Goal: Task Accomplishment & Management: Complete application form

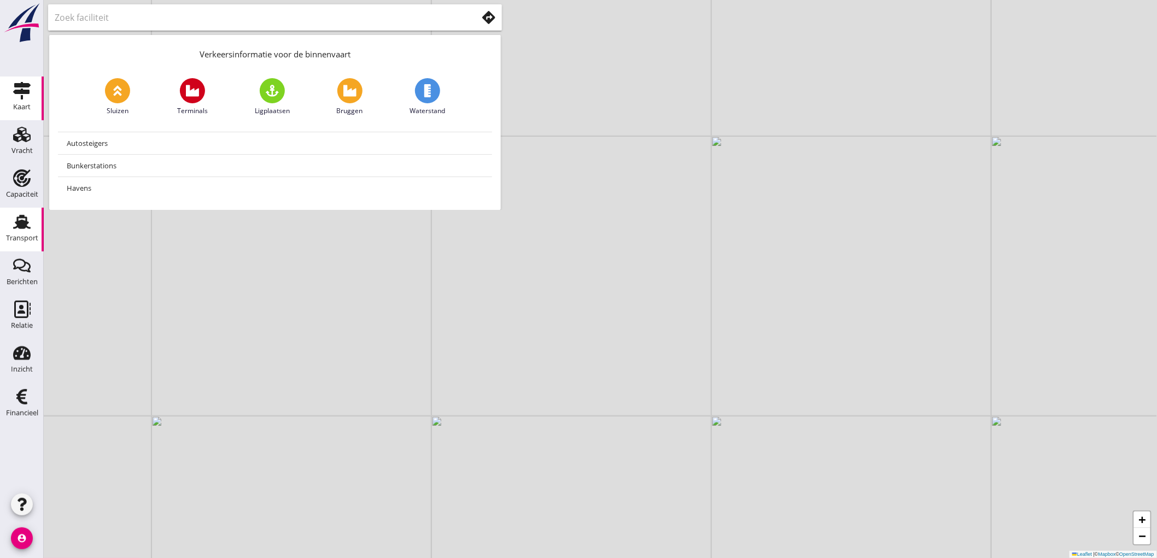
click at [36, 222] on link "Transport Transport" at bounding box center [22, 230] width 44 height 44
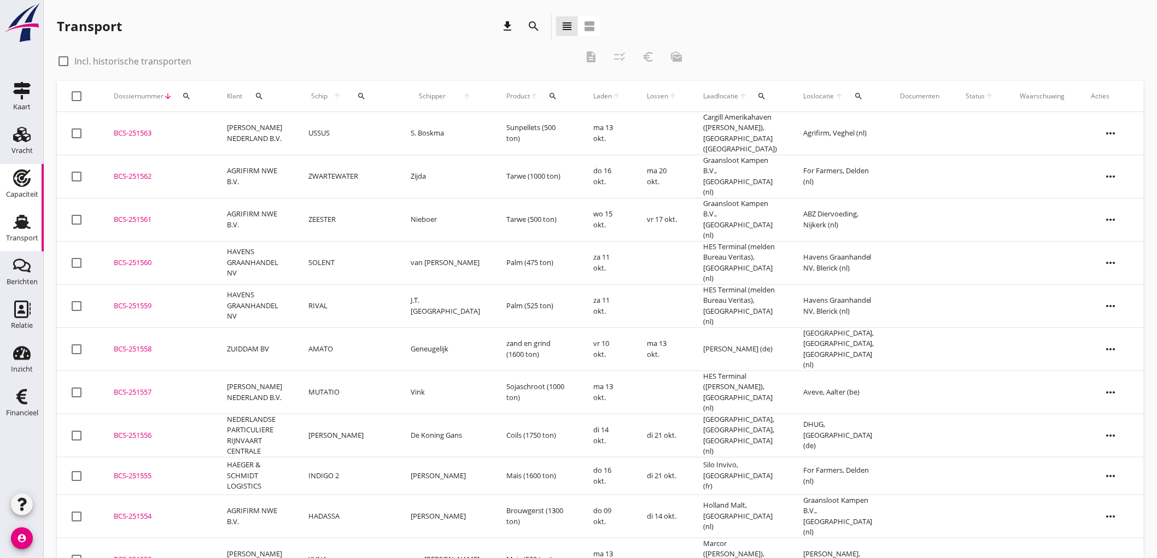
click at [27, 190] on div "Capaciteit" at bounding box center [22, 194] width 32 height 15
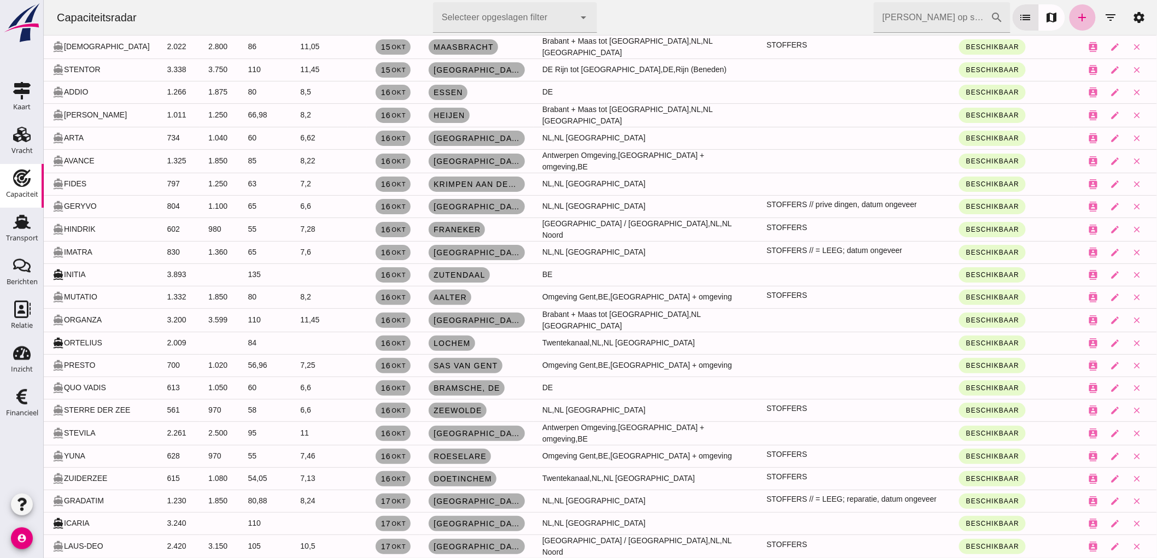
scroll to position [3464, 0]
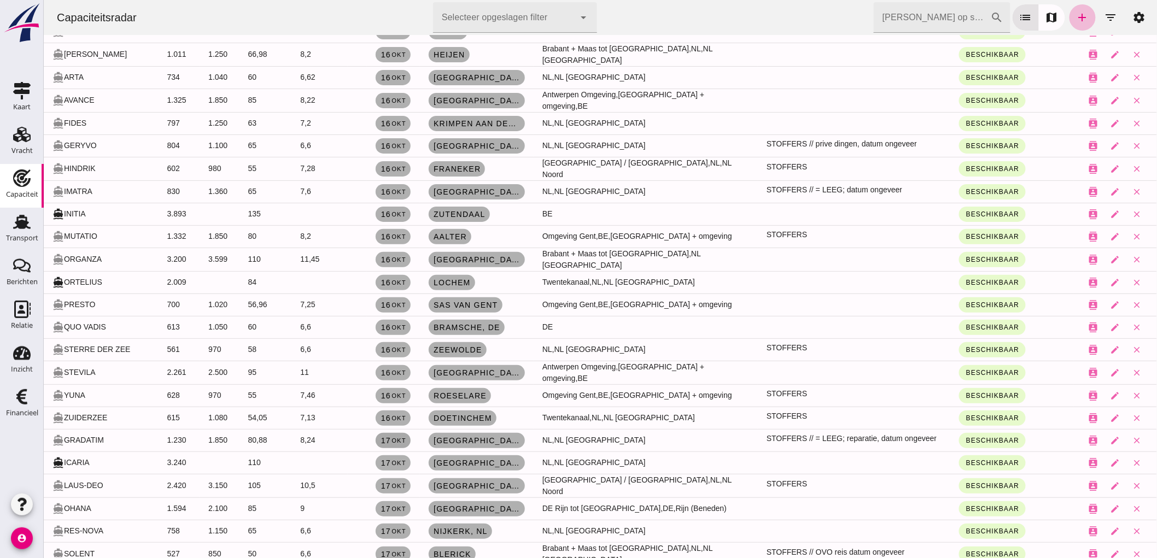
click at [392, 438] on small "okt" at bounding box center [397, 441] width 15 height 7
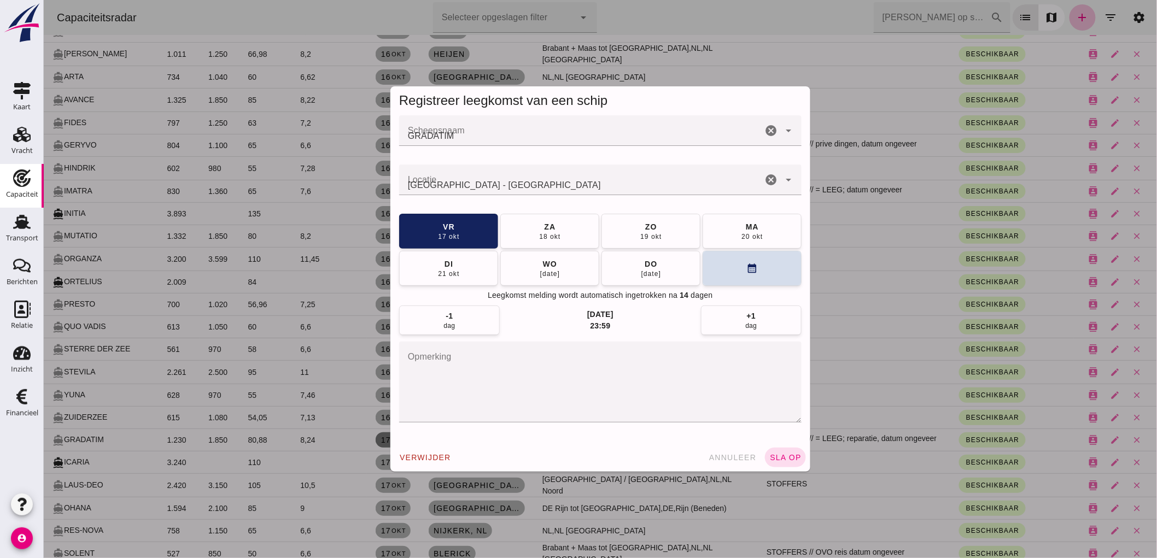
scroll to position [0, 0]
click at [765, 234] on button "ma 20 okt" at bounding box center [751, 230] width 99 height 35
click at [784, 454] on span "sla op" at bounding box center [785, 457] width 32 height 9
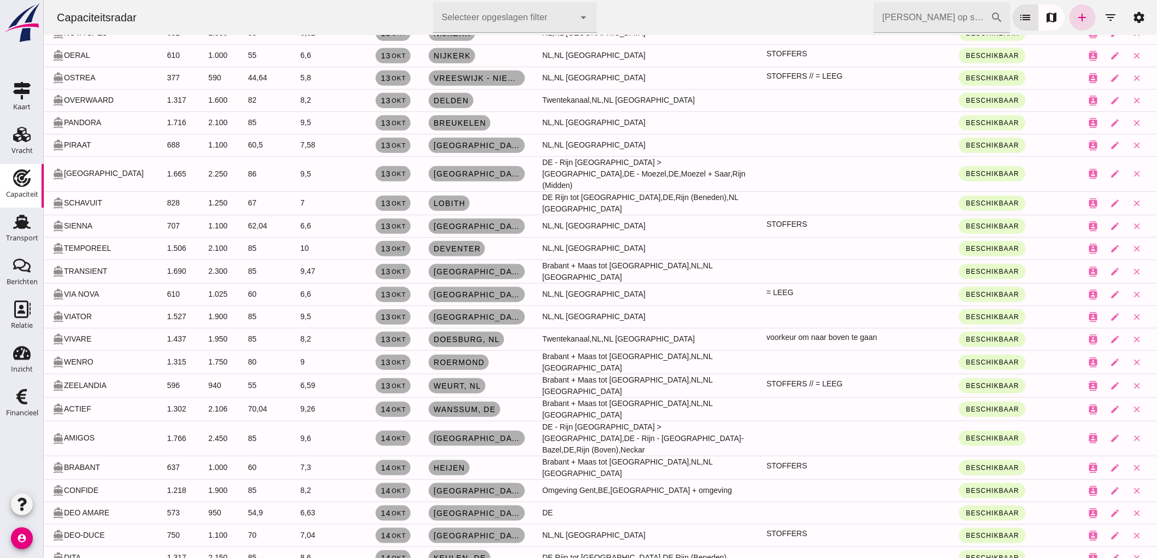
scroll to position [1875, 0]
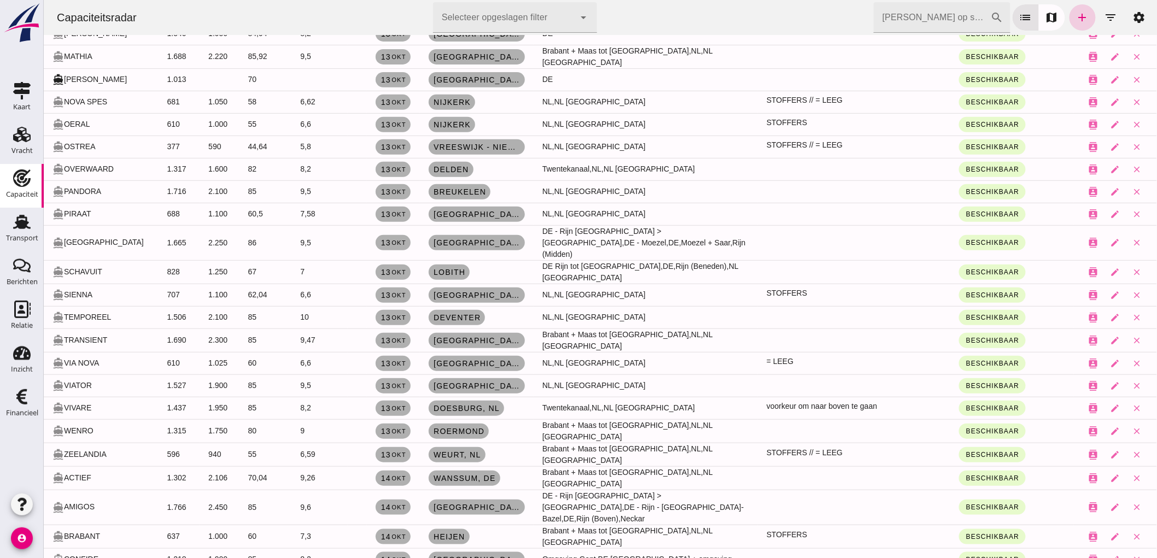
click at [1085, 22] on link "add" at bounding box center [1082, 17] width 26 height 26
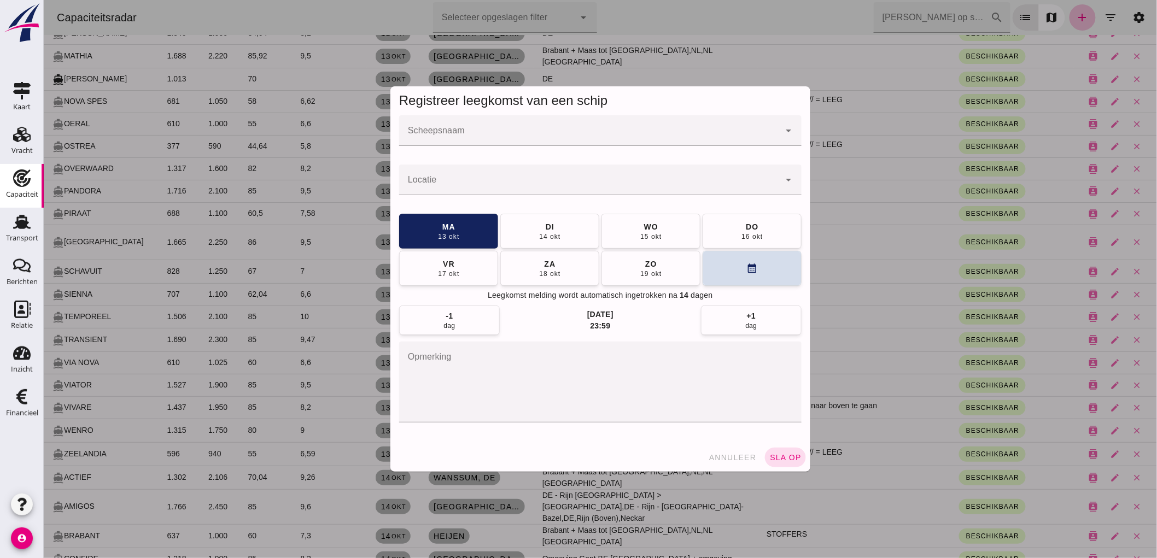
scroll to position [0, 0]
click at [485, 143] on input "Scheepsnaam" at bounding box center [589, 136] width 381 height 13
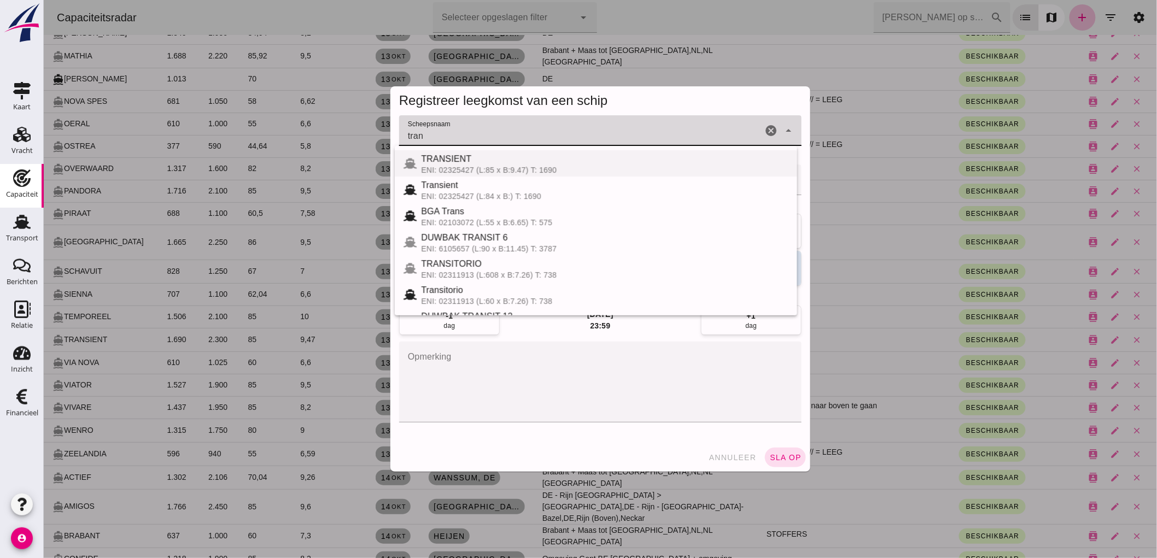
click at [468, 170] on div "ENI: 02325427 (L:85 x B:9.47) T: 1690" at bounding box center [605, 170] width 368 height 9
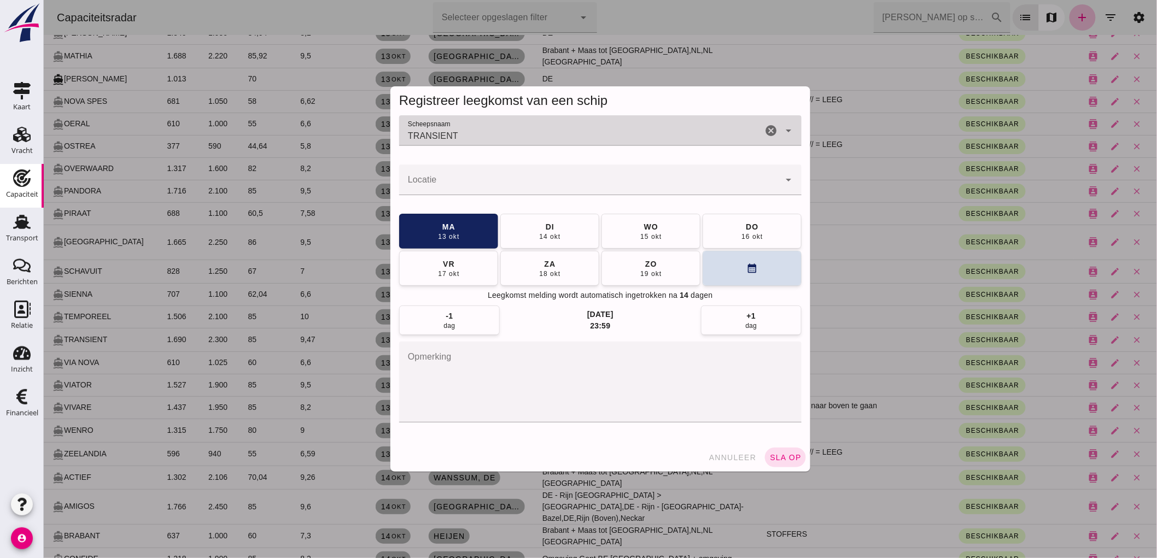
type input "TRANSIENT"
click at [459, 180] on input "Locatie" at bounding box center [589, 185] width 381 height 13
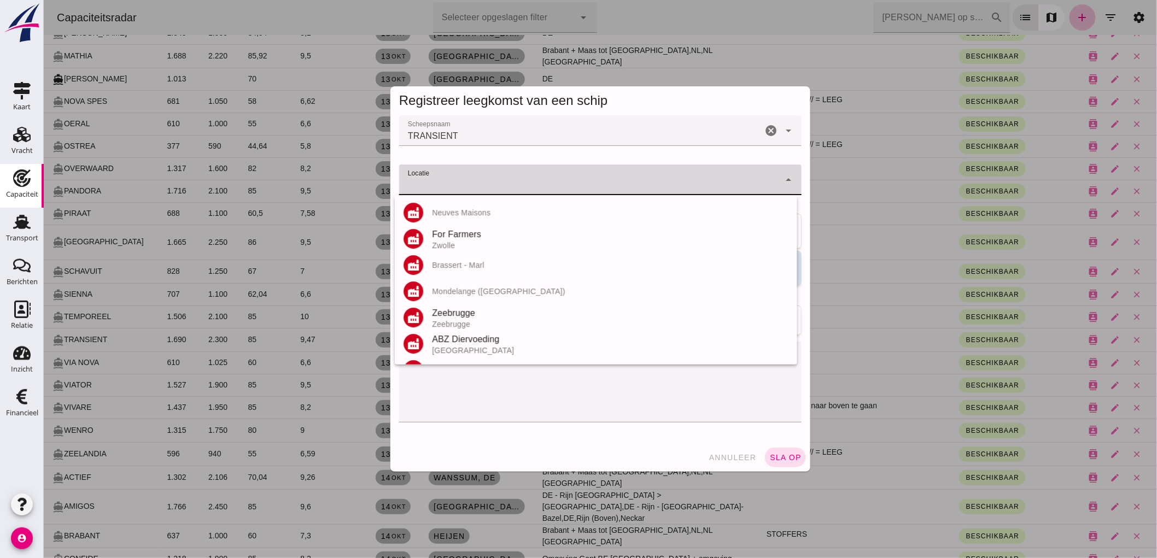
click at [600, 183] on input "Locatie" at bounding box center [589, 185] width 381 height 13
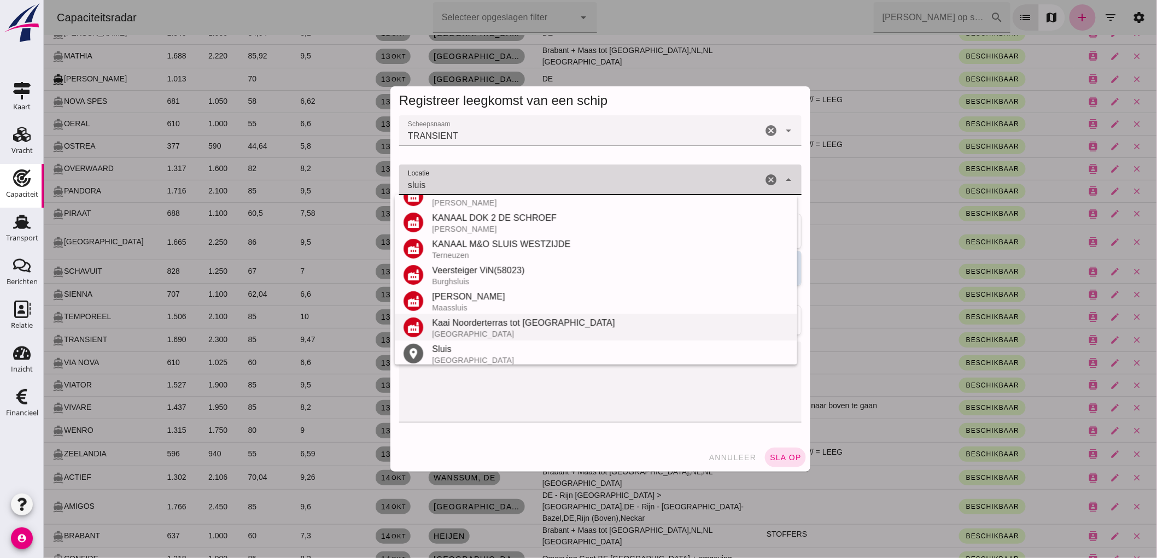
scroll to position [180, 0]
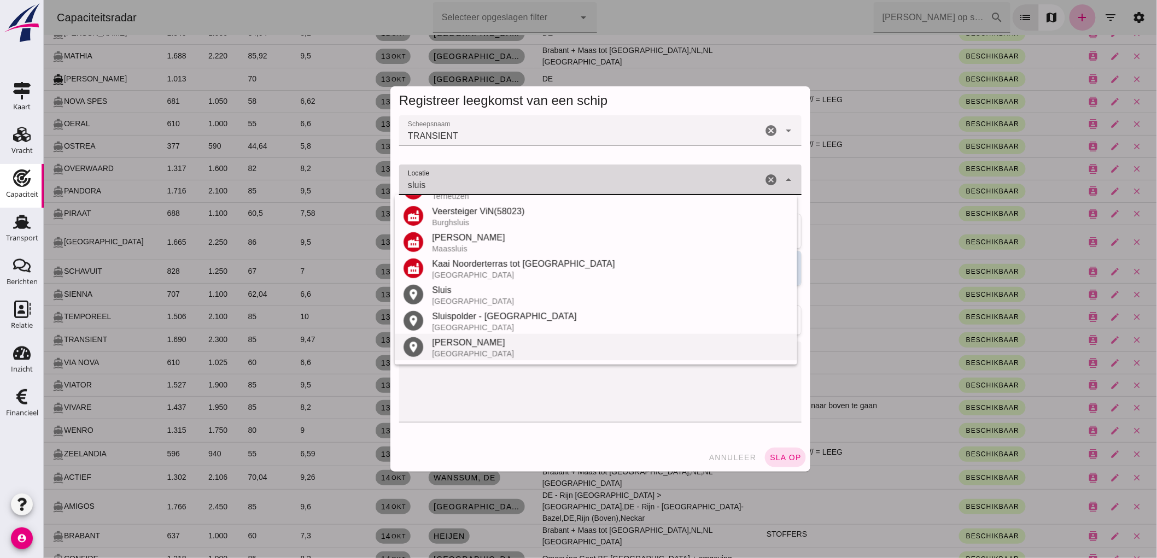
click at [474, 347] on div "Sluiskil" at bounding box center [610, 342] width 357 height 13
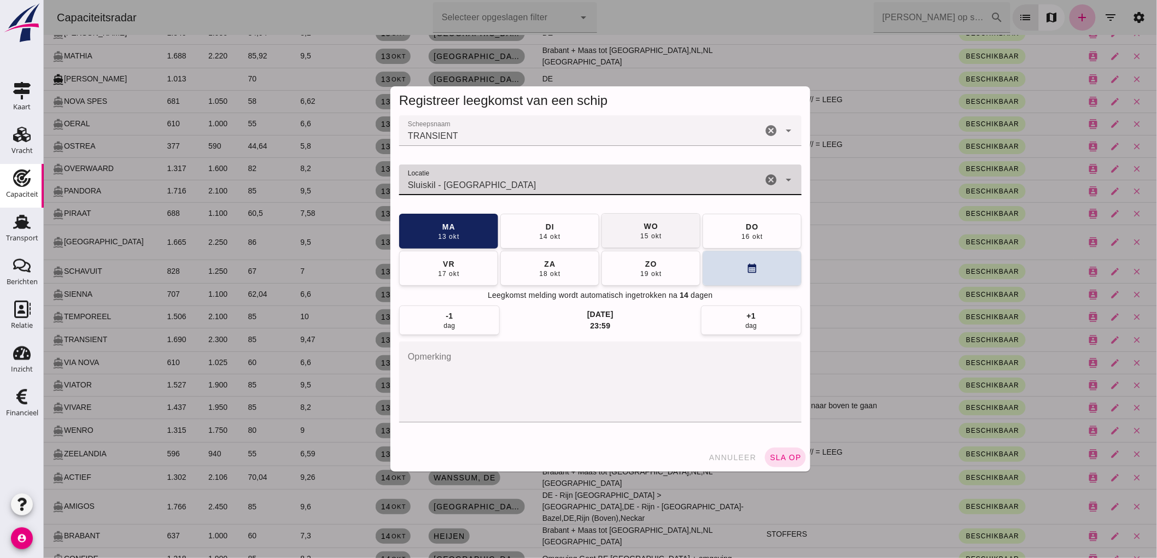
type input "Sluiskil - Zeeland"
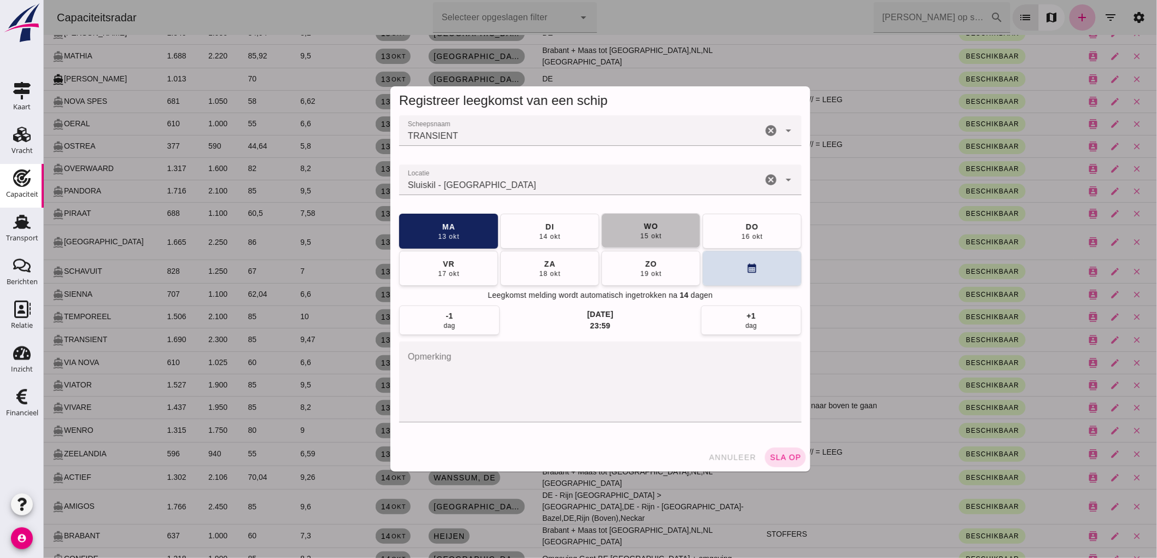
click at [666, 238] on button "wo 15 okt" at bounding box center [650, 230] width 99 height 35
click at [777, 462] on span "sla op" at bounding box center [785, 457] width 32 height 9
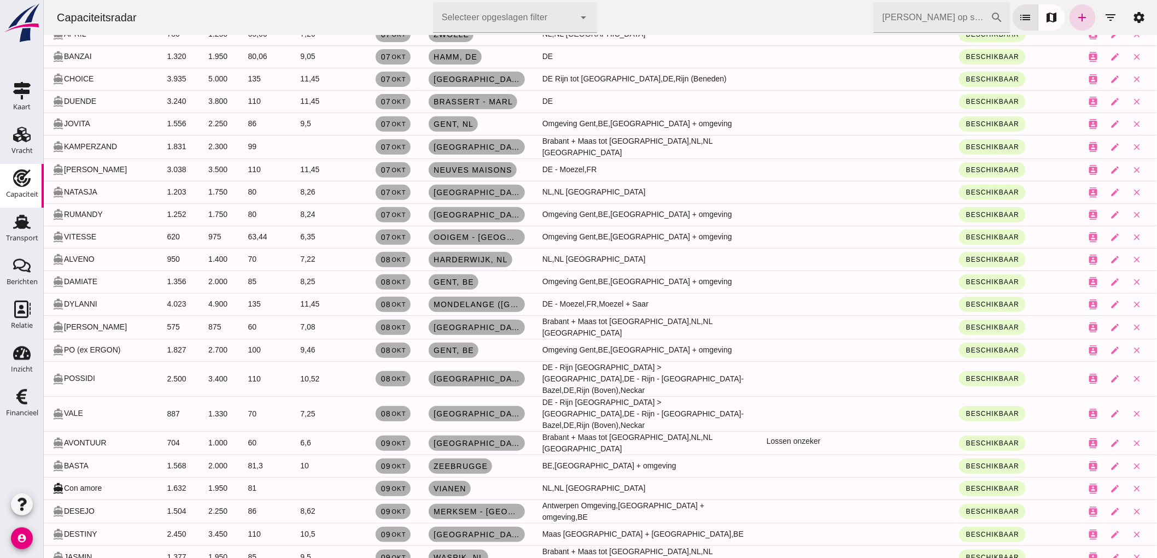
scroll to position [0, 0]
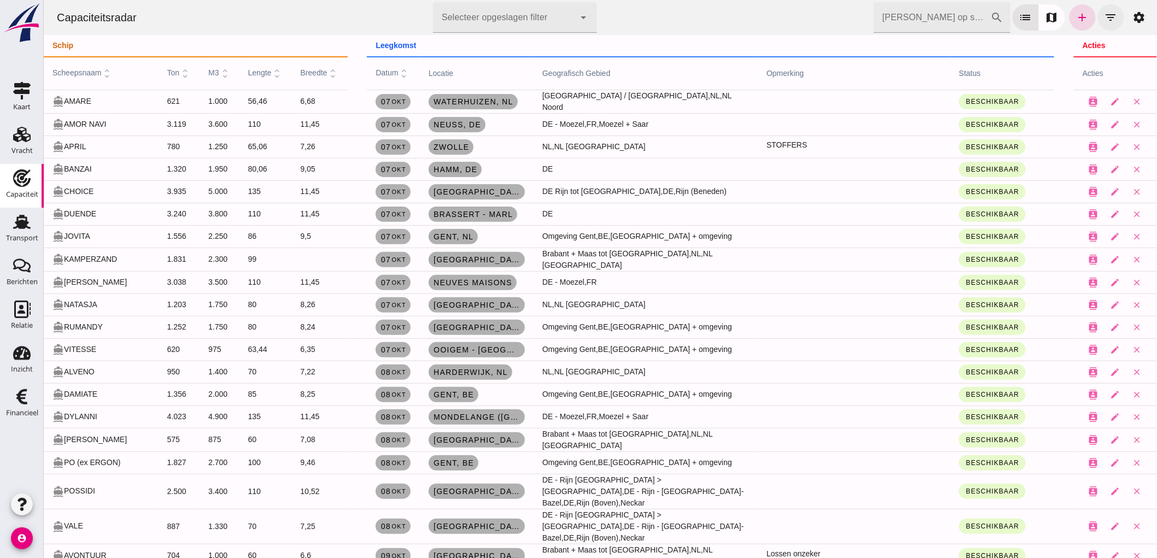
click at [1098, 19] on button "filter_list" at bounding box center [1111, 17] width 26 height 26
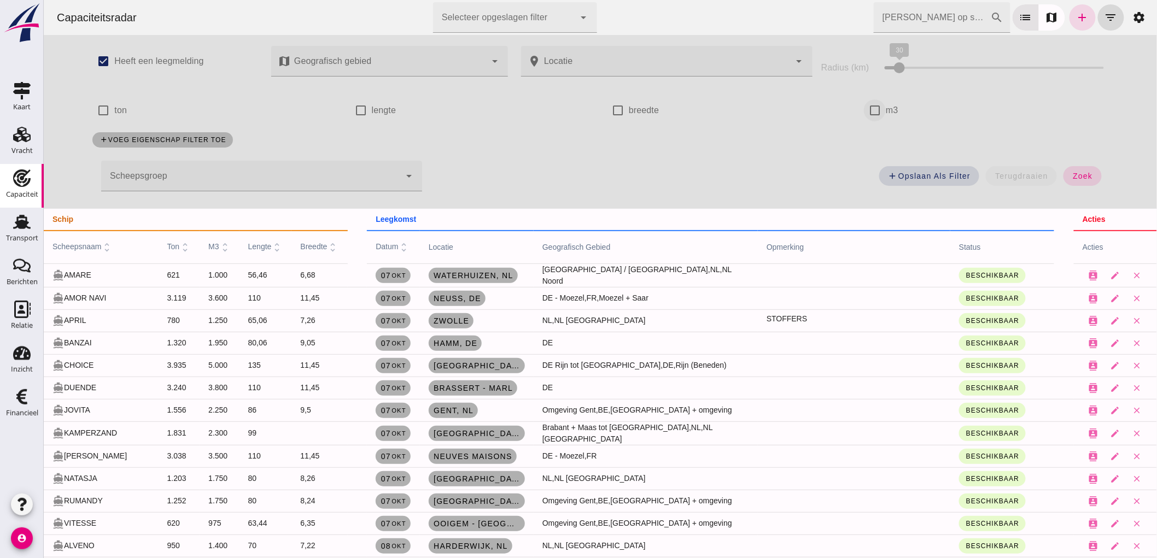
click at [866, 110] on input "m3" at bounding box center [875, 111] width 22 height 22
checkbox input "true"
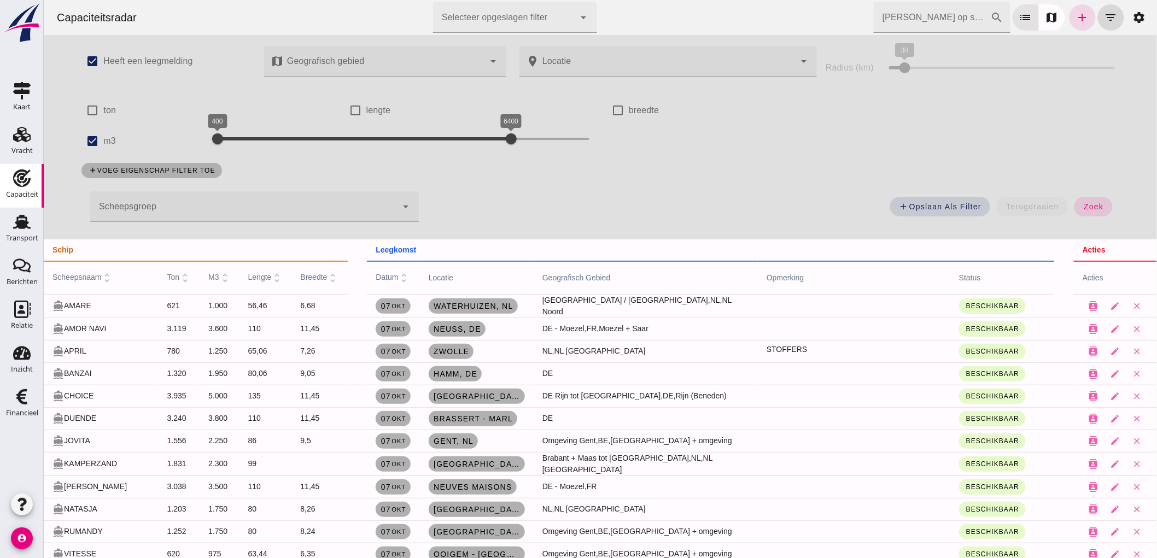
drag, startPoint x: 203, startPoint y: 133, endPoint x: 214, endPoint y: 141, distance: 13.5
click at [214, 141] on div "check_box m3 400 6400 400 6400" at bounding box center [337, 141] width 526 height 31
drag, startPoint x: 214, startPoint y: 139, endPoint x: 264, endPoint y: 163, distance: 54.6
click at [264, 163] on div "check_box Heeft een leegmelding map Geografisch gebied Geografisch gebied cance…" at bounding box center [599, 137] width 1059 height 205
drag, startPoint x: 504, startPoint y: 146, endPoint x: 296, endPoint y: 157, distance: 207.6
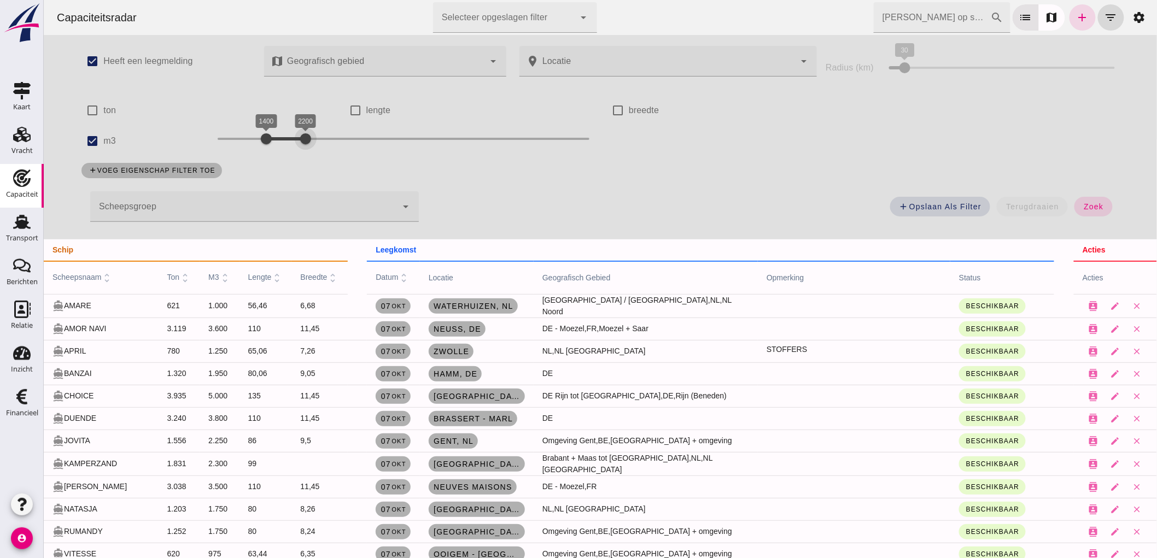
click at [296, 157] on div "check_box Heeft een leegmelding map Geografisch gebied Geografisch gebied cance…" at bounding box center [599, 137] width 1059 height 205
click at [1075, 206] on button "zoek" at bounding box center [1093, 207] width 38 height 20
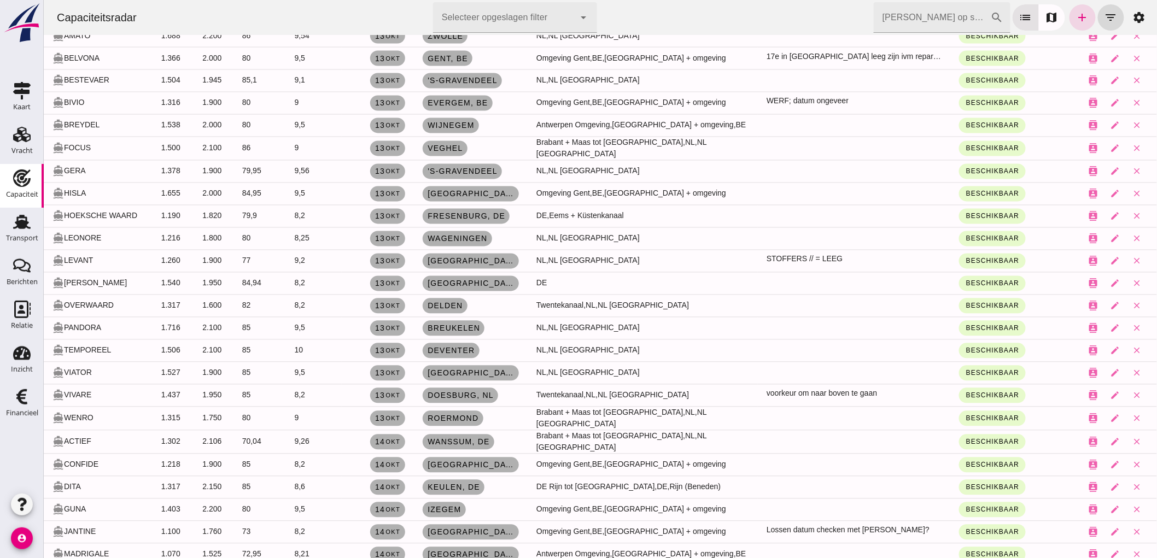
scroll to position [972, 0]
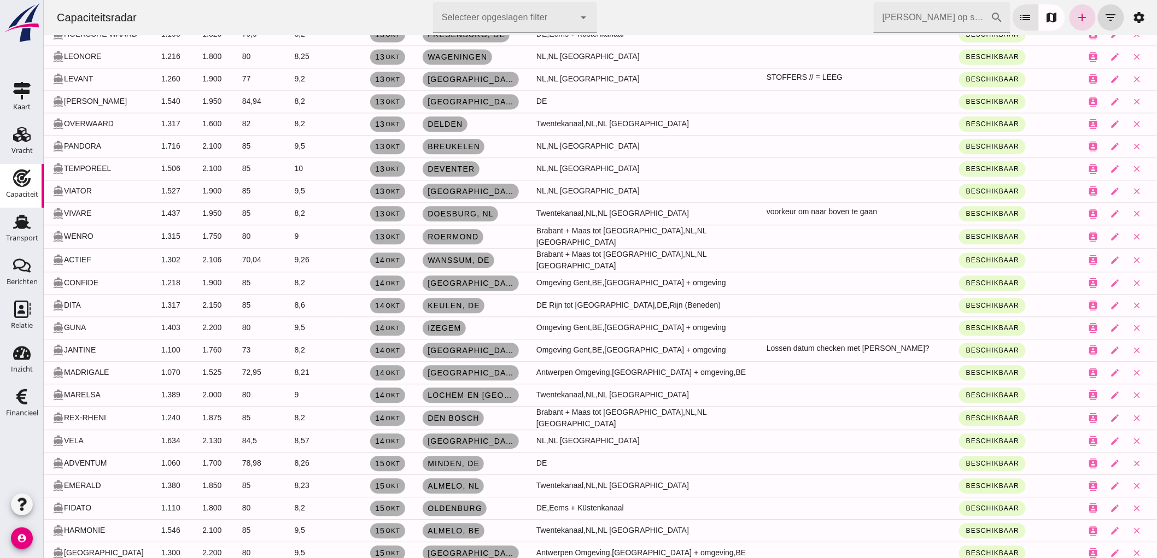
click at [916, 13] on input "Zoek op scheepsnaam" at bounding box center [931, 17] width 117 height 31
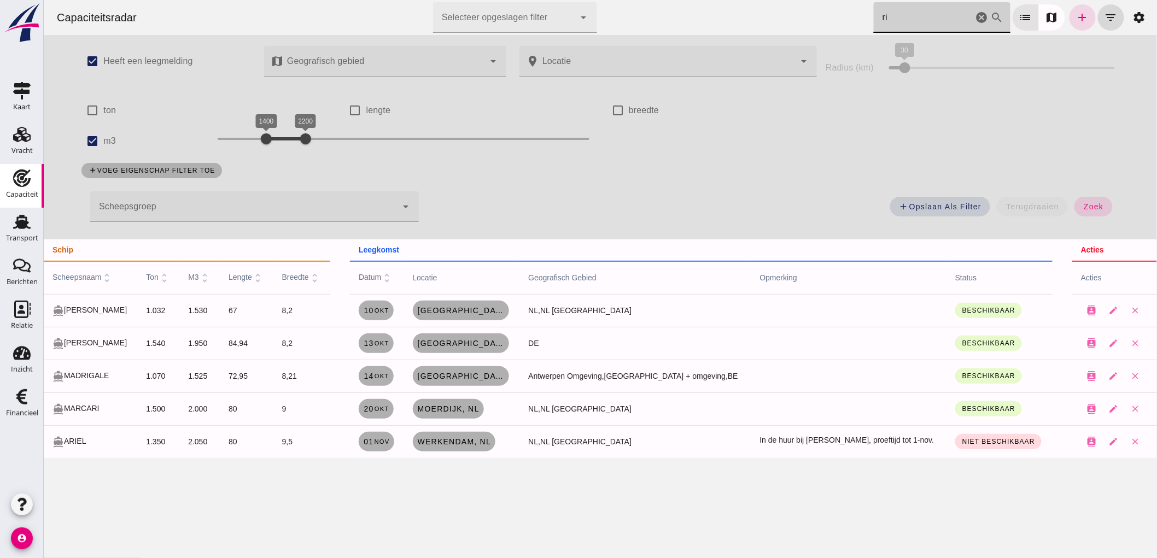
scroll to position [0, 0]
type input "ri"
click at [91, 138] on input "m3" at bounding box center [92, 141] width 22 height 22
checkbox input "false"
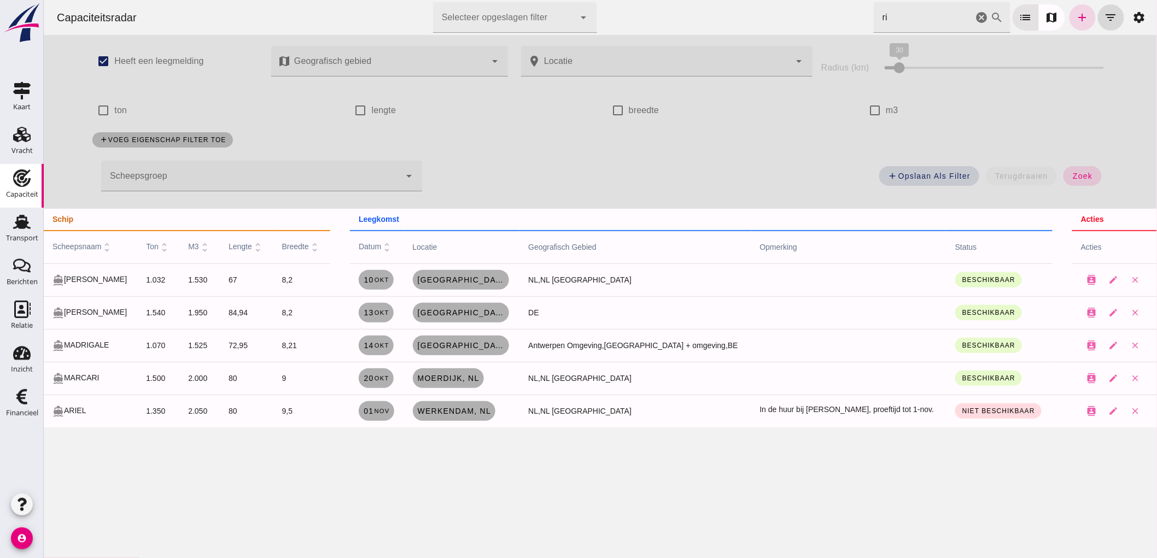
click at [899, 22] on input "ri" at bounding box center [923, 17] width 100 height 31
type input "rival"
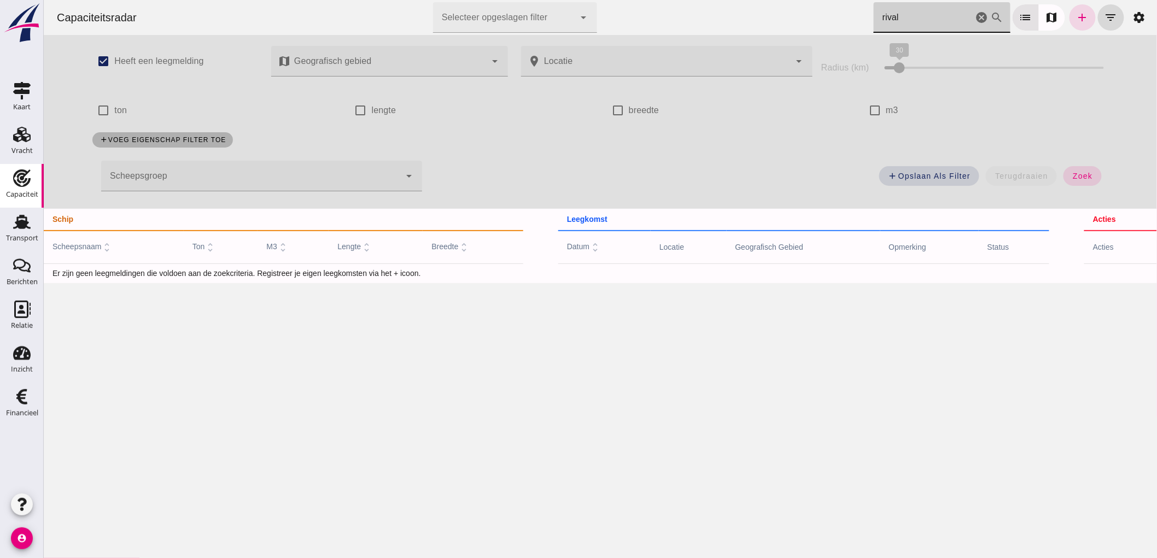
drag, startPoint x: 974, startPoint y: 17, endPoint x: 1203, endPoint y: 43, distance: 230.6
click at [975, 17] on icon "cancel" at bounding box center [981, 17] width 13 height 13
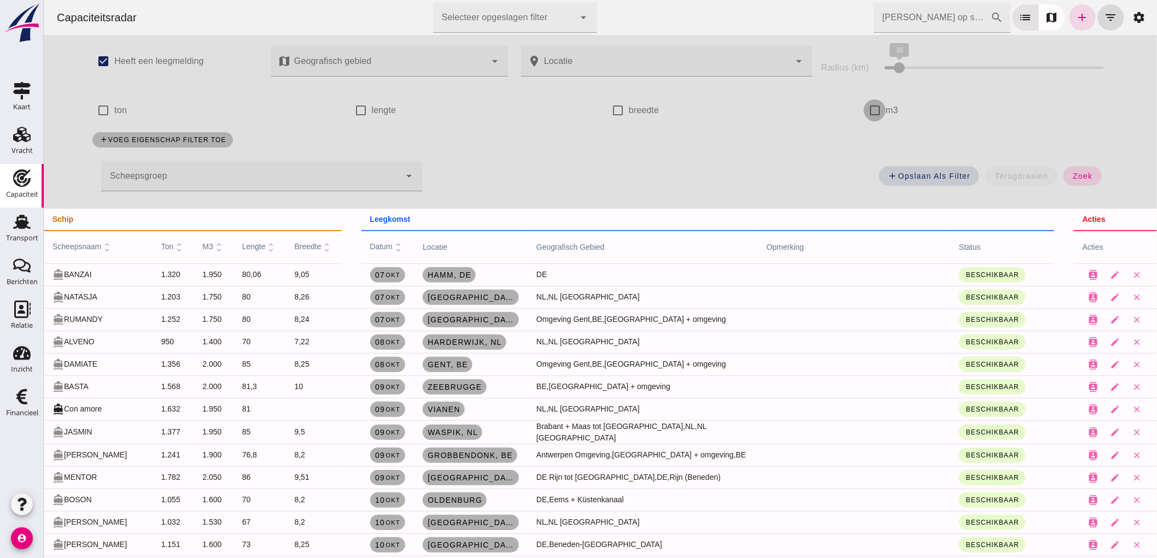
click at [872, 110] on input "m3" at bounding box center [875, 111] width 22 height 22
checkbox input "true"
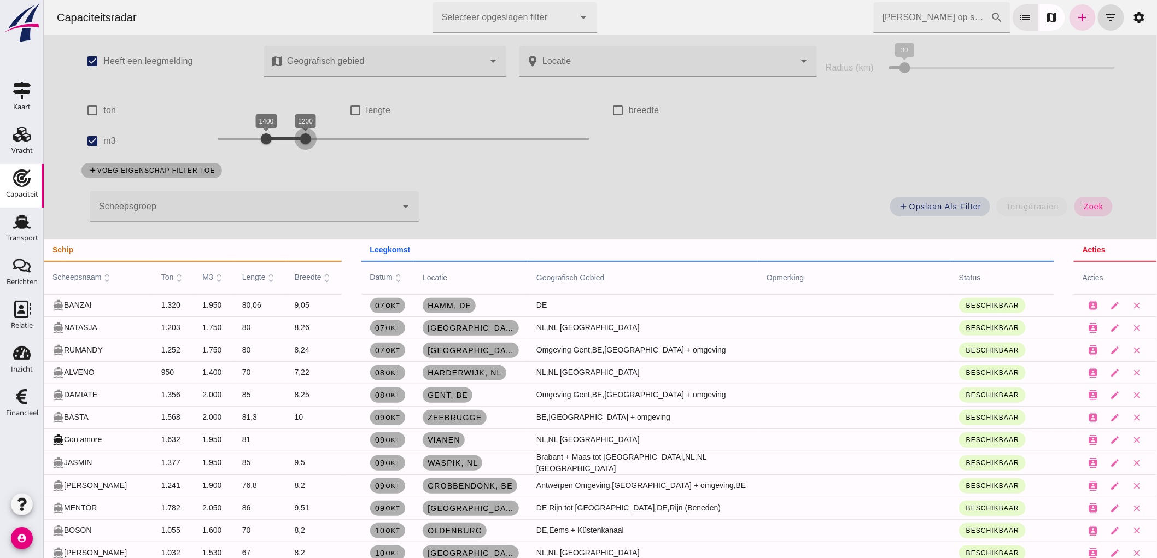
drag, startPoint x: 301, startPoint y: 140, endPoint x: 326, endPoint y: 139, distance: 25.2
click at [316, 143] on div at bounding box center [305, 139] width 22 height 22
drag, startPoint x: 252, startPoint y: 143, endPoint x: 282, endPoint y: 148, distance: 31.0
click at [284, 148] on div at bounding box center [295, 139] width 22 height 22
drag, startPoint x: 362, startPoint y: 137, endPoint x: 368, endPoint y: 162, distance: 25.5
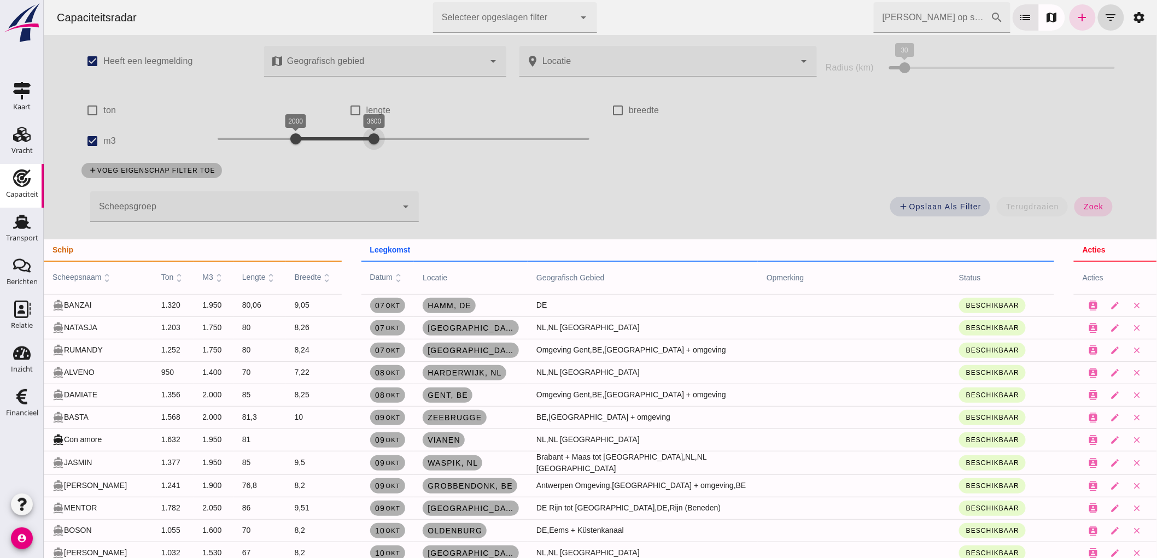
click at [370, 161] on div "check_box Heeft een leegmelding map Geografisch gebied Geografisch gebied cance…" at bounding box center [599, 137] width 1059 height 205
click at [1083, 208] on span "zoek" at bounding box center [1093, 206] width 20 height 9
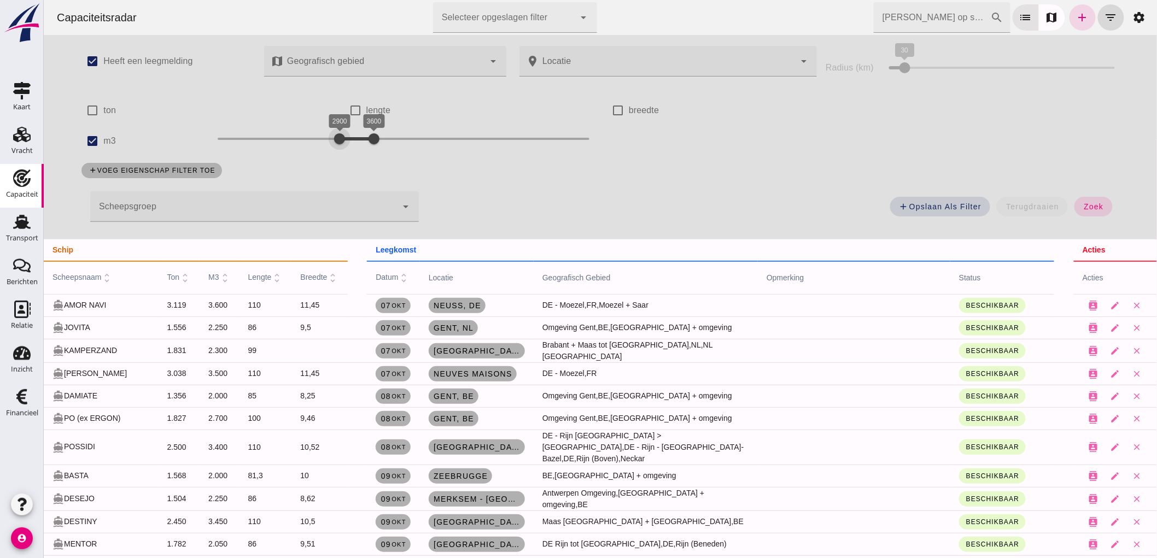
drag, startPoint x: 290, startPoint y: 130, endPoint x: 336, endPoint y: 229, distance: 108.4
click at [336, 229] on div "check_box Heeft een leegmelding map Geografisch gebied Geografisch gebied cance…" at bounding box center [599, 137] width 1059 height 205
drag, startPoint x: 363, startPoint y: 143, endPoint x: 383, endPoint y: 173, distance: 36.4
click at [383, 173] on div "check_box Heeft een leegmelding map Geografisch gebied Geografisch gebied cance…" at bounding box center [599, 137] width 1059 height 205
click at [1090, 201] on button "zoek" at bounding box center [1093, 207] width 38 height 20
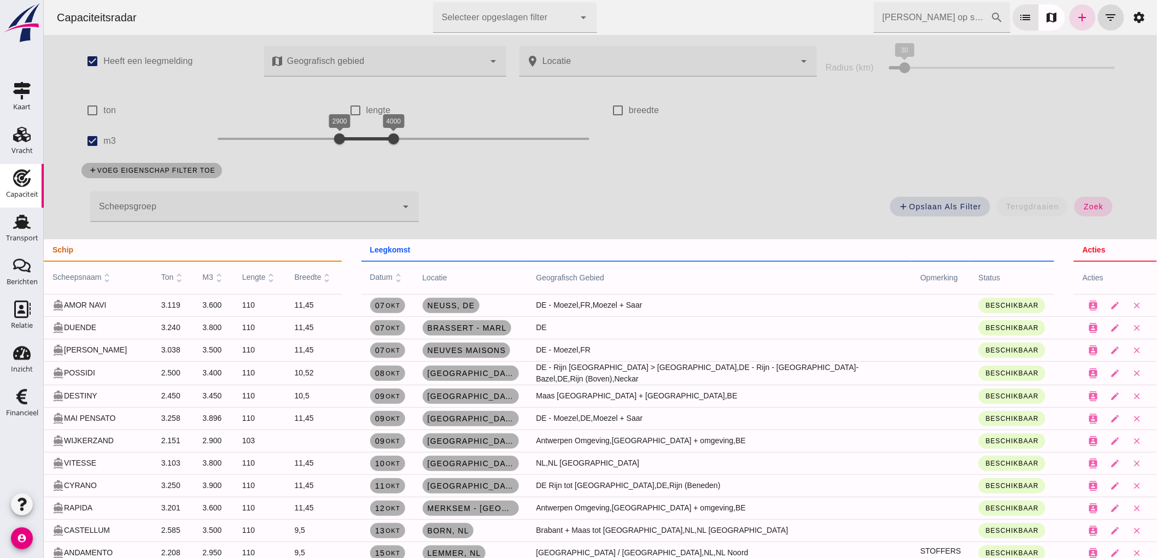
scroll to position [162, 0]
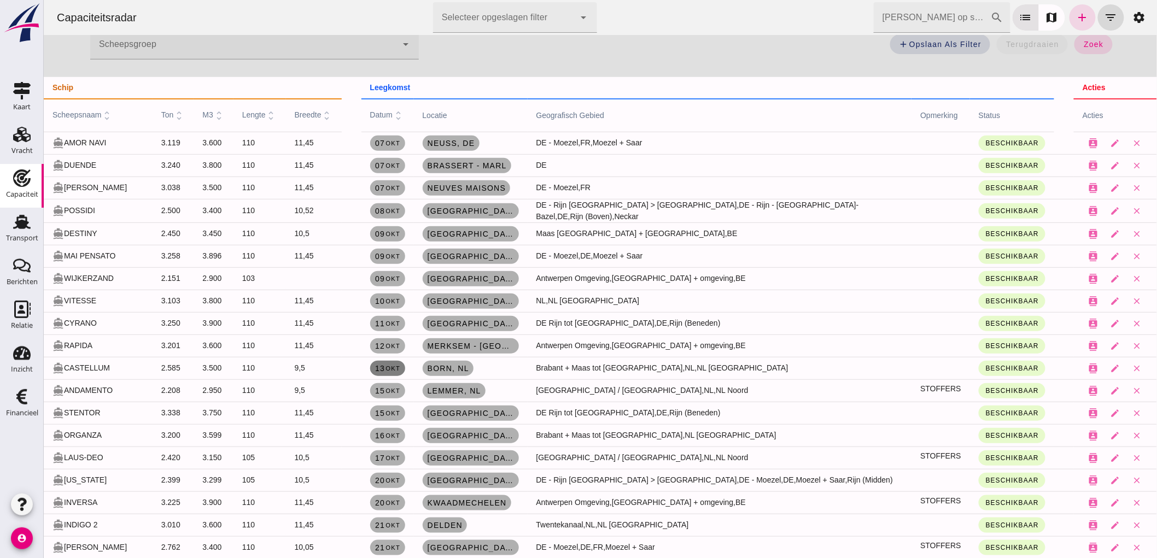
click at [384, 369] on span "13 okt" at bounding box center [387, 368] width 26 height 9
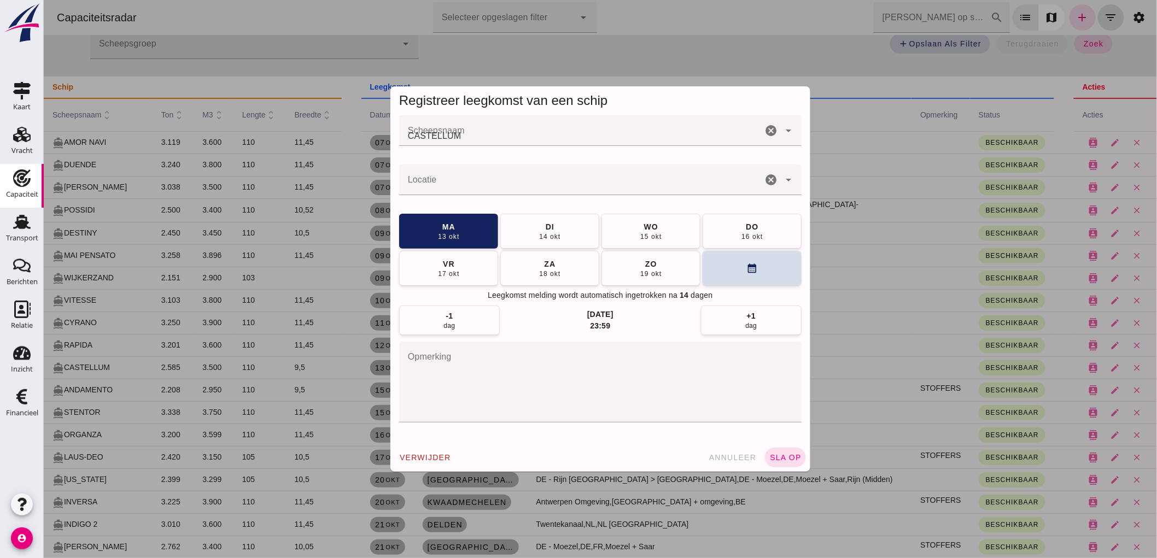
scroll to position [0, 0]
click at [719, 464] on button "annuleer" at bounding box center [732, 458] width 57 height 20
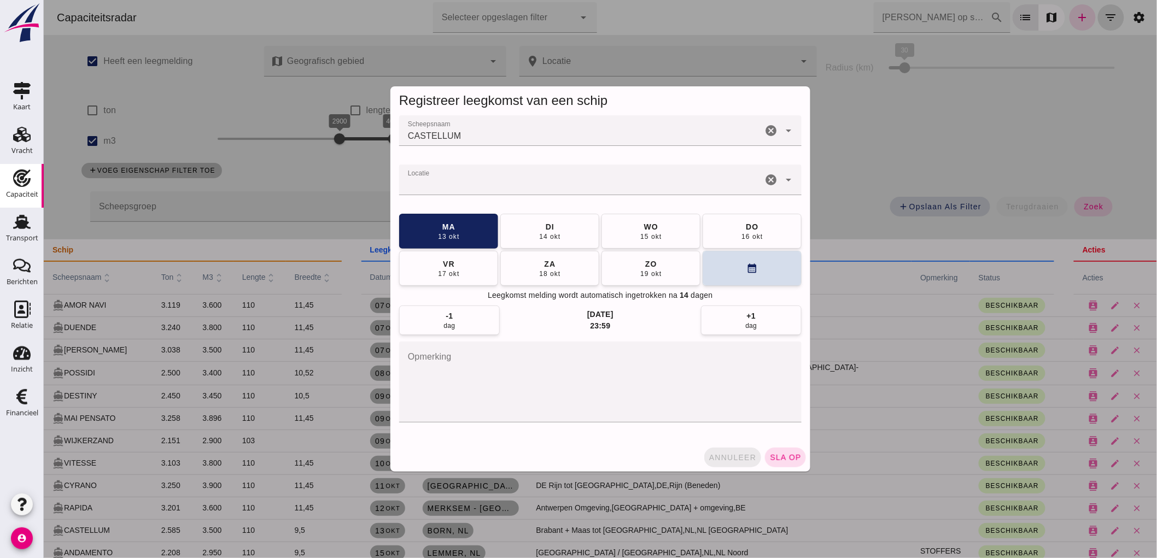
scroll to position [162, 0]
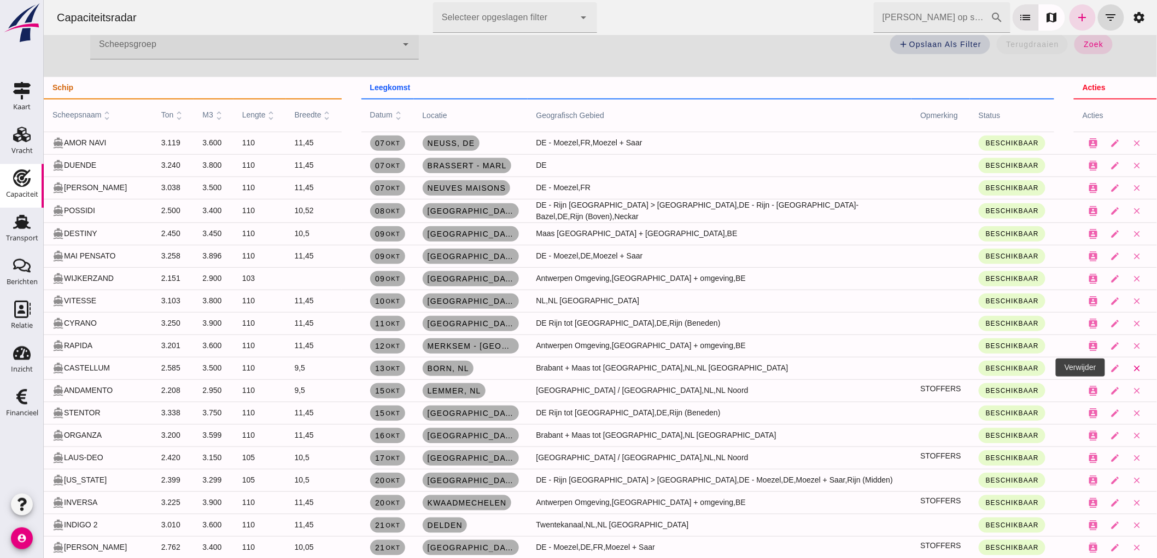
click at [1132, 368] on icon "close" at bounding box center [1137, 369] width 10 height 10
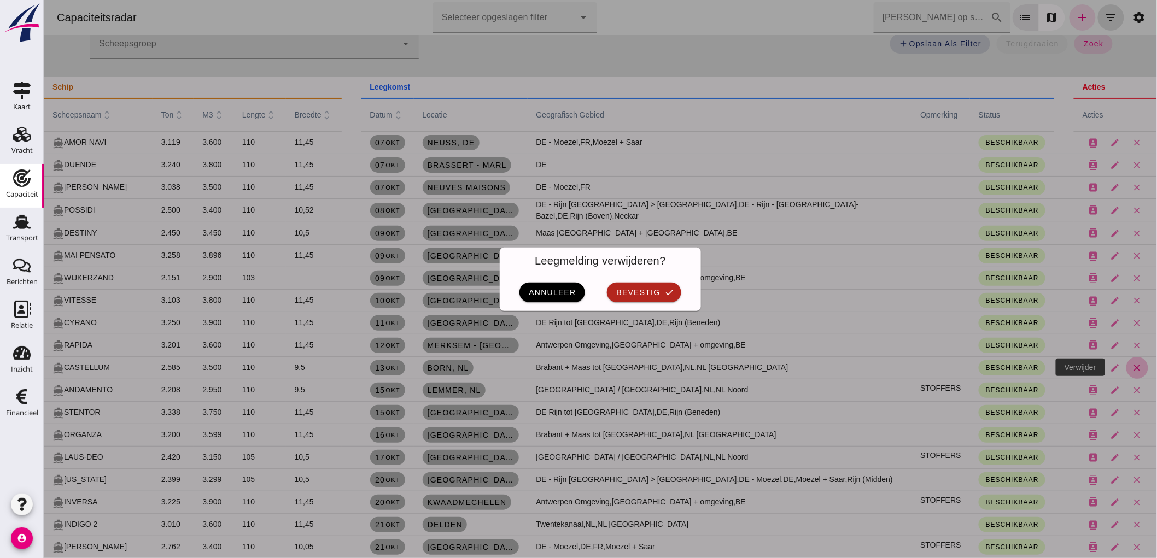
scroll to position [0, 0]
click at [651, 298] on button "bevestig check" at bounding box center [644, 293] width 74 height 20
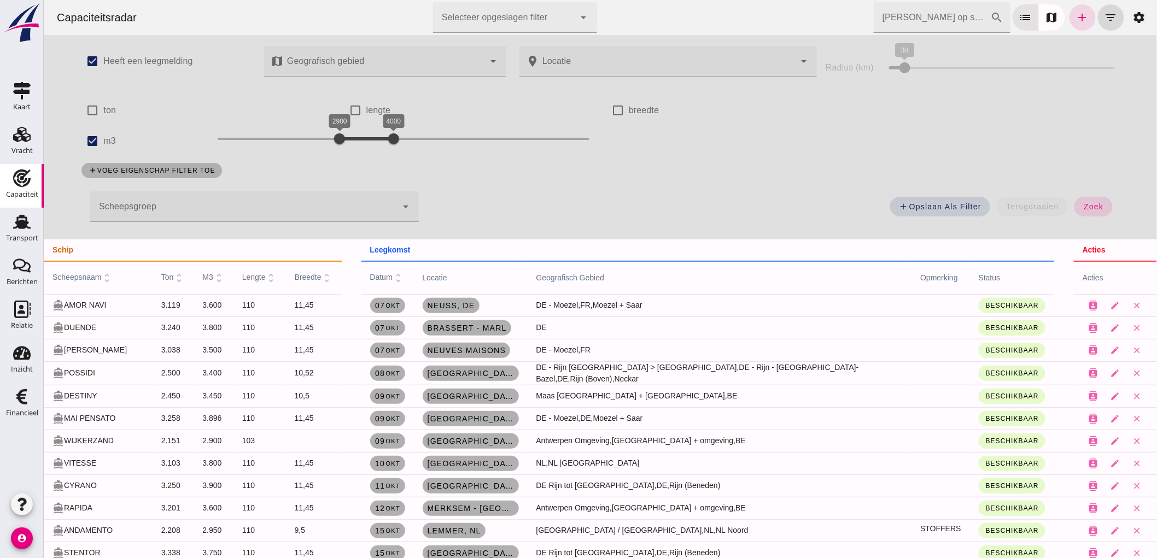
scroll to position [162, 0]
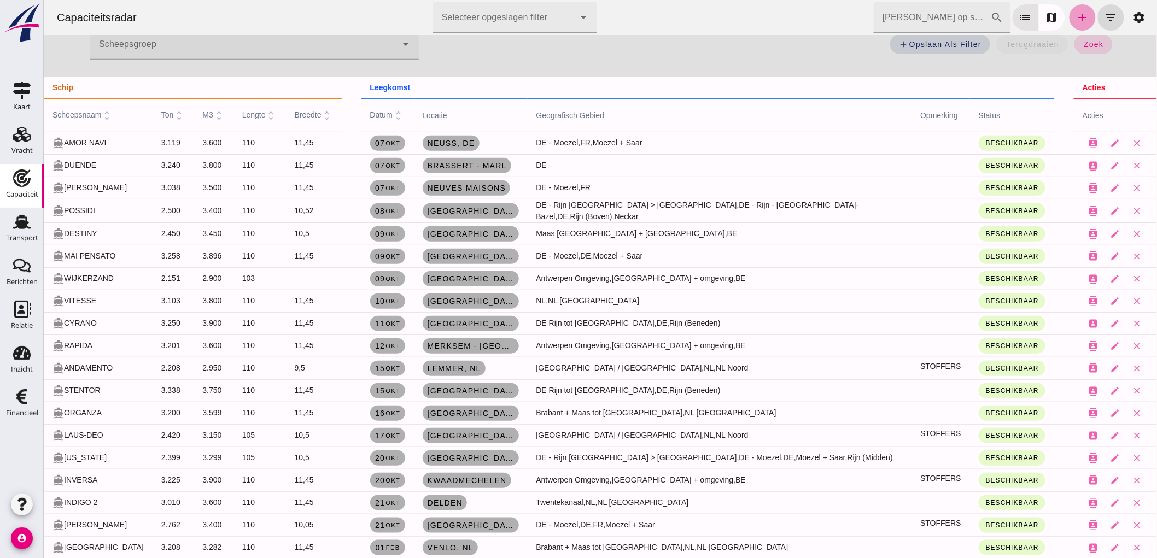
click at [1076, 15] on icon "add" at bounding box center [1082, 17] width 13 height 13
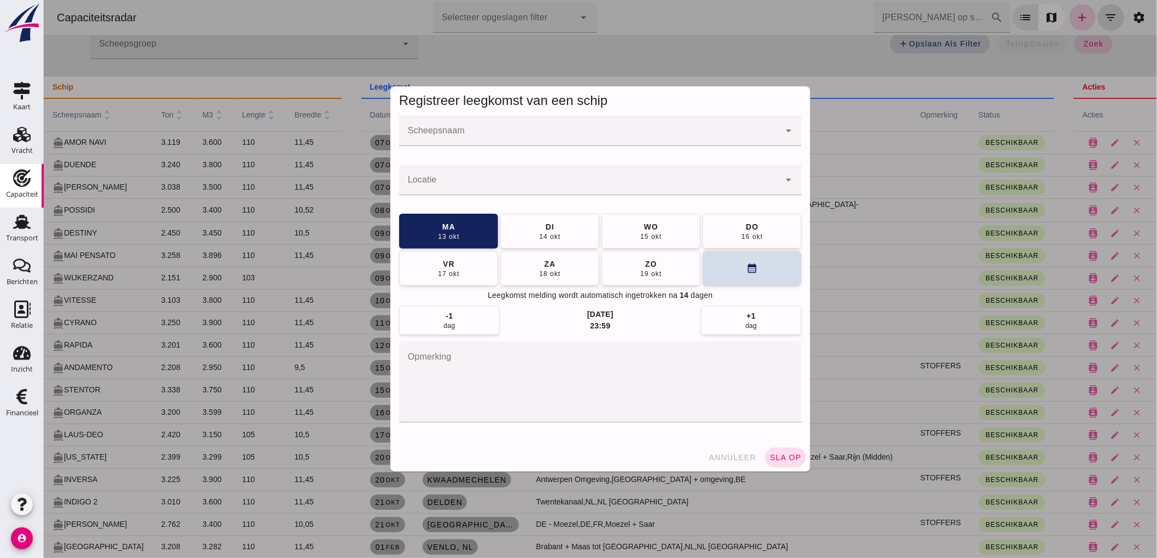
scroll to position [0, 0]
click at [456, 133] on input "Scheepsnaam" at bounding box center [589, 136] width 381 height 13
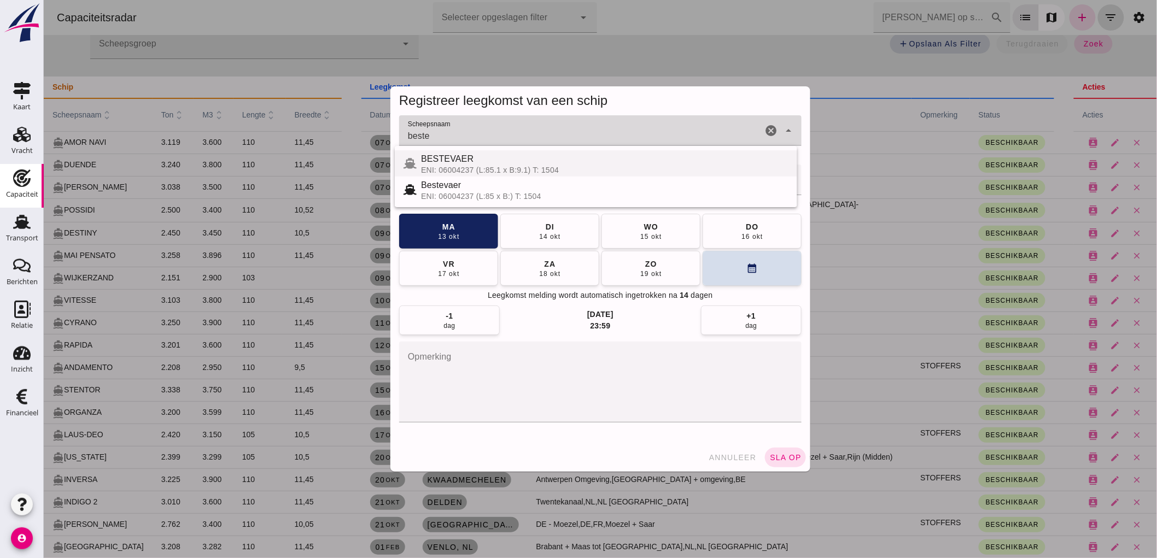
click at [446, 163] on div "BESTEVAER" at bounding box center [605, 159] width 368 height 13
type input "BESTEVAER"
click at [449, 177] on div at bounding box center [589, 180] width 381 height 31
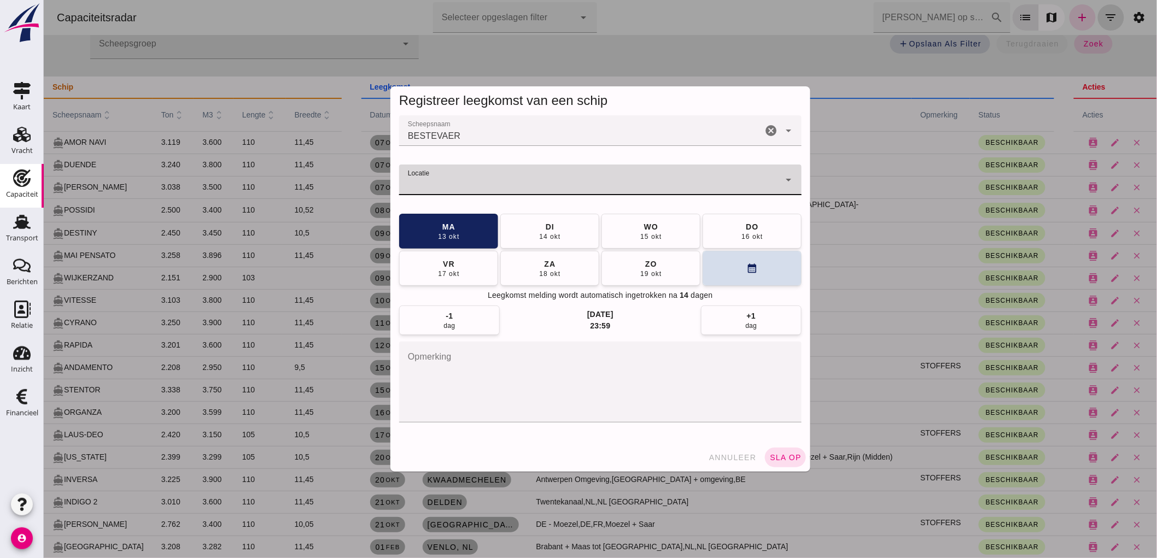
click at [740, 457] on span "annuleer" at bounding box center [732, 457] width 48 height 9
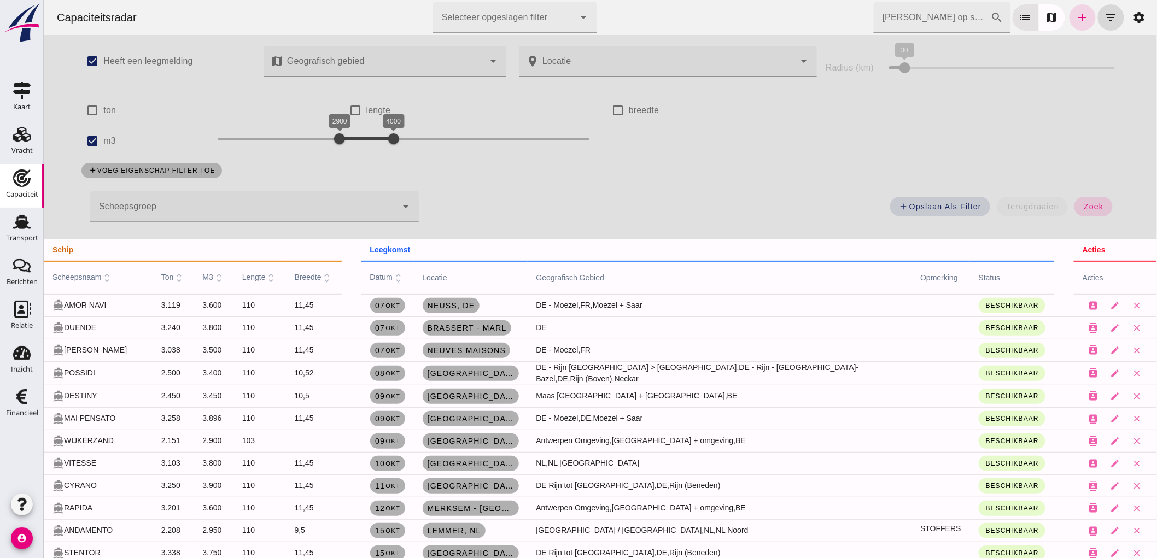
click at [103, 141] on label "m3" at bounding box center [109, 141] width 13 height 31
click at [102, 141] on input "m3" at bounding box center [92, 141] width 22 height 22
checkbox input "false"
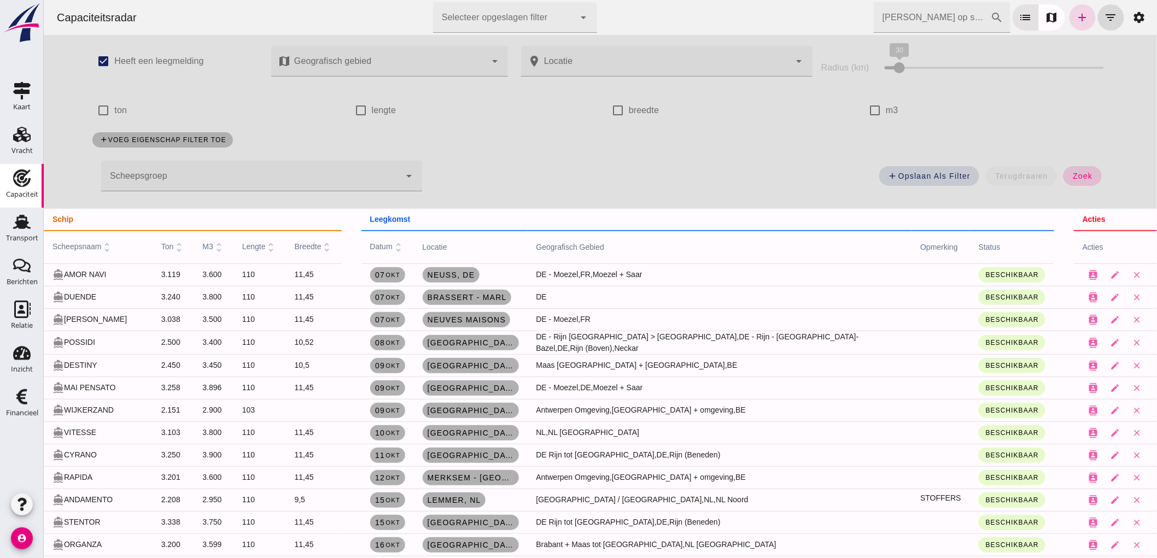
click at [1094, 173] on button "zoek" at bounding box center [1082, 176] width 38 height 20
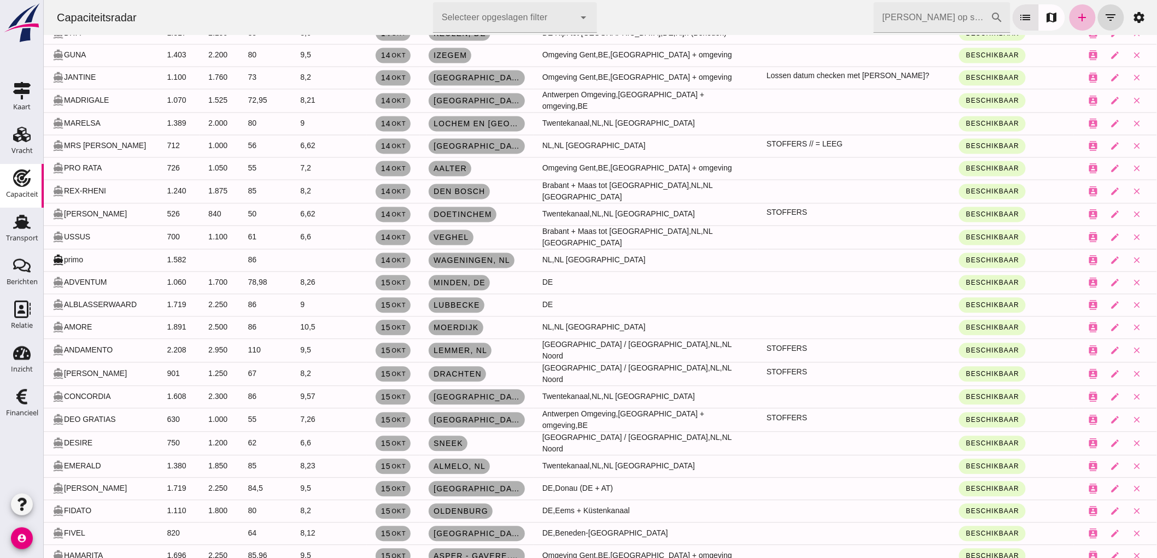
scroll to position [2673, 0]
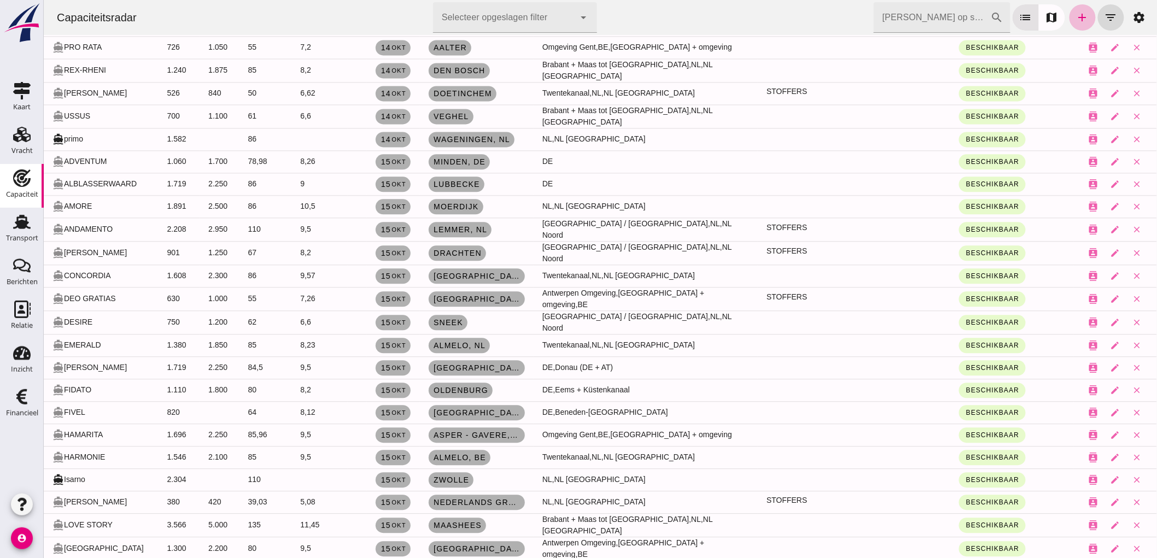
click at [953, 15] on input "Zoek op scheepsnaam" at bounding box center [931, 17] width 117 height 31
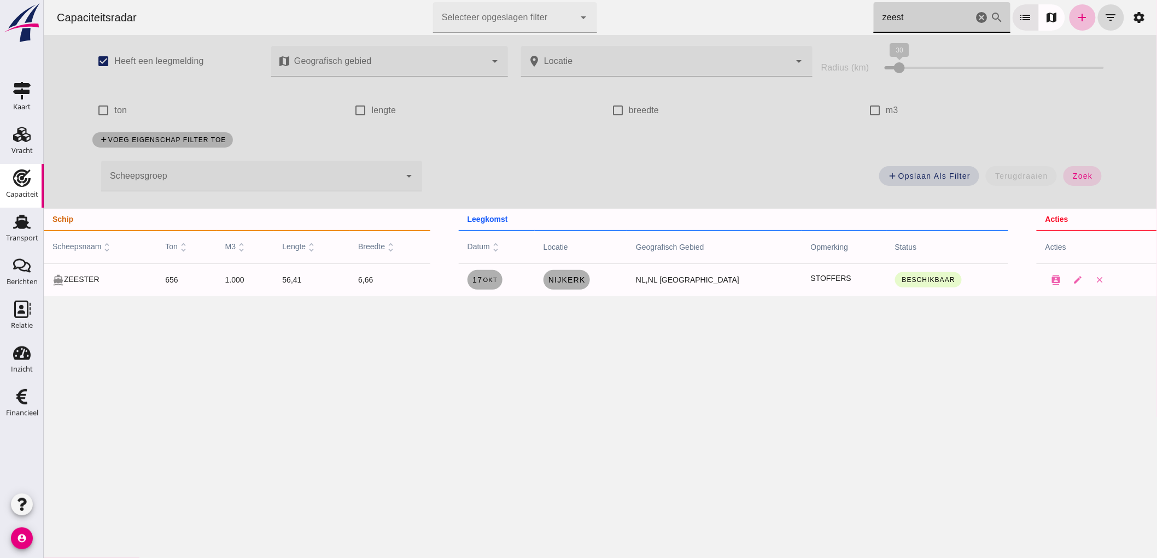
scroll to position [0, 0]
type input "zeest"
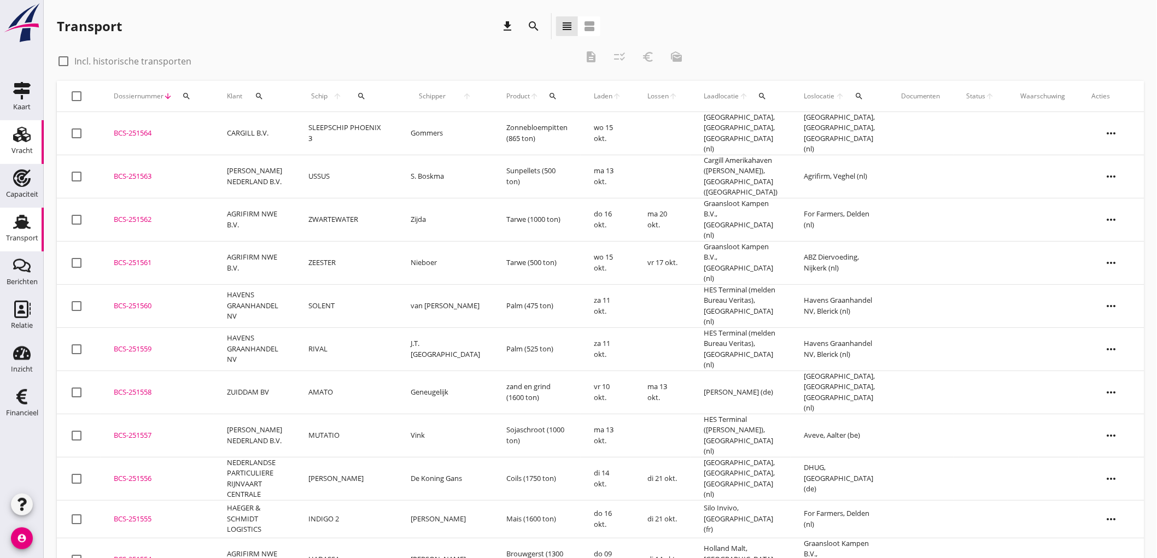
click at [20, 146] on div "Vracht" at bounding box center [21, 150] width 21 height 15
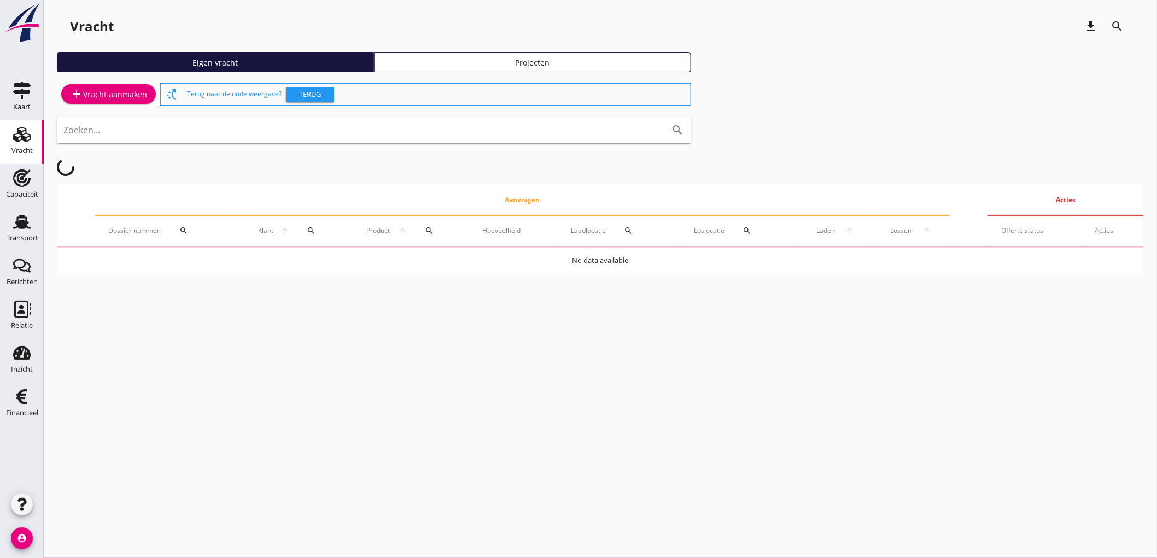
click at [84, 96] on div "add Vracht aanmaken" at bounding box center [108, 94] width 77 height 13
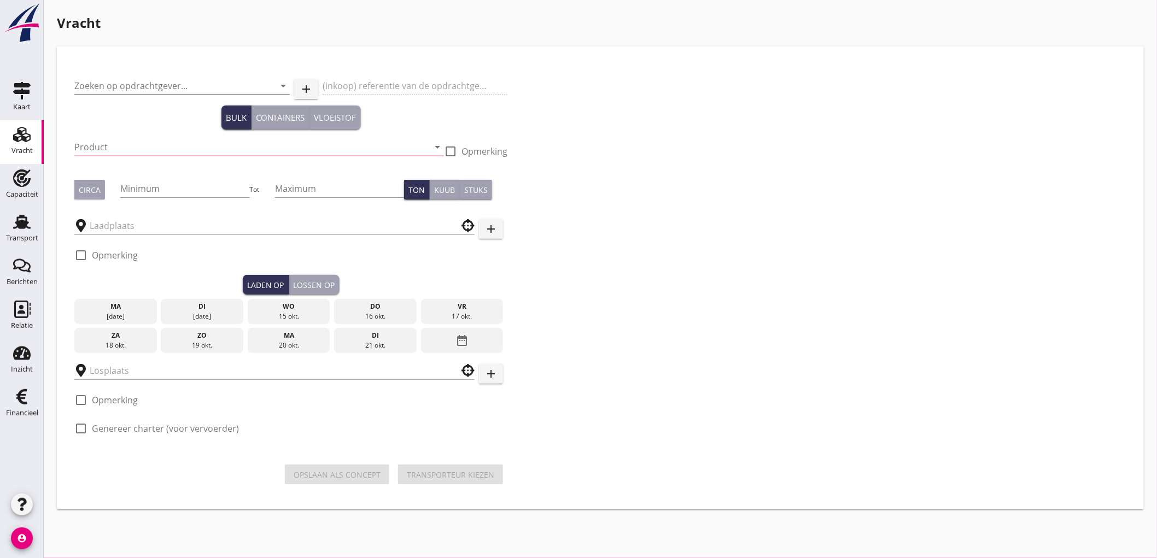
click at [102, 85] on input "Zoeken op opdrachtgever..." at bounding box center [166, 86] width 185 height 18
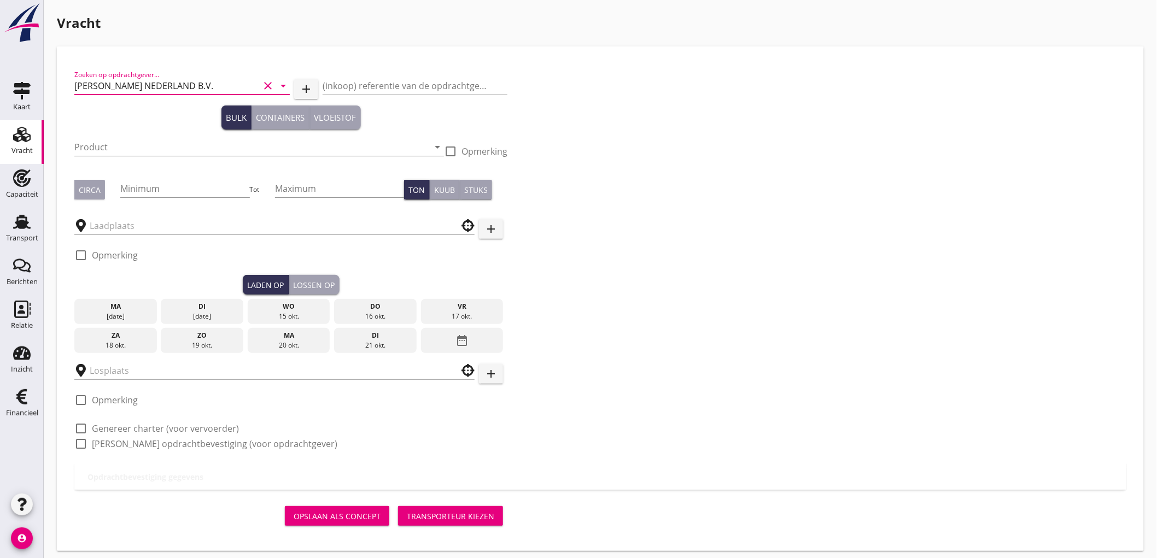
type input "[PERSON_NAME] NEDERLAND B.V."
click at [106, 148] on input "Product" at bounding box center [251, 147] width 354 height 18
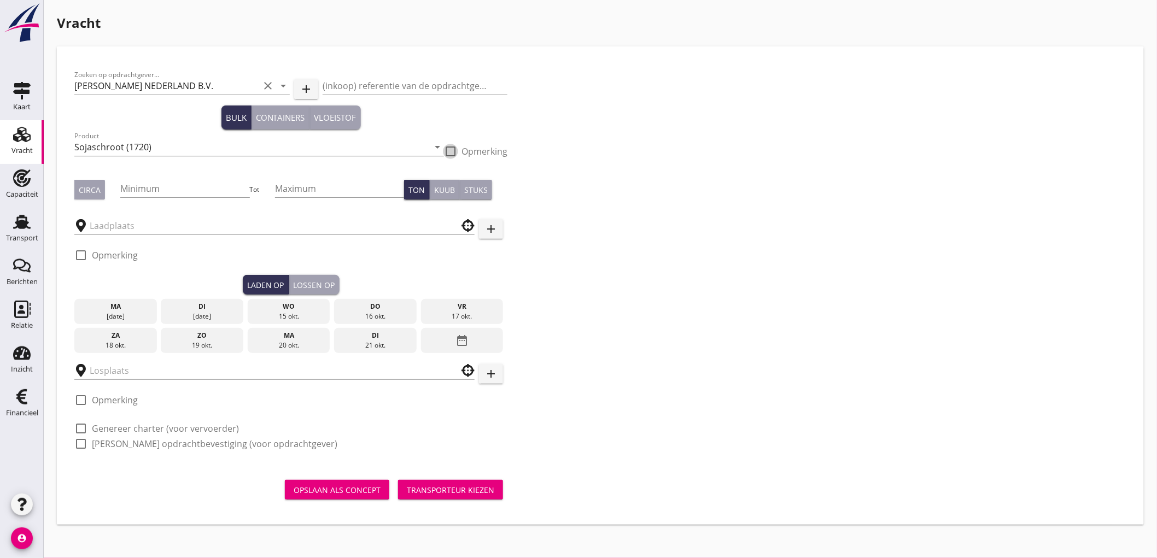
click at [101, 142] on input "Sojaschroot (1720)" at bounding box center [251, 147] width 354 height 18
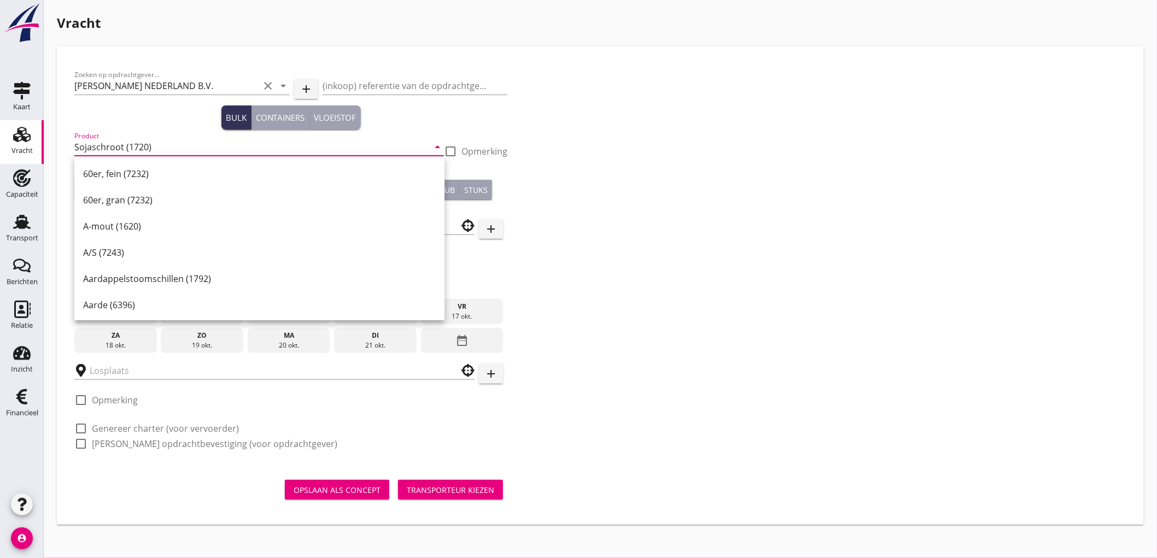
click at [101, 141] on input "Sojaschroot (1720)" at bounding box center [251, 147] width 354 height 18
type input ")"
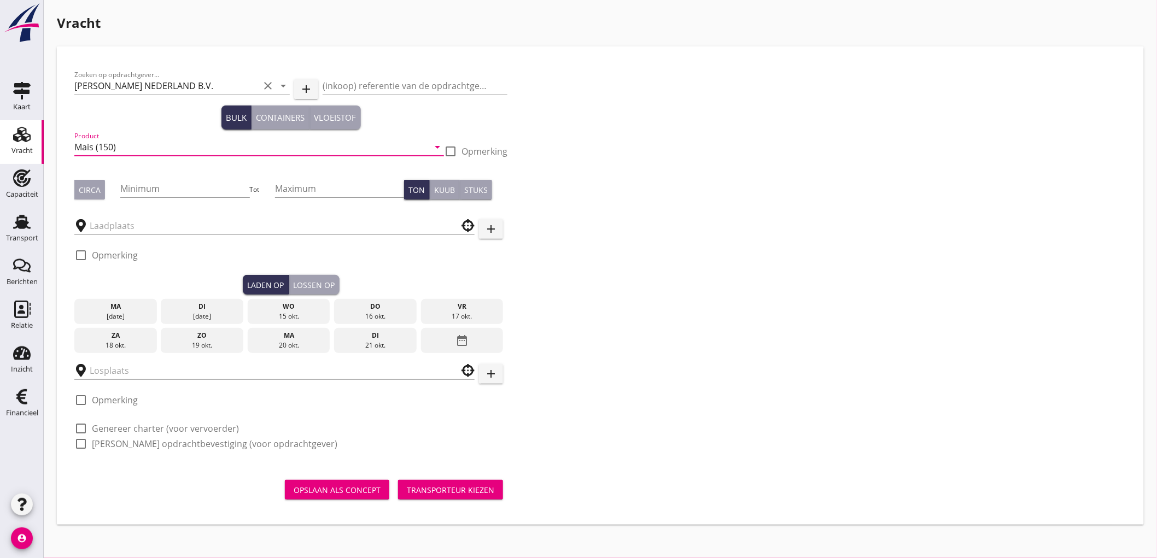
type input "Mais (150)"
drag, startPoint x: 101, startPoint y: 142, endPoint x: 102, endPoint y: 186, distance: 44.3
click at [94, 184] on div "Circa" at bounding box center [90, 189] width 22 height 11
click at [127, 187] on input "Minimum" at bounding box center [184, 189] width 129 height 18
type input "850"
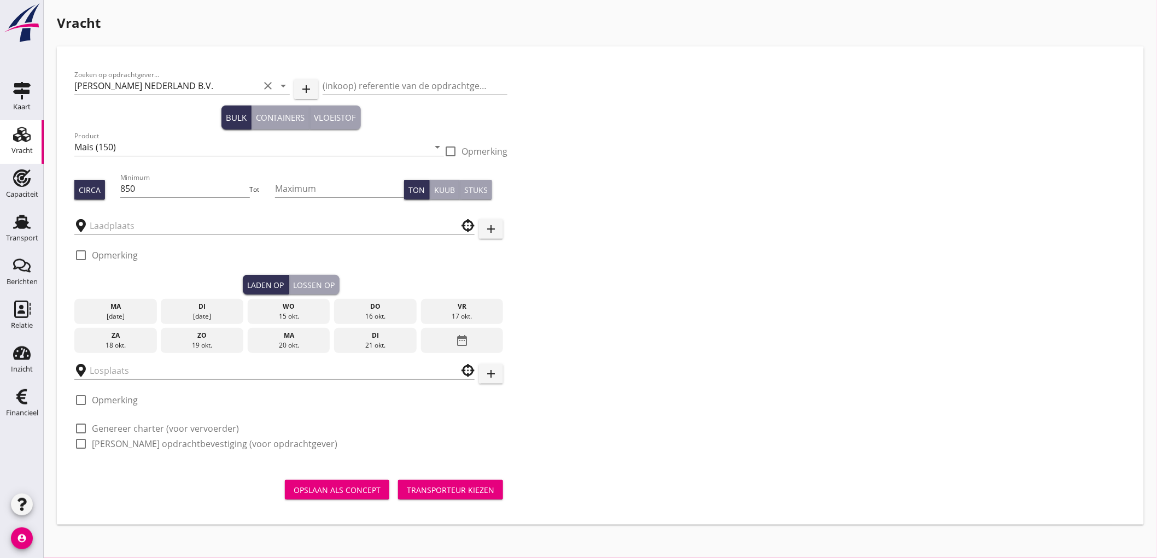
click at [168, 215] on div at bounding box center [274, 223] width 400 height 24
click at [164, 225] on input "text" at bounding box center [267, 226] width 354 height 18
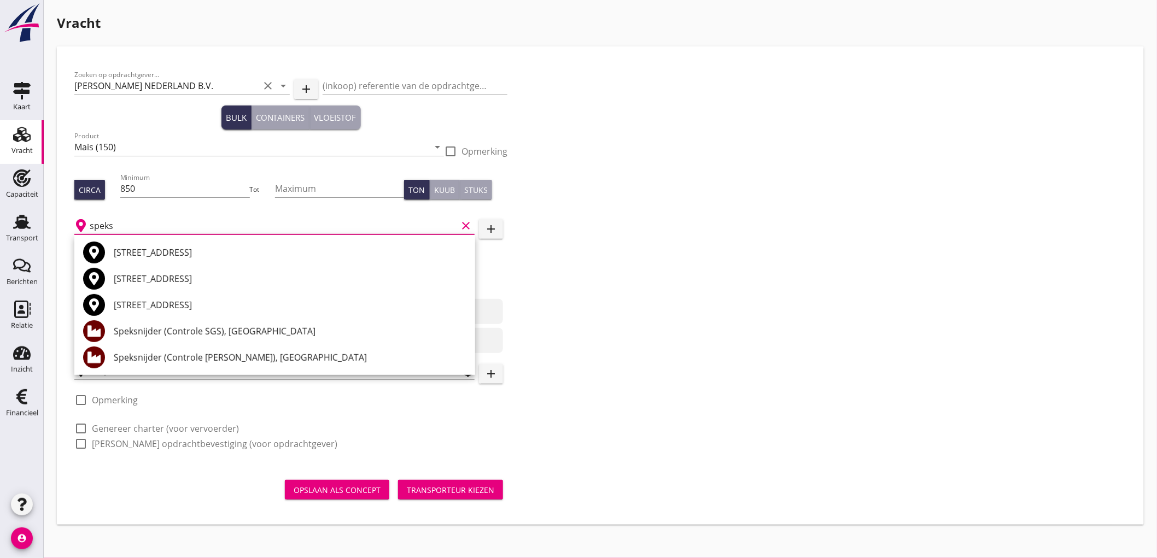
click at [165, 354] on div "Speksnijder (Controle [PERSON_NAME]), [GEOGRAPHIC_DATA]" at bounding box center [290, 357] width 353 height 13
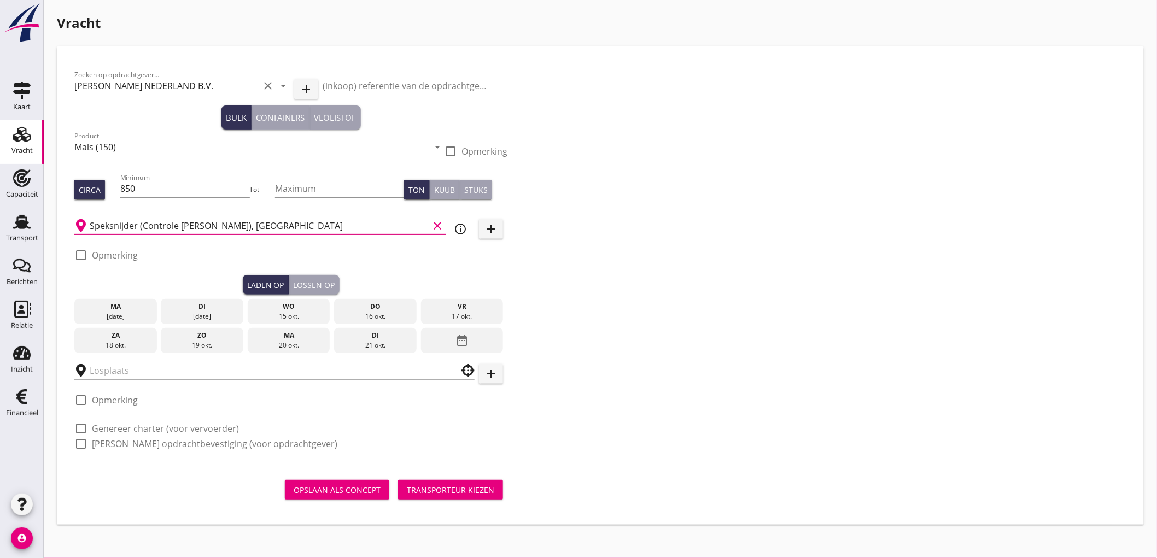
type input "Speksnijder (Controle [PERSON_NAME]), [GEOGRAPHIC_DATA]"
click at [92, 250] on label "Opmerking" at bounding box center [115, 255] width 46 height 11
checkbox input "true"
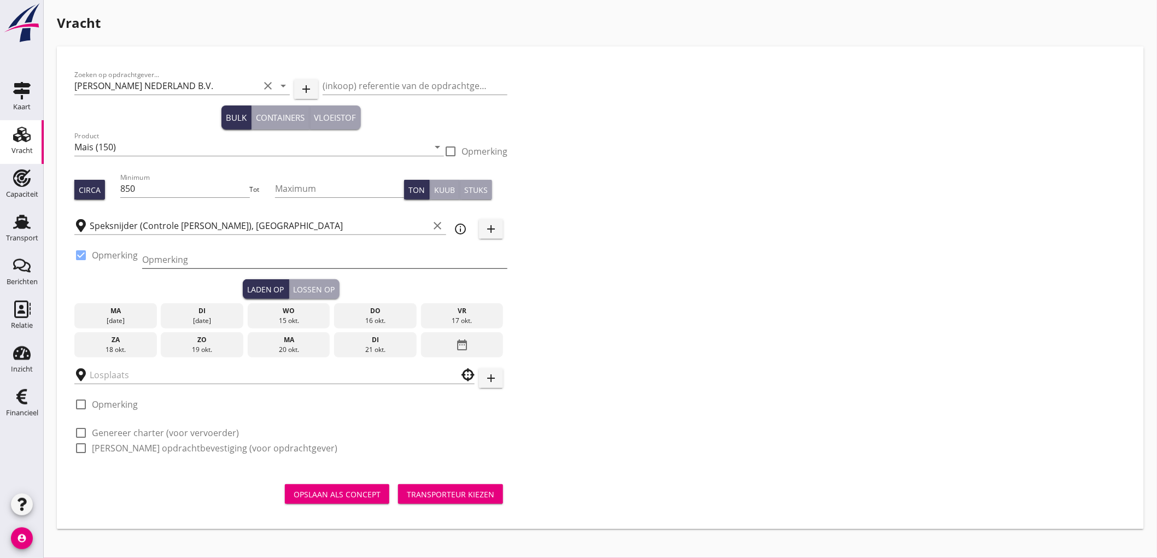
click at [166, 266] on input "Opmerking" at bounding box center [324, 260] width 365 height 18
type input "Ex. LAILA M - [GEOGRAPHIC_DATA]"
type button "load"
click at [133, 325] on div "[DATE]" at bounding box center [115, 316] width 83 height 25
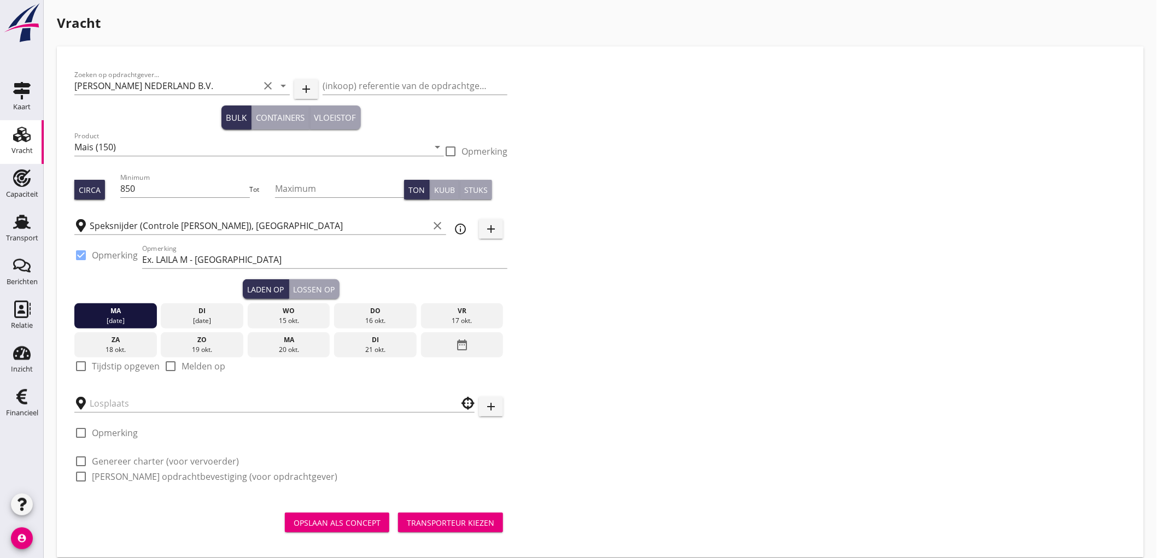
click at [96, 369] on label "Tijdstip opgeven" at bounding box center [126, 366] width 68 height 11
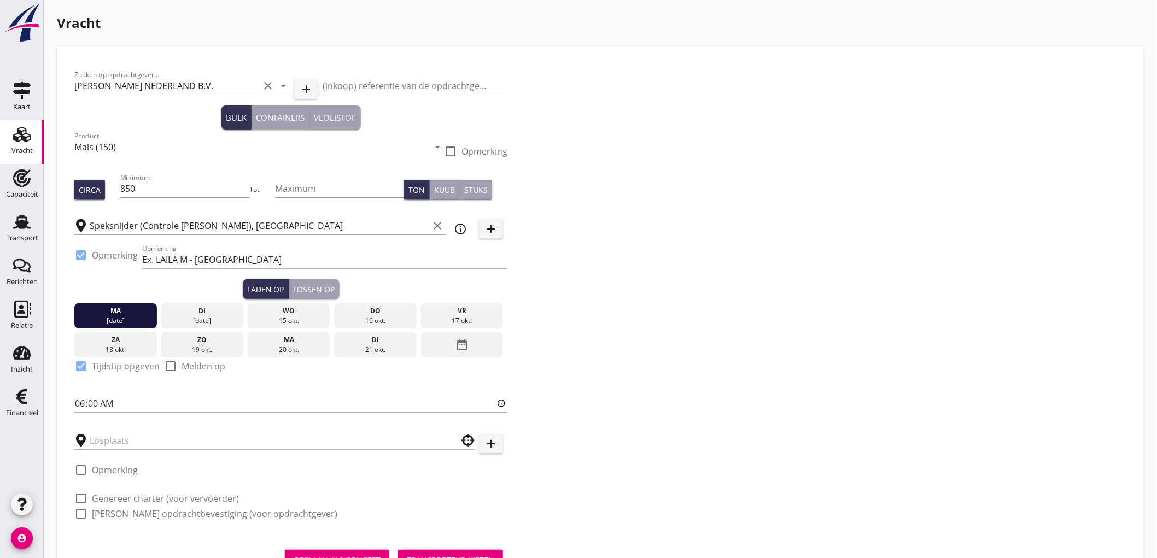
checkbox input "true"
click at [74, 403] on div "Zoeken op opdrachtgever... [PERSON_NAME] NEDERLAND B.V. clear arrow_drop_down a…" at bounding box center [291, 299] width 442 height 470
type input "15"
click at [83, 400] on input "06:00" at bounding box center [290, 404] width 433 height 18
type input "15:30"
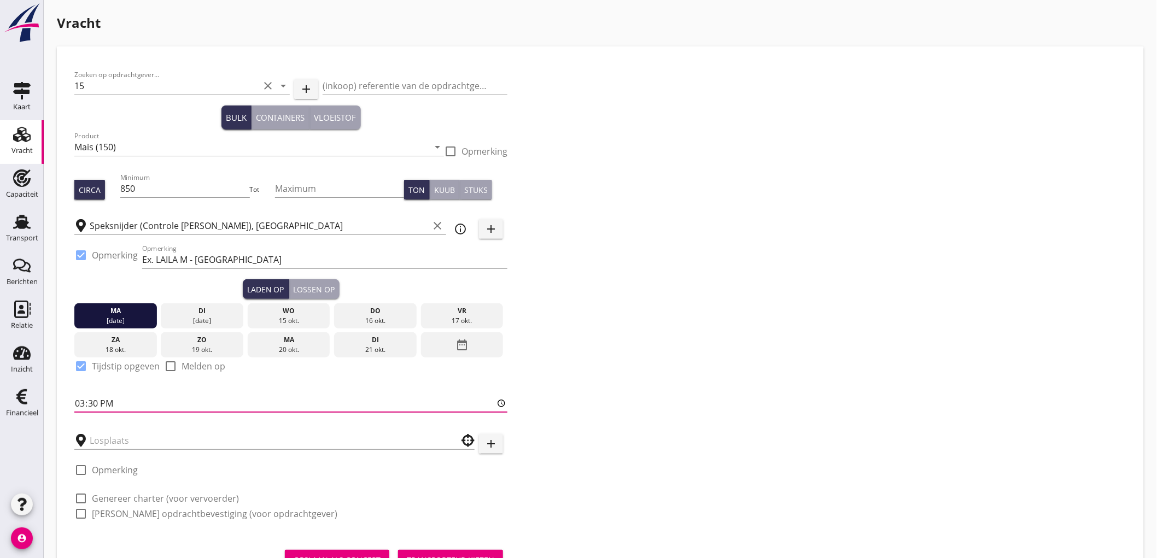
click at [116, 430] on div at bounding box center [274, 437] width 400 height 24
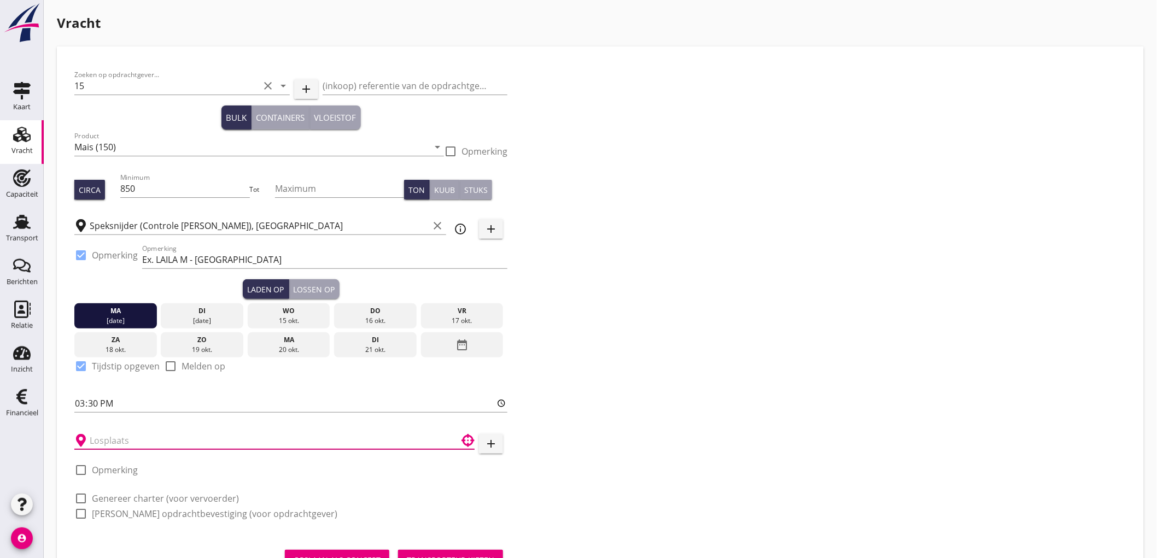
click at [121, 438] on input "text" at bounding box center [267, 441] width 354 height 18
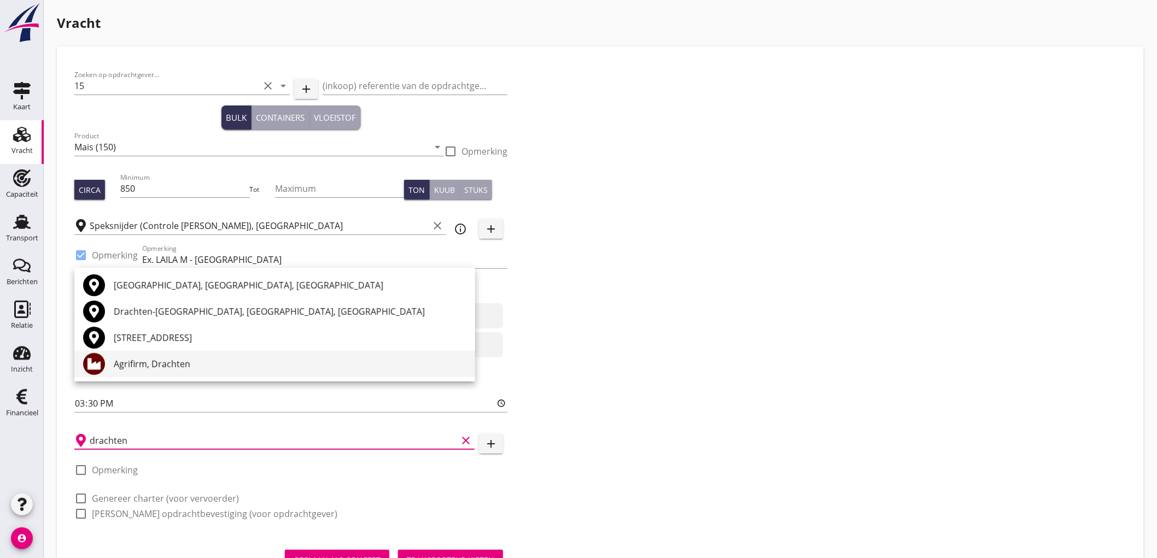
click at [199, 360] on div "Agrifirm, Drachten" at bounding box center [290, 364] width 353 height 13
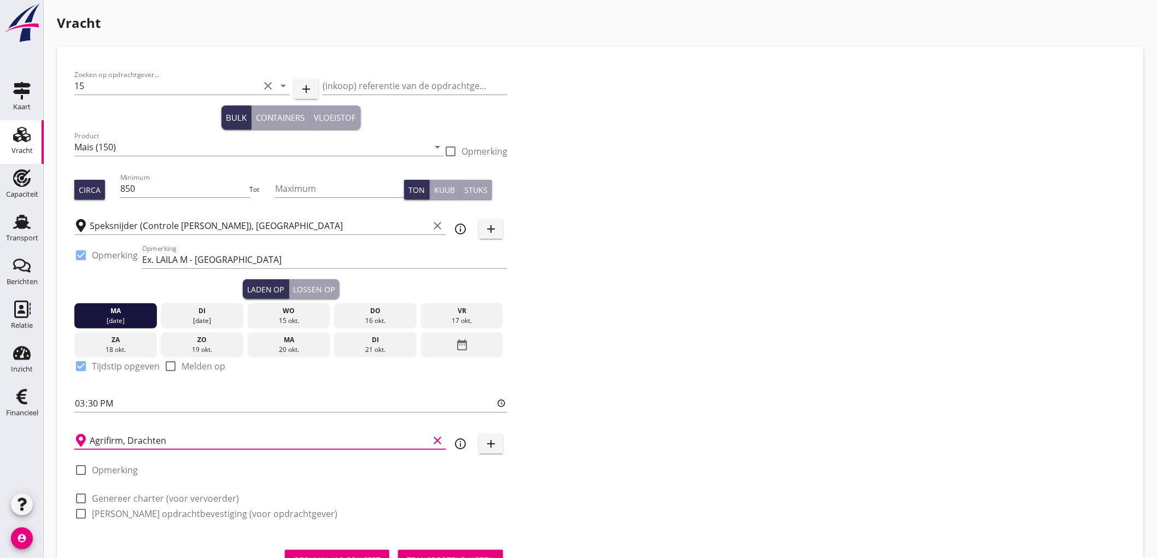
type input "Agrifirm, Drachten"
click at [165, 494] on label "Genereer charter (voor vervoerder)" at bounding box center [165, 498] width 147 height 11
checkbox input "true"
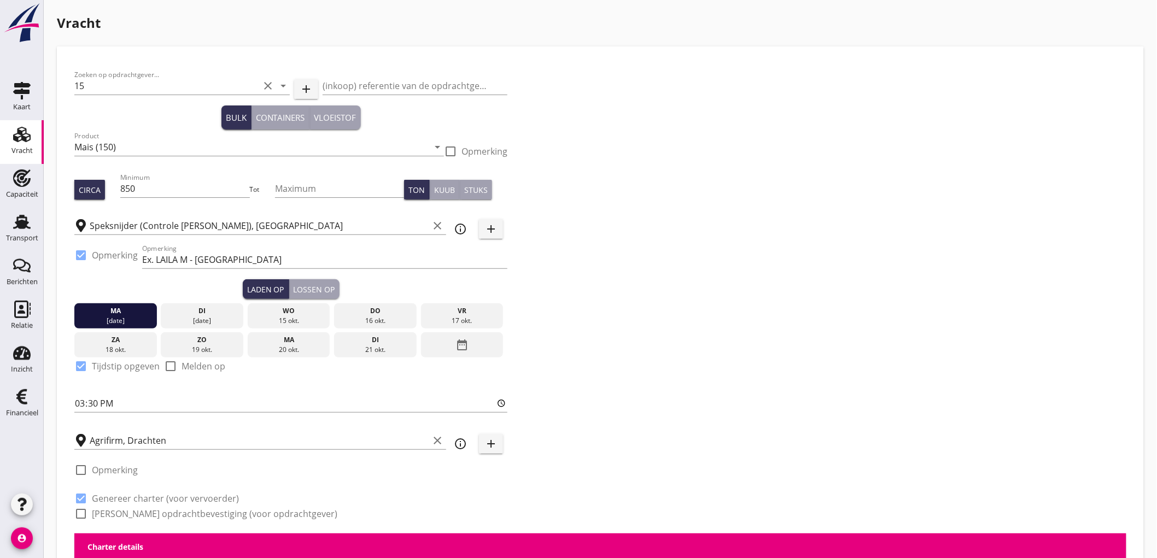
click at [160, 518] on label "[PERSON_NAME] opdrachtbevestiging (voor opdrachtgever)" at bounding box center [215, 514] width 246 height 11
checkbox input "true"
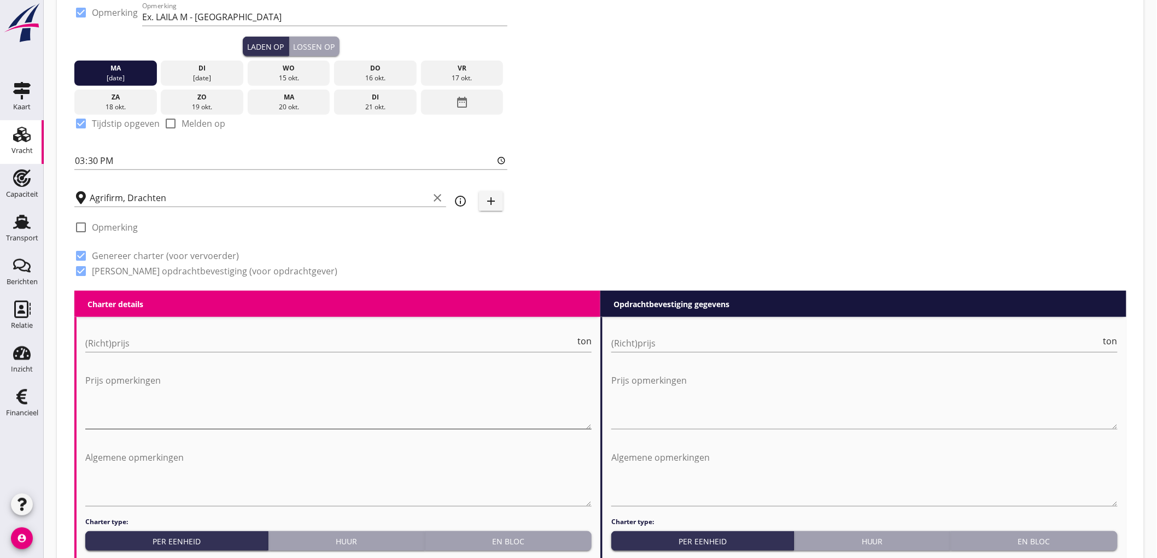
scroll to position [304, 0]
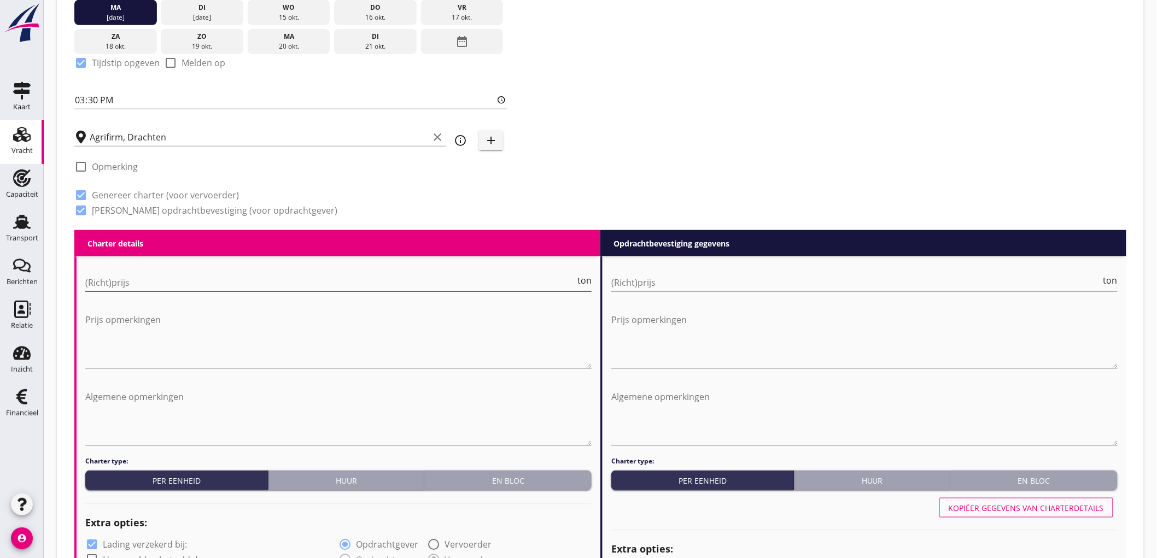
click at [170, 290] on input "(Richt)prijs" at bounding box center [330, 283] width 490 height 18
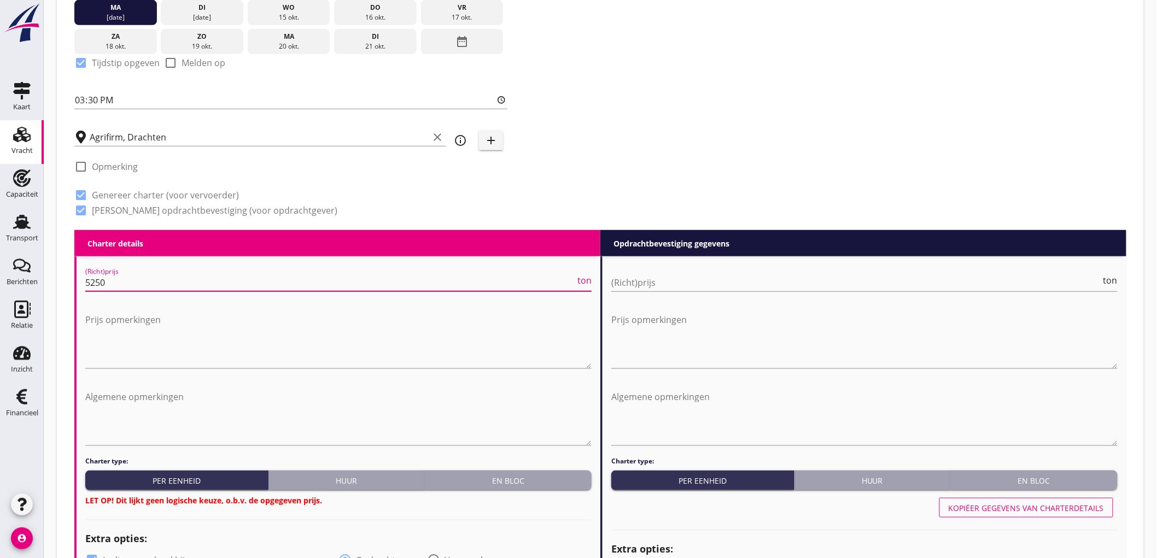
type input "5250"
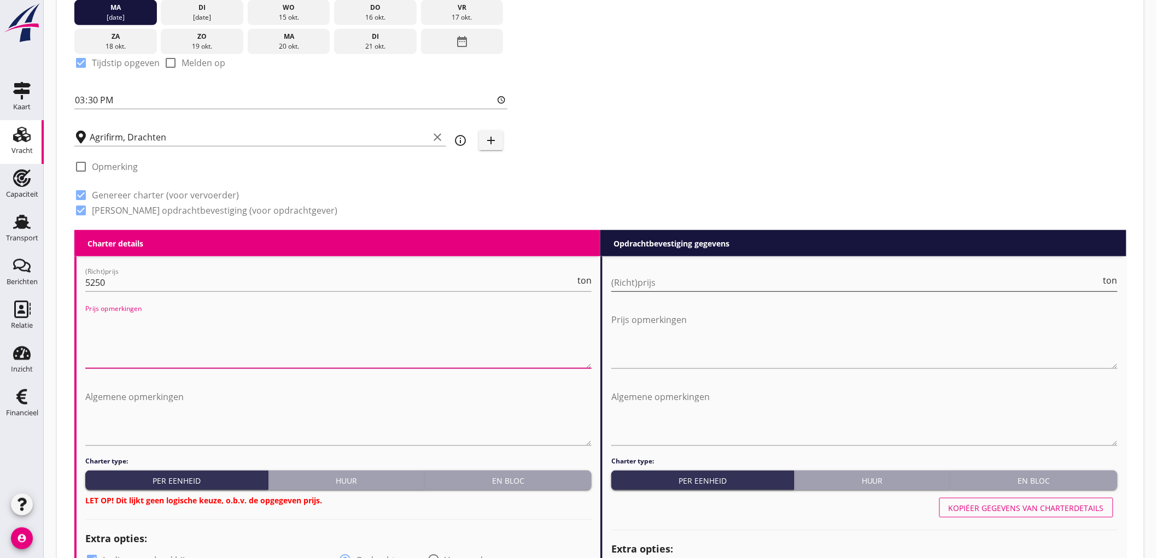
click at [638, 282] on input "(Richt)prijs" at bounding box center [856, 283] width 490 height 18
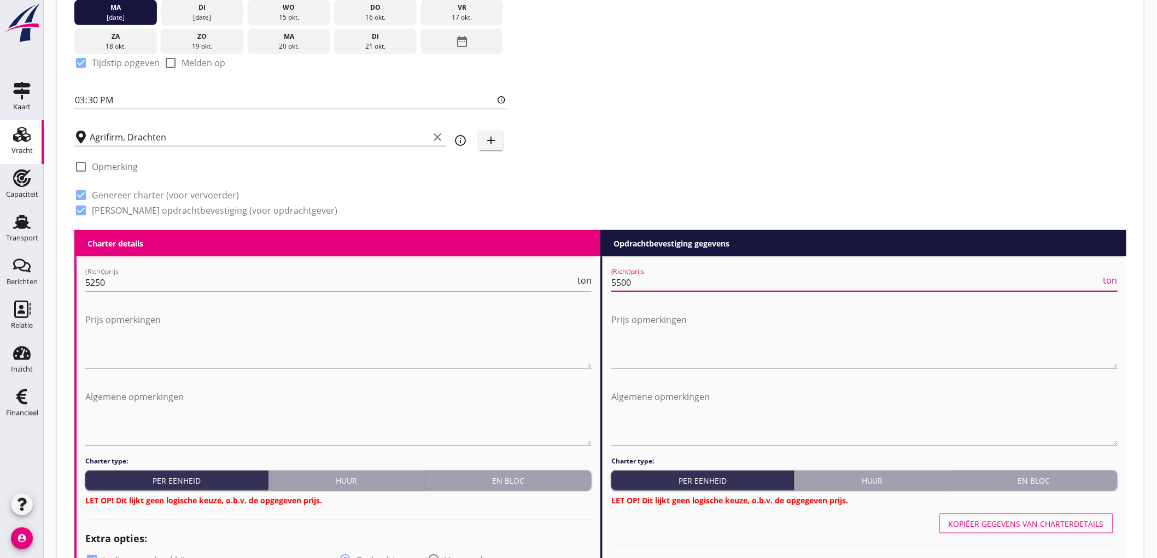
scroll to position [547, 0]
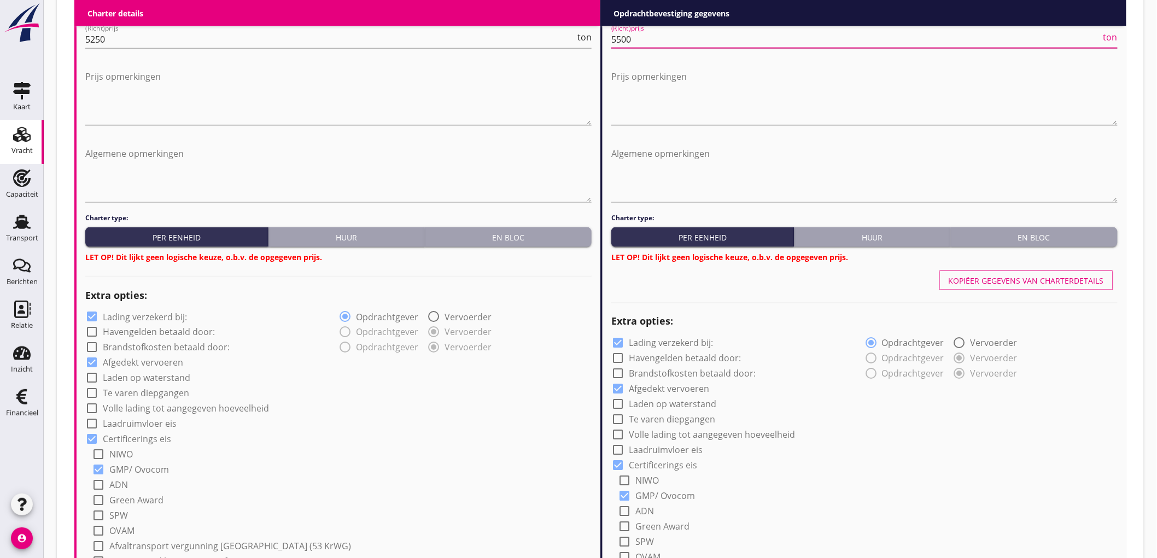
type input "5500"
click at [556, 226] on div "Charter type: Per eenheid Huur En bloc LET OP! Dit lijkt geen logische keuze, o…" at bounding box center [338, 238] width 506 height 50
click at [553, 241] on div "En bloc" at bounding box center [508, 237] width 158 height 11
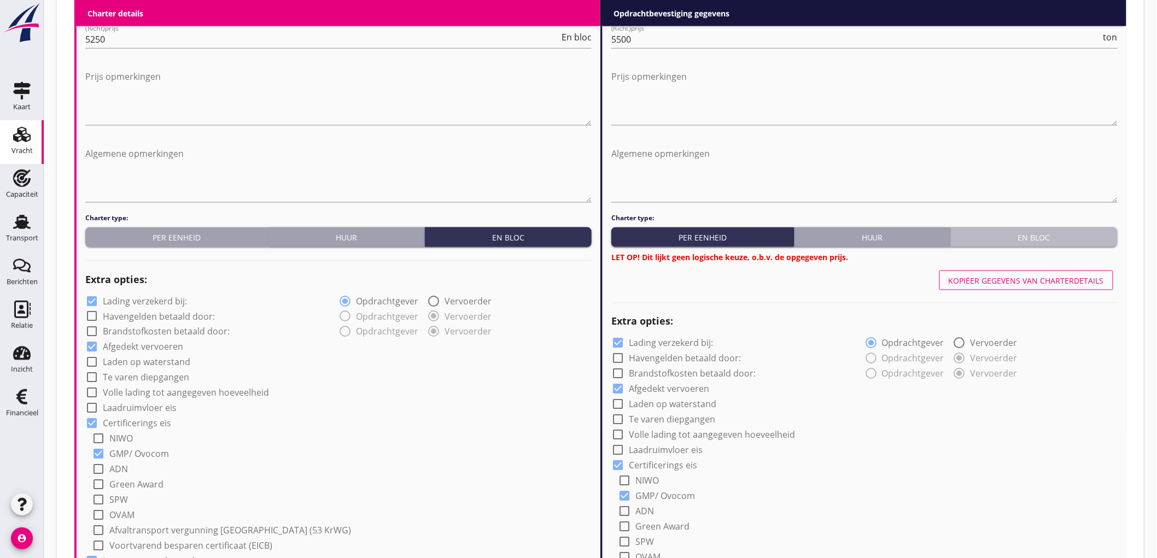
click at [1079, 230] on button "En bloc" at bounding box center [1034, 238] width 167 height 20
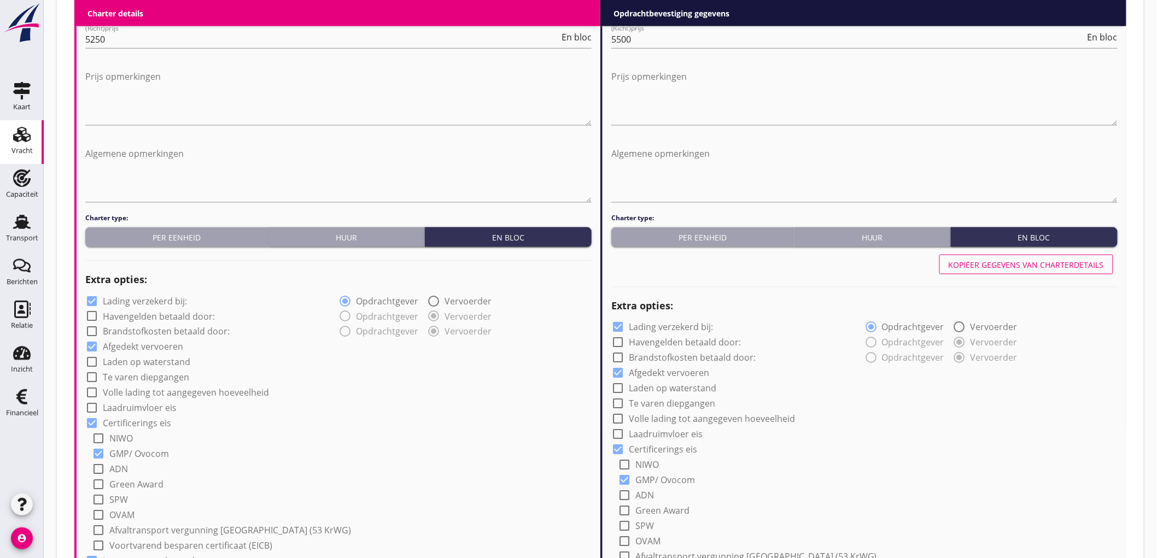
click at [127, 297] on label "Lading verzekerd bij:" at bounding box center [145, 301] width 84 height 11
checkbox input "false"
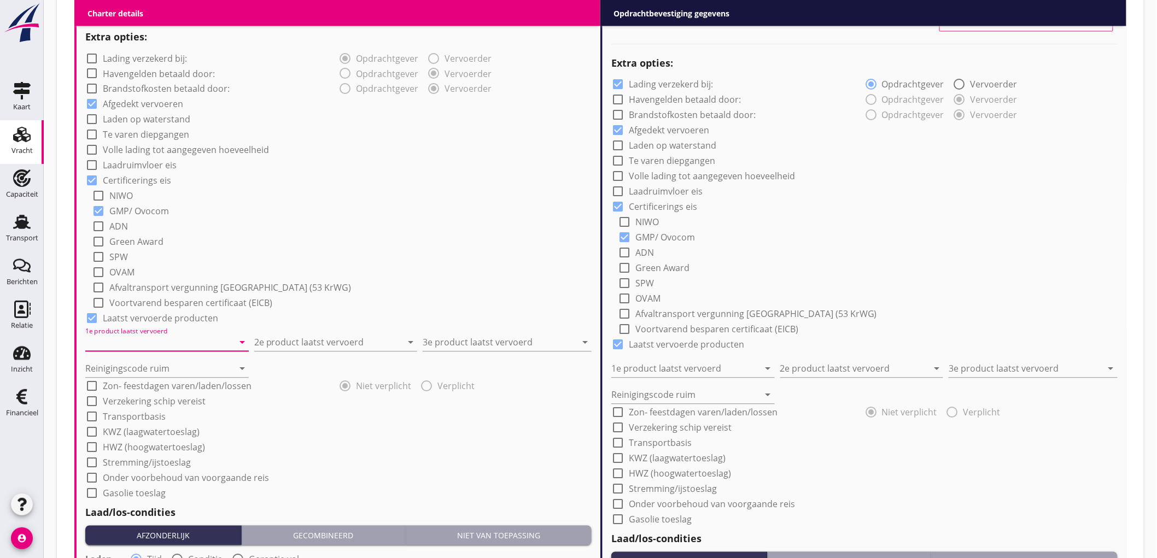
click at [162, 336] on input "1e product laatst vervoerd" at bounding box center [159, 343] width 148 height 18
type input "Sojabonen (1811)"
click at [306, 337] on input "2e product laatst vervoerd" at bounding box center [328, 343] width 148 height 18
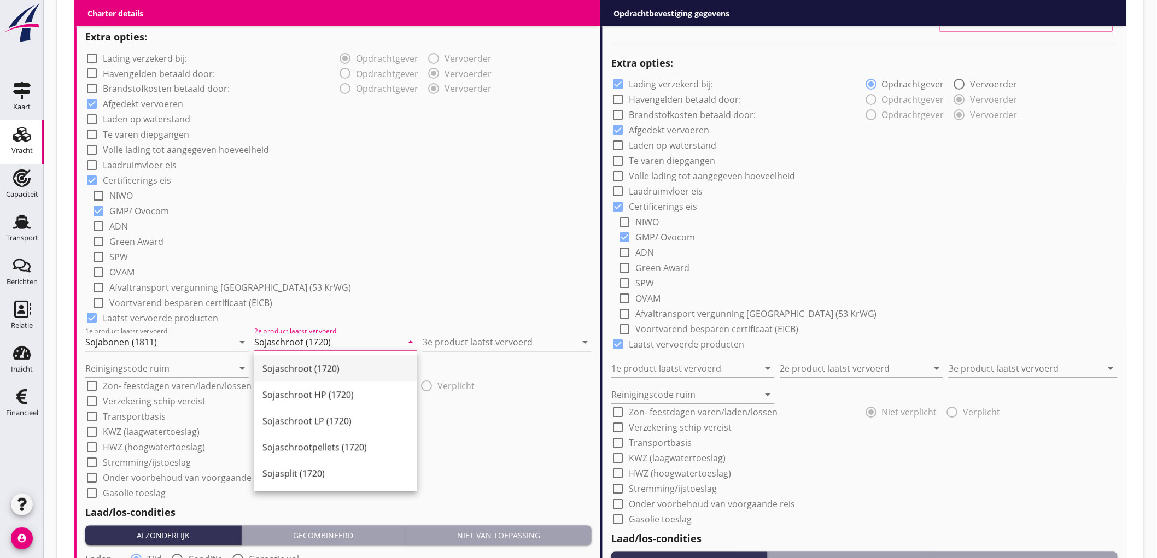
type input "Sojaschroot (1720)"
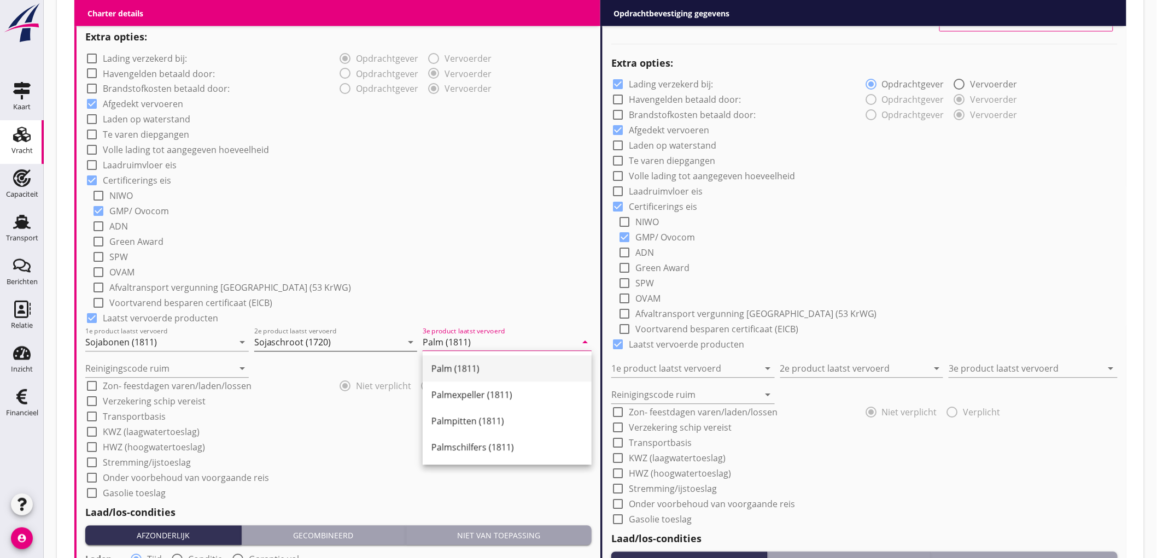
type input "Palm (1811)"
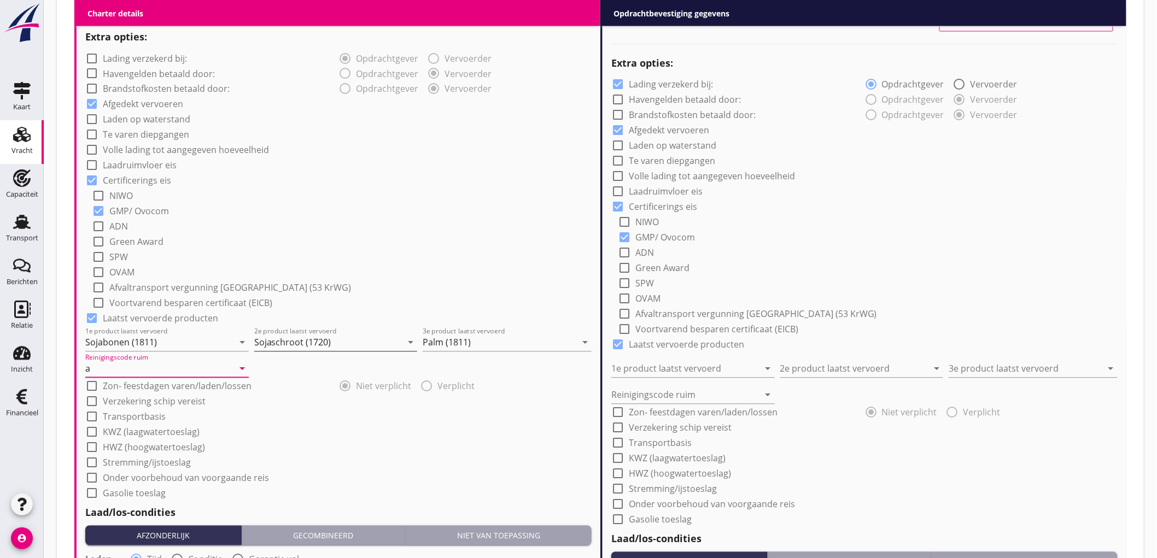
type input "a"
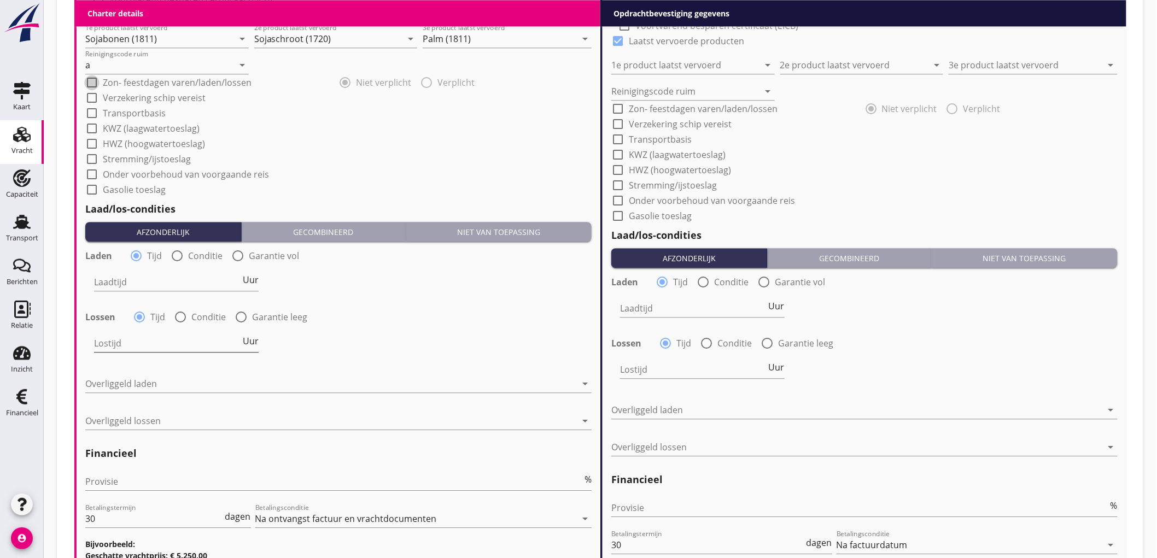
scroll to position [1155, 0]
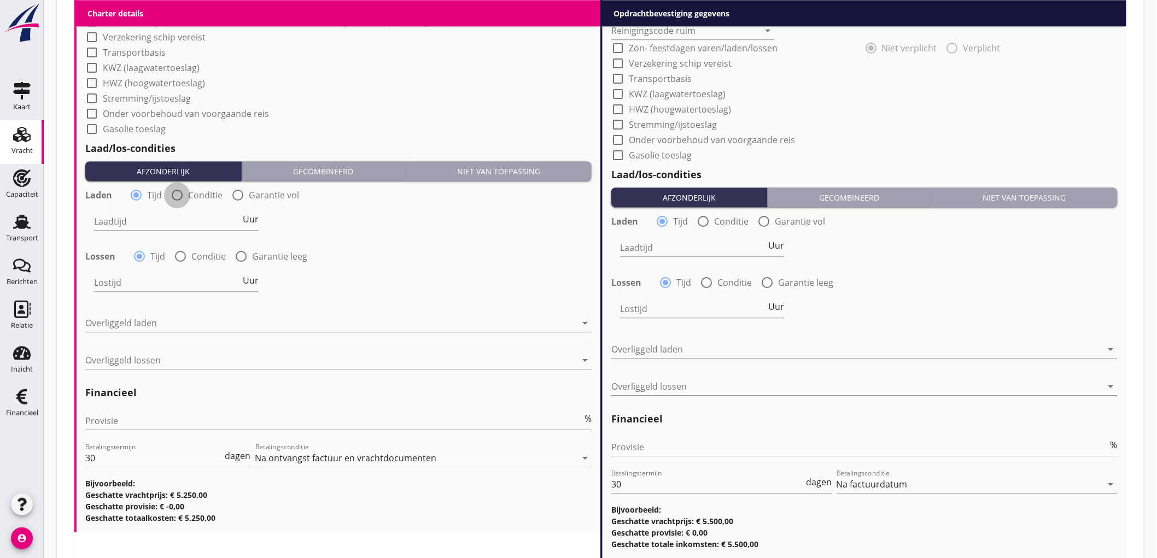
drag, startPoint x: 171, startPoint y: 194, endPoint x: 161, endPoint y: 205, distance: 14.4
click at [171, 194] on div at bounding box center [177, 195] width 19 height 19
radio input "false"
radio input "true"
click at [137, 226] on div at bounding box center [210, 222] width 232 height 18
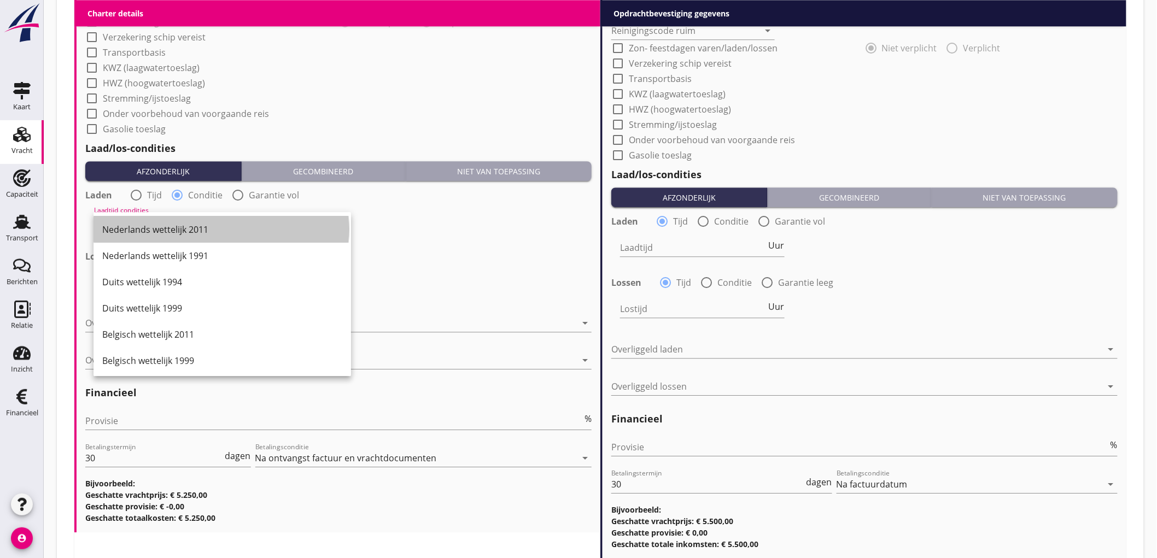
click at [137, 226] on div "Nederlands wettelijk 2011" at bounding box center [222, 229] width 240 height 13
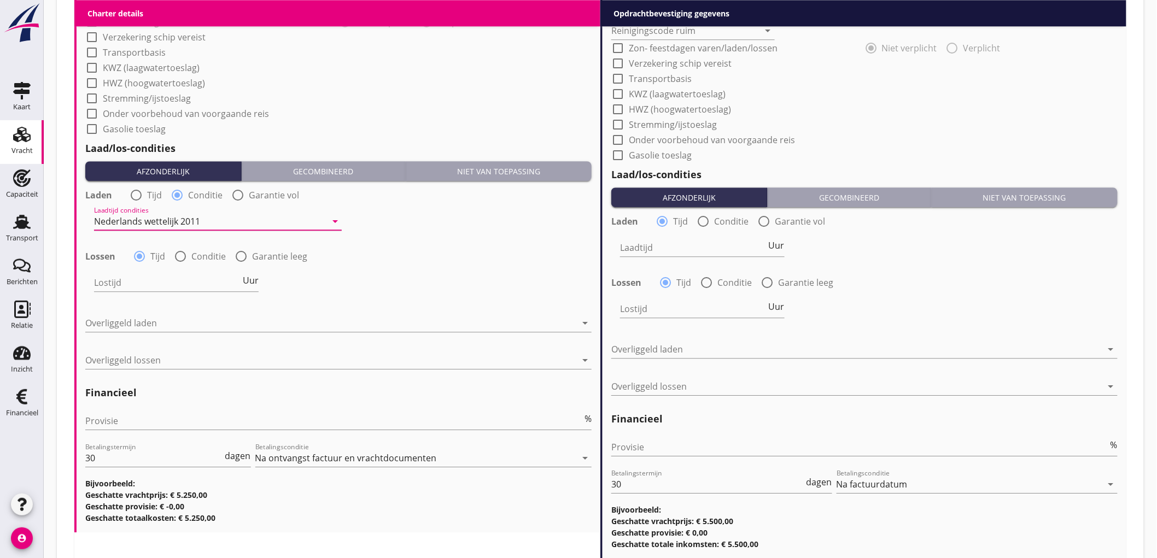
click at [189, 250] on div "radio_button_unchecked Conditie" at bounding box center [200, 256] width 52 height 13
click at [177, 259] on div at bounding box center [180, 256] width 19 height 19
radio input "false"
radio input "true"
click at [133, 288] on div at bounding box center [210, 283] width 232 height 18
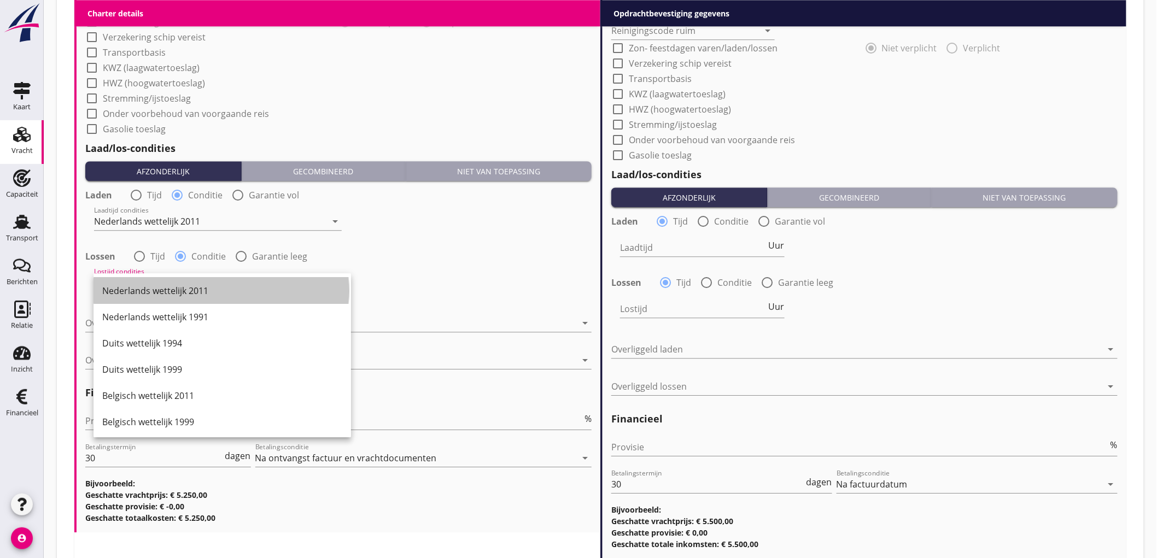
click at [133, 288] on div "Nederlands wettelijk 2011" at bounding box center [222, 290] width 240 height 13
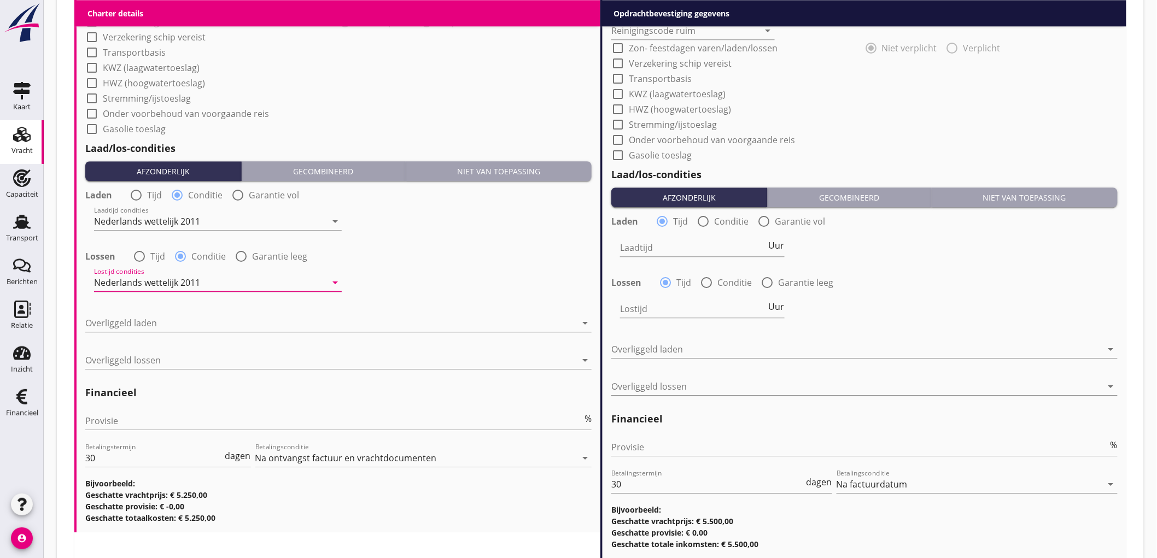
click at [145, 308] on div "Overliggeld laden arrow_drop_down" at bounding box center [338, 325] width 506 height 35
click at [145, 322] on div at bounding box center [330, 323] width 491 height 18
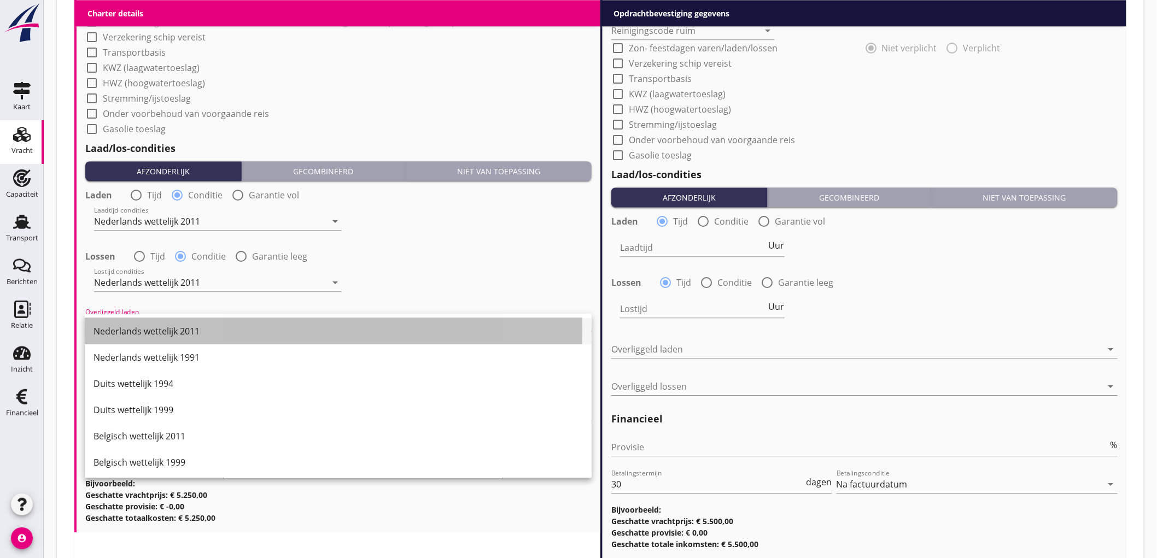
click at [145, 323] on div "Nederlands wettelijk 2011" at bounding box center [338, 331] width 489 height 26
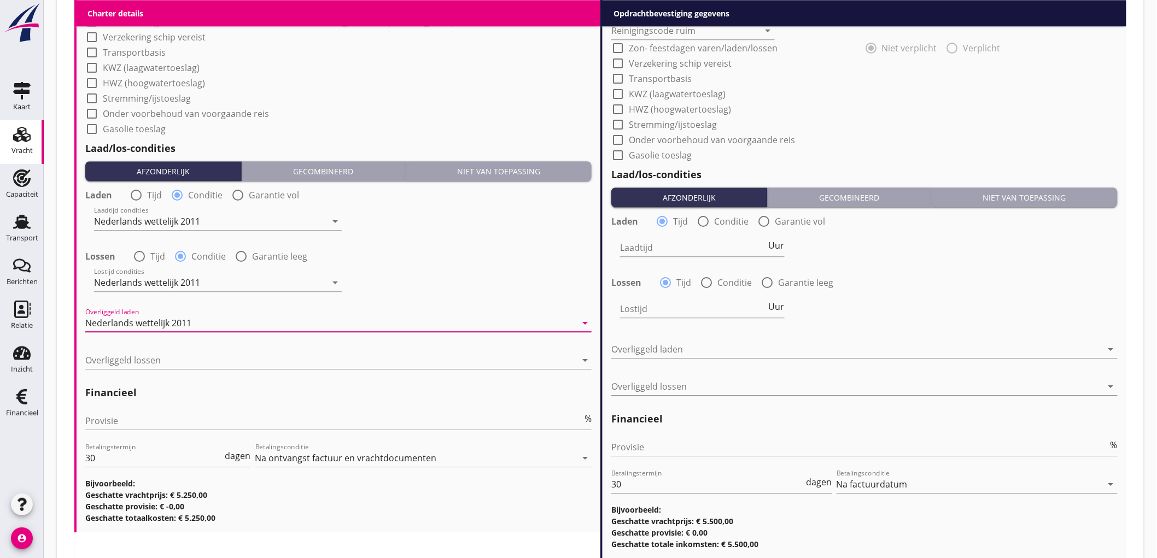
click at [141, 348] on div "Overliggeld lossen arrow_drop_down" at bounding box center [338, 362] width 506 height 35
click at [139, 358] on div at bounding box center [330, 361] width 491 height 18
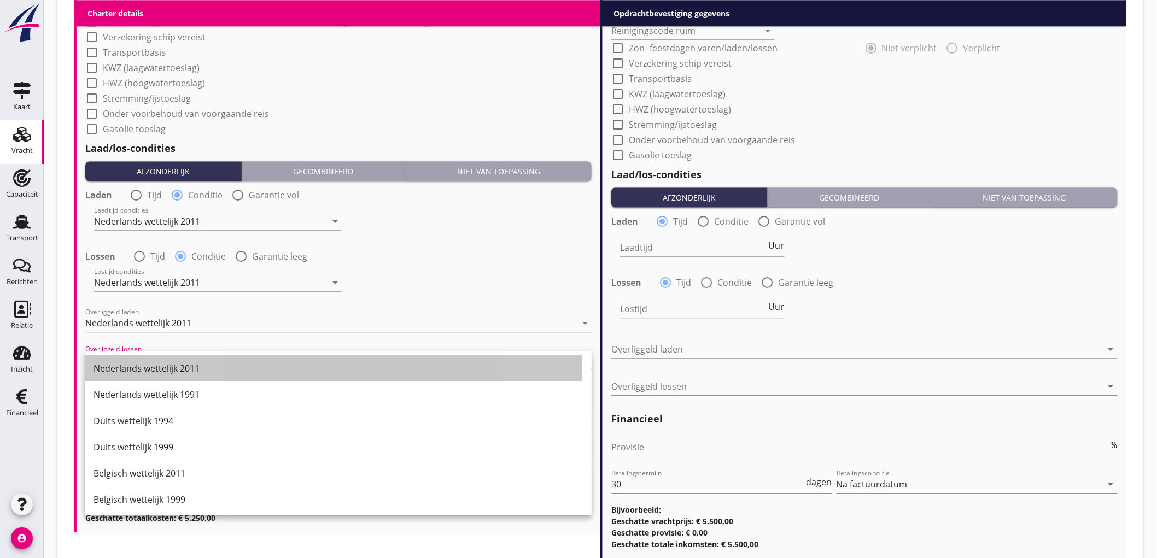
click at [139, 358] on div "Nederlands wettelijk 2011" at bounding box center [338, 368] width 489 height 26
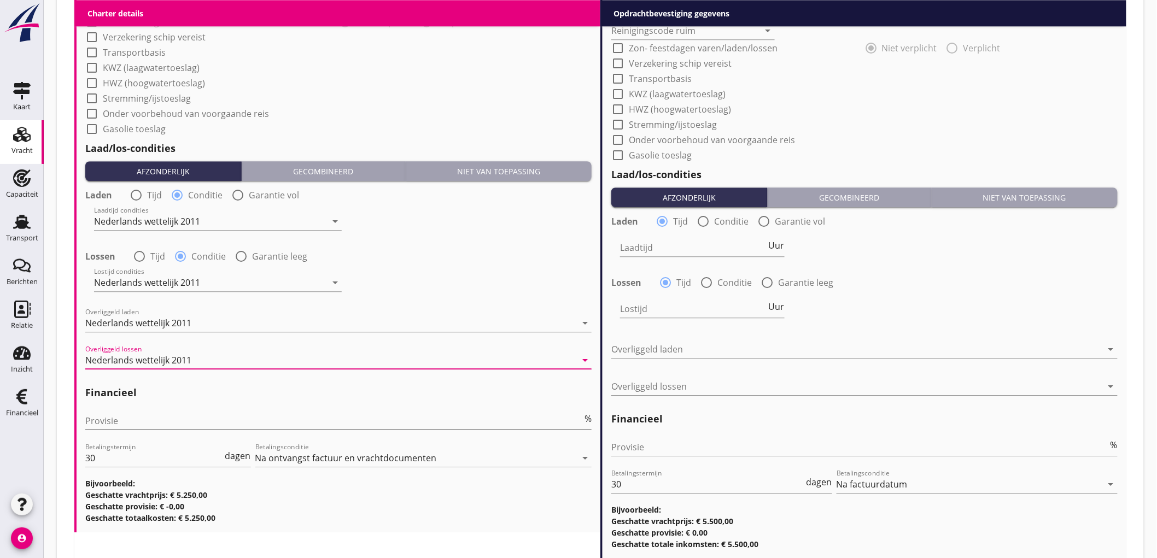
click at [128, 422] on input "Provisie" at bounding box center [333, 421] width 497 height 18
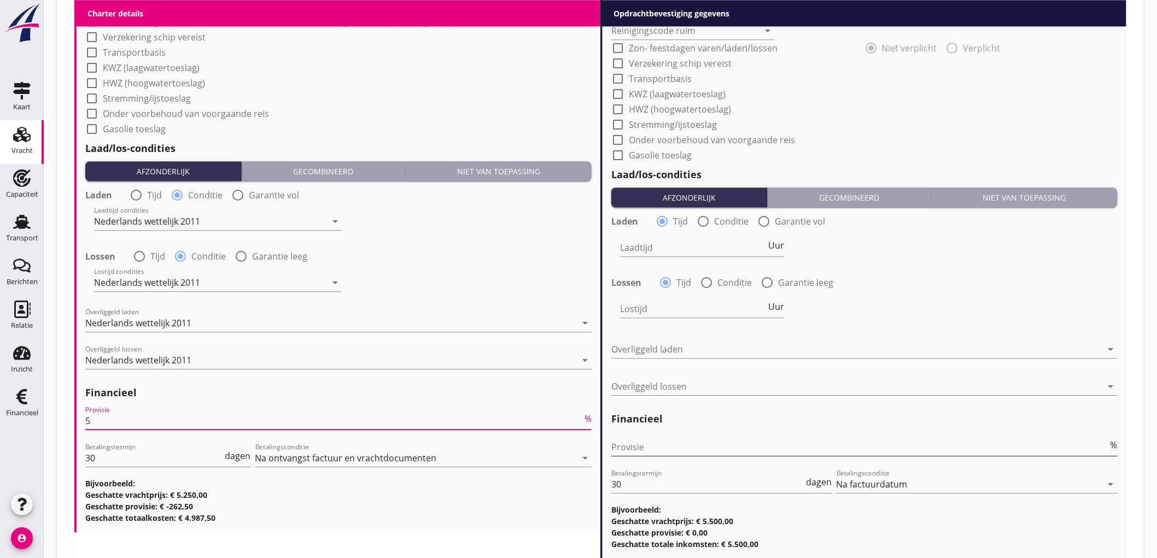
type input "5"
click at [696, 447] on input "Provisie" at bounding box center [859, 448] width 497 height 18
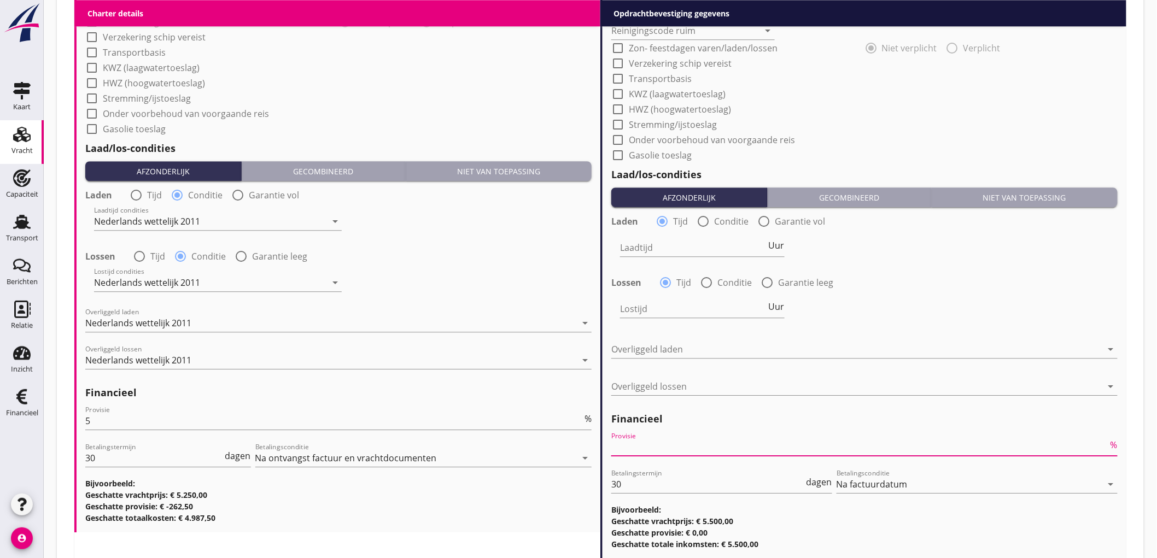
type input "2"
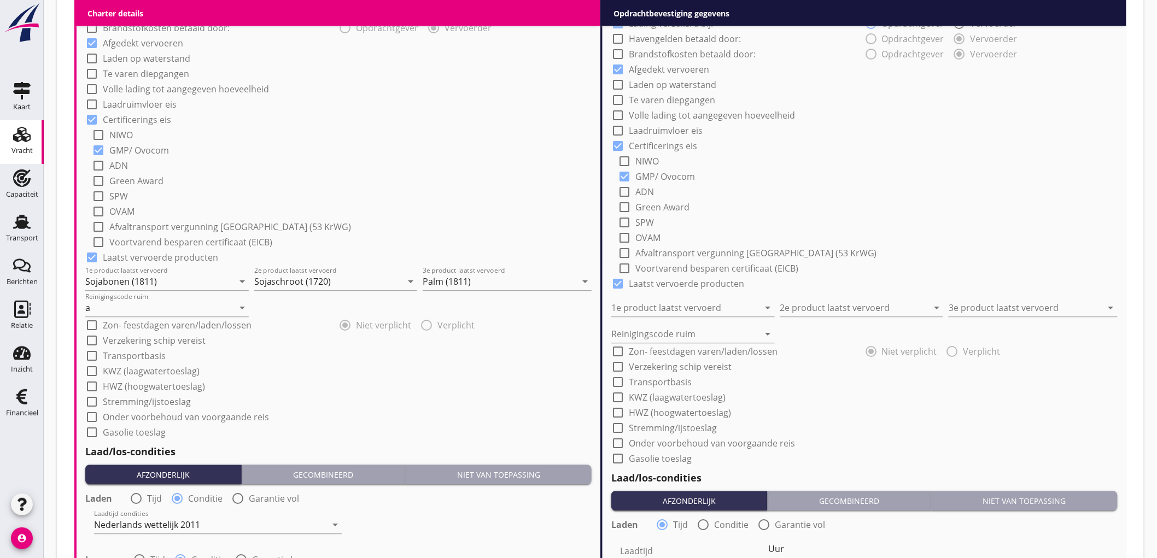
scroll to position [547, 0]
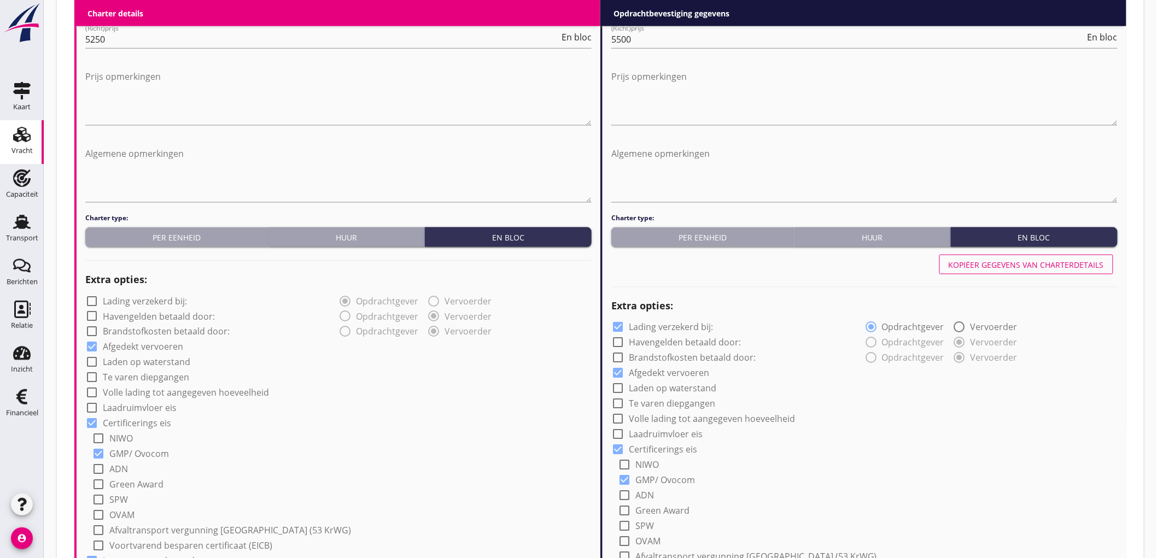
type input "2.5"
click at [1052, 270] on button "Kopiëer gegevens van charterdetails" at bounding box center [1027, 265] width 174 height 20
checkbox input "false"
type input "Sojabonen (1811)"
type input "Sojaschroot (1720)"
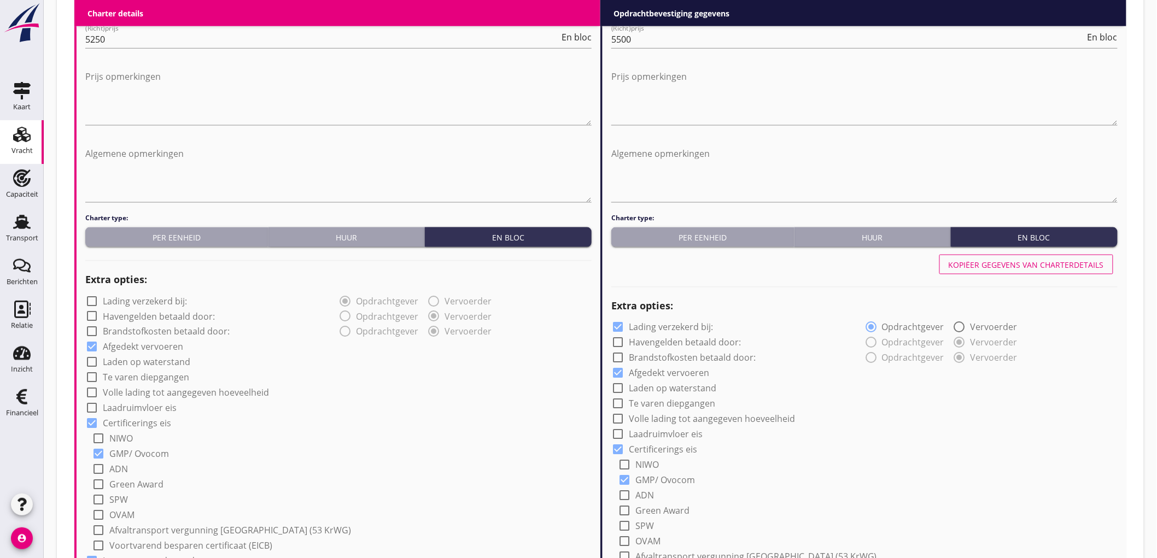
type input "Palm (1811)"
type input "a"
radio input "false"
radio input "true"
radio input "false"
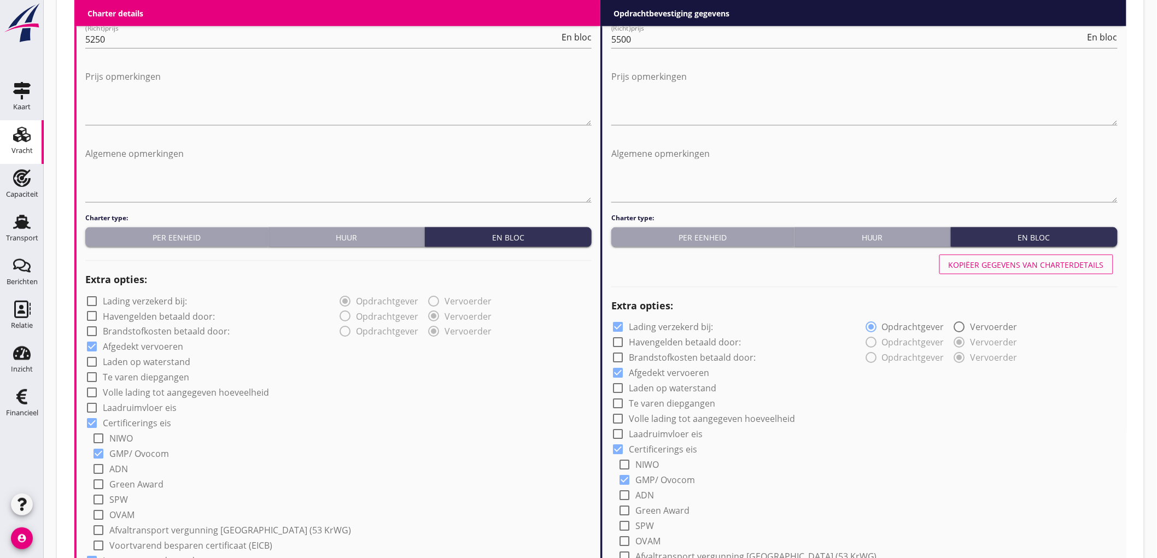
radio input "true"
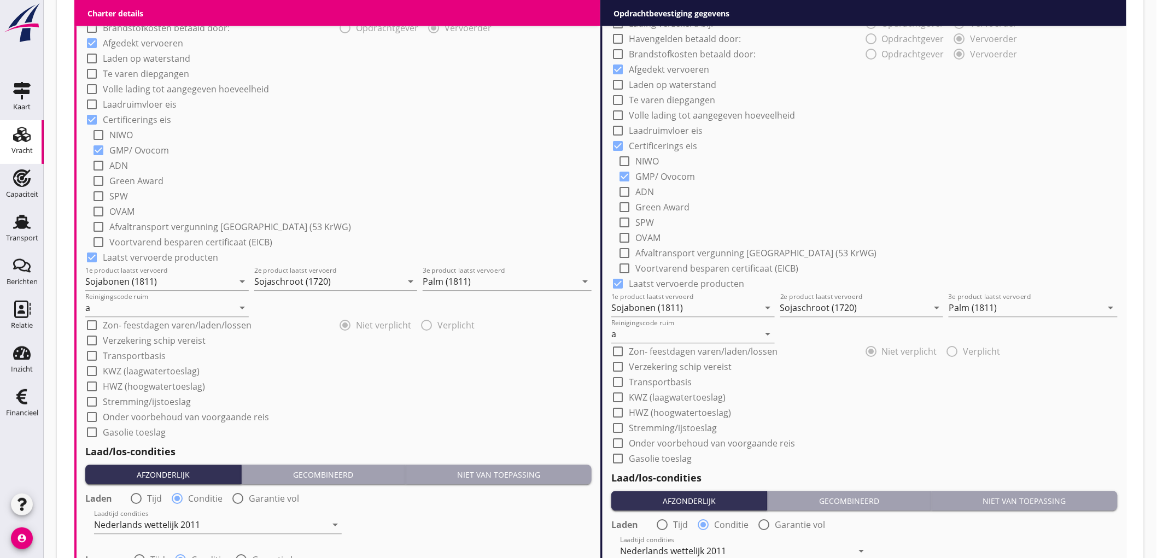
scroll to position [1215, 0]
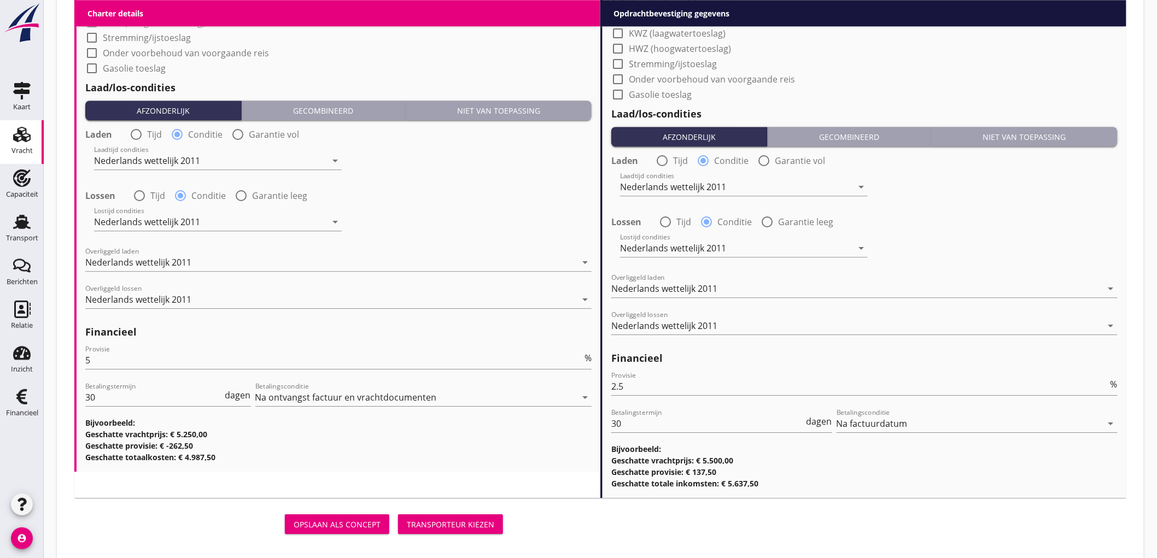
drag, startPoint x: 502, startPoint y: 512, endPoint x: 496, endPoint y: 520, distance: 9.4
click at [502, 513] on div "Opslaan als concept Transporteur kiezen" at bounding box center [290, 524] width 433 height 26
click at [495, 521] on button "Transporteur kiezen" at bounding box center [450, 525] width 105 height 20
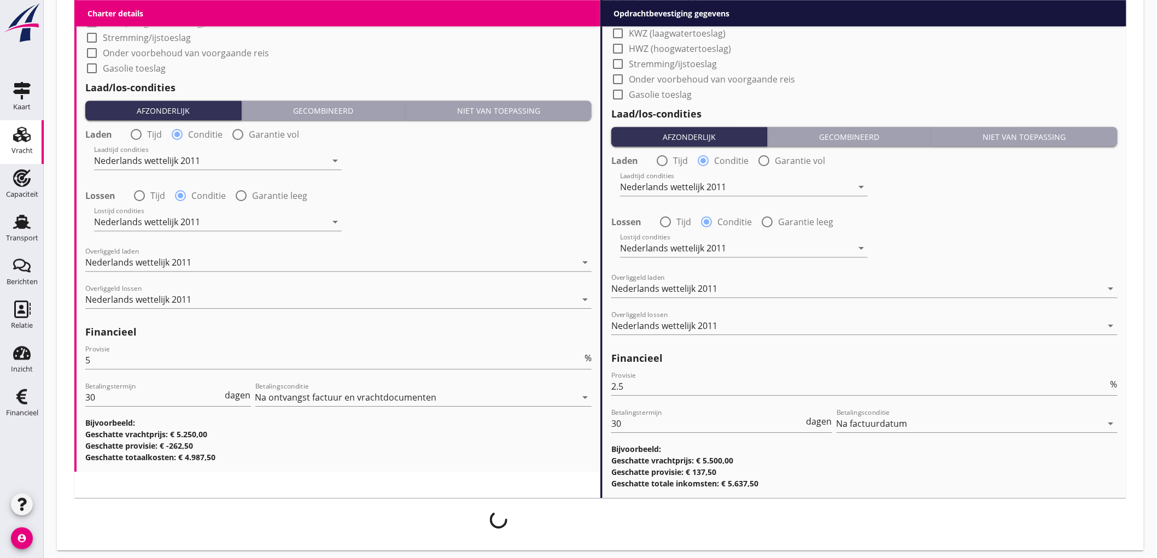
scroll to position [243, 0]
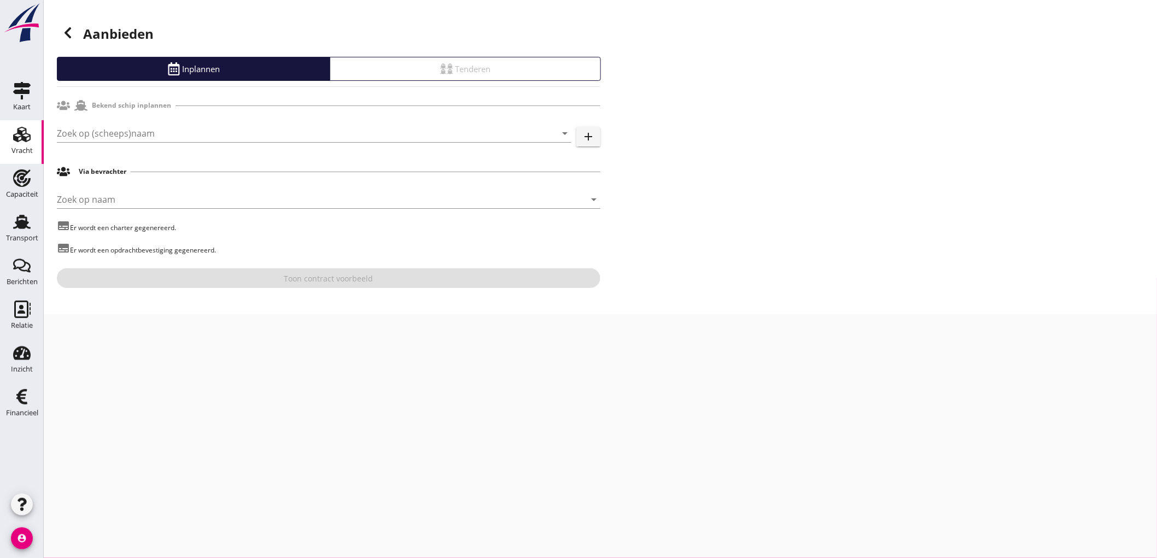
click at [139, 144] on div "Zoek op (scheeps)naam arrow_drop_down" at bounding box center [314, 139] width 515 height 28
click at [150, 136] on input "Zoek op (scheeps)naam" at bounding box center [299, 134] width 484 height 18
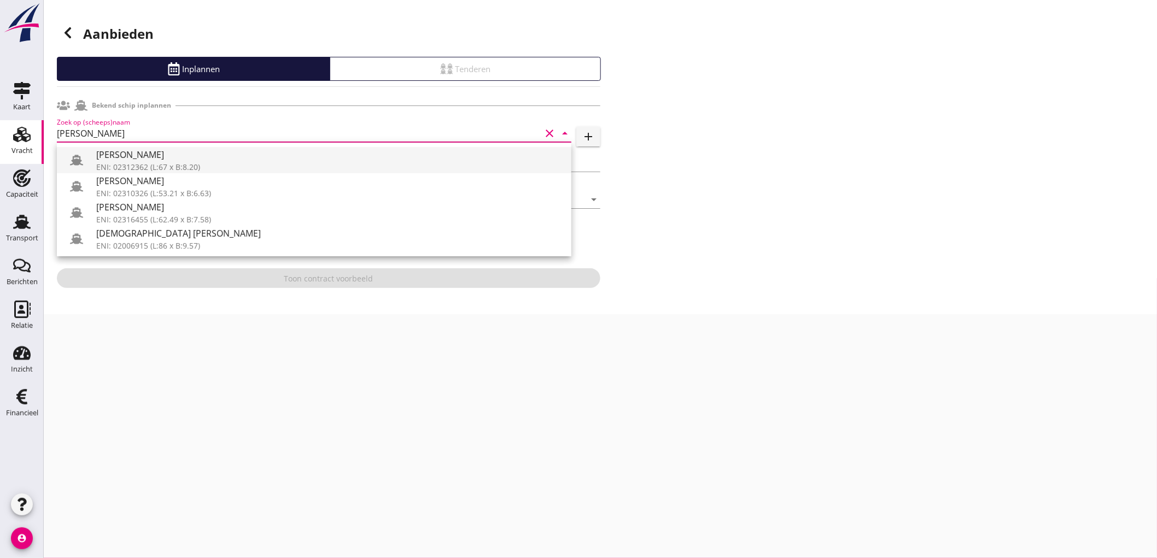
click at [277, 170] on div "ENI: 02312362 (L:67 x B:8.20)" at bounding box center [329, 166] width 467 height 11
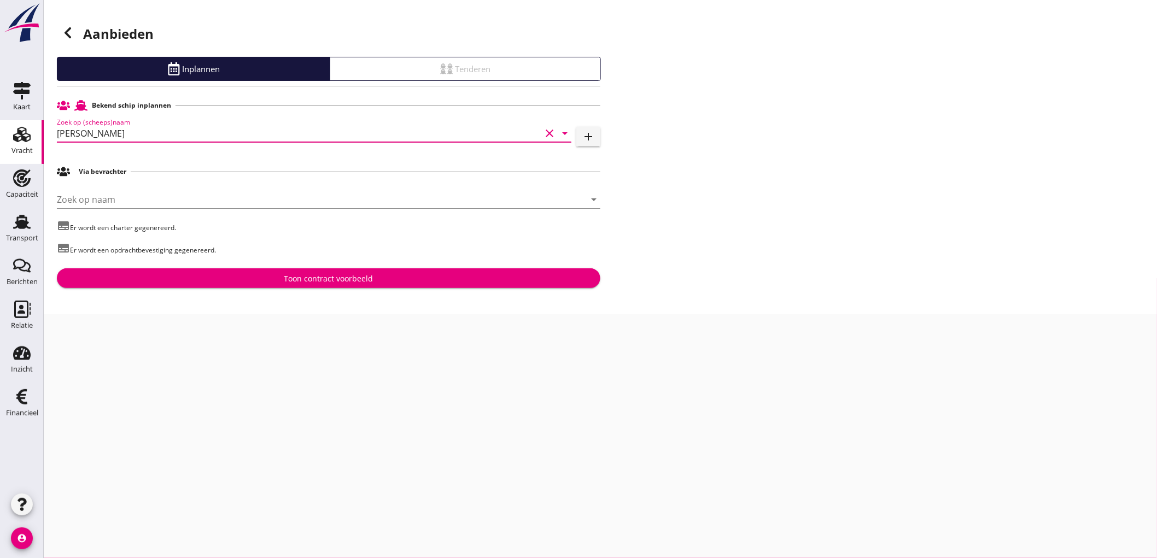
type input "[PERSON_NAME]"
click at [295, 276] on div "Toon contract voorbeeld" at bounding box center [328, 278] width 89 height 11
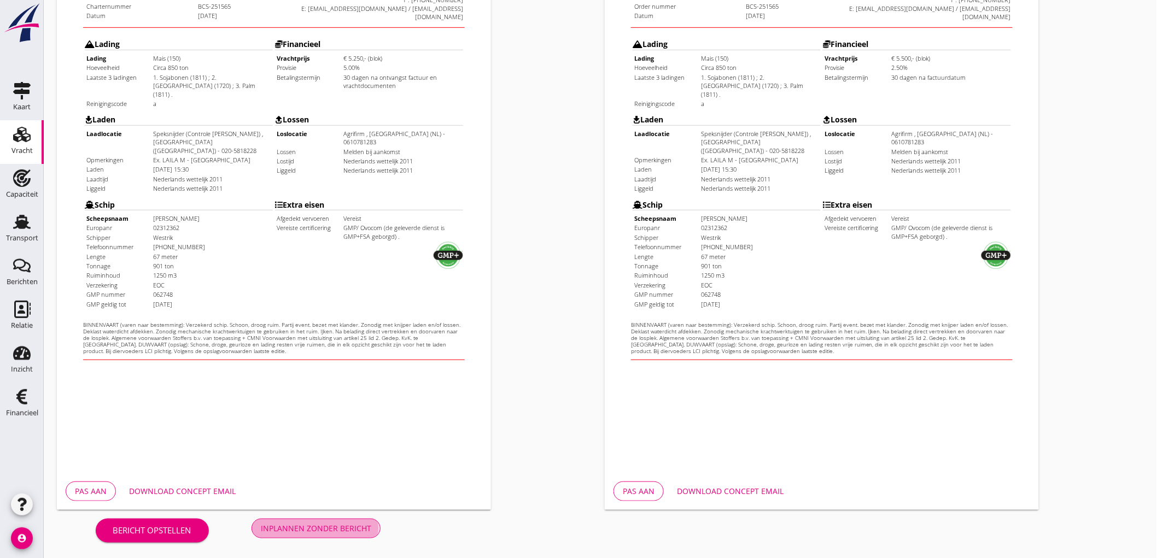
drag, startPoint x: 341, startPoint y: 527, endPoint x: 416, endPoint y: 473, distance: 92.9
click at [342, 526] on div "Inplannen zonder bericht" at bounding box center [316, 528] width 110 height 11
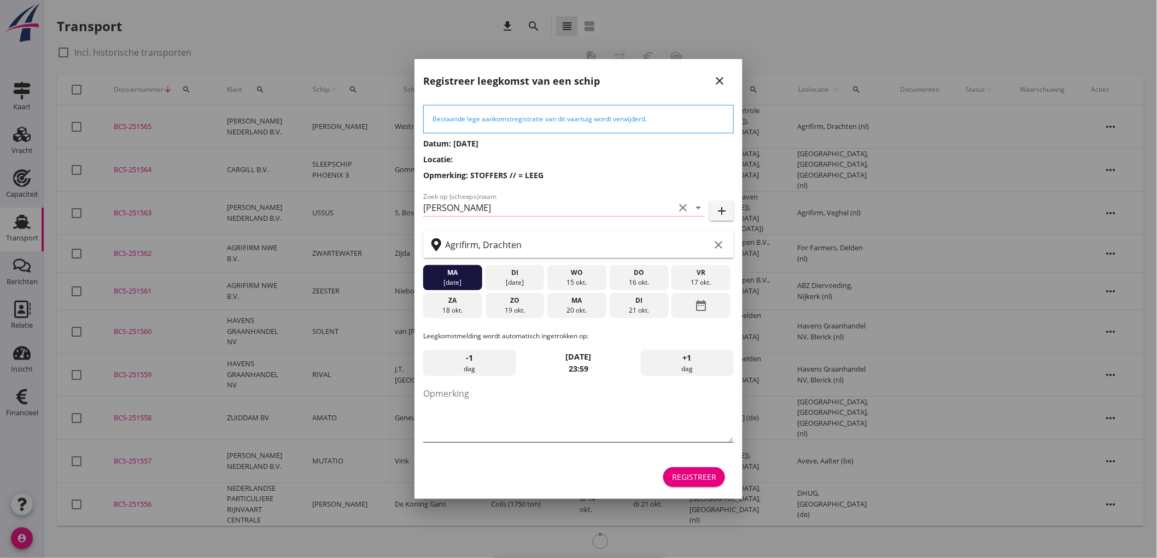
click at [537, 393] on textarea "Opmerking" at bounding box center [578, 413] width 311 height 57
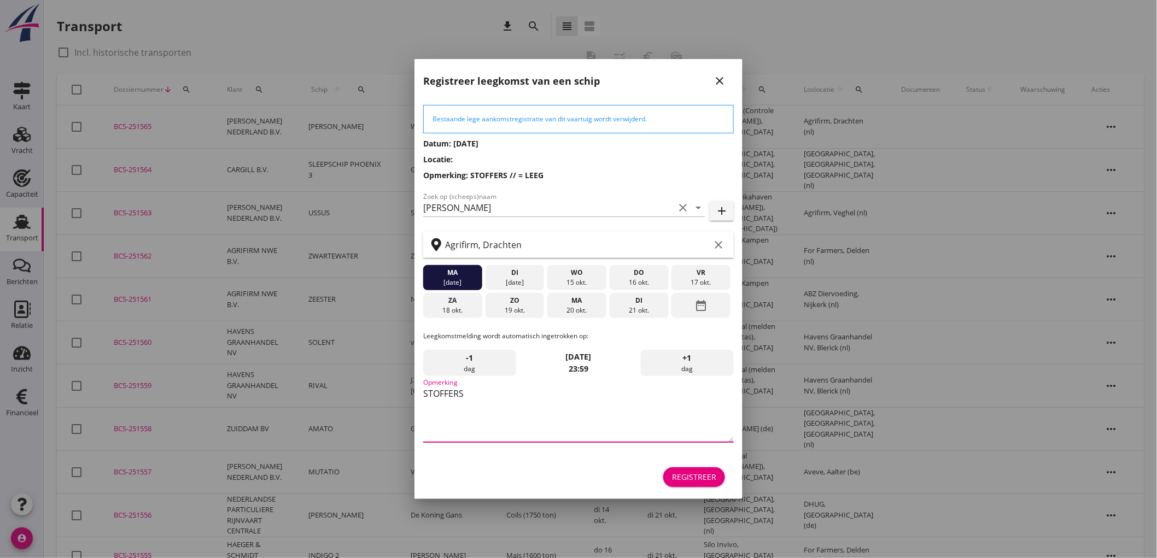
type textarea "STOFFERS"
click at [655, 281] on div "16 okt." at bounding box center [640, 283] width 54 height 10
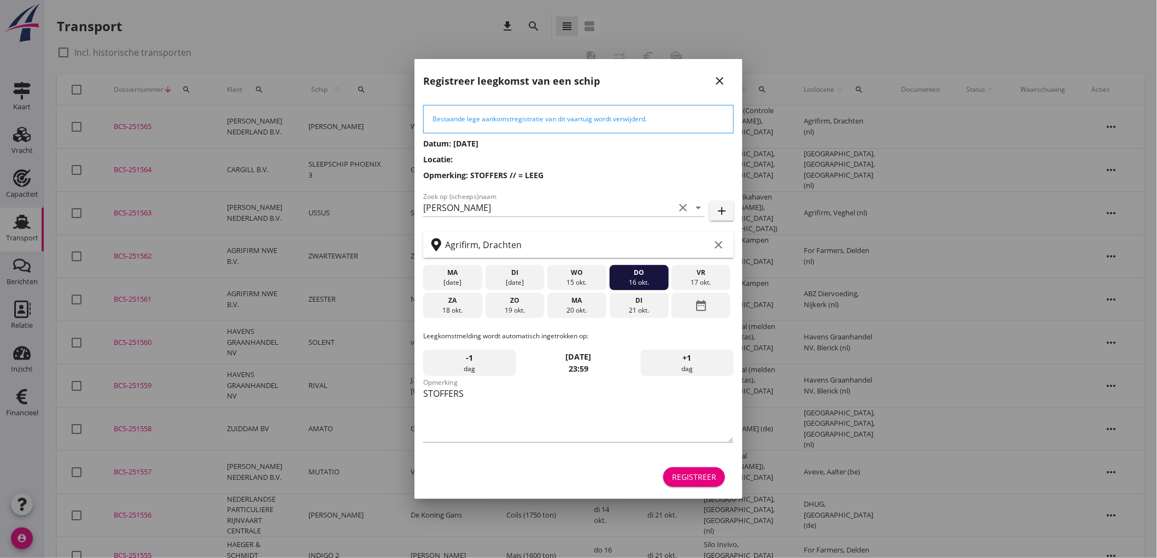
click at [573, 282] on div "15 okt." at bounding box center [577, 283] width 54 height 10
click at [693, 484] on button "Registreer" at bounding box center [694, 478] width 62 height 20
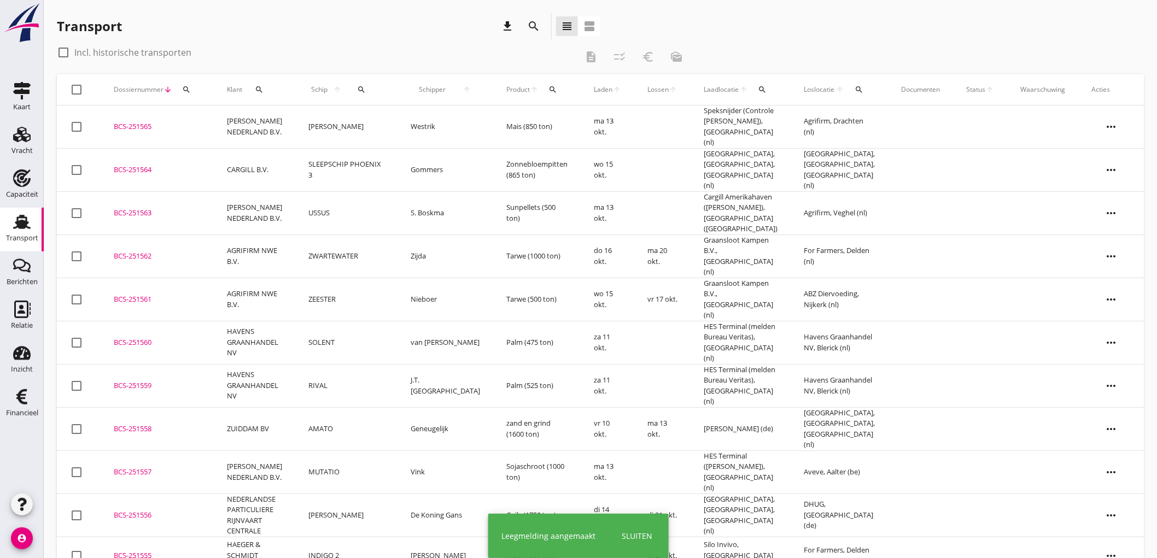
click at [399, 139] on td "Westrik" at bounding box center [446, 127] width 96 height 43
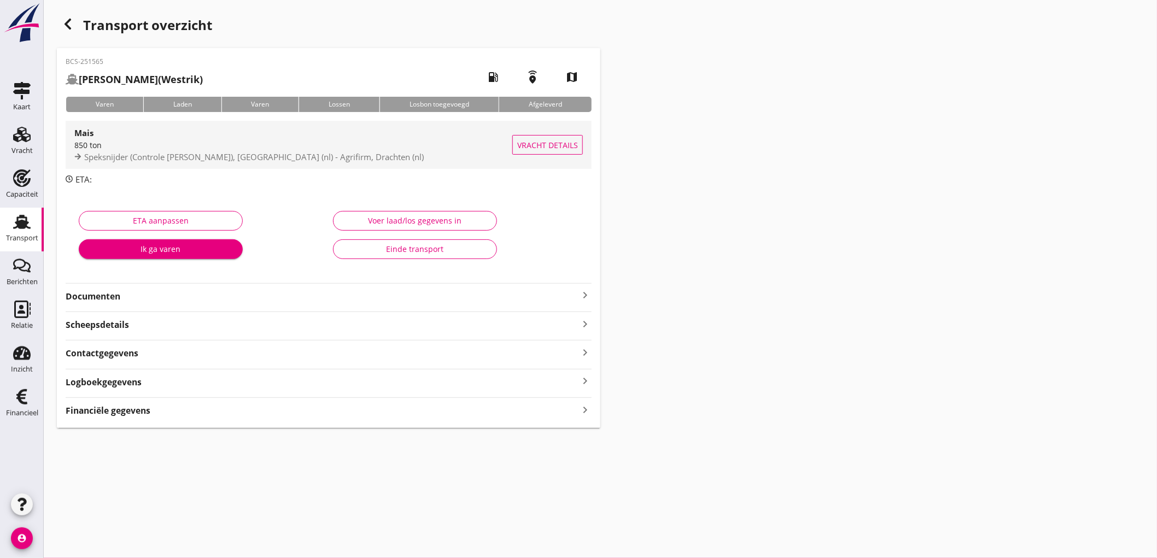
click at [278, 160] on span "Speksnijder (Controle [PERSON_NAME]), [GEOGRAPHIC_DATA] (nl) - Agrifirm, Dracht…" at bounding box center [254, 156] width 340 height 11
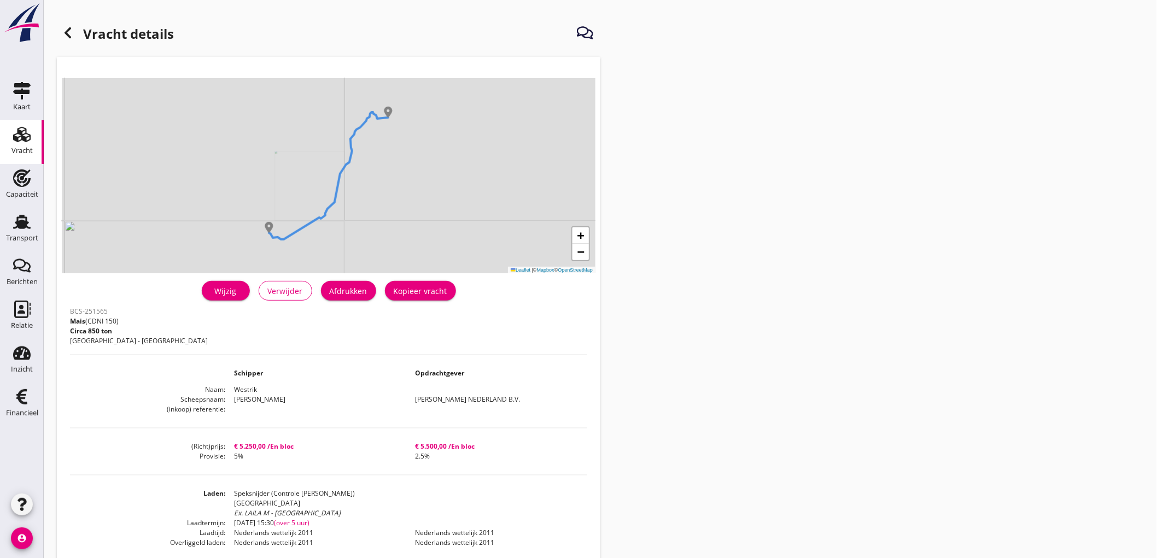
click at [348, 292] on div "Afdrukken" at bounding box center [349, 290] width 38 height 11
click at [64, 31] on icon at bounding box center [67, 32] width 13 height 13
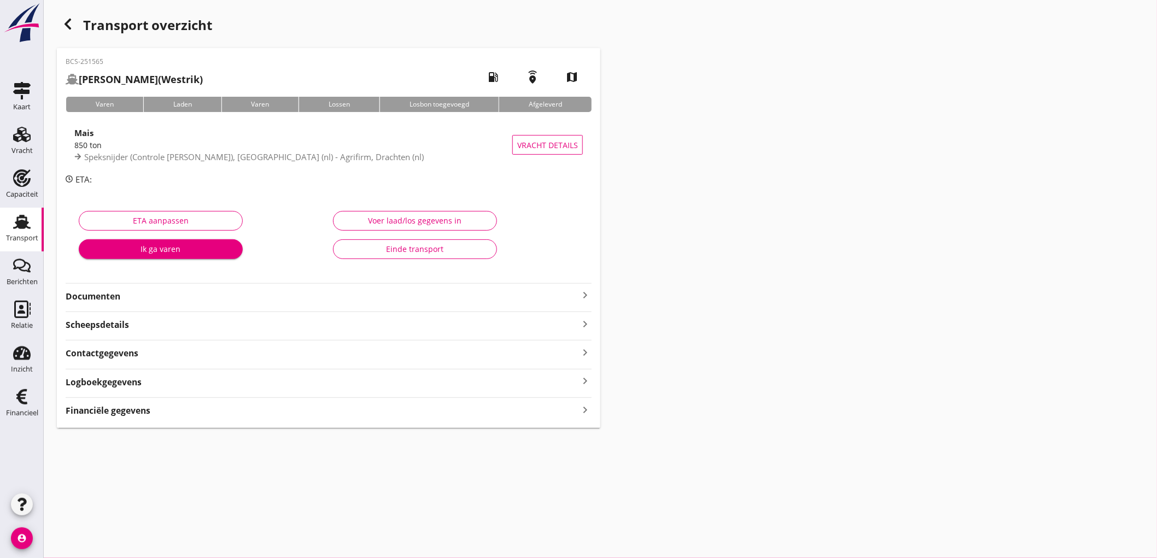
click at [119, 302] on strong "Documenten" at bounding box center [322, 296] width 513 height 13
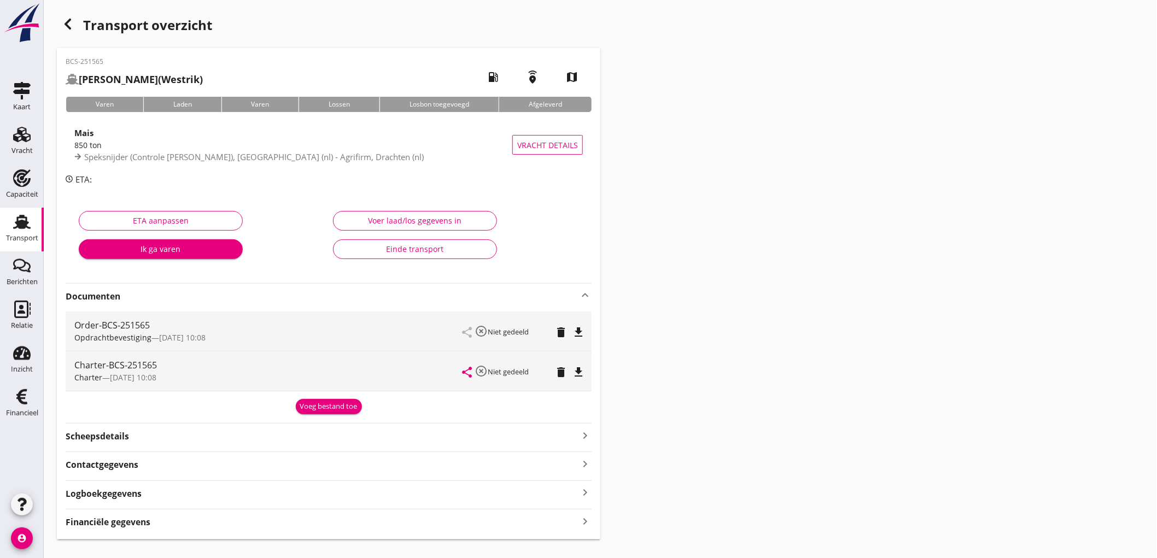
click at [578, 329] on icon "file_download" at bounding box center [578, 332] width 13 height 13
click at [584, 373] on icon "file_download" at bounding box center [578, 372] width 13 height 13
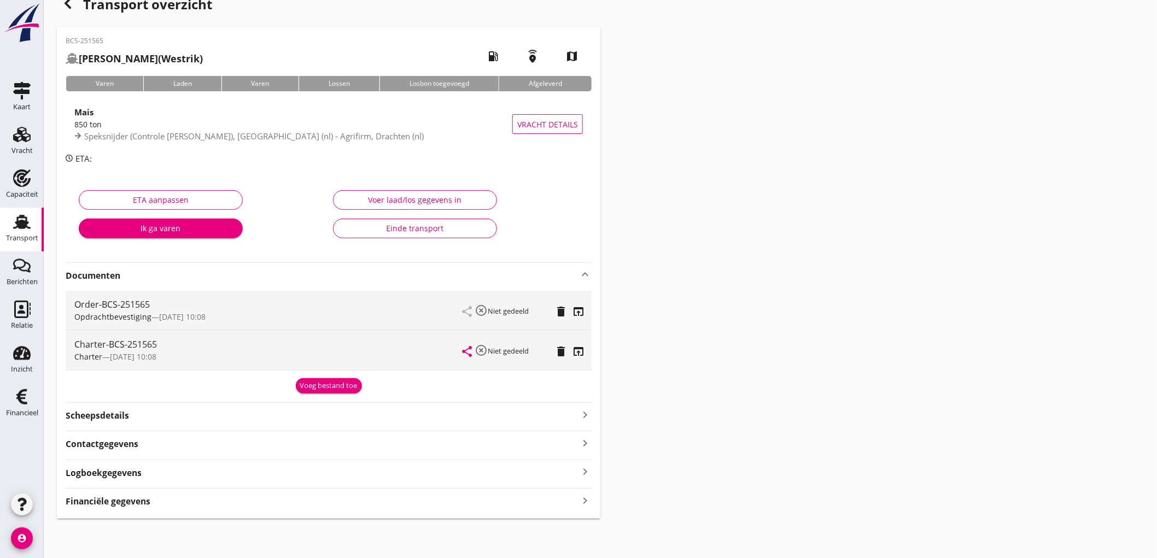
click at [158, 500] on div "Financiële gegevens keyboard_arrow_right" at bounding box center [329, 500] width 526 height 15
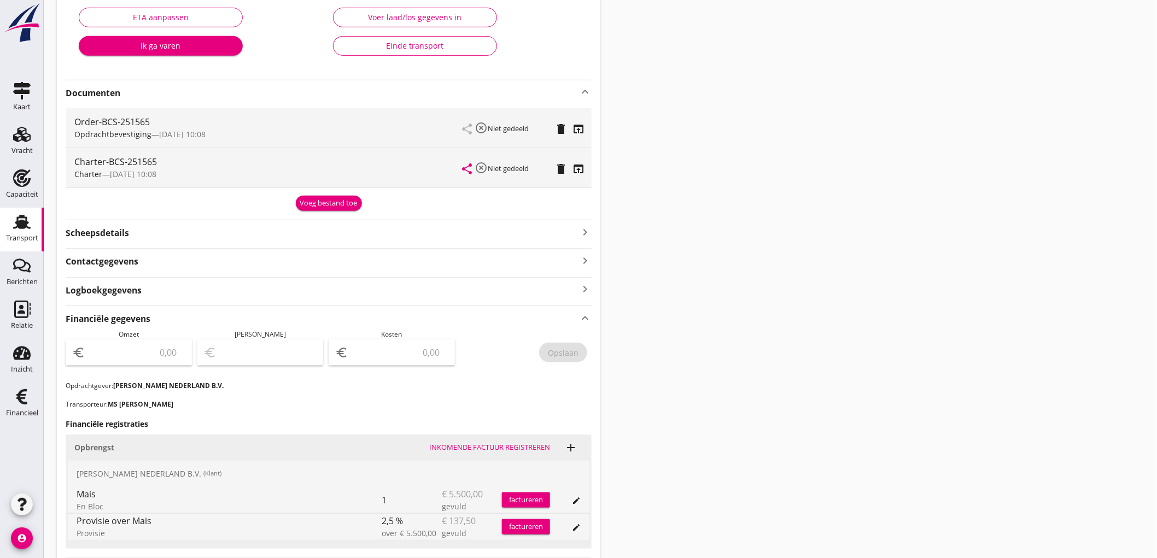
scroll to position [325, 0]
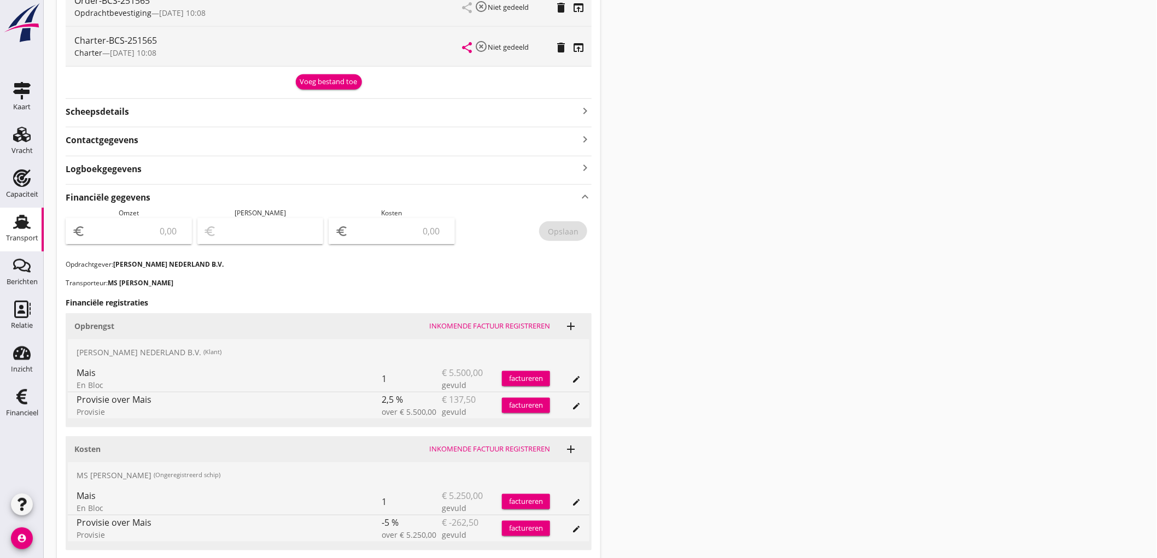
click at [164, 233] on input "number" at bounding box center [137, 232] width 98 height 18
type input "5362"
type input "5362.50"
type input "5358.50"
type input "4"
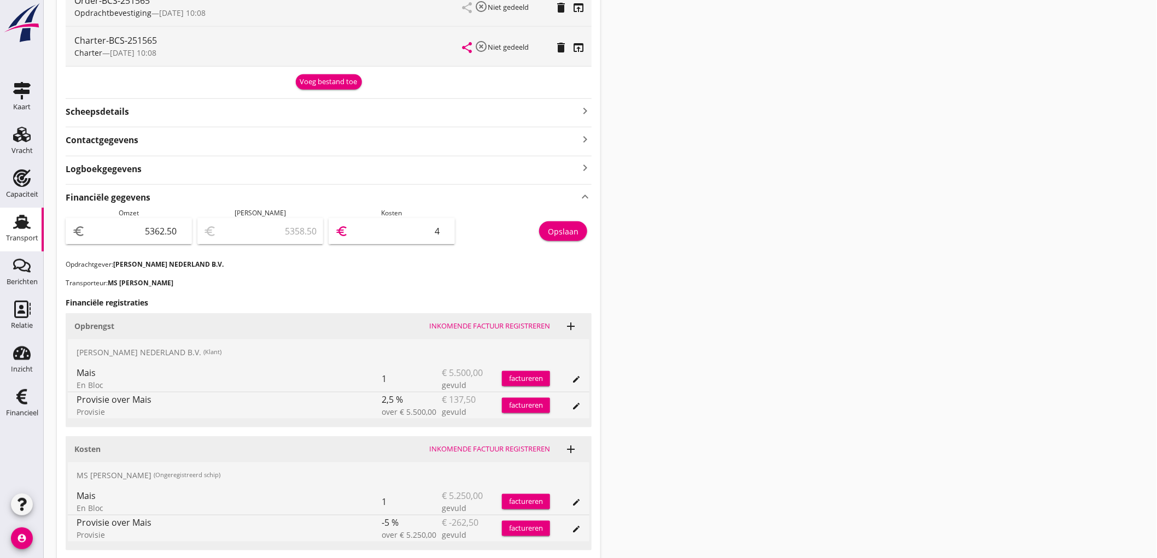
type input "5313.50"
type input "49"
type input "4864.50"
type input "498"
type input "375.50"
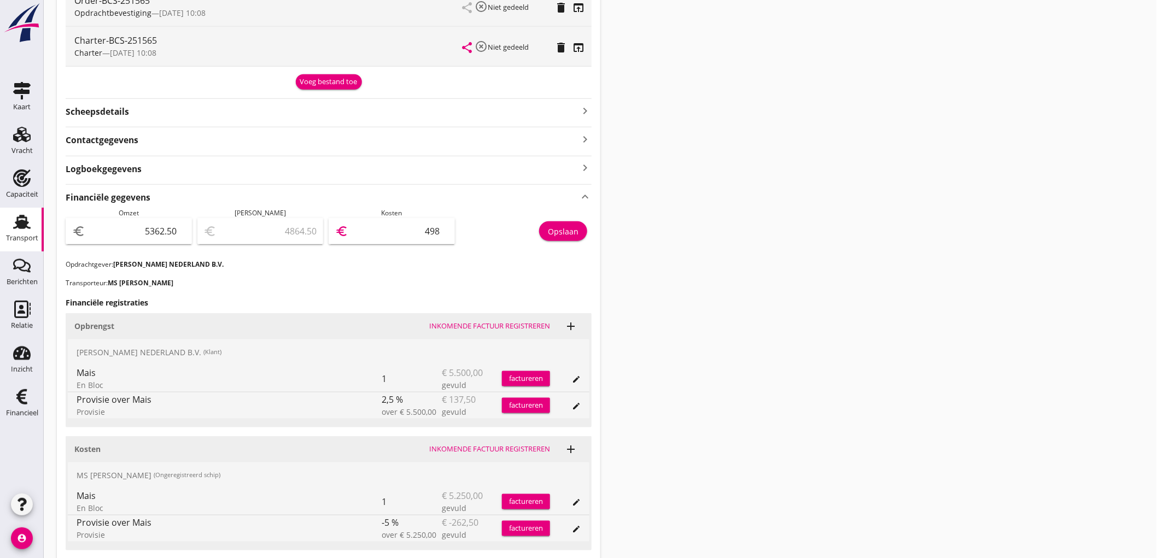
type input "4987"
type input "375.00"
type input "4987.50"
click at [572, 230] on div "Opslaan" at bounding box center [563, 231] width 31 height 11
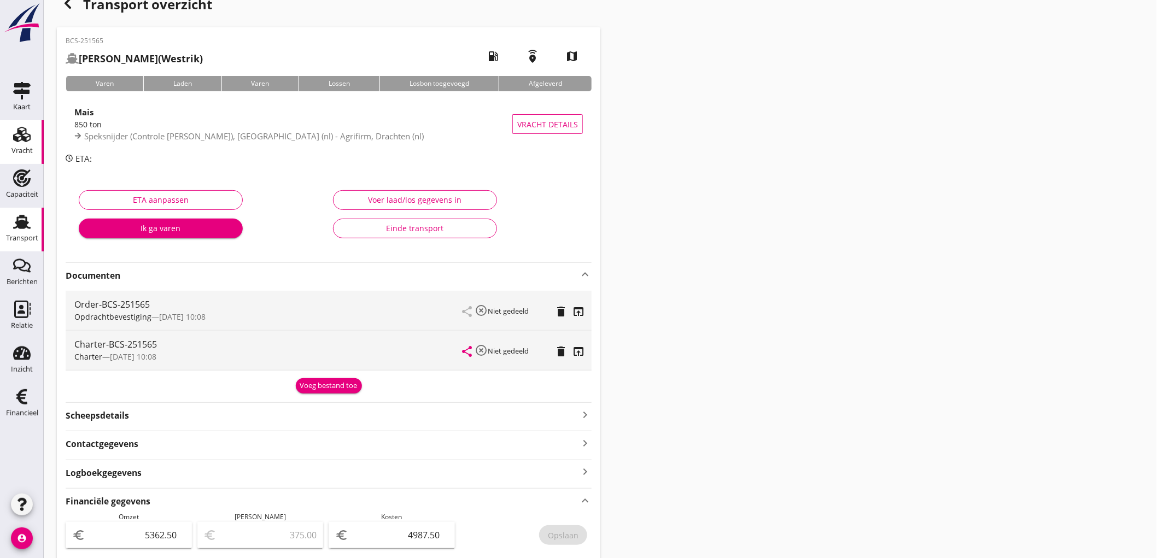
click at [23, 144] on div "Vracht" at bounding box center [21, 150] width 21 height 15
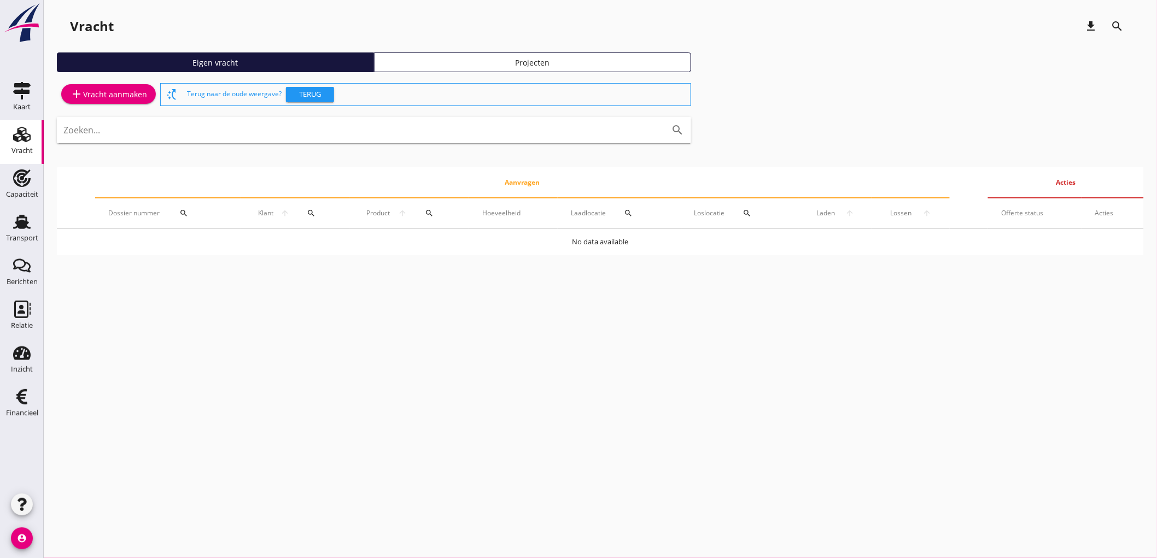
click at [90, 91] on div "add Vracht aanmaken" at bounding box center [108, 94] width 77 height 13
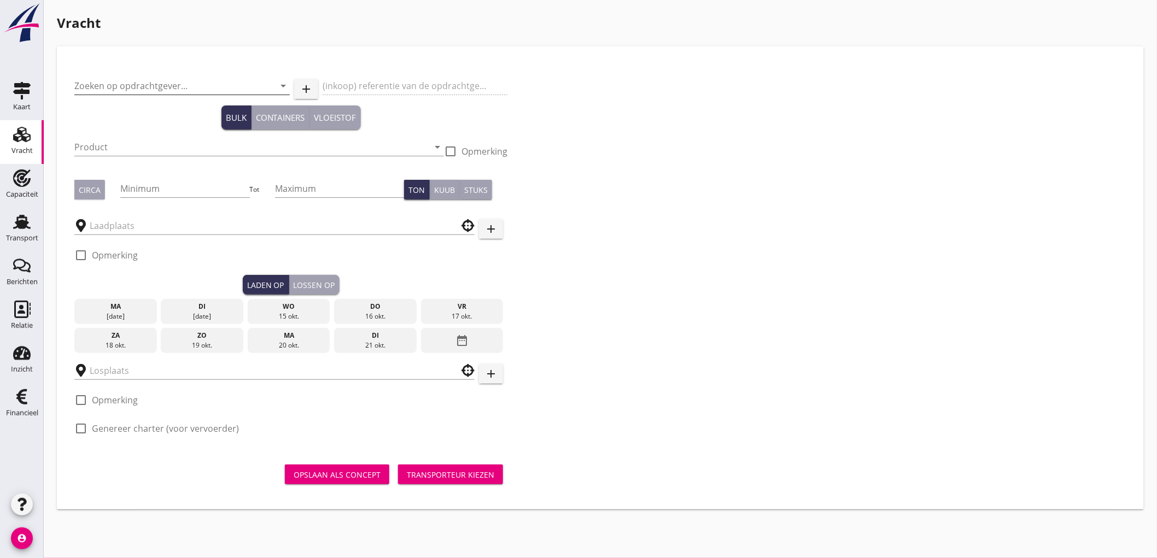
click at [139, 85] on input "Zoeken op opdrachtgever..." at bounding box center [166, 86] width 185 height 18
type input "["
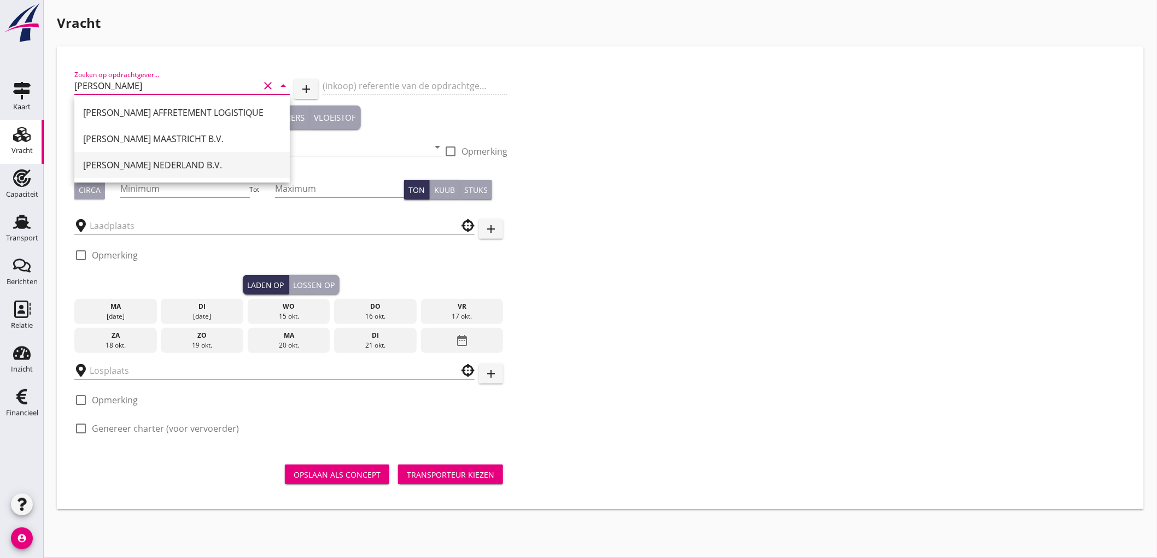
click at [151, 156] on div "[PERSON_NAME] NEDERLAND B.V." at bounding box center [182, 165] width 198 height 26
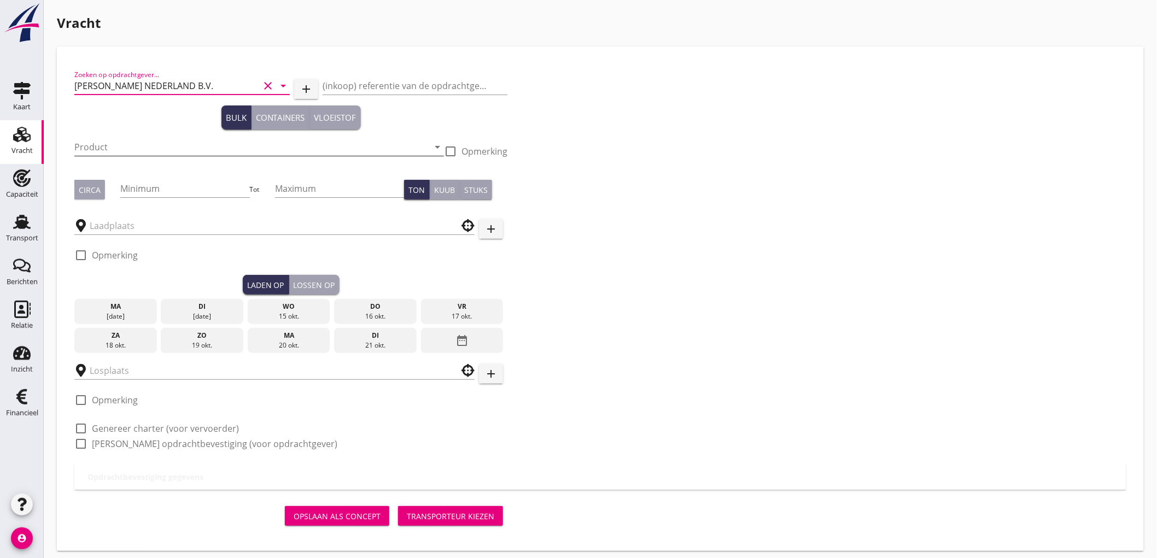
type input "[PERSON_NAME] NEDERLAND B.V."
click at [102, 142] on input "Product" at bounding box center [251, 147] width 354 height 18
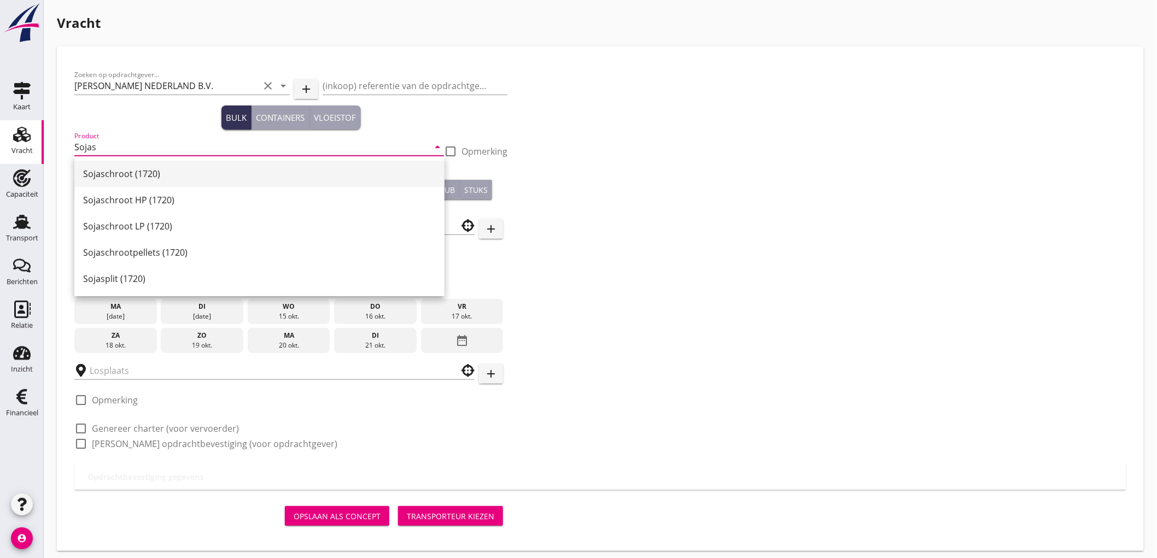
click at [249, 171] on div "Sojaschroot (1720)" at bounding box center [259, 173] width 353 height 13
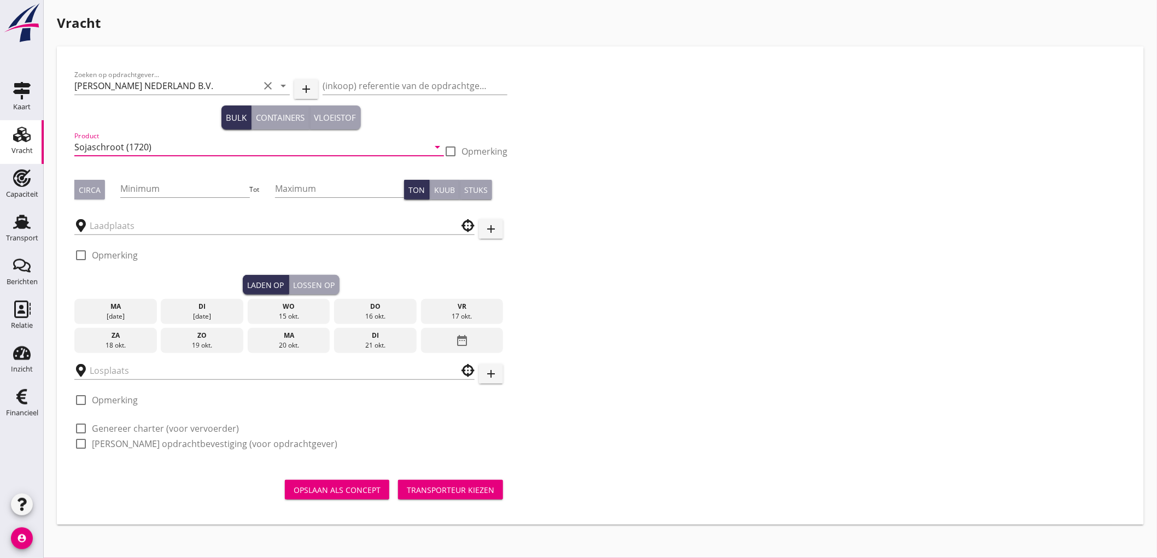
type input "Sojaschroot (1720)"
drag, startPoint x: 91, startPoint y: 188, endPoint x: 146, endPoint y: 184, distance: 55.4
click at [96, 186] on div "Circa" at bounding box center [90, 189] width 22 height 11
drag, startPoint x: 146, startPoint y: 184, endPoint x: 163, endPoint y: 12, distance: 173.1
click at [146, 184] on input "Minimum" at bounding box center [184, 189] width 129 height 18
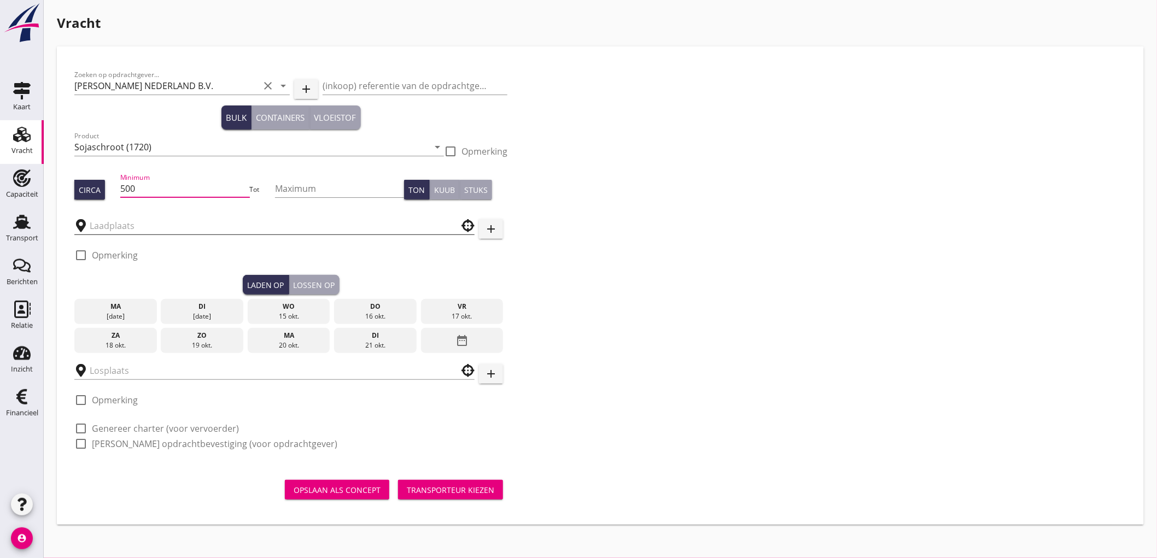
type input "500"
click at [130, 227] on input "text" at bounding box center [267, 226] width 354 height 18
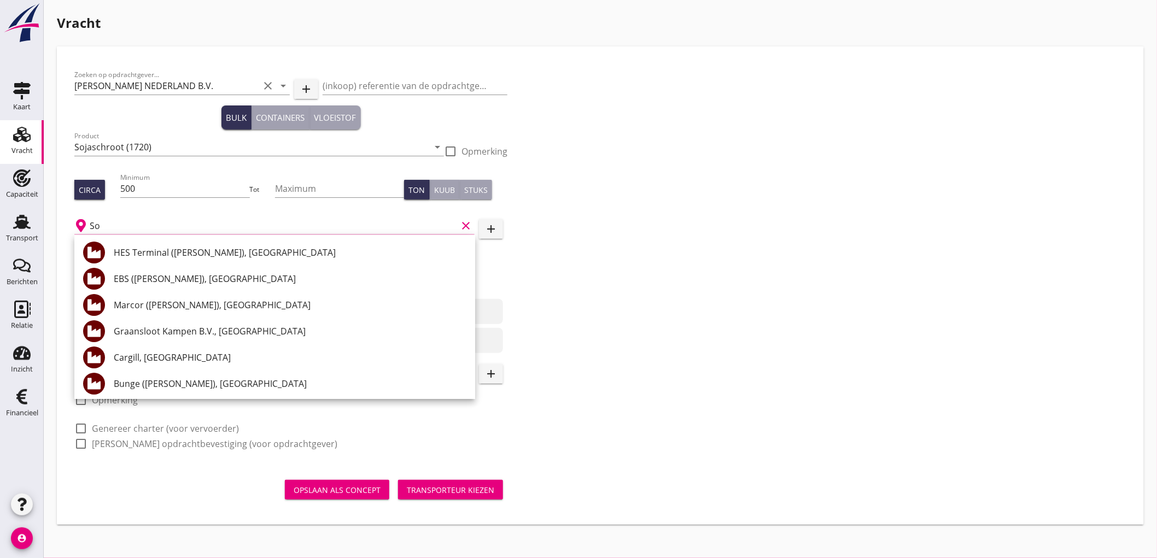
type input "S"
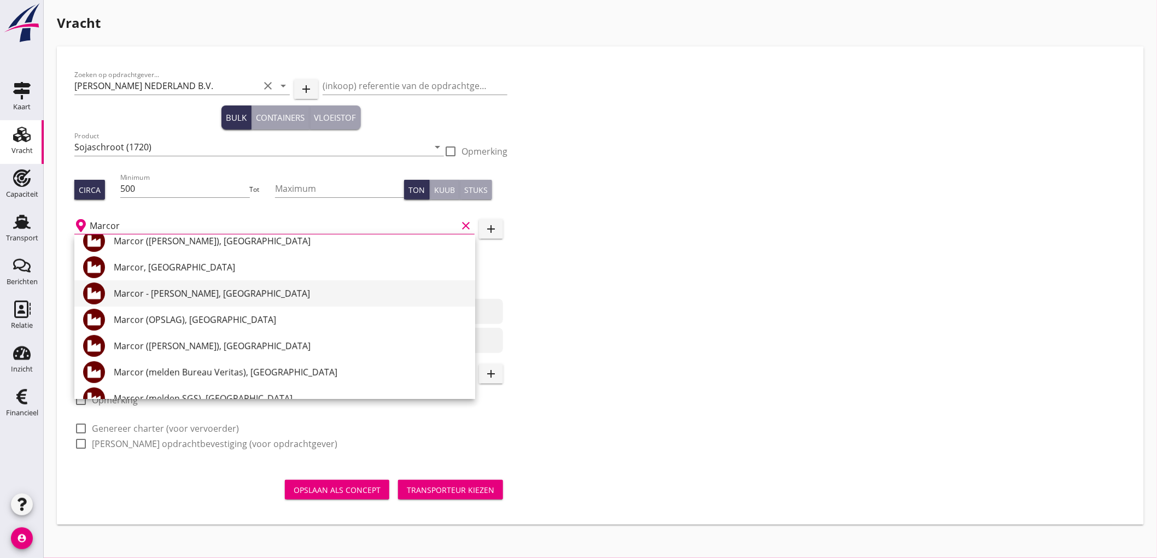
scroll to position [82, 0]
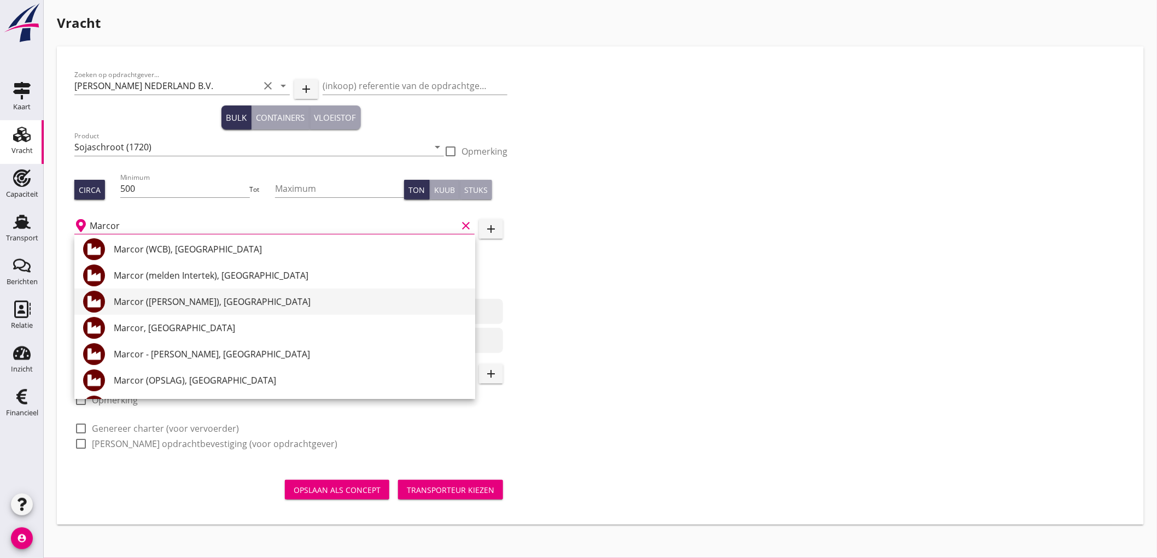
click at [246, 300] on div "Marcor ([PERSON_NAME]), [GEOGRAPHIC_DATA]" at bounding box center [290, 301] width 353 height 13
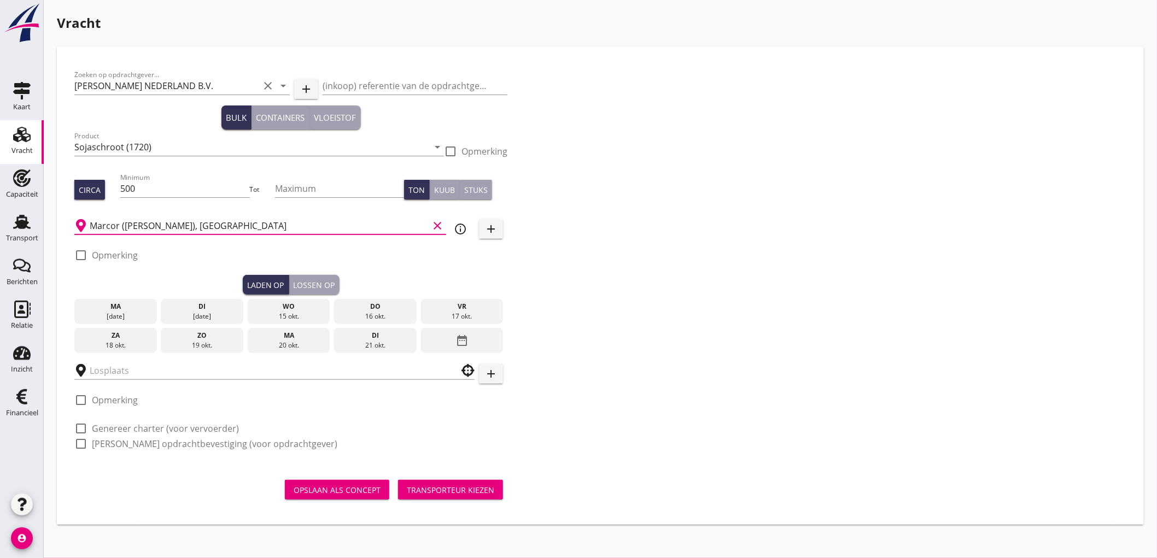
type input "Marcor ([PERSON_NAME]), [GEOGRAPHIC_DATA]"
click at [124, 253] on label "Opmerking" at bounding box center [115, 255] width 46 height 11
checkbox input "true"
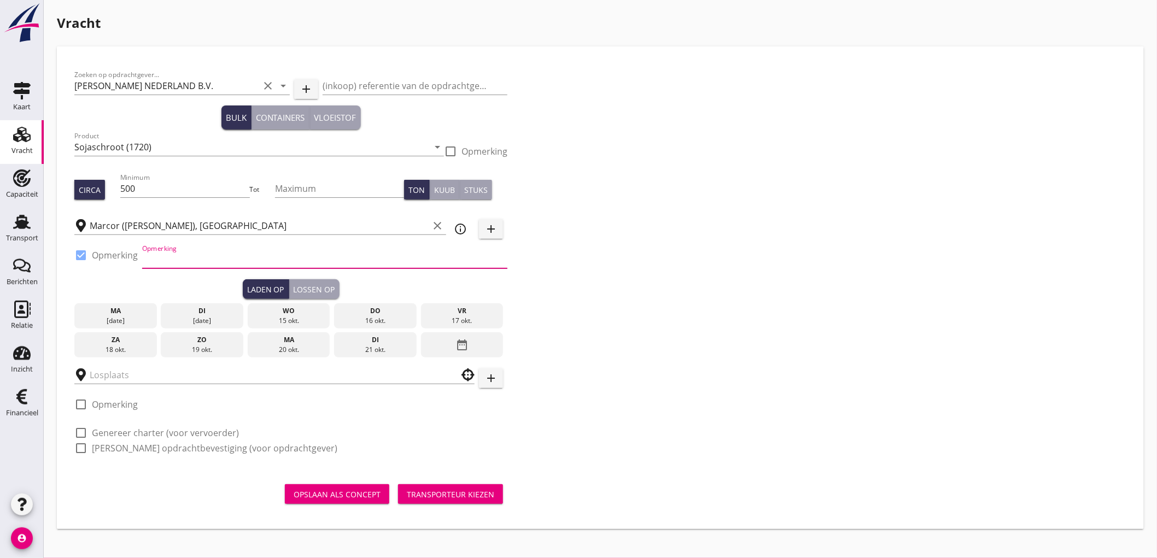
click at [205, 258] on input "Opmerking" at bounding box center [324, 260] width 365 height 18
type input "Ex. [PERSON_NAME] TRIUMPH - [GEOGRAPHIC_DATA]"
type button "load"
drag, startPoint x: 235, startPoint y: 308, endPoint x: 124, endPoint y: 331, distance: 113.8
click at [233, 308] on div "di" at bounding box center [202, 311] width 77 height 10
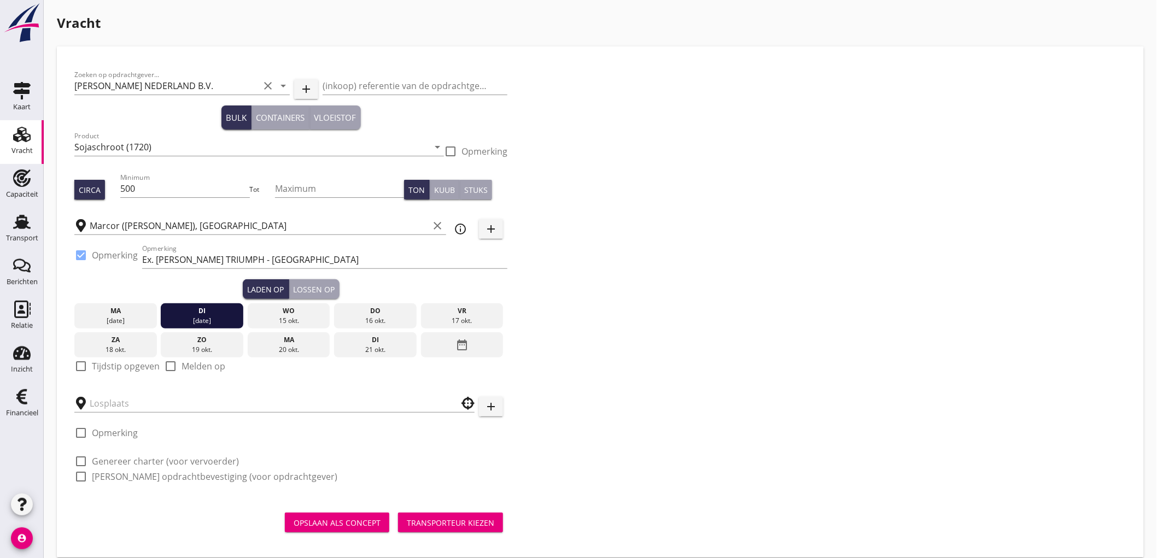
click at [99, 369] on label "Tijdstip opgeven" at bounding box center [126, 366] width 68 height 11
checkbox input "true"
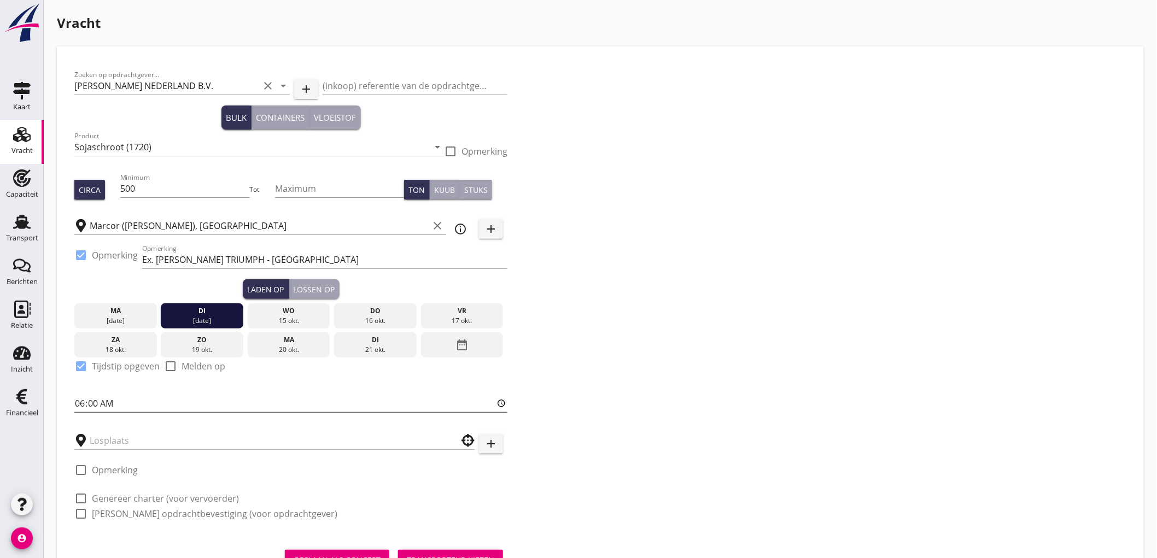
click at [82, 401] on input "06:00" at bounding box center [290, 404] width 433 height 18
type input "18:00"
click at [129, 439] on input "text" at bounding box center [267, 441] width 354 height 18
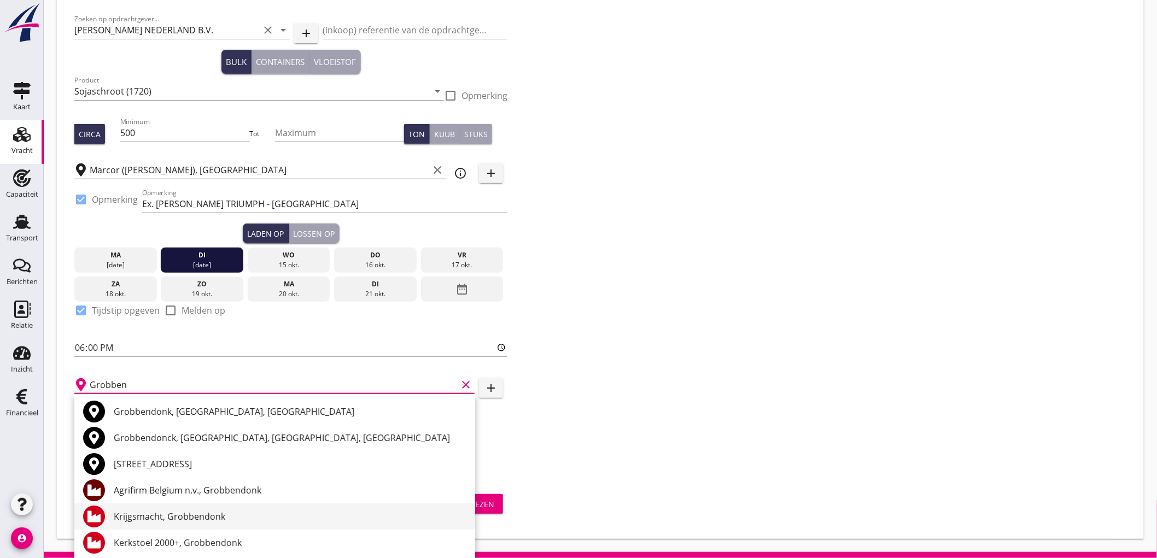
scroll to position [61, 0]
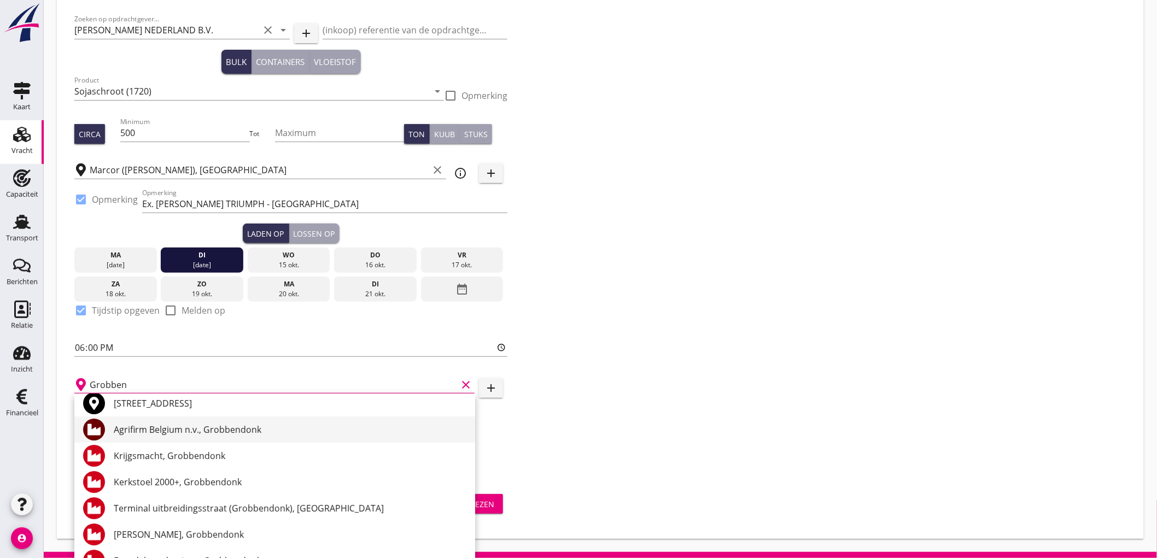
click at [216, 433] on div "Agrifirm Belgium n.v., Grobbendonk" at bounding box center [290, 429] width 353 height 13
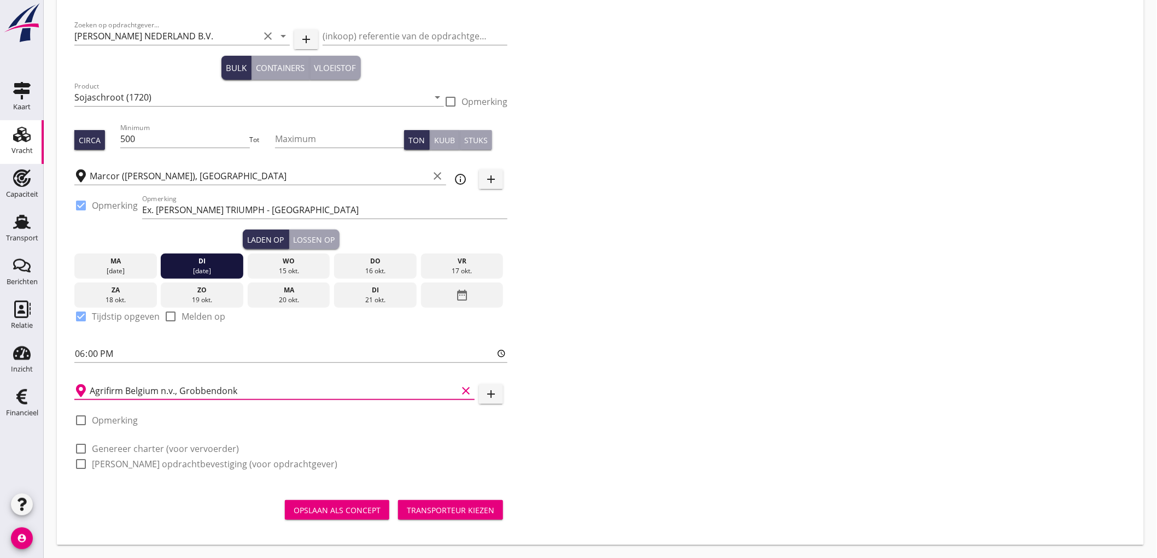
scroll to position [49, 0]
type input "Agrifirm Belgium n.v., Grobbendonk"
click at [134, 445] on label "Genereer charter (voor vervoerder)" at bounding box center [165, 449] width 147 height 11
checkbox input "true"
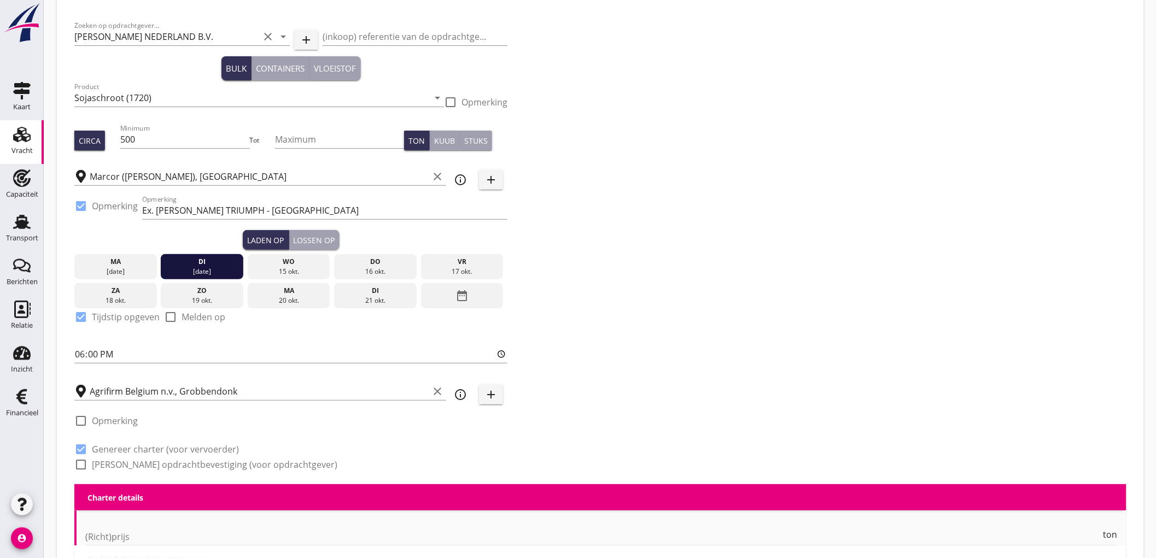
click at [127, 468] on label "[PERSON_NAME] opdrachtbevestiging (voor opdrachtgever)" at bounding box center [215, 464] width 246 height 11
checkbox input "true"
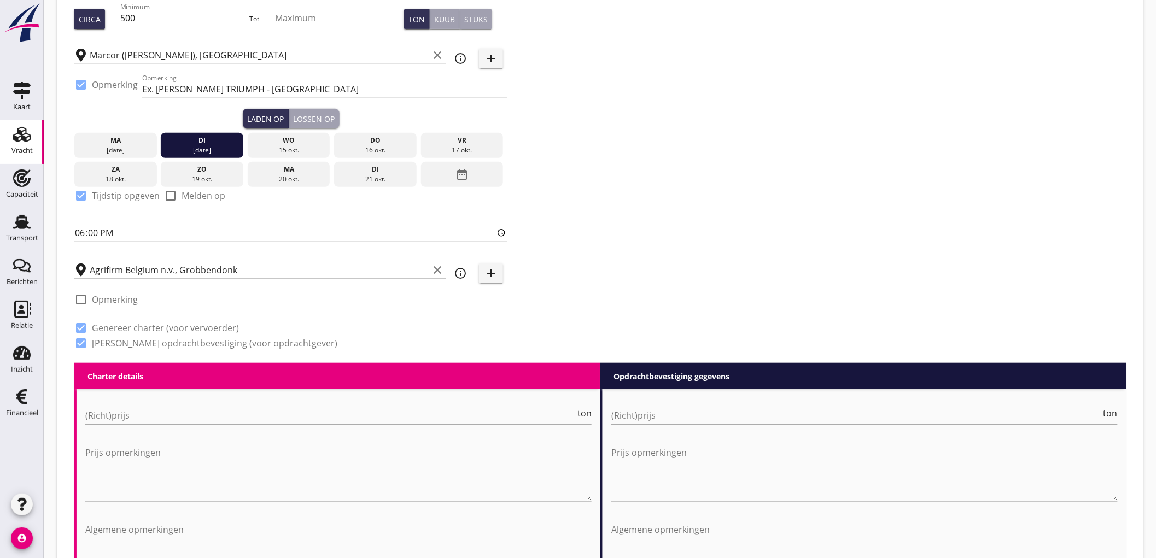
scroll to position [353, 0]
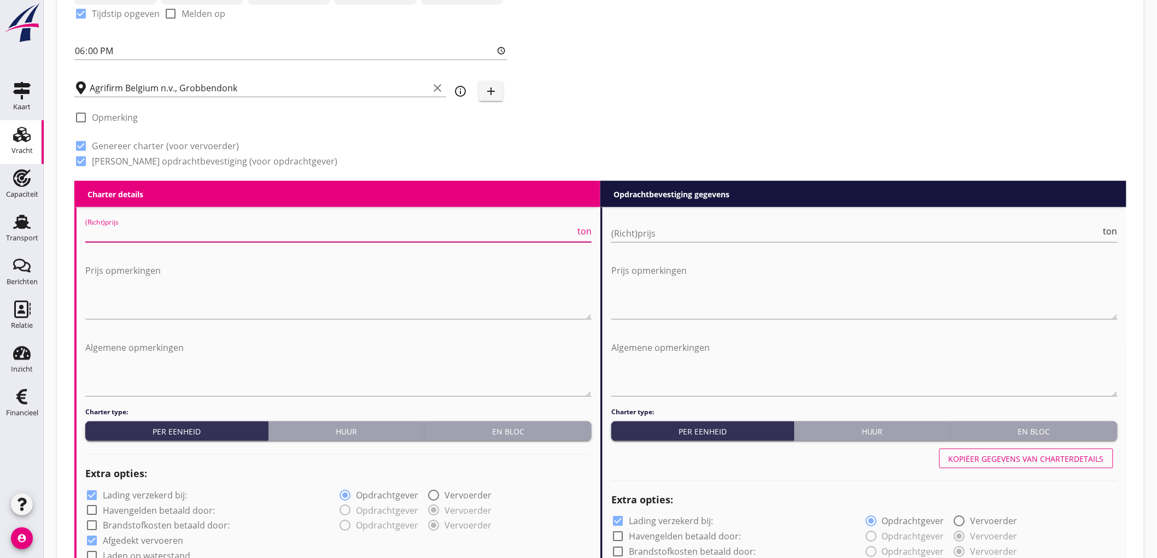
click at [149, 227] on input "(Richt)prijs" at bounding box center [330, 234] width 490 height 18
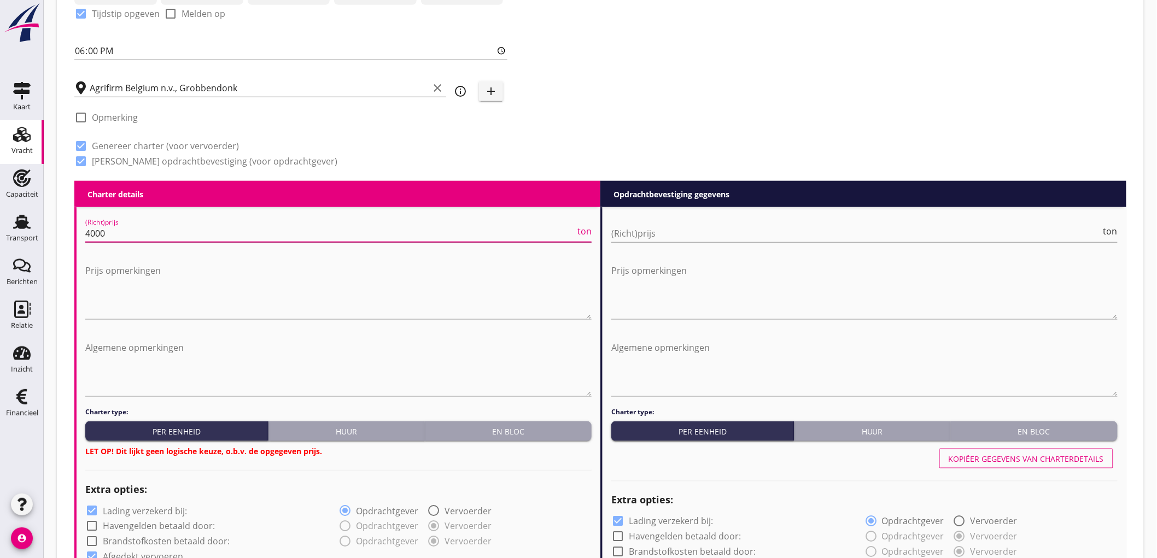
type input "4000"
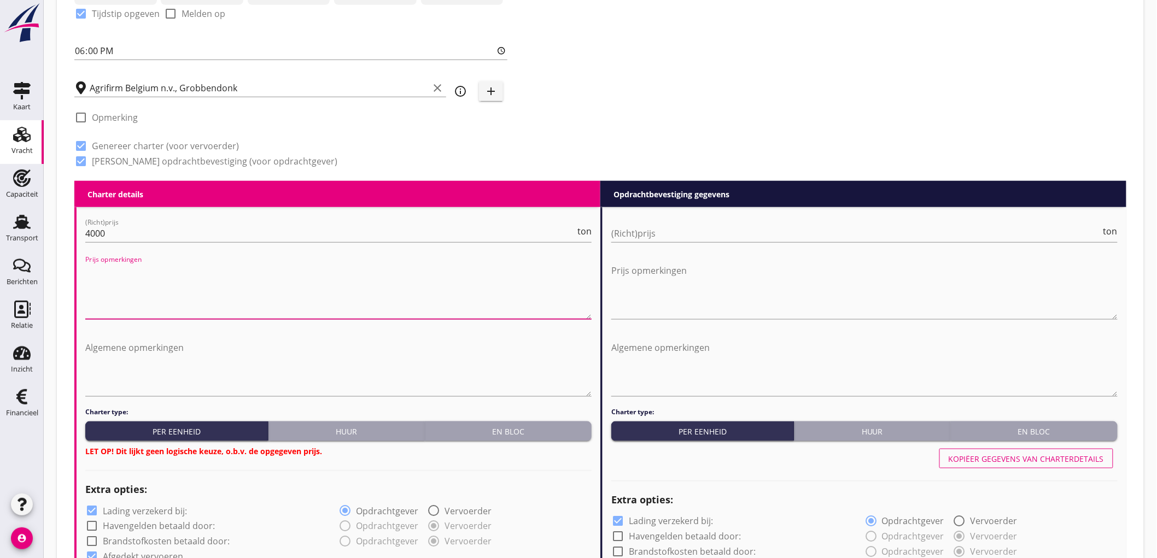
click at [615, 221] on div "(Richt)prijs ton" at bounding box center [864, 235] width 506 height 35
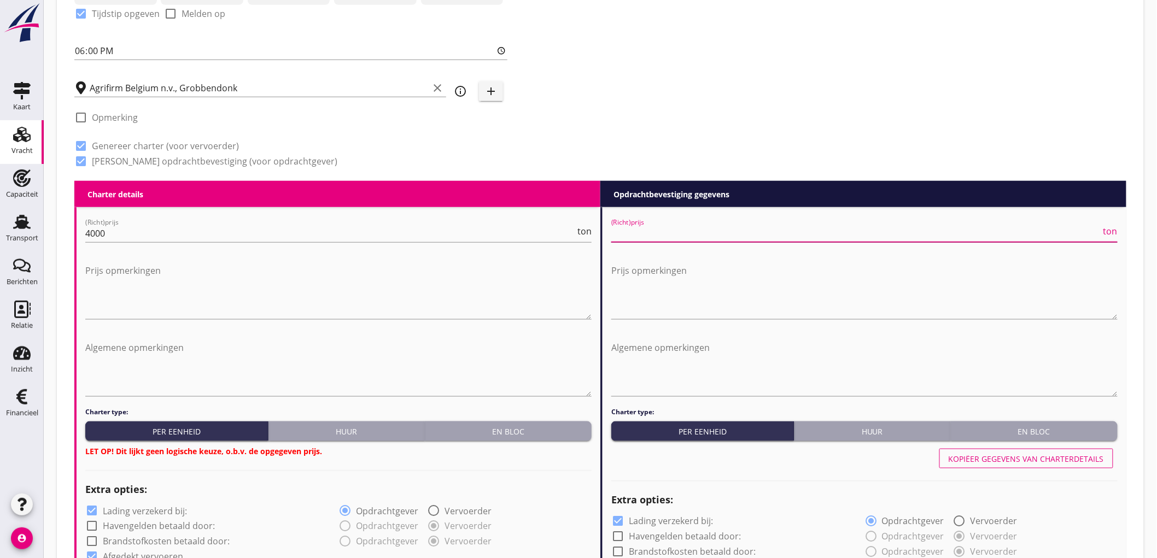
click at [628, 226] on input "(Richt)prijs" at bounding box center [856, 234] width 490 height 18
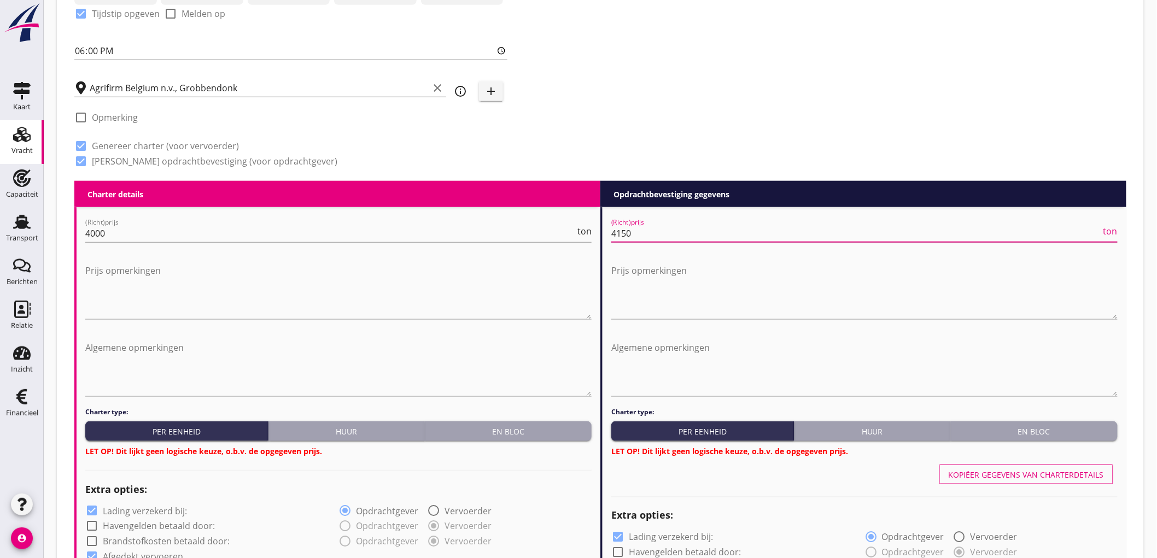
type input "4150"
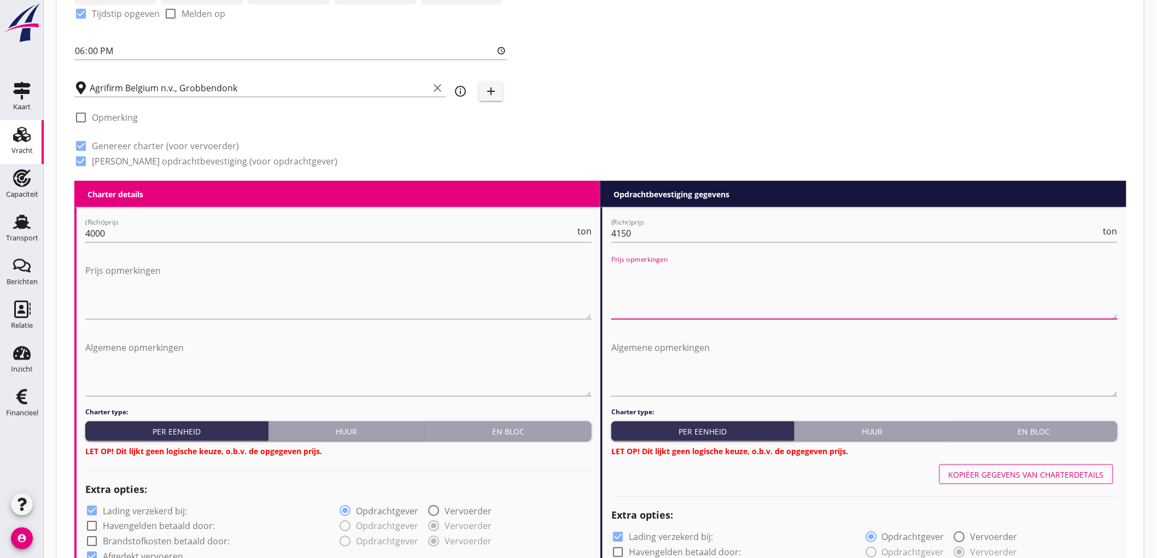
scroll to position [474, 0]
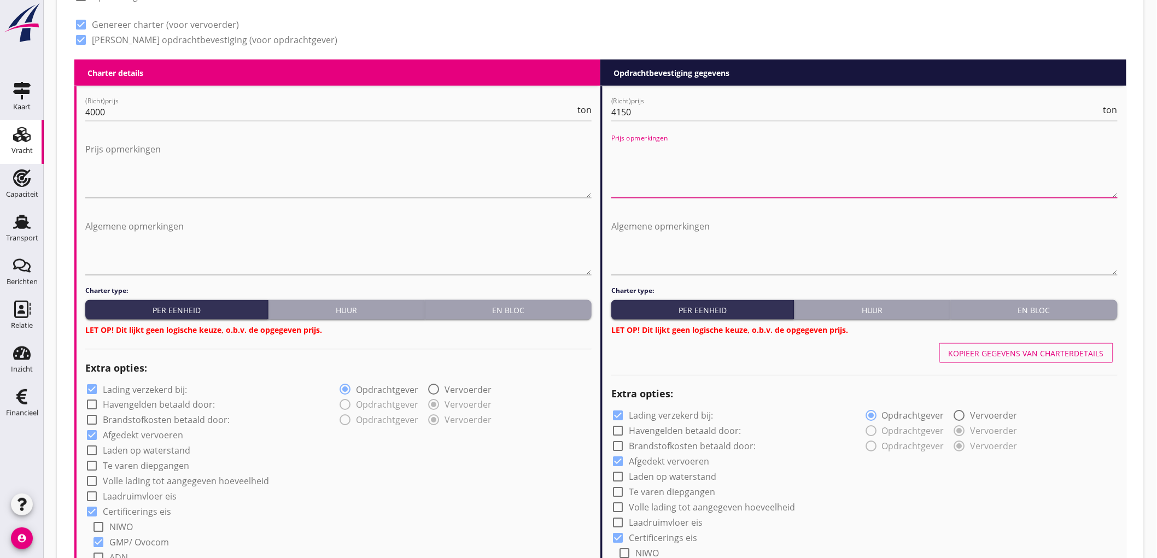
click at [522, 292] on h4 "Charter type:" at bounding box center [338, 291] width 506 height 10
click at [521, 301] on button "En bloc" at bounding box center [508, 310] width 167 height 20
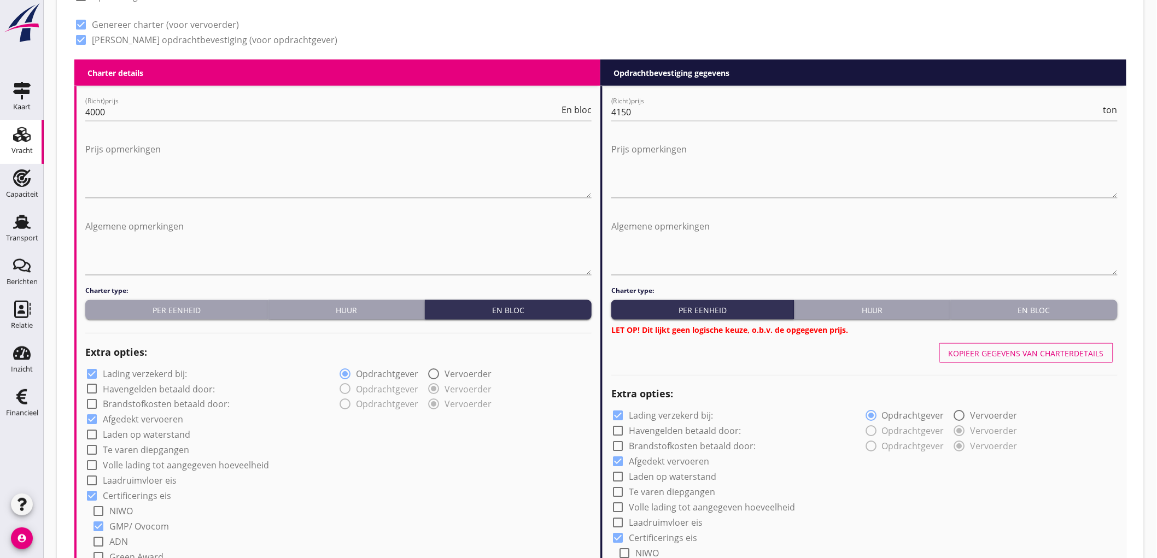
click at [1079, 322] on div "Charter type: Per eenheid Huur En bloc LET OP! Dit lijkt geen logische keuze, o…" at bounding box center [864, 311] width 506 height 50
click at [1076, 313] on div "En bloc" at bounding box center [1034, 310] width 158 height 11
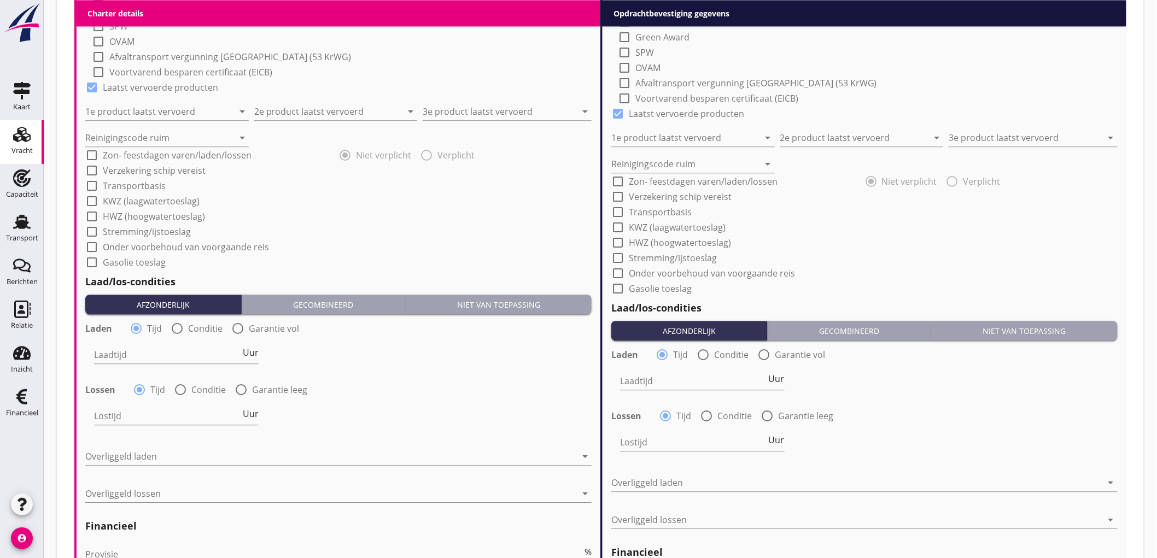
scroll to position [900, 0]
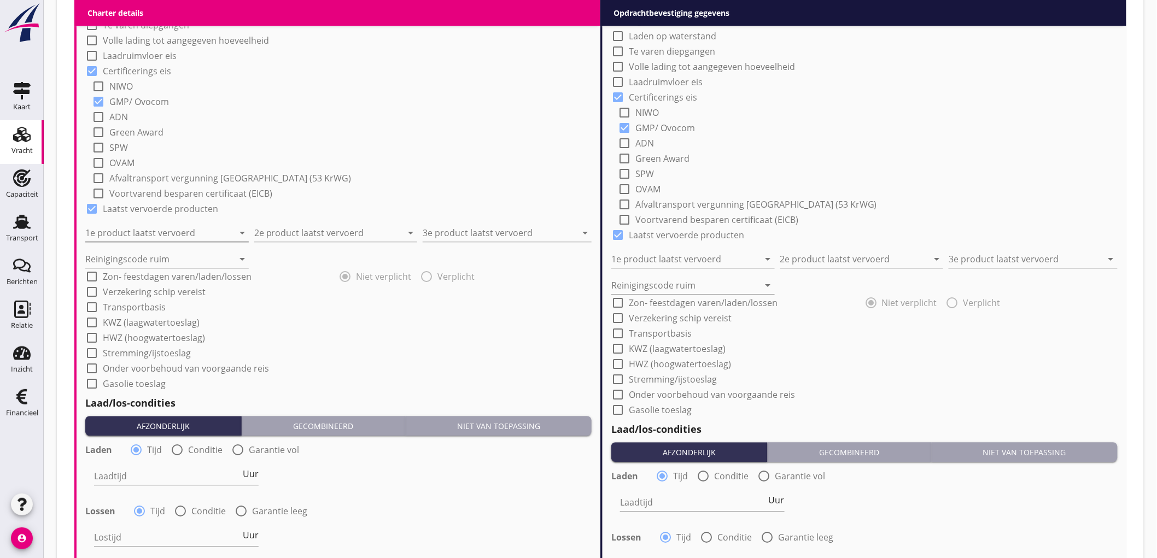
click at [143, 237] on input "1e product laatst vervoerd" at bounding box center [159, 233] width 148 height 18
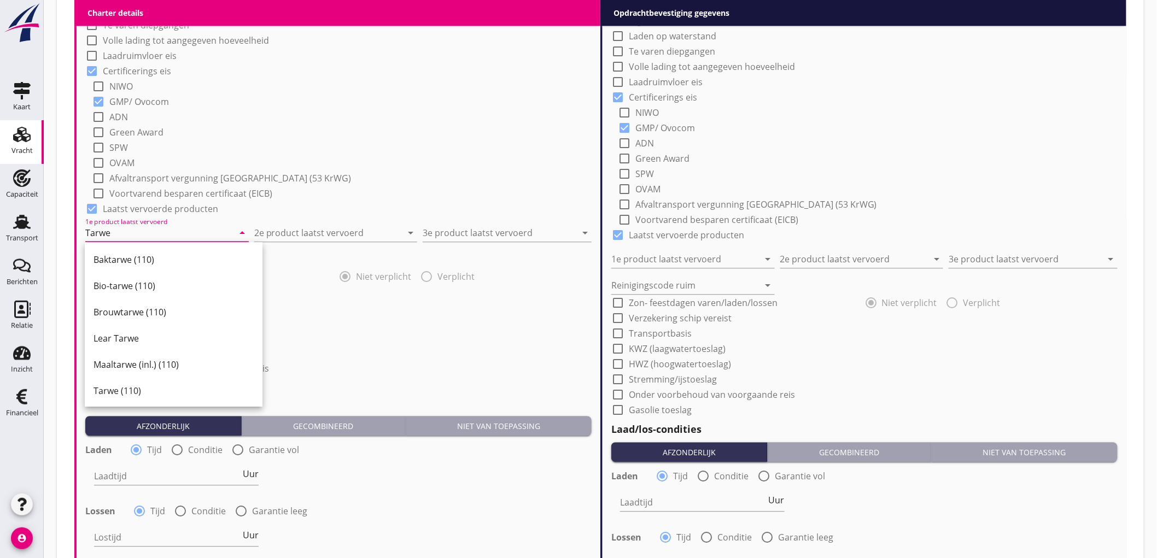
click at [130, 390] on div "Tarwe (110)" at bounding box center [174, 390] width 160 height 13
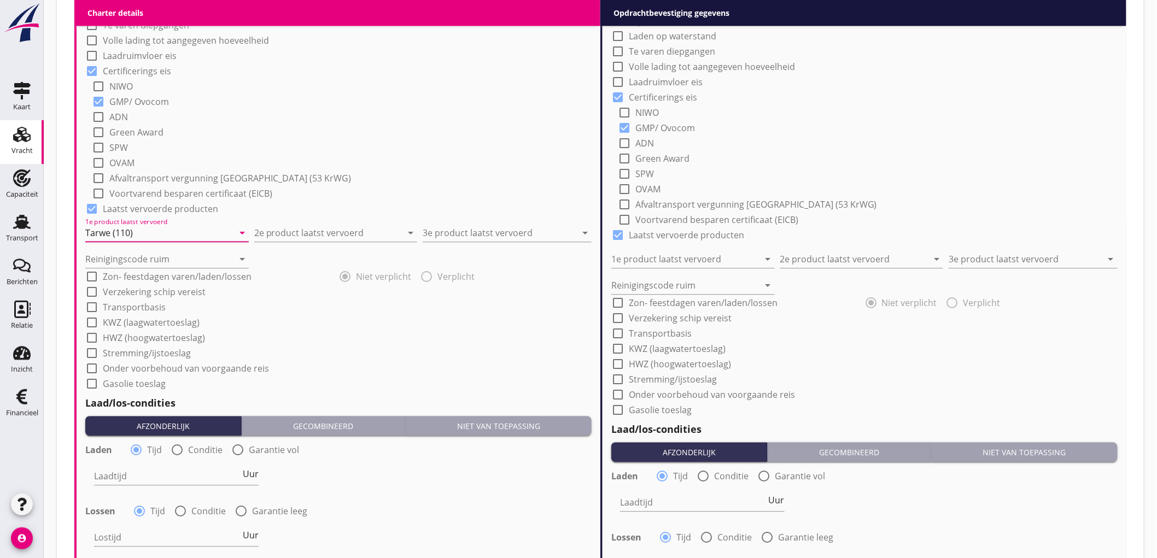
type input "Tarwe (110)"
drag, startPoint x: 298, startPoint y: 217, endPoint x: 293, endPoint y: 230, distance: 14.5
click at [299, 218] on div "2e product laatst vervoerd arrow_drop_down" at bounding box center [336, 230] width 164 height 24
click at [293, 231] on input "2e product laatst vervoerd" at bounding box center [328, 233] width 148 height 18
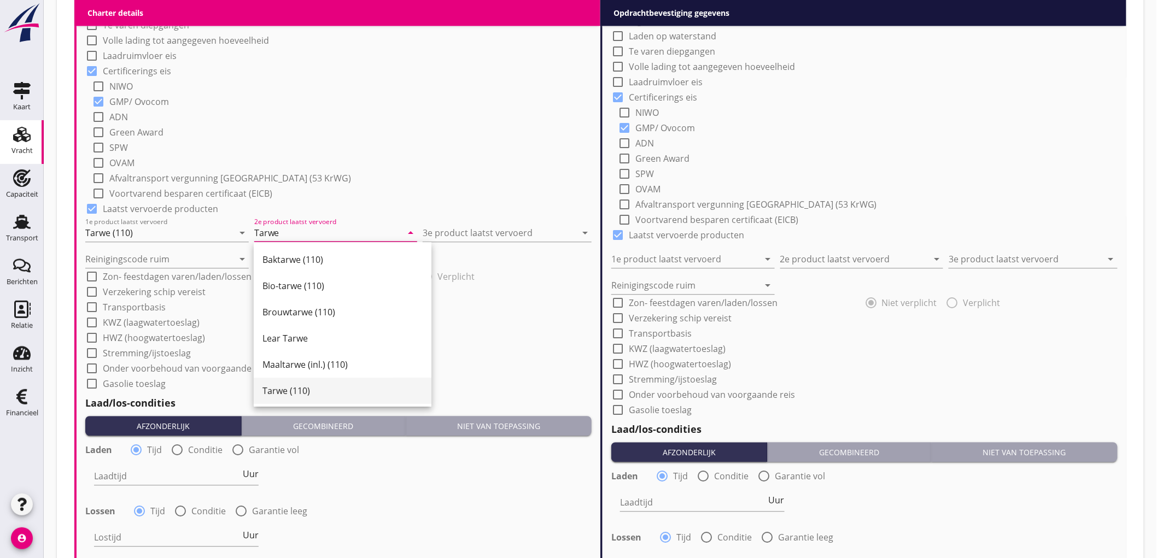
click at [301, 389] on div "Tarwe (110)" at bounding box center [343, 390] width 160 height 13
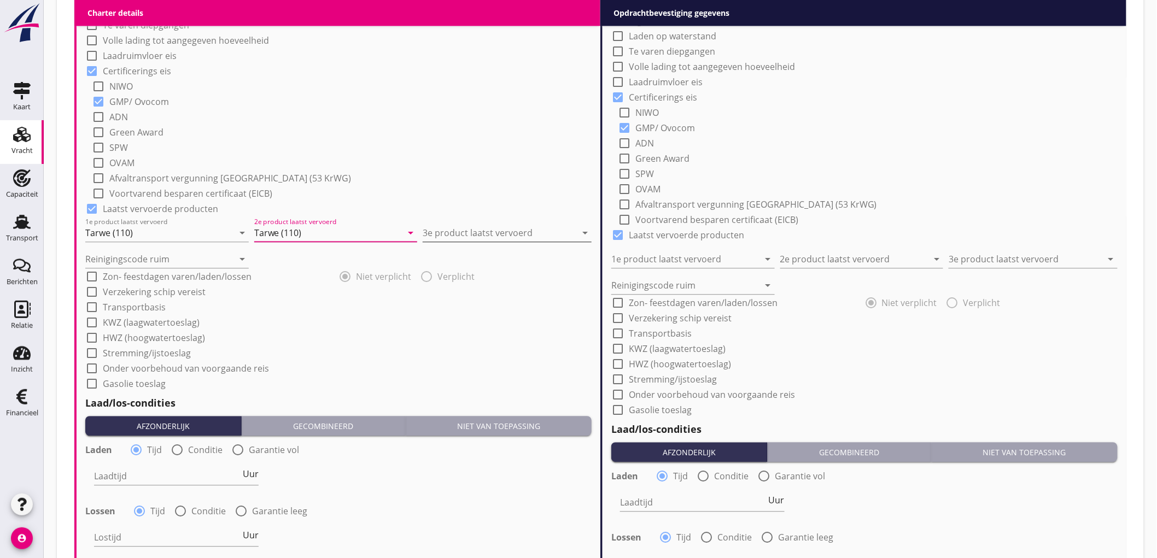
type input "Tarwe (110)"
click at [483, 232] on input "3e product laatst vervoerd" at bounding box center [500, 233] width 154 height 18
type input "Mais (150)"
click at [166, 250] on input "Reinigingscode ruim" at bounding box center [159, 259] width 148 height 18
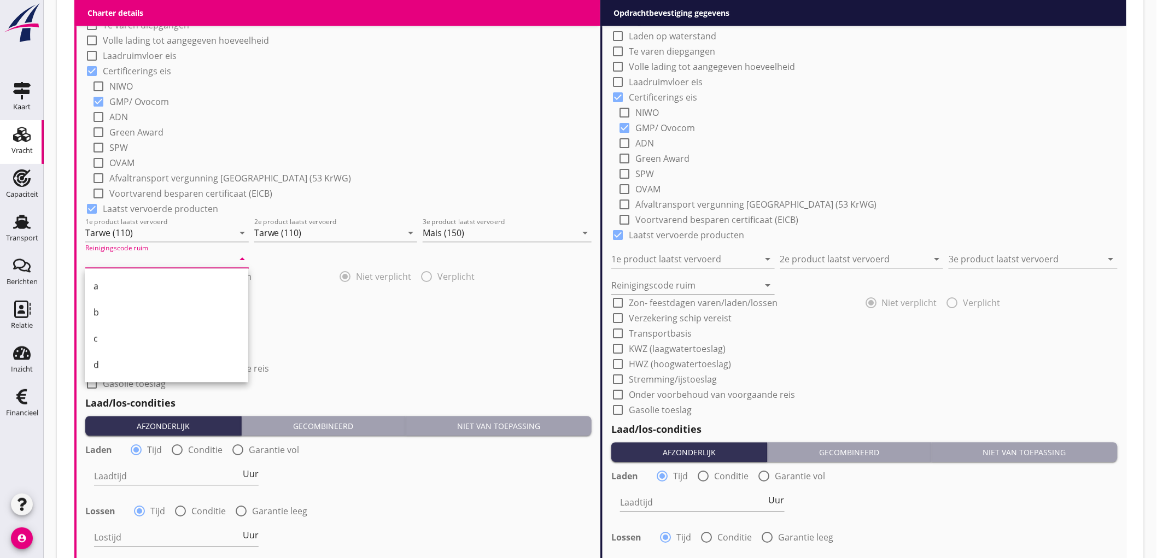
click at [160, 294] on div "a" at bounding box center [167, 286] width 146 height 26
type input "a"
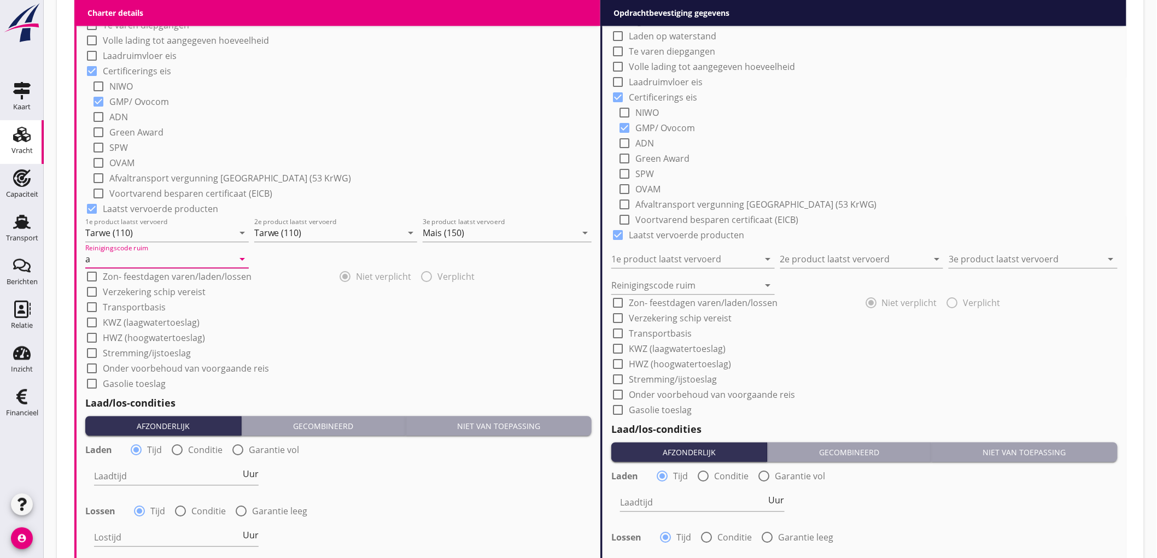
click at [369, 329] on div "check_box_outline_blank HWZ (hoogwatertoeslag)" at bounding box center [338, 336] width 506 height 15
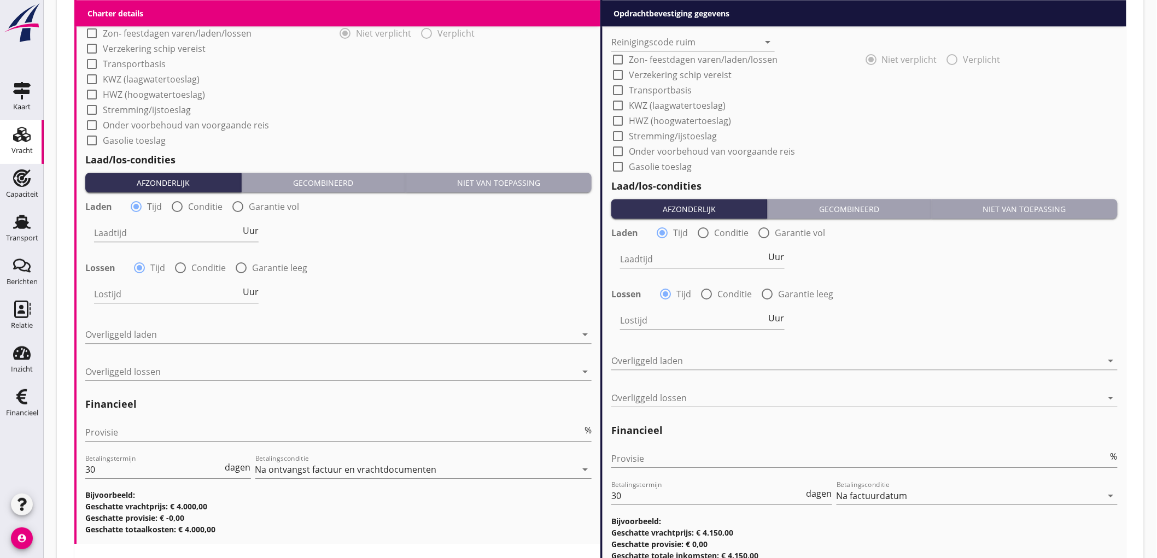
click at [170, 208] on div at bounding box center [177, 206] width 19 height 19
radio input "false"
radio input "true"
click at [152, 238] on div at bounding box center [210, 233] width 232 height 18
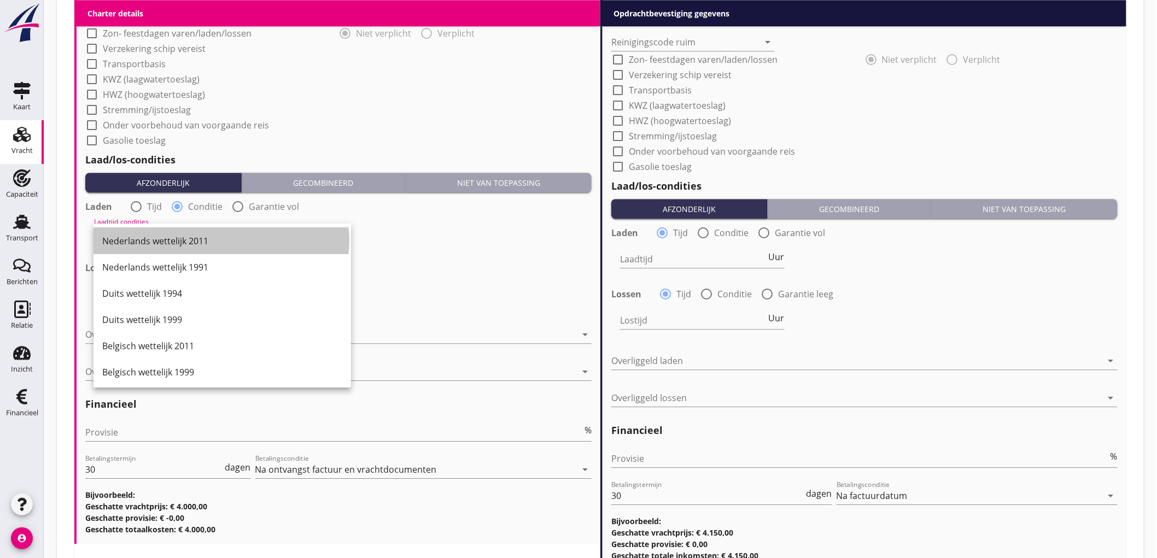
click at [152, 238] on div "Nederlands wettelijk 2011" at bounding box center [222, 241] width 240 height 13
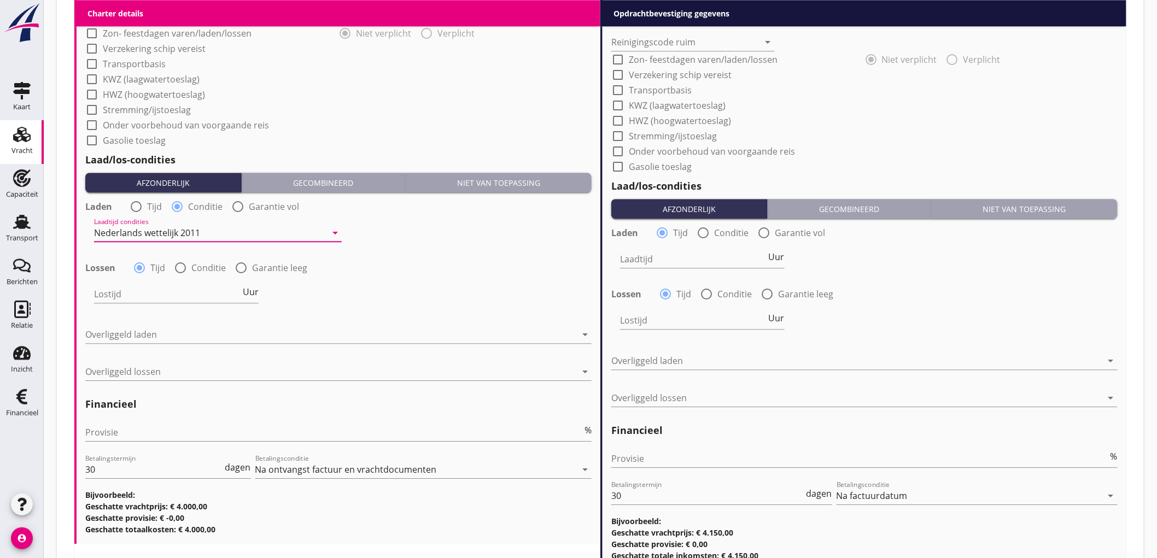
click at [179, 283] on div "Lostijd Uur" at bounding box center [176, 296] width 165 height 35
click at [179, 272] on div at bounding box center [180, 268] width 19 height 19
radio input "false"
radio input "true"
click at [189, 297] on div at bounding box center [210, 294] width 232 height 18
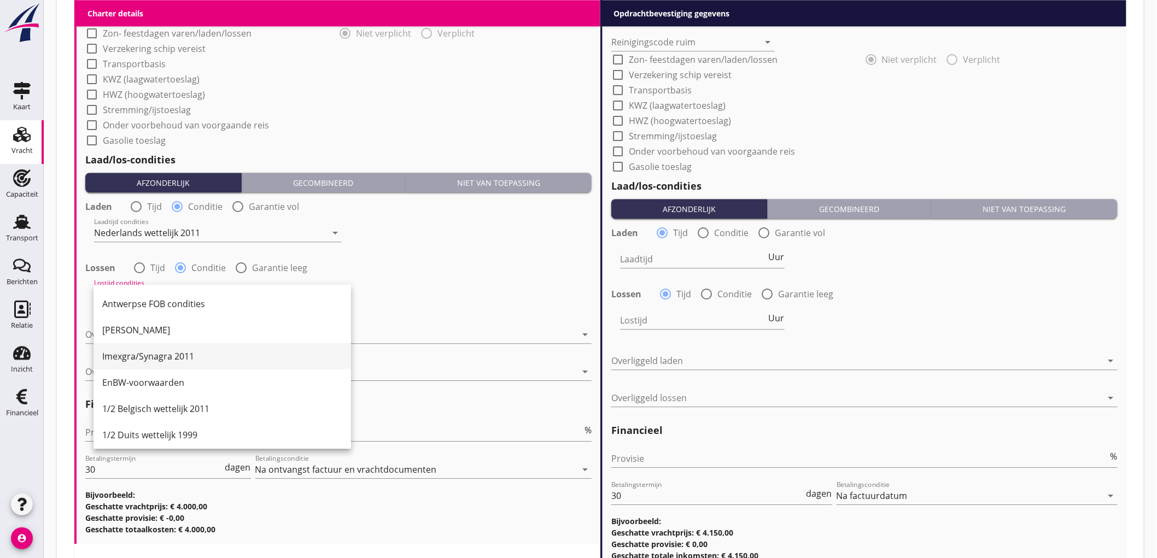
scroll to position [364, 0]
click at [223, 337] on div "Melddag + 2 dagen" at bounding box center [222, 331] width 240 height 13
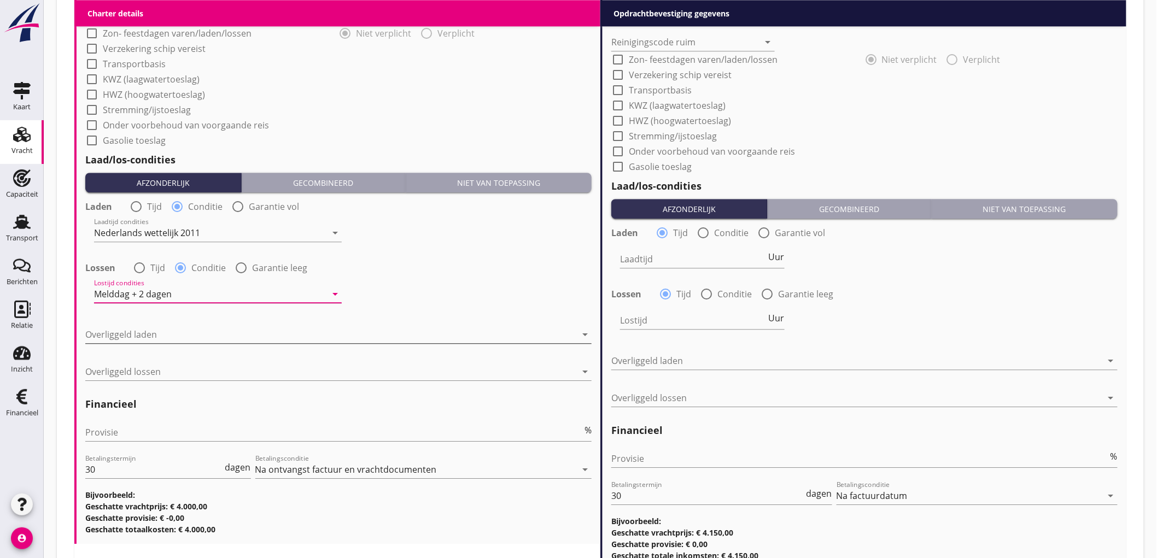
click at [174, 341] on div at bounding box center [330, 335] width 491 height 18
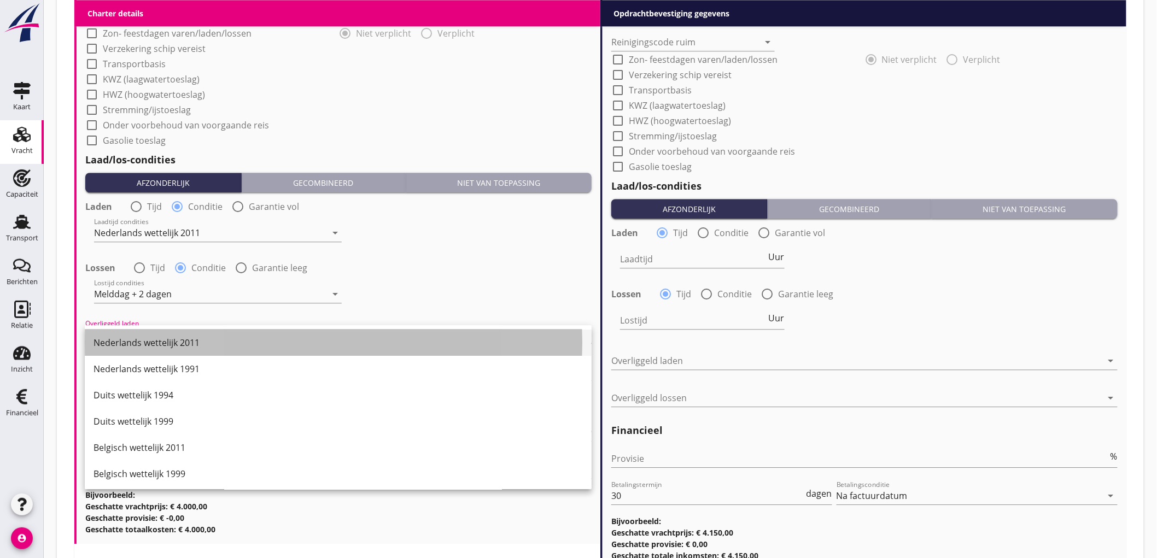
click at [182, 345] on div "Nederlands wettelijk 2011" at bounding box center [338, 342] width 489 height 13
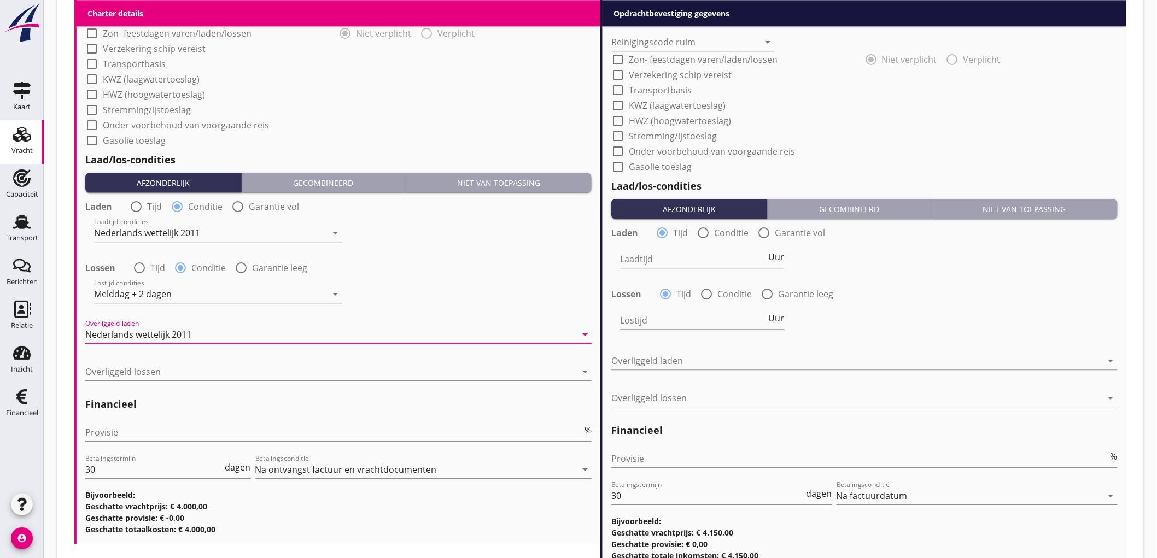
click at [141, 383] on div "Overliggeld lossen arrow_drop_down" at bounding box center [338, 377] width 506 height 28
click at [140, 372] on div at bounding box center [330, 372] width 491 height 18
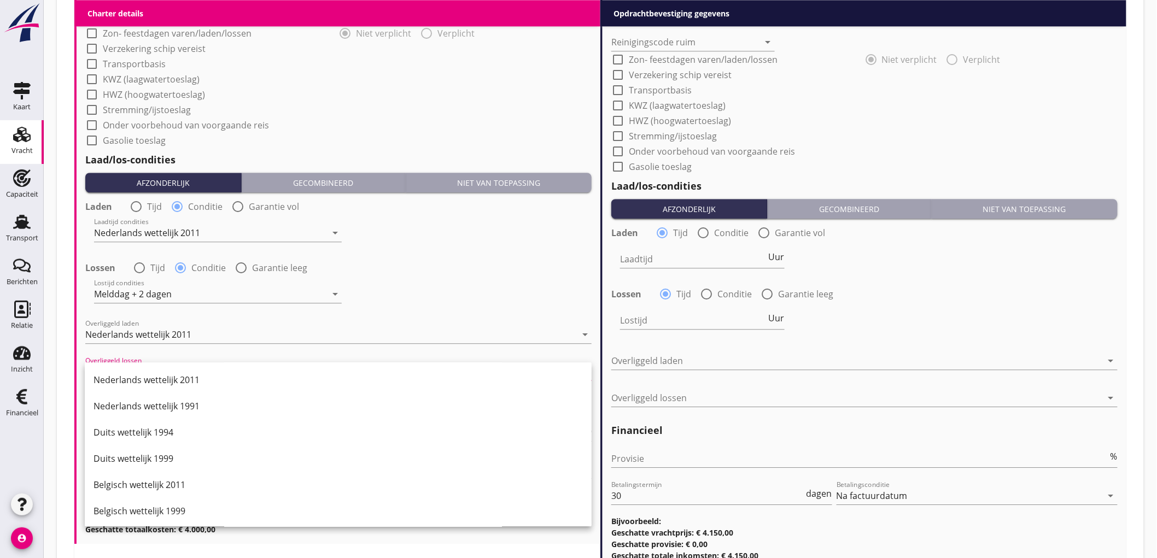
drag, startPoint x: 160, startPoint y: 482, endPoint x: 188, endPoint y: 369, distance: 116.5
click at [160, 483] on div "Belgisch wettelijk 2011" at bounding box center [338, 485] width 489 height 13
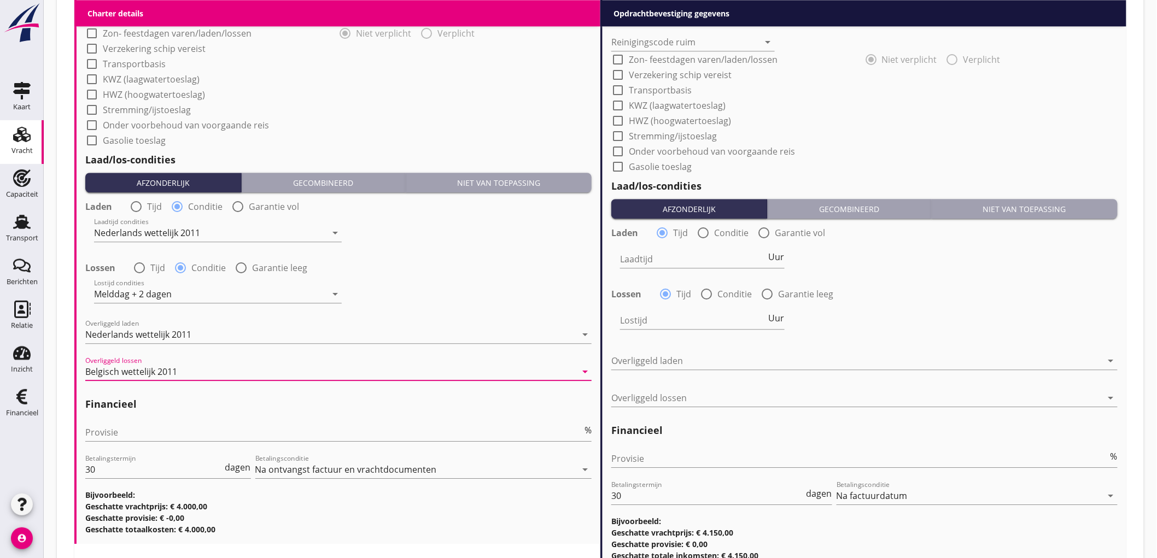
click at [443, 289] on div "Lostijd condities Melddag + 2 dagen arrow_drop_down" at bounding box center [338, 295] width 509 height 39
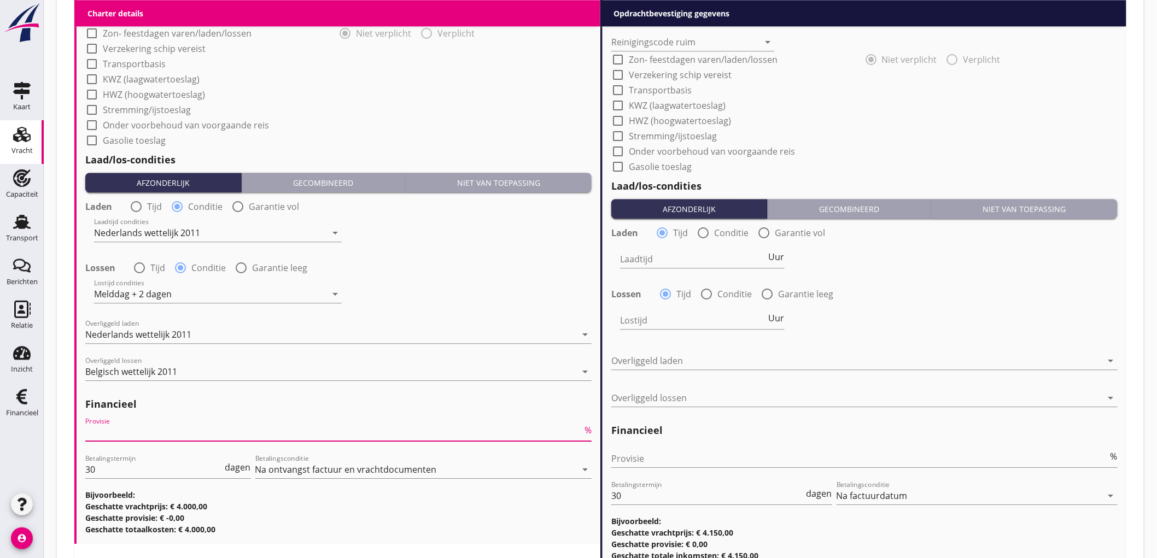
click at [159, 432] on input "Provisie" at bounding box center [333, 433] width 497 height 18
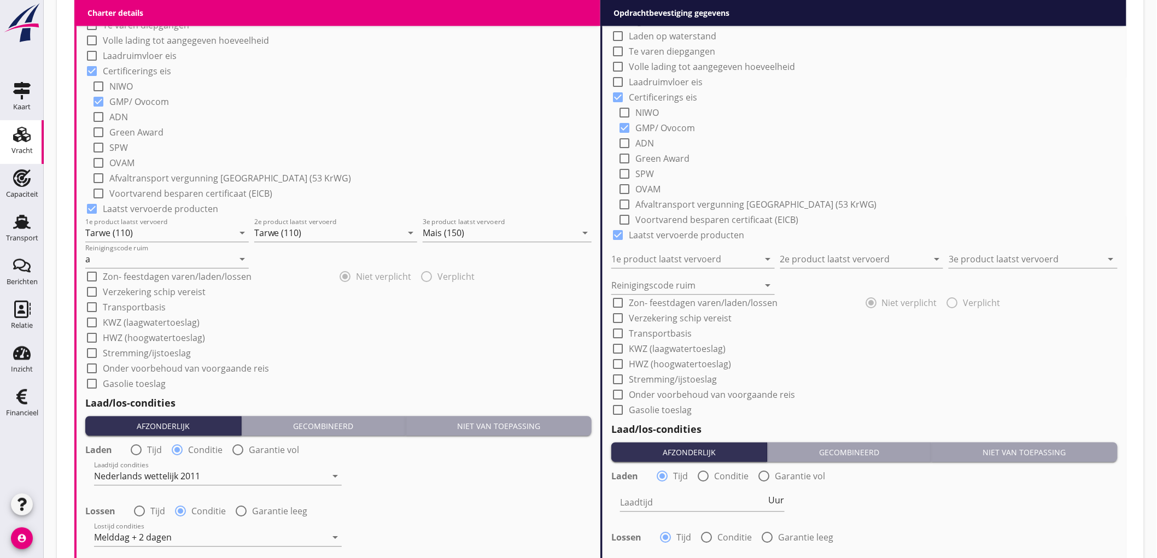
scroll to position [657, 0]
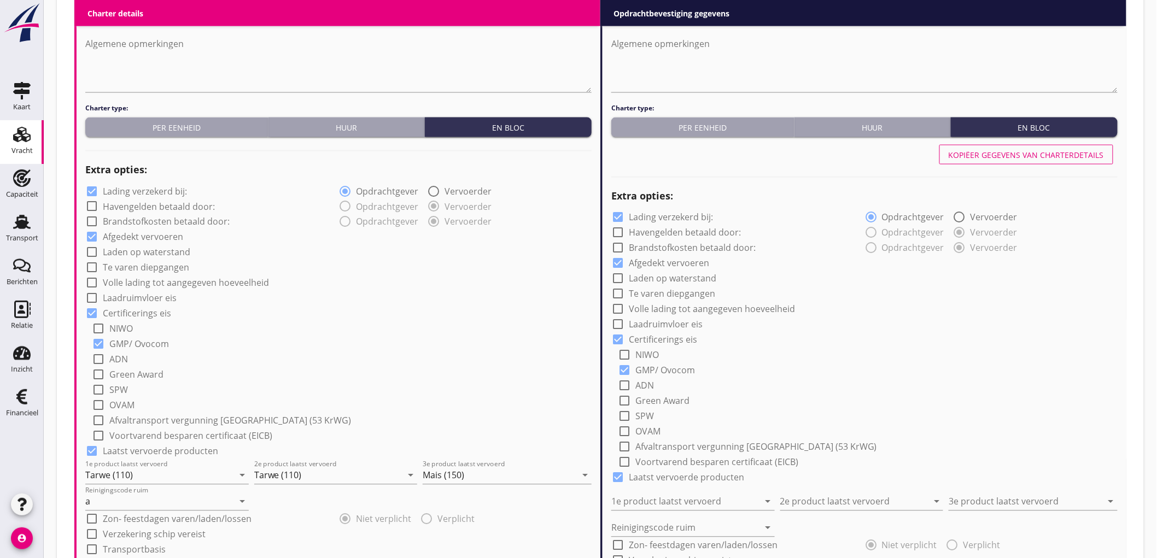
type input "5"
click at [1025, 142] on div "Kopiëer gegevens van charterdetails" at bounding box center [864, 155] width 506 height 26
click at [1026, 149] on div "Kopiëer gegevens van charterdetails" at bounding box center [1026, 154] width 155 height 11
type input "Tarwe (110)"
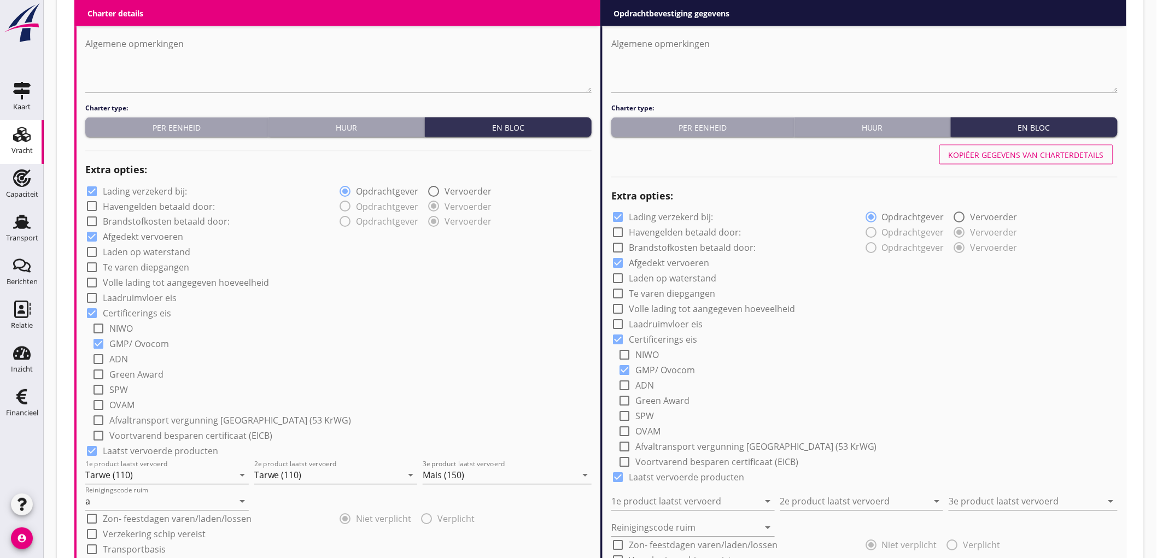
type input "Mais (150)"
type input "a"
radio input "false"
radio input "true"
radio input "false"
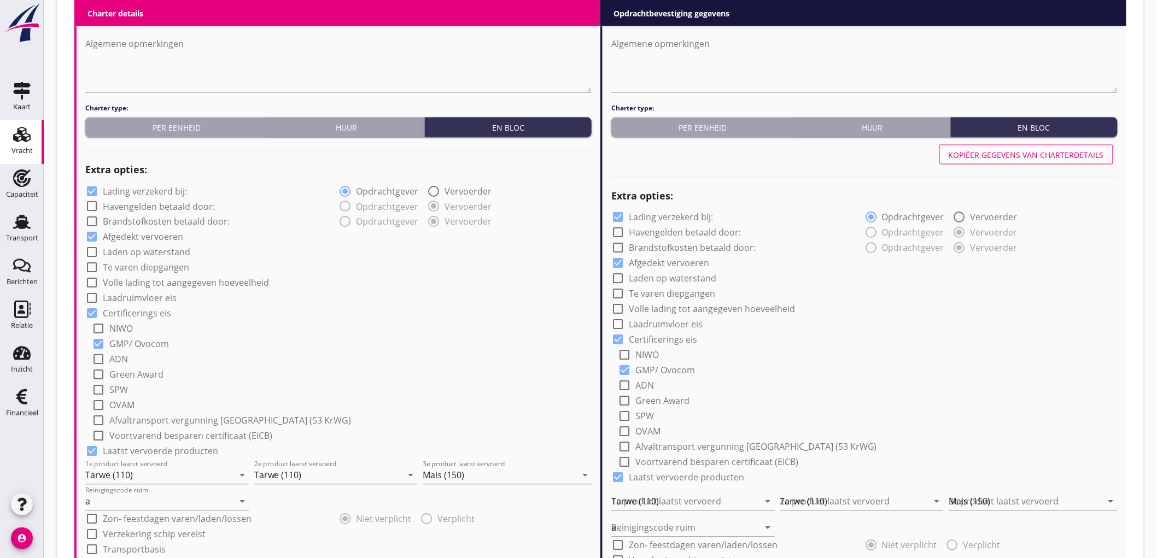
radio input "true"
click at [116, 195] on label "Lading verzekerd bij:" at bounding box center [145, 191] width 84 height 11
checkbox input "false"
click at [671, 217] on label "Lading verzekerd bij:" at bounding box center [671, 217] width 84 height 11
checkbox input "false"
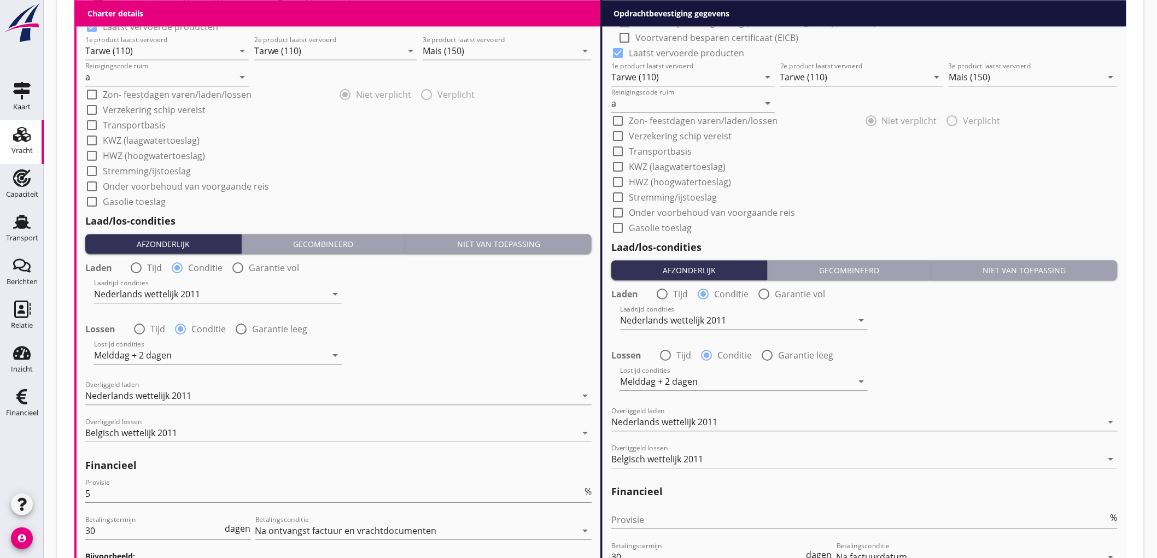
scroll to position [1228, 0]
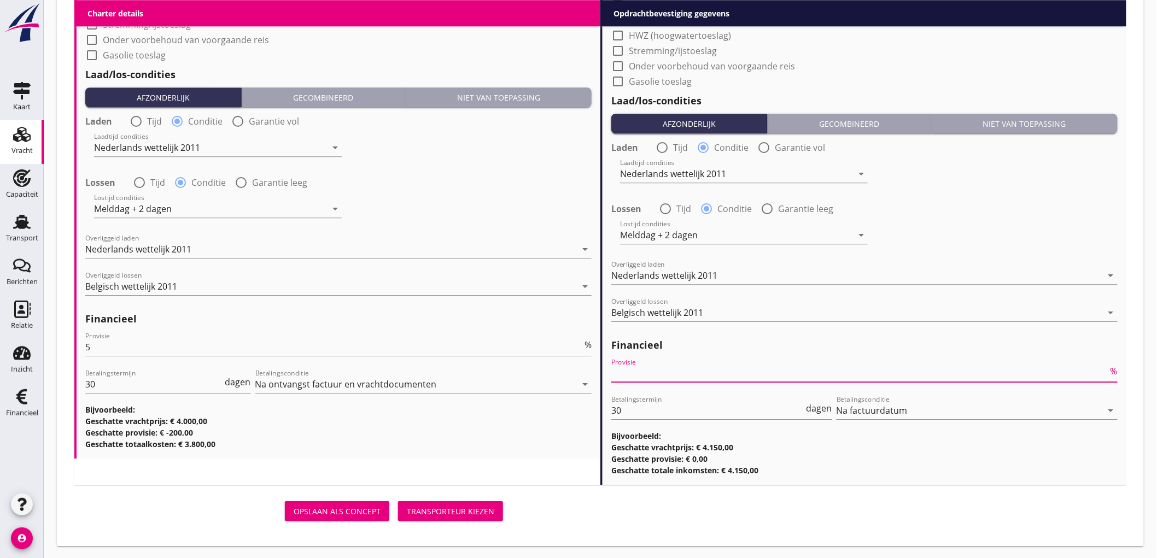
click at [658, 365] on input "Provisie" at bounding box center [859, 374] width 497 height 18
type input "2"
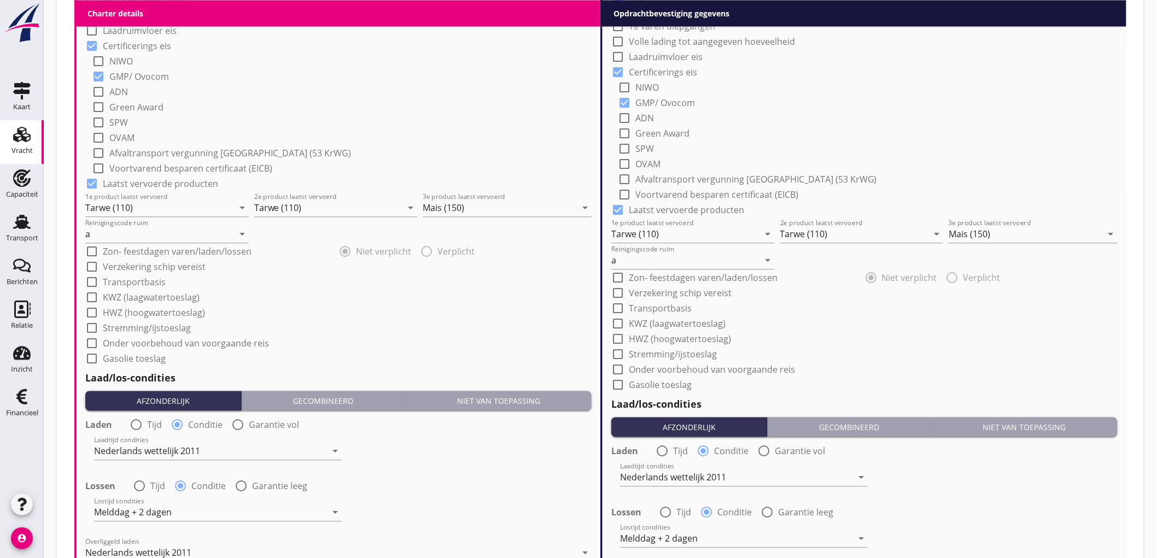
scroll to position [681, 0]
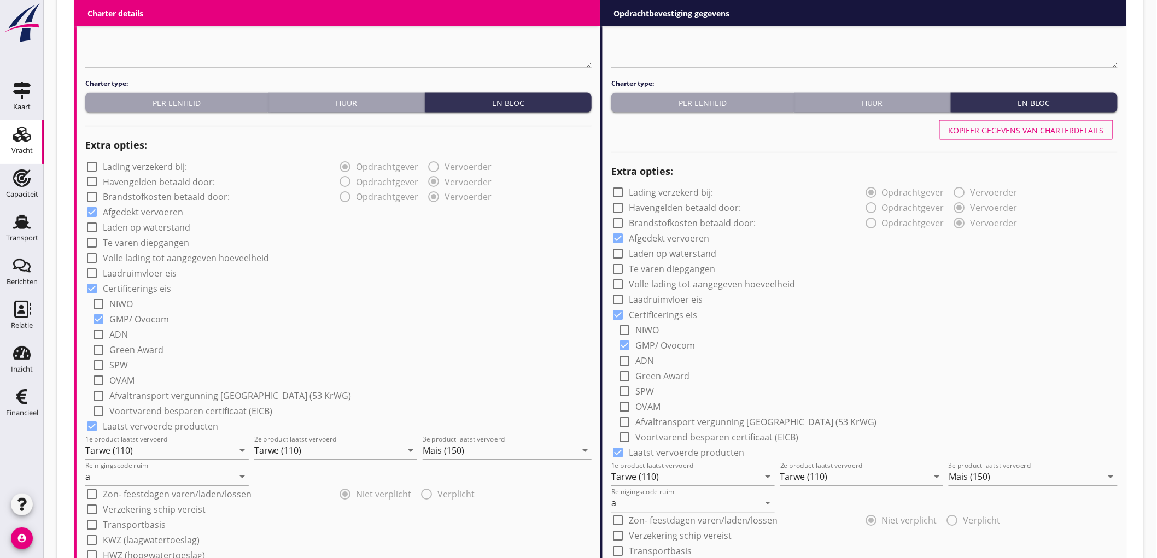
type input "2.5"
click at [1026, 156] on div at bounding box center [864, 150] width 506 height 15
click at [1030, 123] on button "Kopiëer gegevens van charterdetails" at bounding box center [1027, 130] width 174 height 20
click at [1079, 136] on button "Kopiëer gegevens van charterdetails" at bounding box center [1027, 130] width 174 height 20
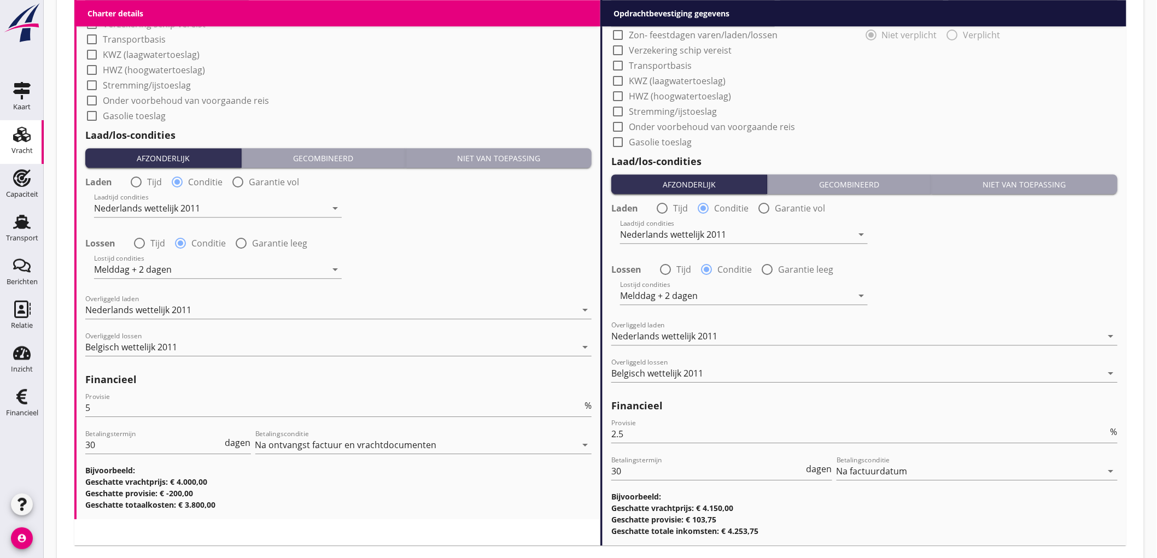
scroll to position [1228, 0]
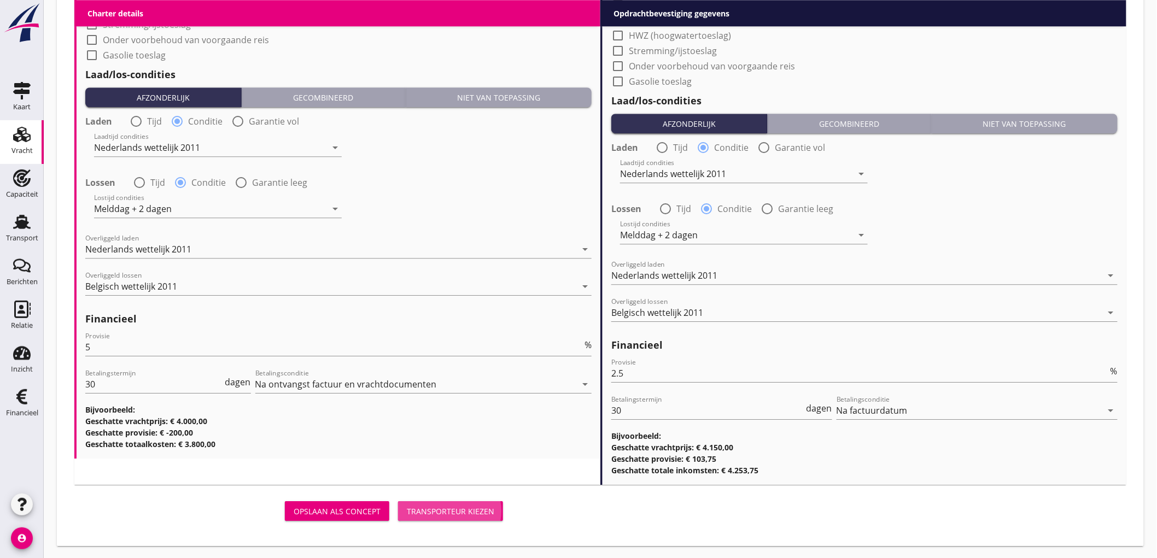
click at [436, 515] on div "Transporteur kiezen" at bounding box center [451, 511] width 88 height 11
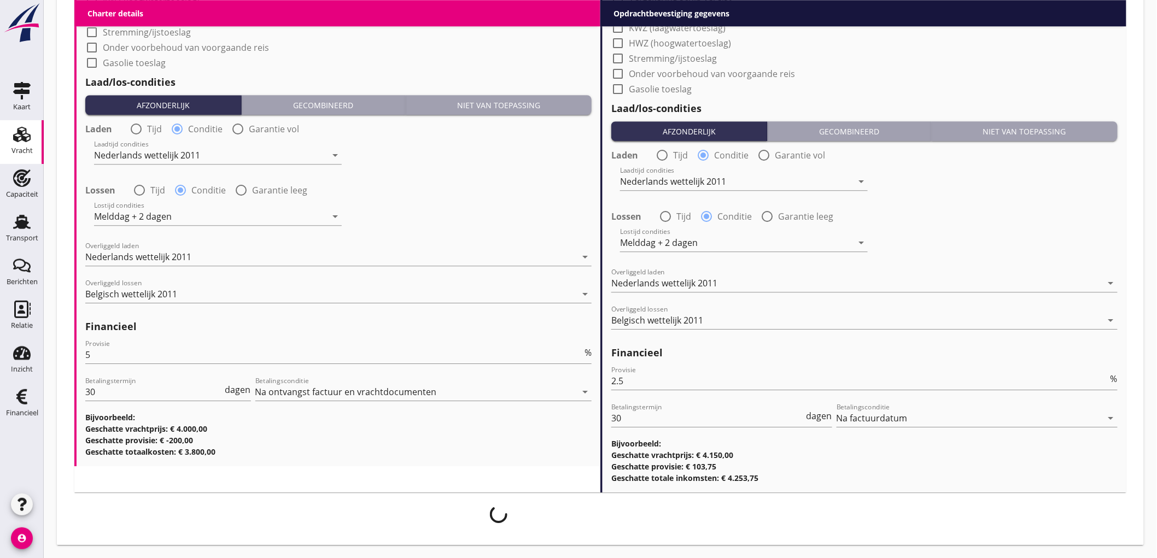
scroll to position [1220, 0]
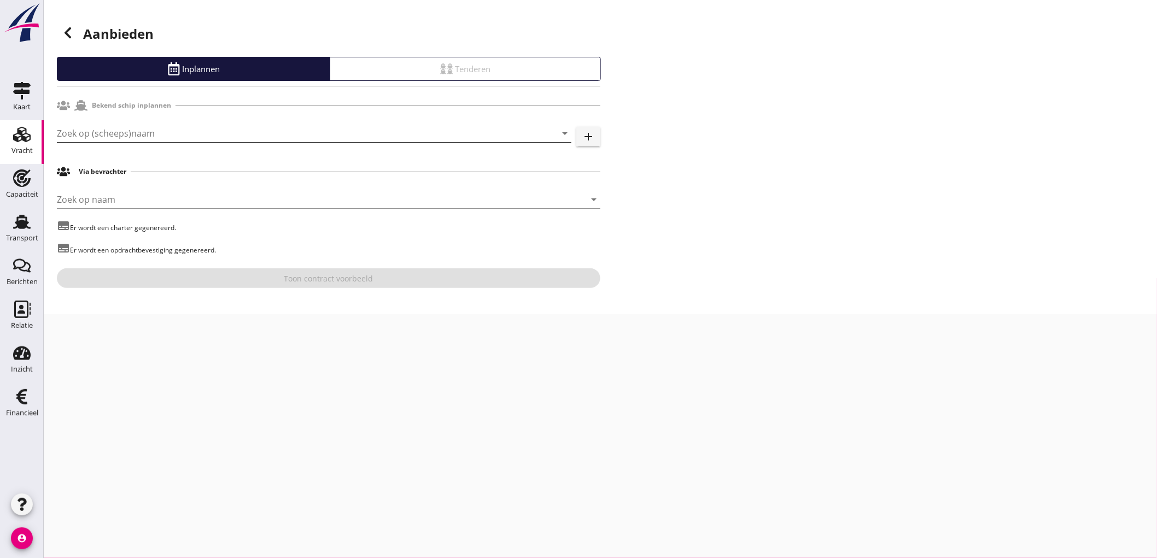
click at [211, 124] on div "Zoek op (scheeps)naam arrow_drop_down add" at bounding box center [329, 135] width 544 height 35
click at [219, 142] on div "Zoek op (scheeps)naam arrow_drop_down" at bounding box center [314, 134] width 515 height 18
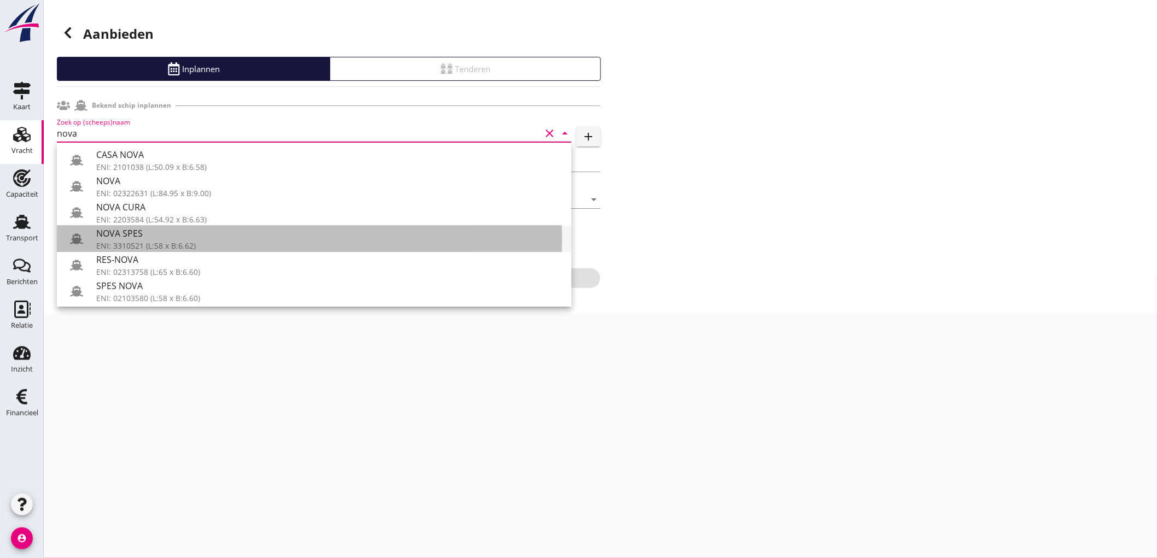
click at [199, 239] on div "NOVA SPES" at bounding box center [329, 233] width 467 height 13
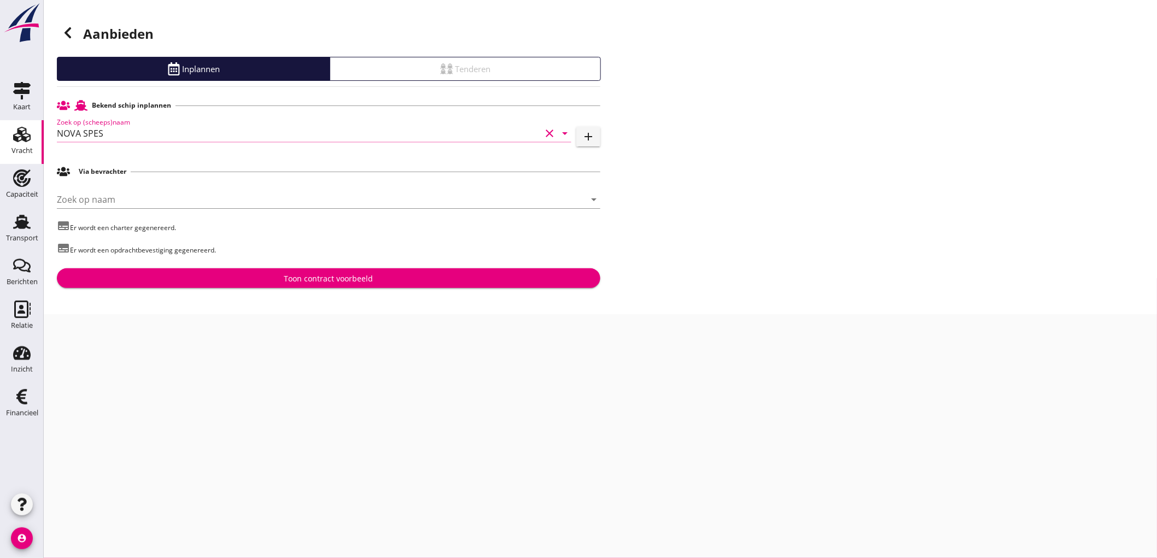
type input "NOVA SPES"
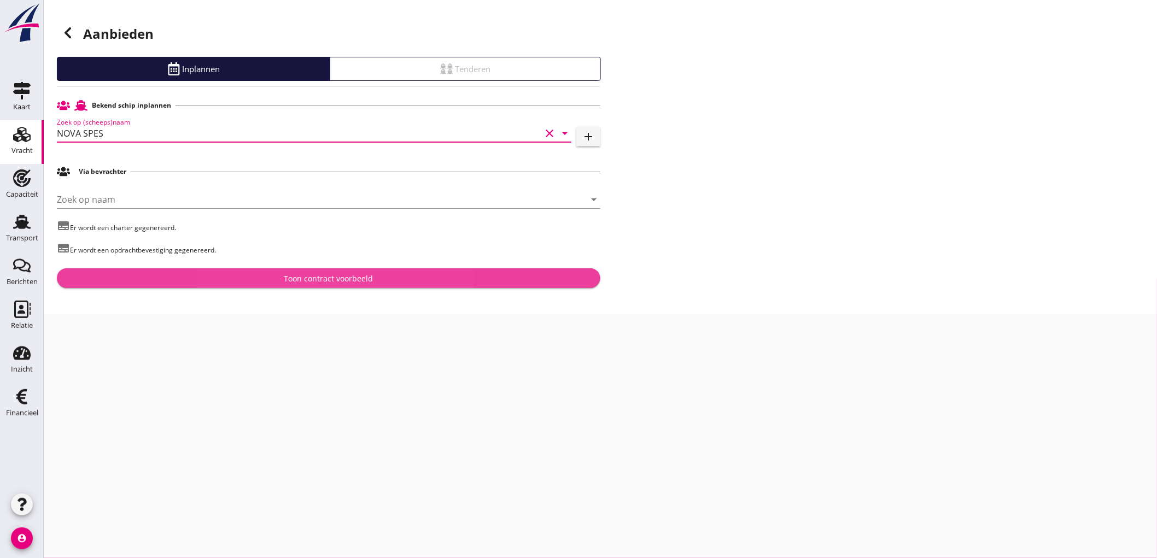
click at [188, 277] on div "Toon contract voorbeeld" at bounding box center [329, 278] width 526 height 11
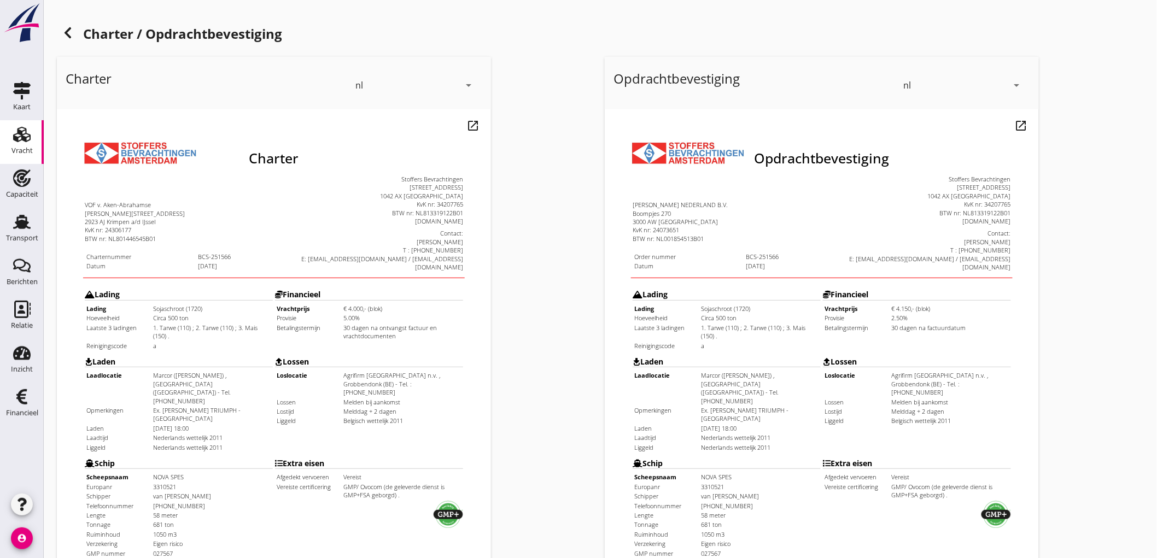
scroll to position [250, 0]
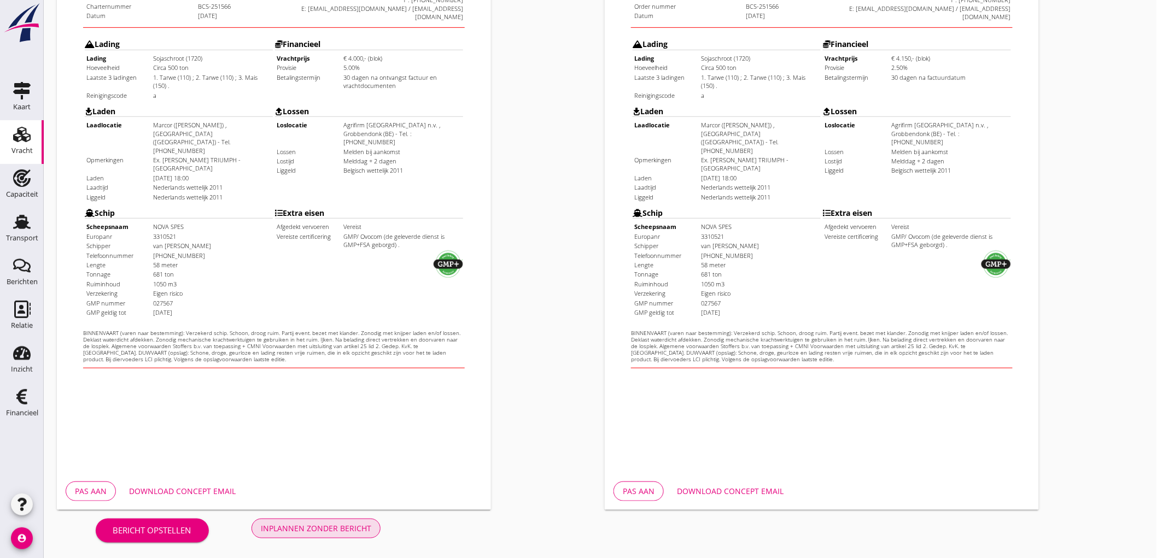
click at [341, 523] on div "Inplannen zonder bericht" at bounding box center [316, 528] width 110 height 11
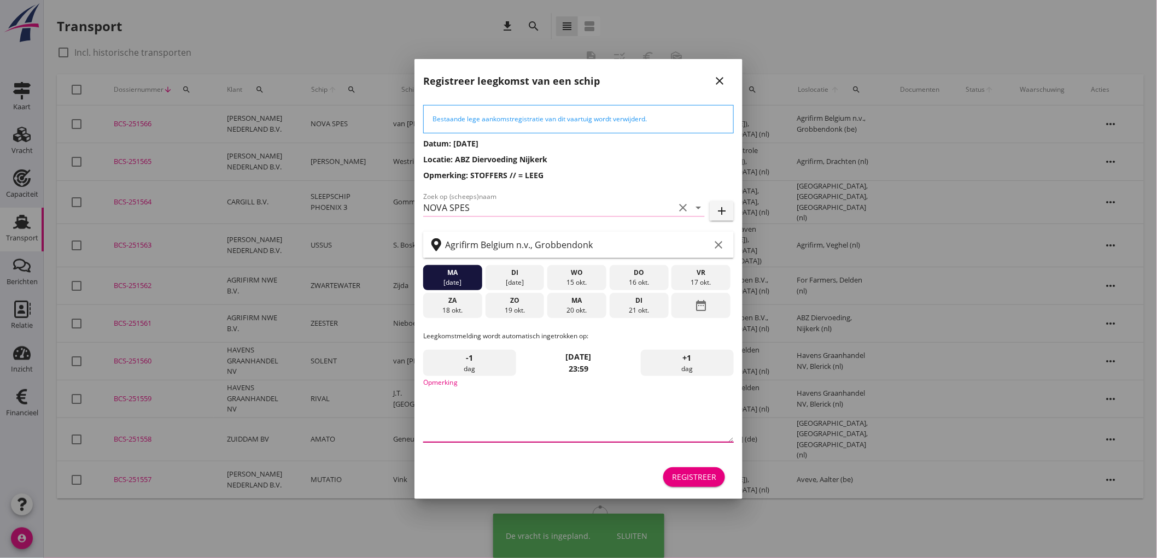
click at [544, 397] on textarea "Opmerking" at bounding box center [578, 413] width 311 height 57
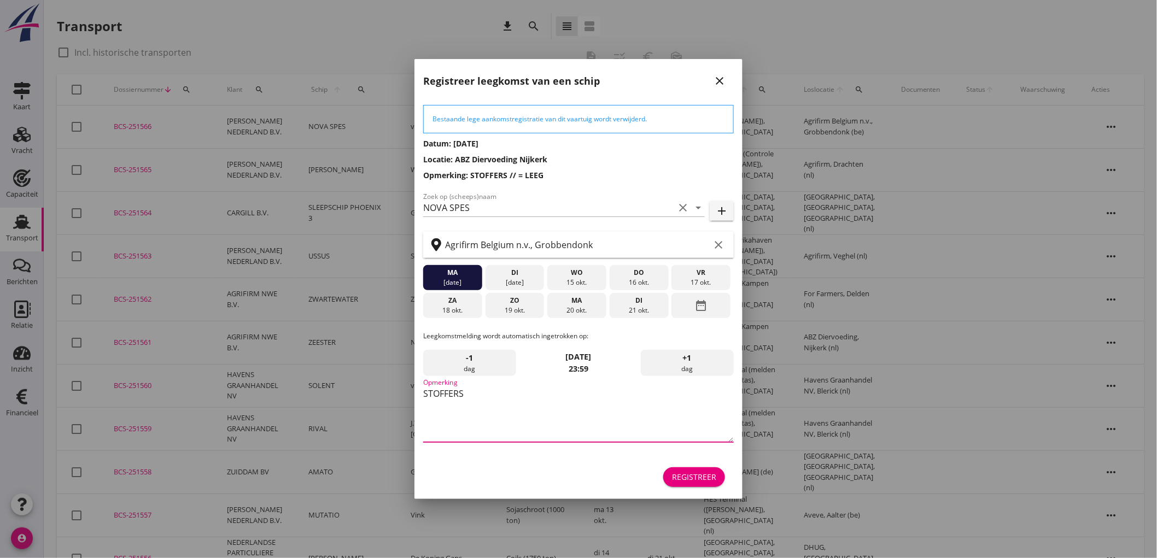
type textarea "STOFFERS"
drag, startPoint x: 625, startPoint y: 279, endPoint x: 625, endPoint y: 325, distance: 45.9
click at [626, 279] on div "16 okt." at bounding box center [640, 283] width 54 height 10
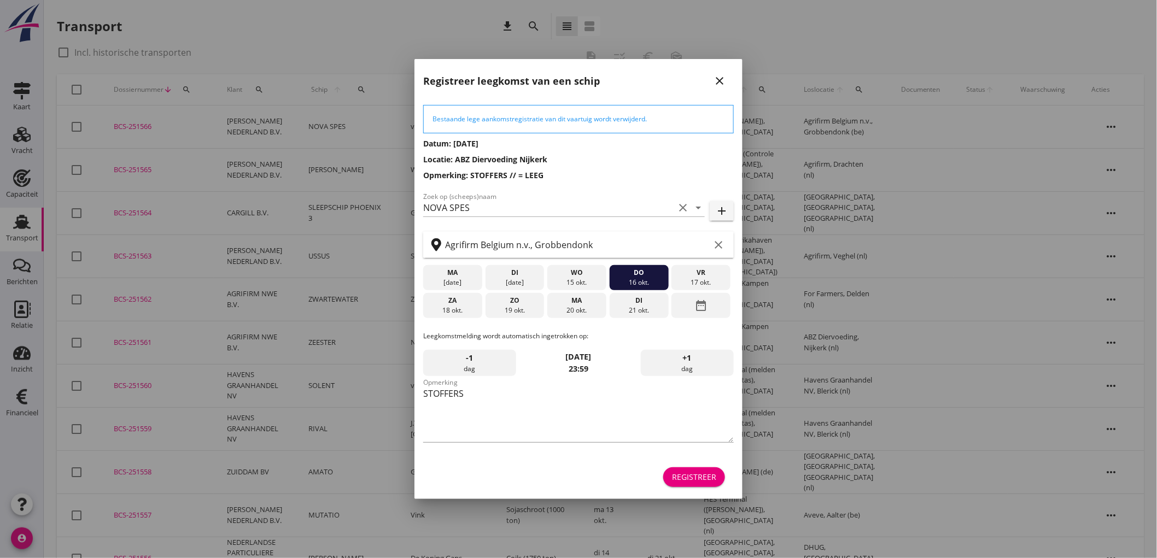
click at [725, 480] on button "Registreer" at bounding box center [694, 478] width 62 height 20
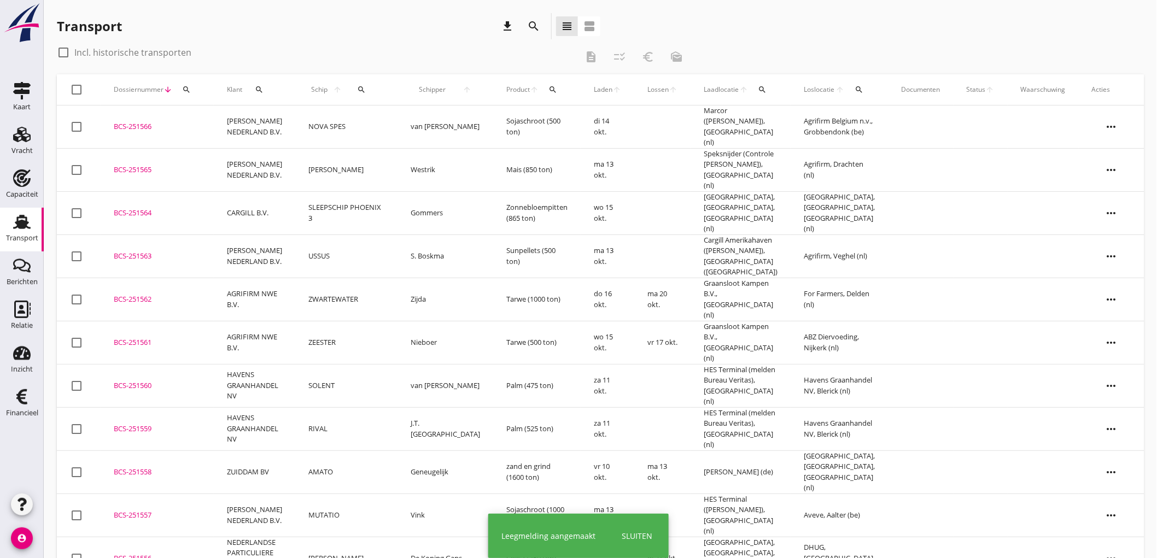
click at [369, 123] on td "NOVA SPES" at bounding box center [346, 127] width 102 height 43
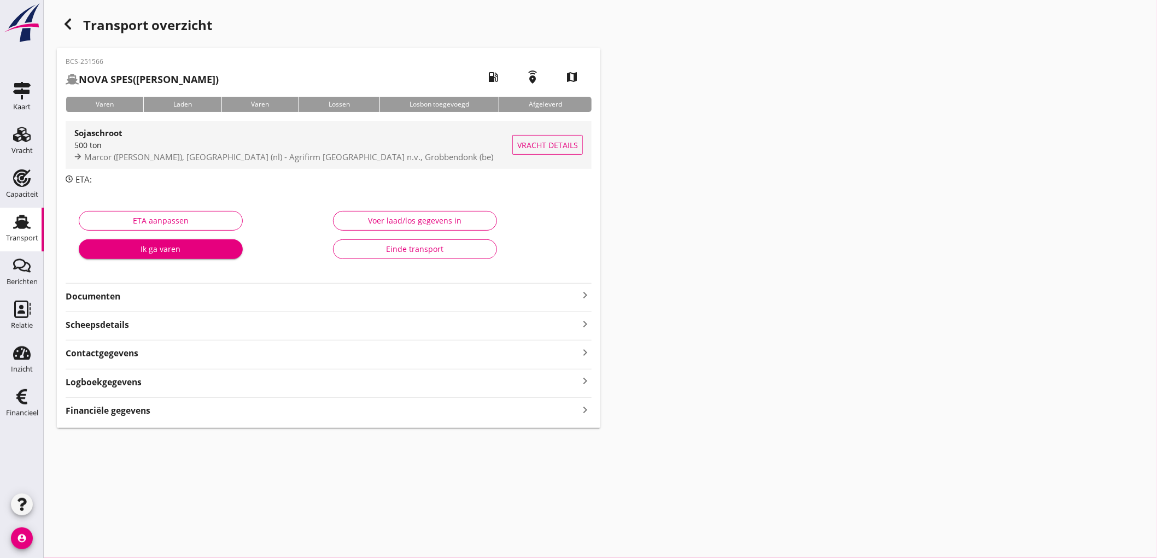
click at [357, 160] on span "Marcor ([PERSON_NAME]), [GEOGRAPHIC_DATA] (nl) - Agrifirm [GEOGRAPHIC_DATA] n.v…" at bounding box center [288, 156] width 409 height 11
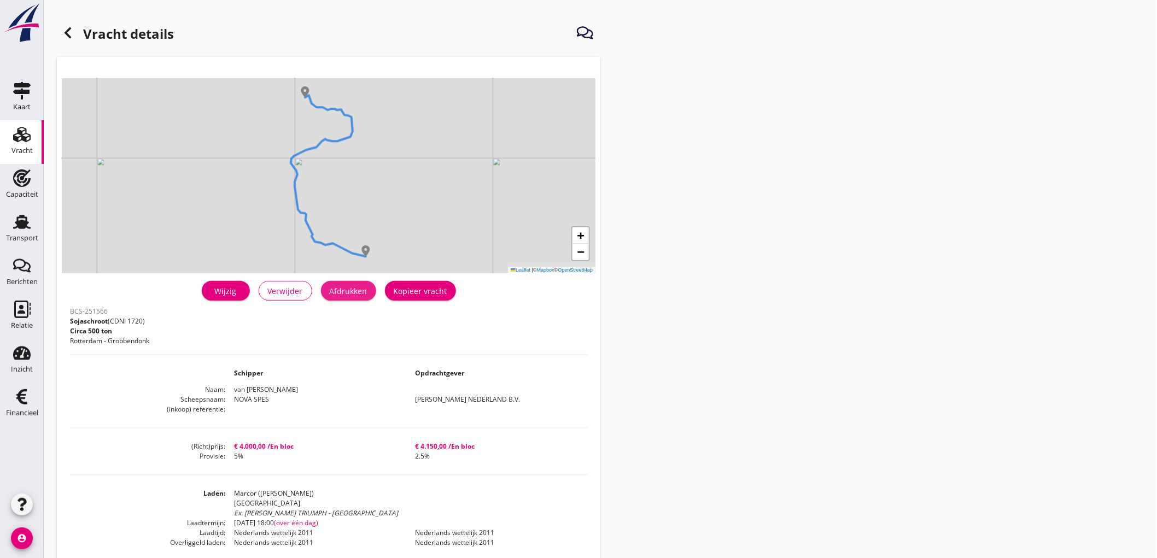
click at [363, 295] on div "Afdrukken" at bounding box center [349, 290] width 38 height 11
click at [73, 44] on h1 "Vracht details" at bounding box center [115, 35] width 117 height 26
click at [67, 34] on use at bounding box center [68, 32] width 7 height 11
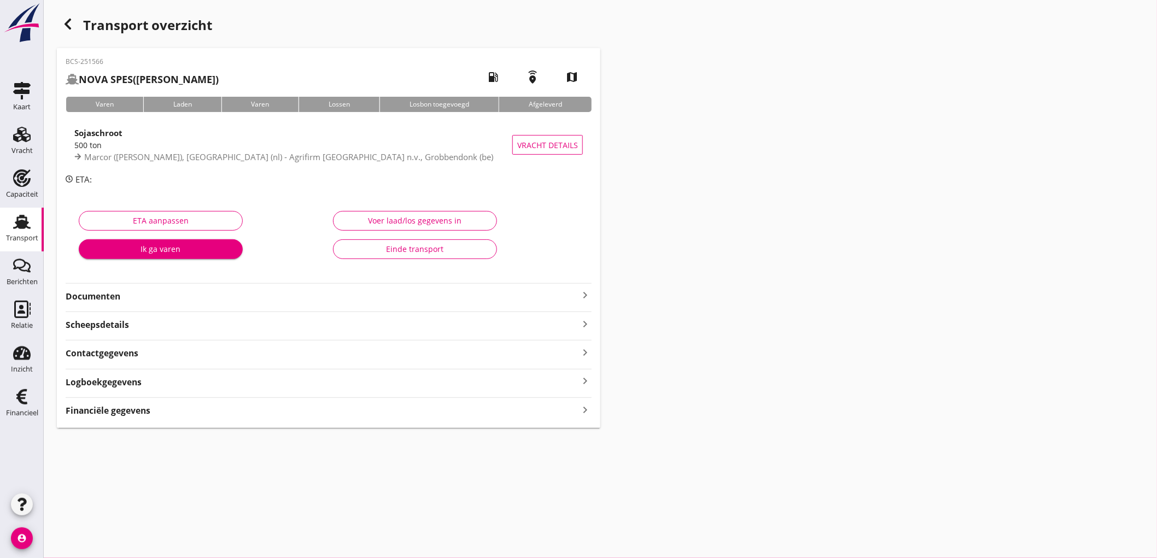
click at [163, 293] on strong "Documenten" at bounding box center [322, 296] width 513 height 13
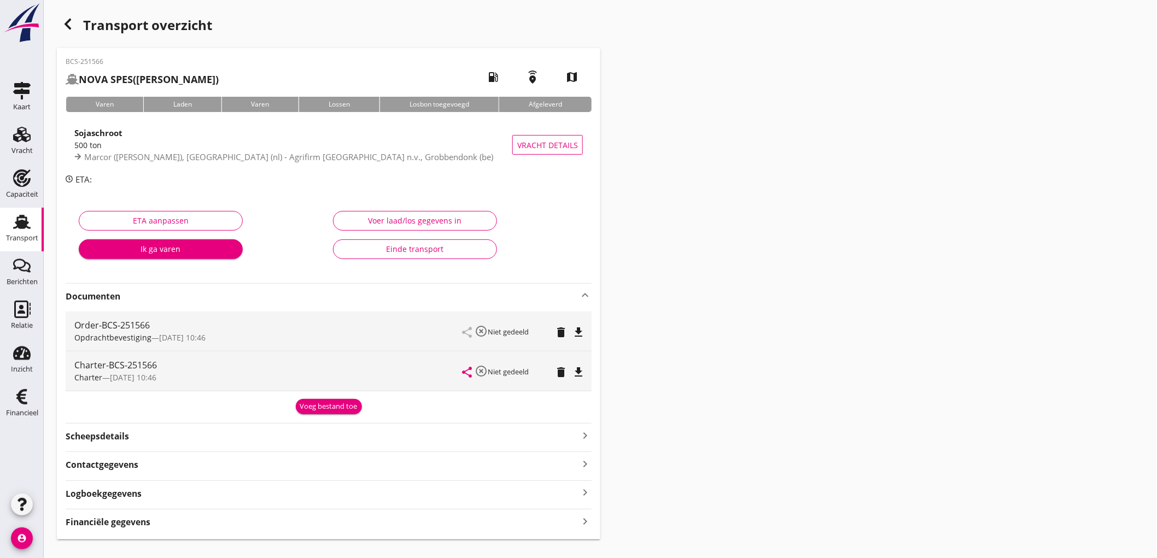
click at [583, 332] on icon "file_download" at bounding box center [578, 332] width 13 height 13
click at [576, 367] on icon "file_download" at bounding box center [578, 372] width 13 height 13
click at [161, 518] on div "Financiële gegevens keyboard_arrow_right" at bounding box center [329, 521] width 526 height 15
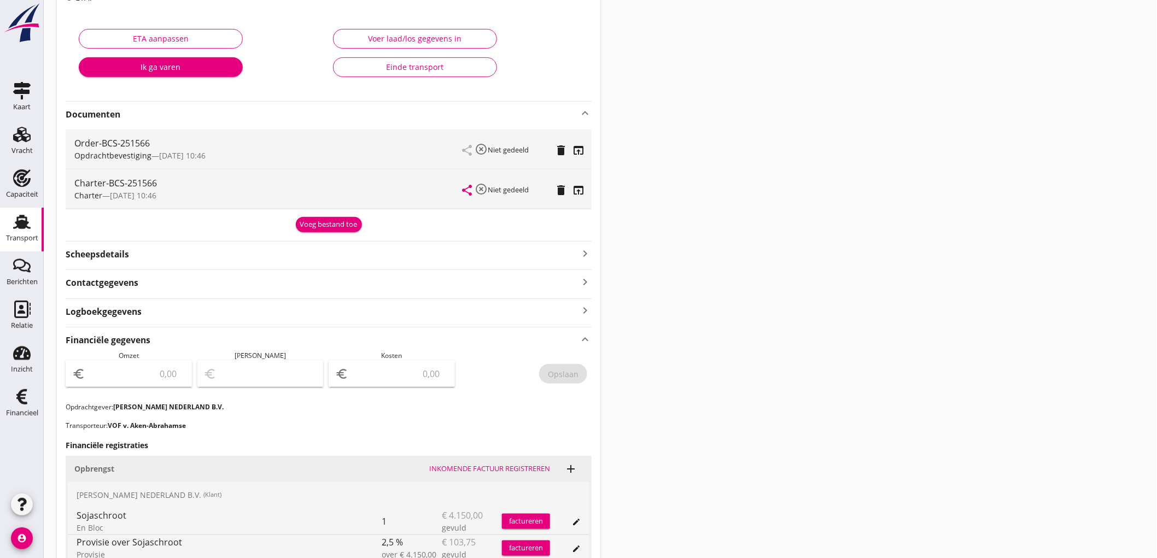
scroll to position [243, 0]
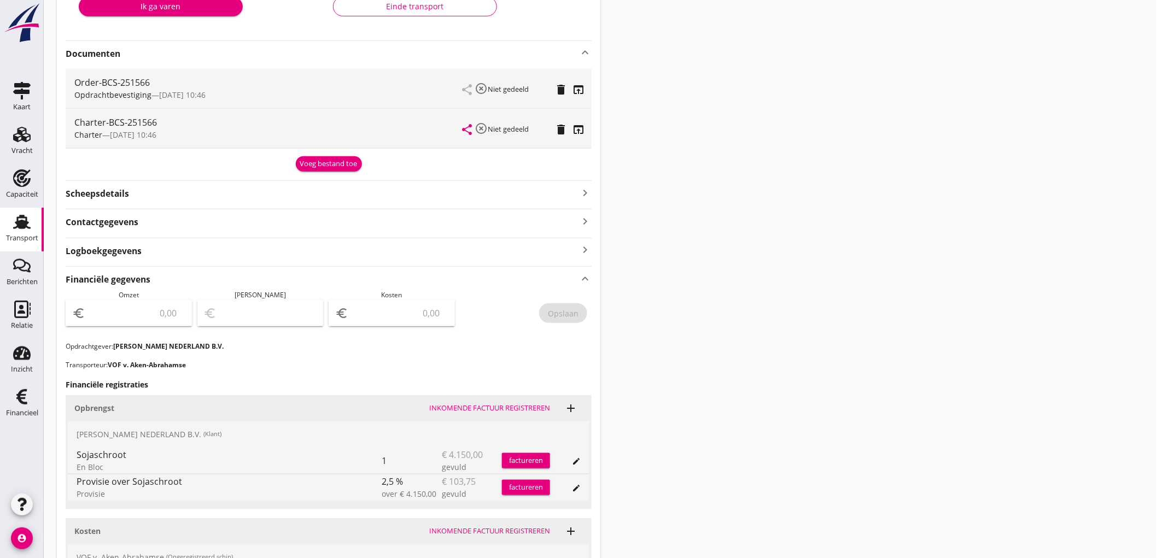
click at [148, 310] on input "number" at bounding box center [137, 314] width 98 height 18
type input "4046"
type input "4046.3"
type input "4046.25"
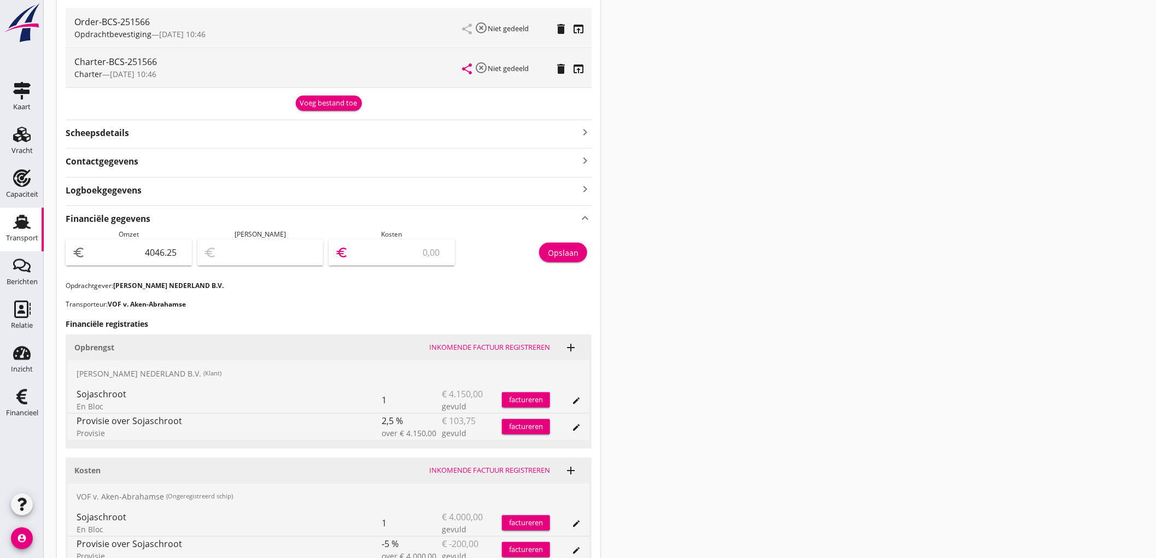
type input "4043.25"
type input "3"
type input "4008.25"
type input "38"
type input "3666.25"
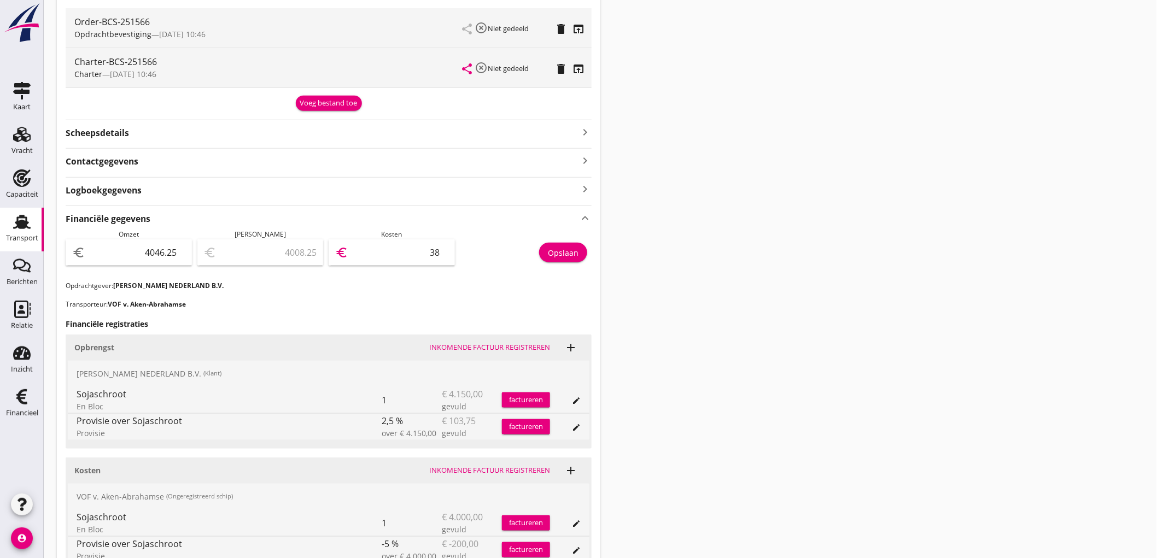
type input "380"
type input "246.25"
type input "3800"
click at [576, 259] on button "Opslaan" at bounding box center [563, 253] width 48 height 20
click at [7, 220] on link "Transport Transport" at bounding box center [22, 230] width 44 height 44
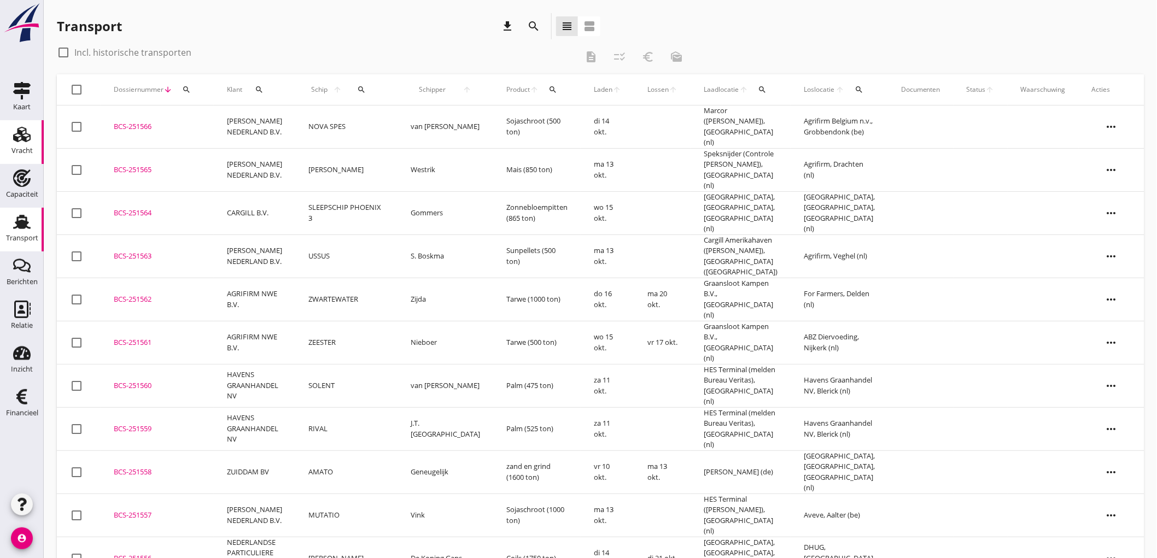
click at [21, 141] on icon "Vracht" at bounding box center [22, 135] width 18 height 18
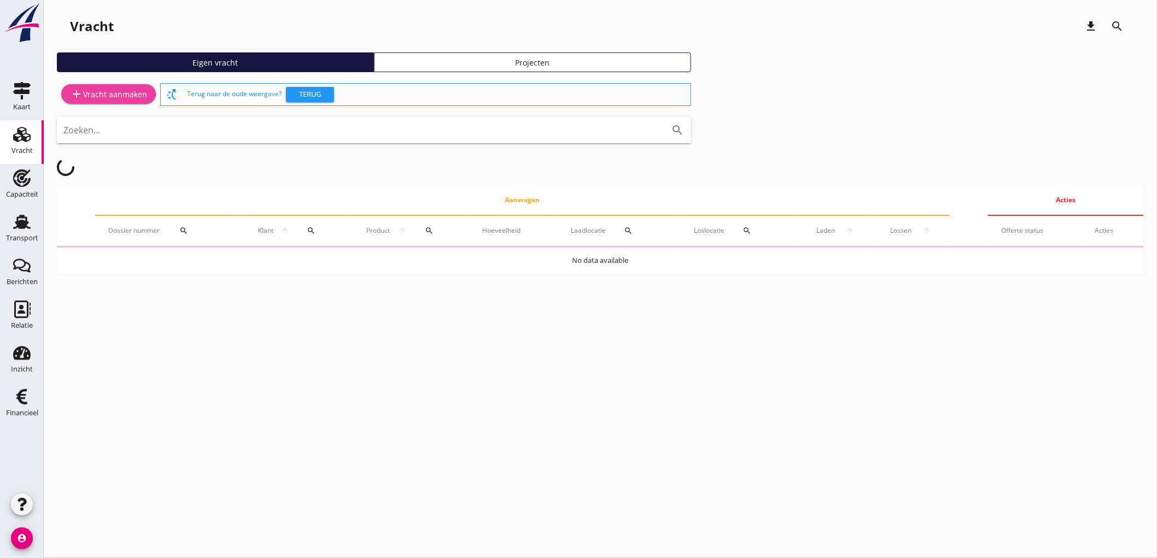
click at [78, 88] on icon "add" at bounding box center [76, 94] width 13 height 13
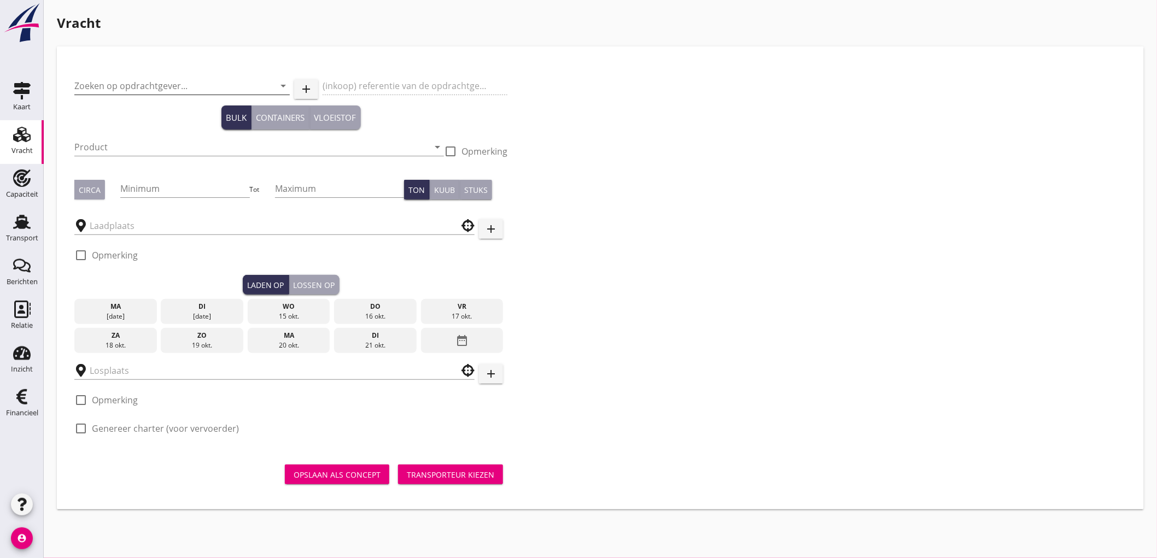
click at [128, 75] on div "Zoeken op opdrachtgever... arrow_drop_down" at bounding box center [181, 88] width 215 height 35
click at [124, 78] on input "Zoeken op opdrachtgever..." at bounding box center [166, 86] width 185 height 18
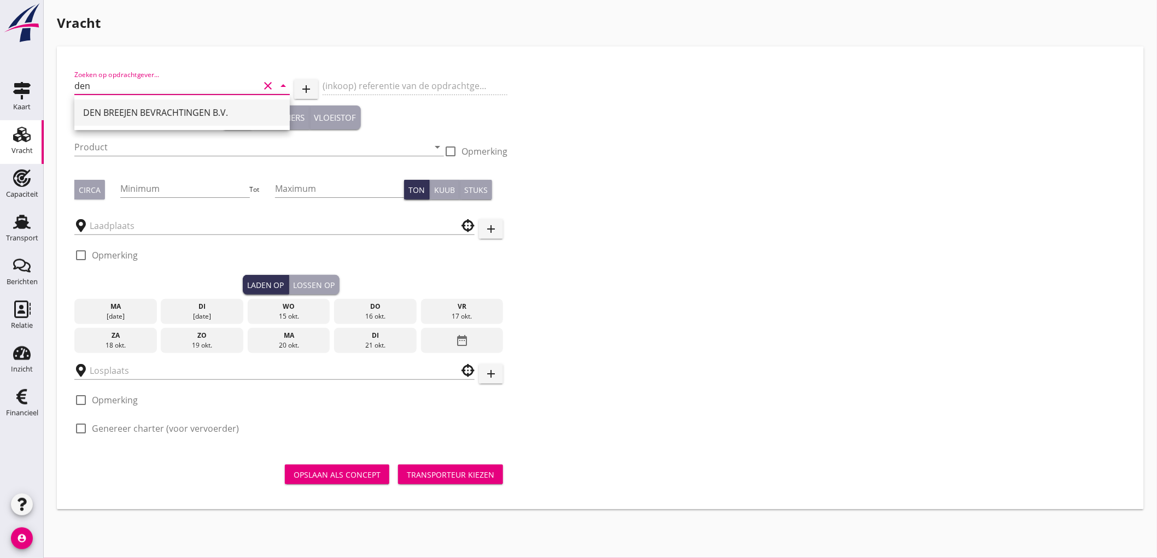
click at [118, 108] on div "DEN BREEJEN BEVRACHTINGEN B.V." at bounding box center [182, 112] width 198 height 13
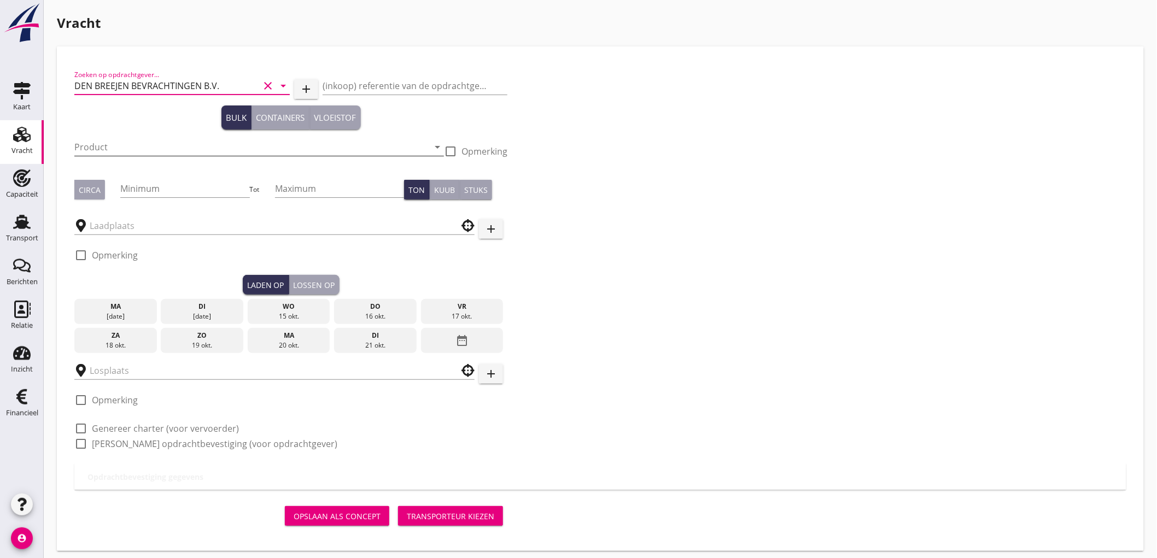
type input "DEN BREEJEN BEVRACHTINGEN B.V."
click at [110, 143] on input "Product" at bounding box center [251, 147] width 354 height 18
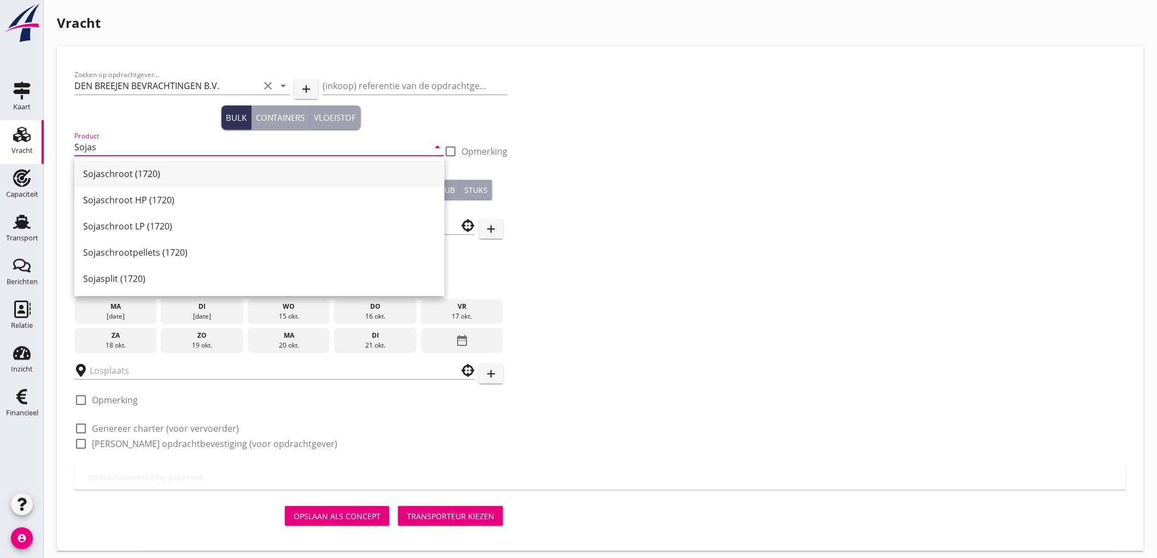
click at [134, 168] on div "Sojaschroot (1720)" at bounding box center [259, 173] width 353 height 13
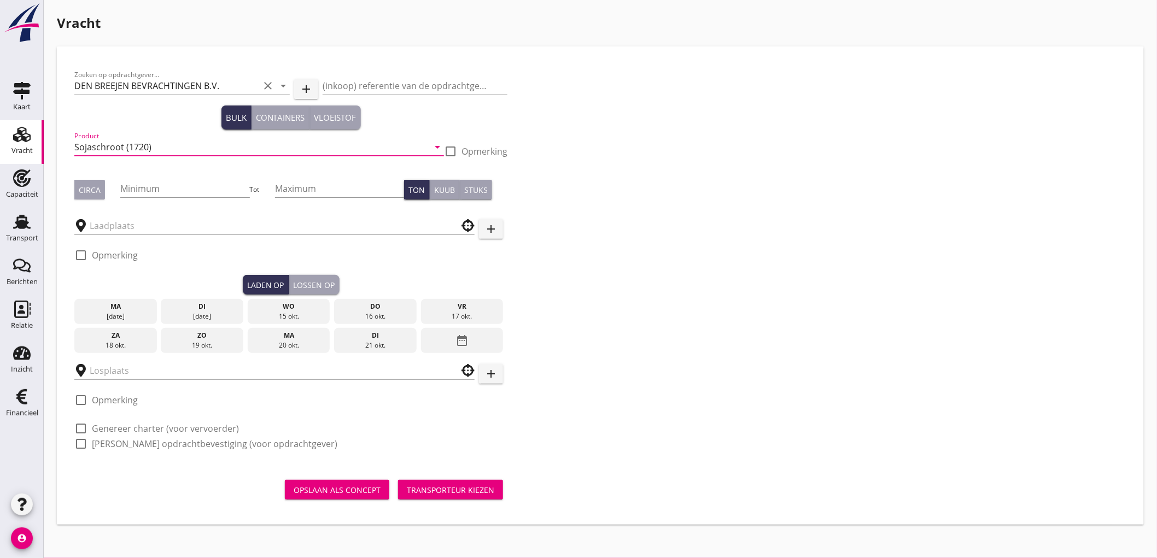
type input "Sojaschroot (1720)"
click at [83, 189] on div "Circa" at bounding box center [90, 189] width 22 height 11
click at [146, 177] on div "Minimum" at bounding box center [184, 190] width 129 height 35
click at [148, 185] on input "Minimum" at bounding box center [184, 189] width 129 height 18
type input "500"
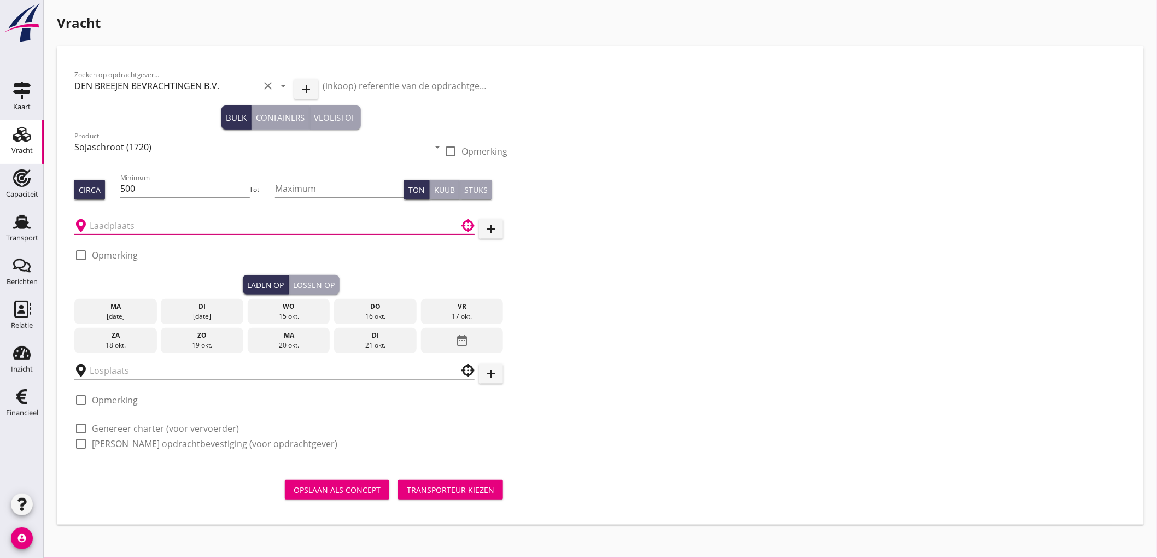
click at [155, 234] on input "text" at bounding box center [267, 226] width 354 height 18
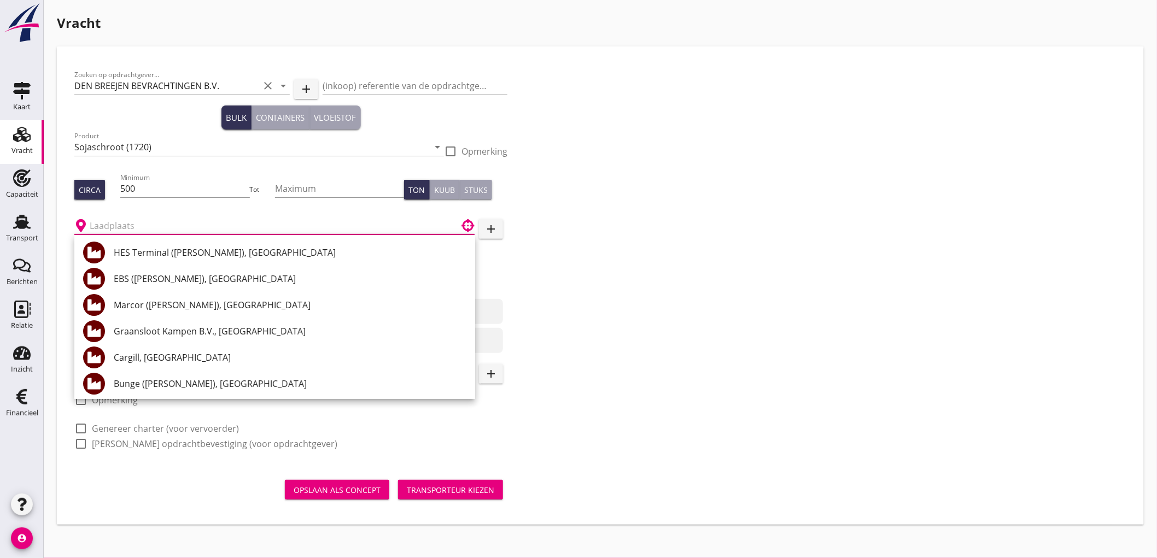
type input "S"
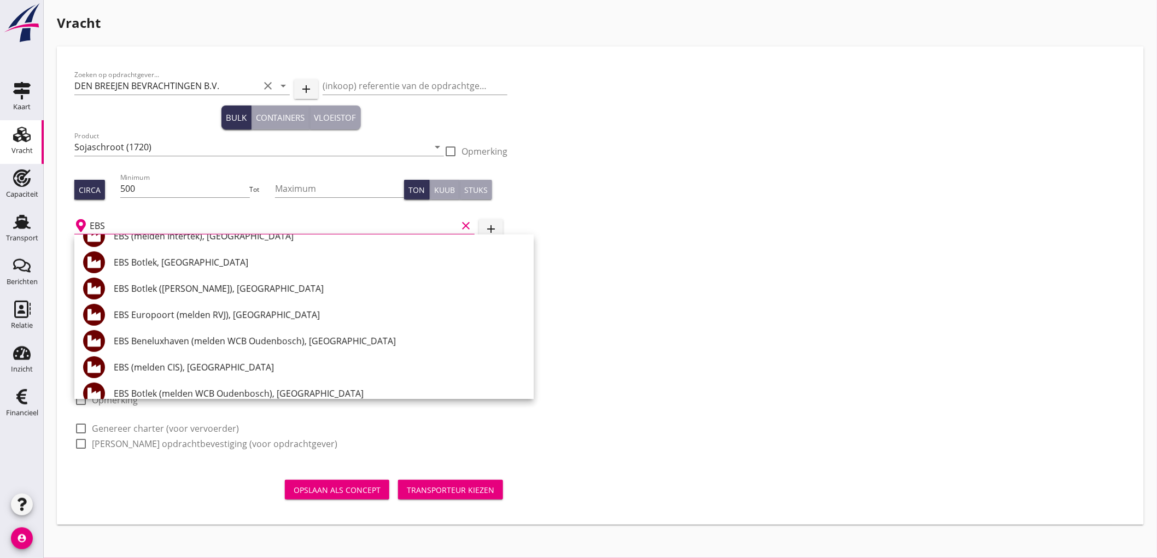
scroll to position [182, 0]
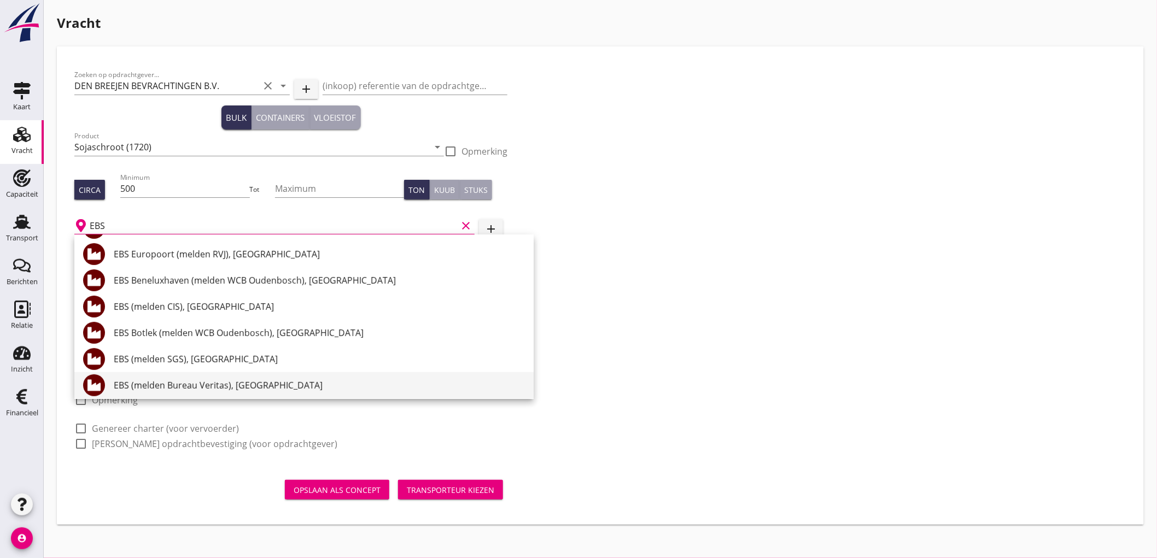
click at [253, 381] on div "EBS (melden Bureau Veritas), [GEOGRAPHIC_DATA]" at bounding box center [319, 385] width 411 height 13
type input "EBS (melden Bureau Veritas), [GEOGRAPHIC_DATA]"
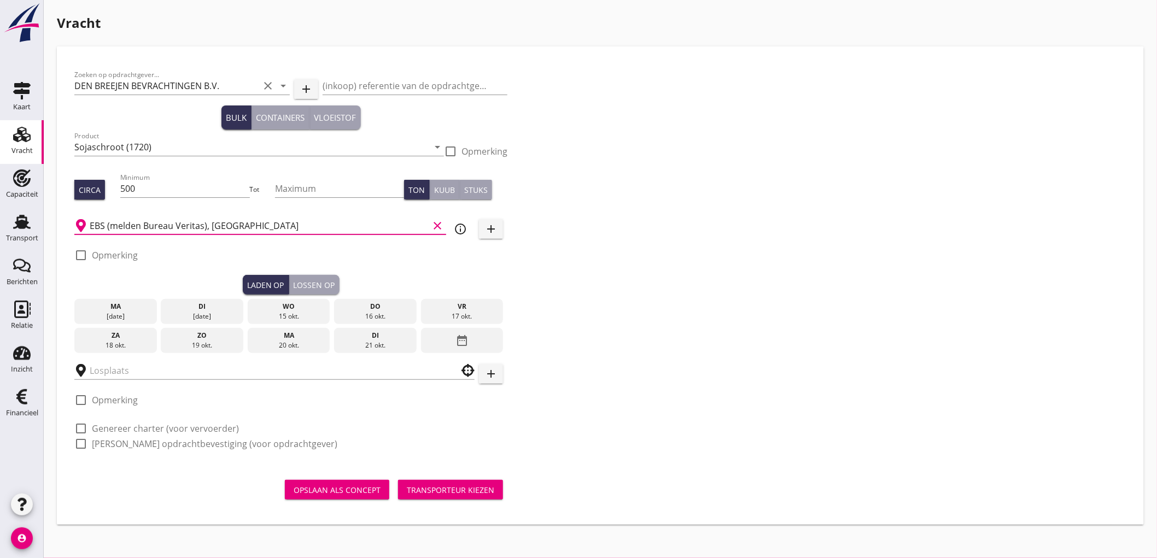
click at [462, 231] on icon "info_outline" at bounding box center [460, 229] width 13 height 13
click at [117, 259] on label "Opmerking" at bounding box center [115, 255] width 46 height 11
checkbox input "true"
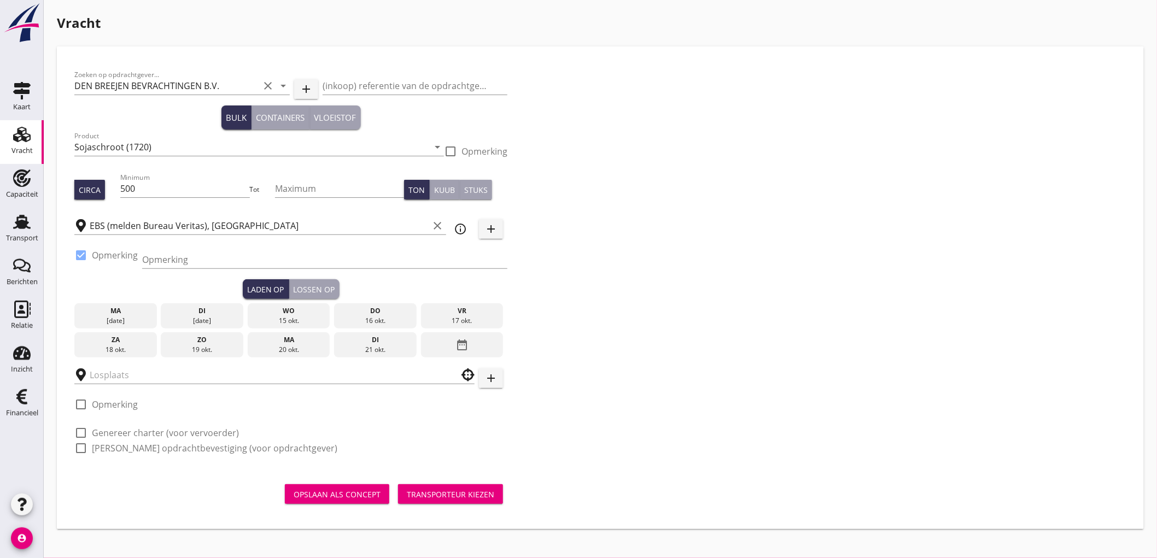
click at [177, 271] on div "Opmerking" at bounding box center [324, 265] width 365 height 28
click at [179, 260] on input "Opmerking" at bounding box center [324, 260] width 365 height 18
type input "Ex. [PERSON_NAME] 665"
type button "load"
drag, startPoint x: 294, startPoint y: 266, endPoint x: 299, endPoint y: 264, distance: 5.6
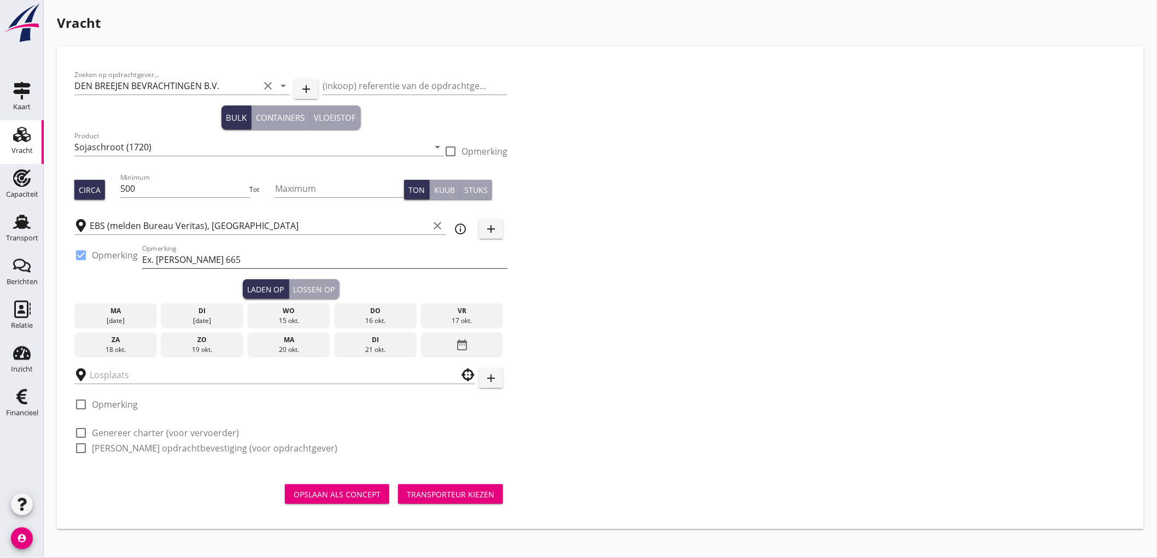
click at [294, 266] on input "Ex. [PERSON_NAME] 665" at bounding box center [324, 260] width 365 height 18
type input "Ex. [PERSON_NAME] 665 - [GEOGRAPHIC_DATA]"
click at [199, 316] on div "[DATE]" at bounding box center [202, 321] width 77 height 10
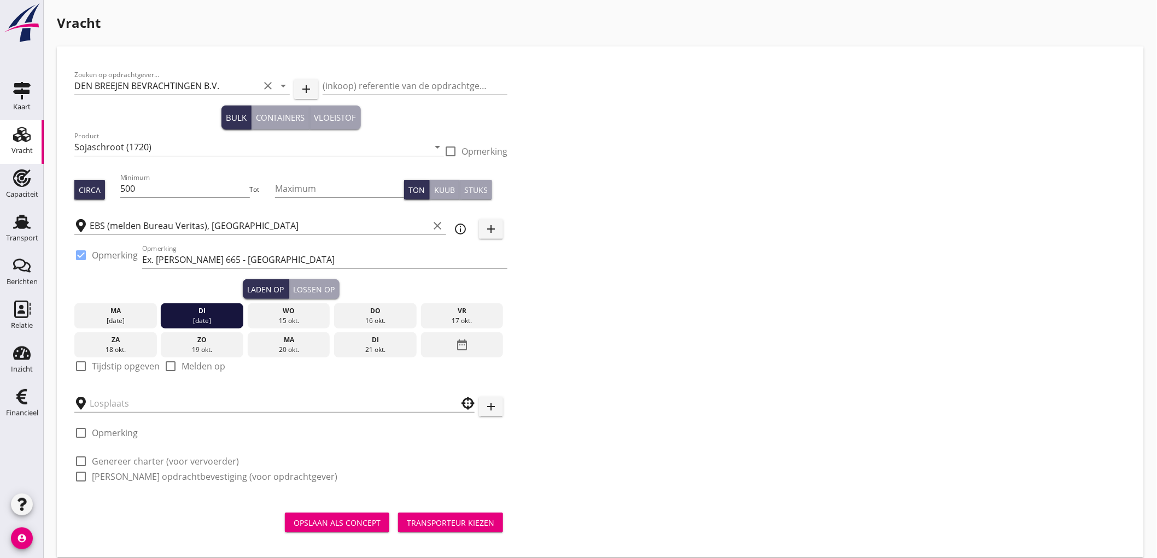
click at [124, 369] on label "Tijdstip opgeven" at bounding box center [126, 366] width 68 height 11
checkbox input "true"
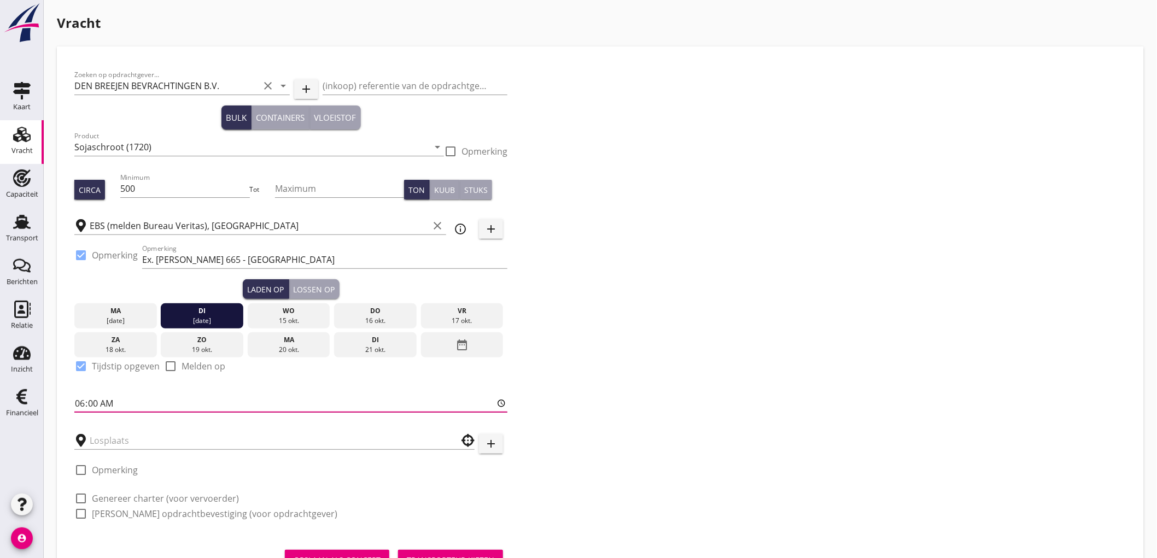
click at [83, 401] on input "06:00" at bounding box center [290, 404] width 433 height 18
type input "15:30"
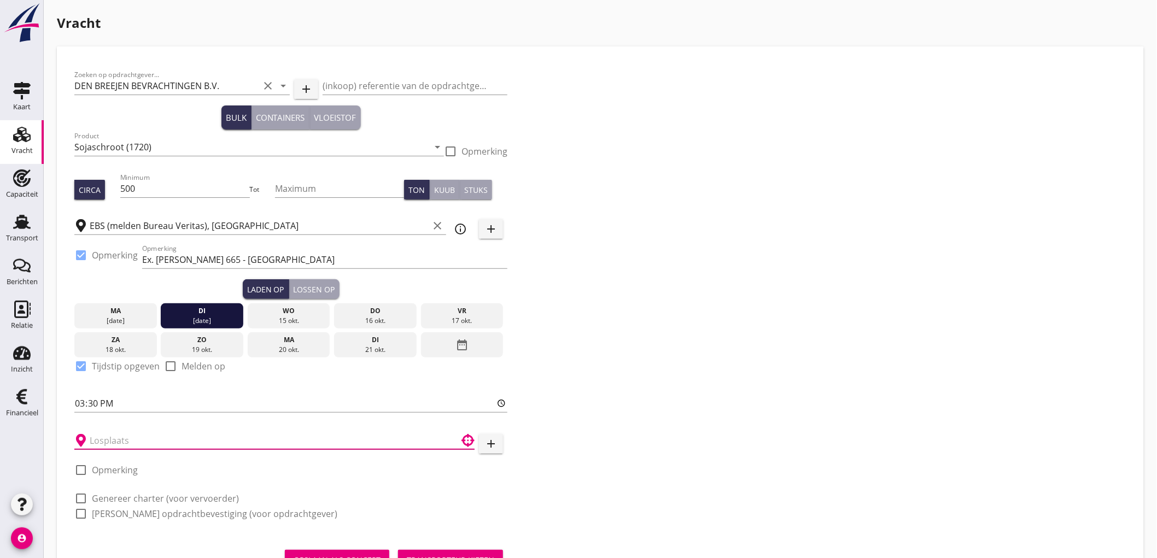
click at [159, 444] on input "text" at bounding box center [267, 441] width 354 height 18
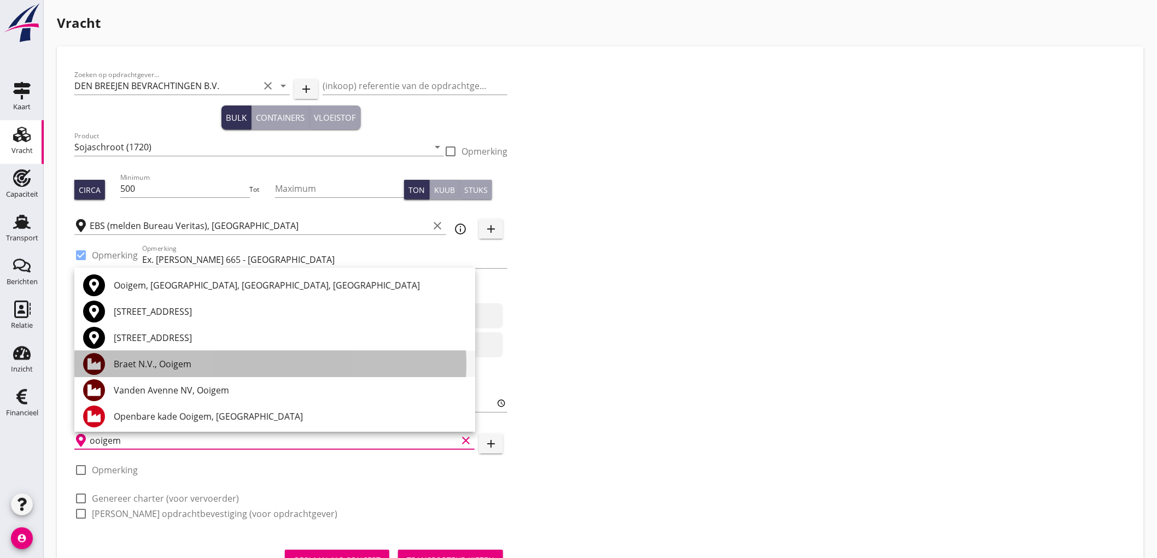
click at [190, 365] on div "Braet N.V., Ooigem" at bounding box center [290, 364] width 353 height 13
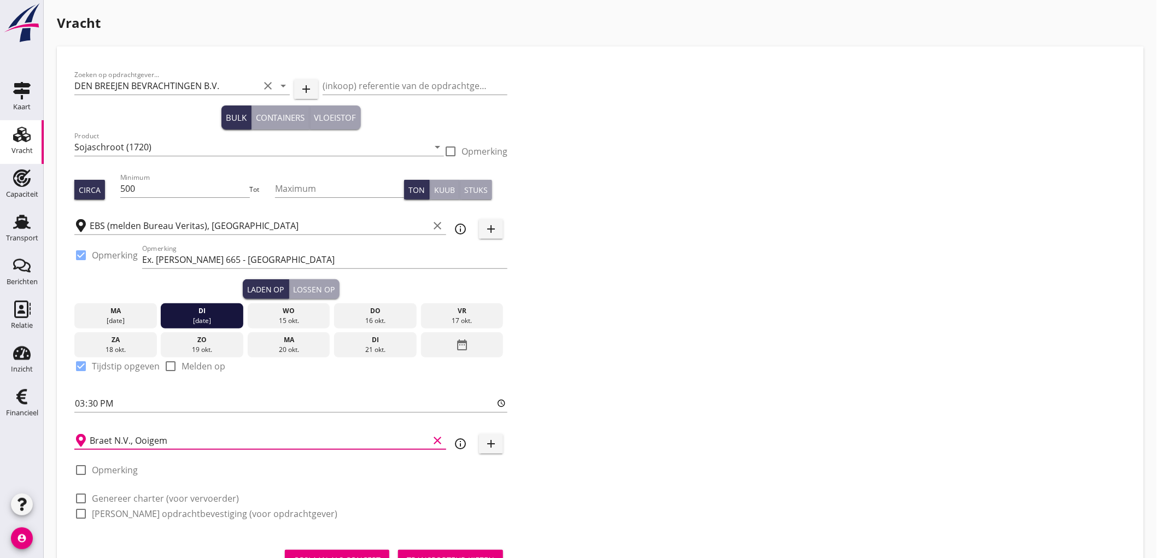
type input "Braet N.V., Ooigem"
click at [140, 493] on label "Genereer charter (voor vervoerder)" at bounding box center [165, 498] width 147 height 11
checkbox input "true"
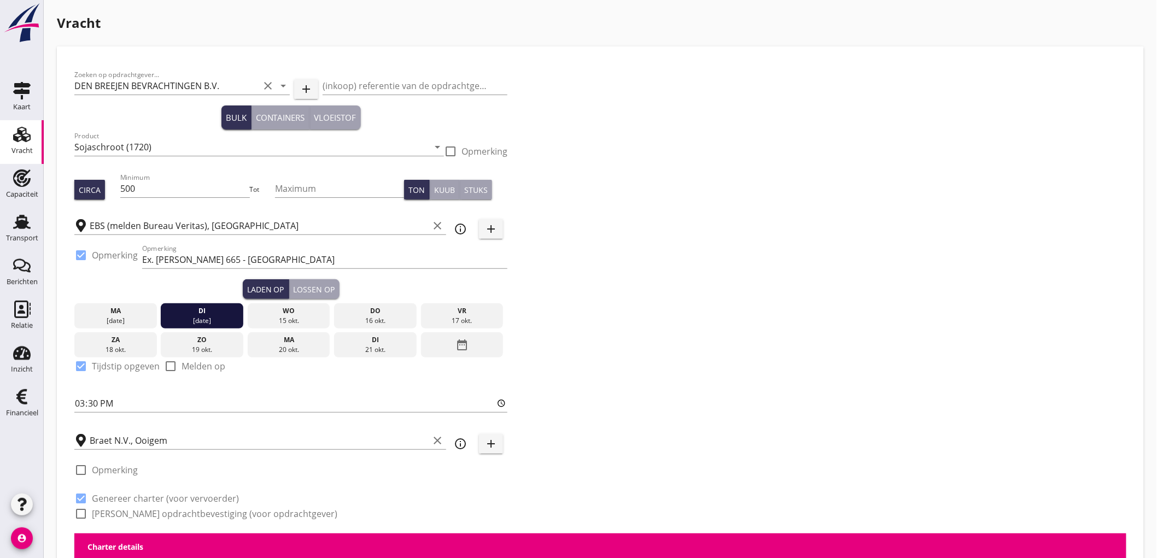
click at [134, 515] on label "[PERSON_NAME] opdrachtbevestiging (voor opdrachtgever)" at bounding box center [215, 514] width 246 height 11
checkbox input "true"
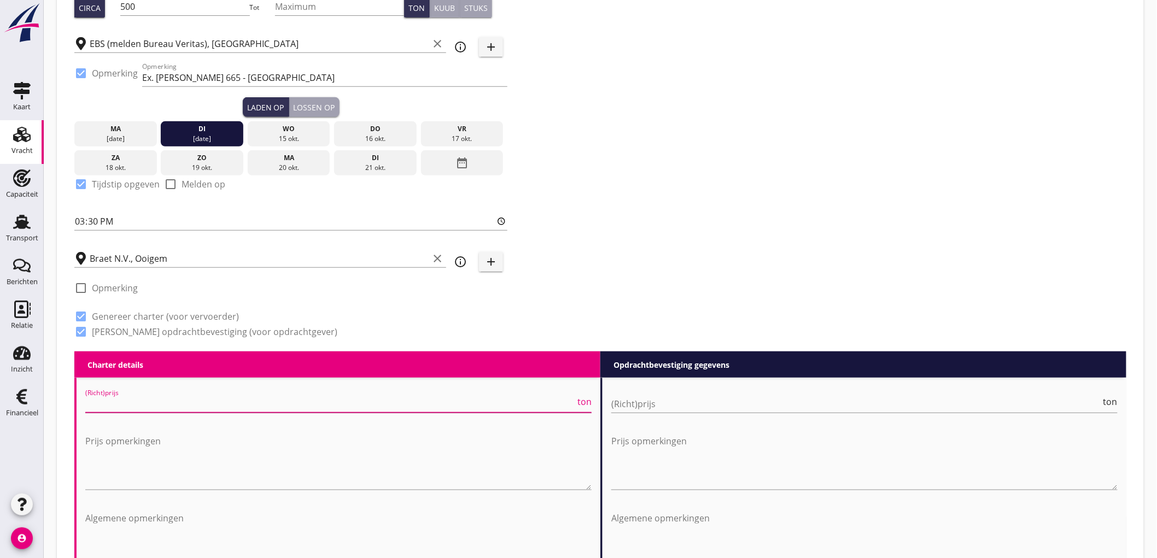
click at [143, 401] on input "(Richt)prijs" at bounding box center [330, 404] width 490 height 18
type input "5250"
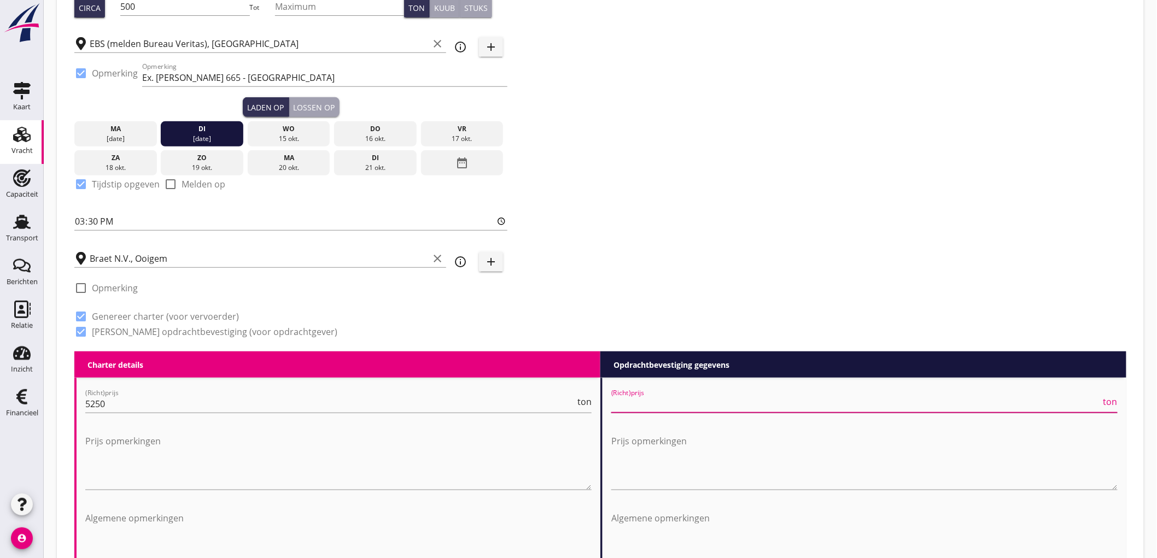
click at [706, 395] on input "(Richt)prijs" at bounding box center [856, 404] width 490 height 18
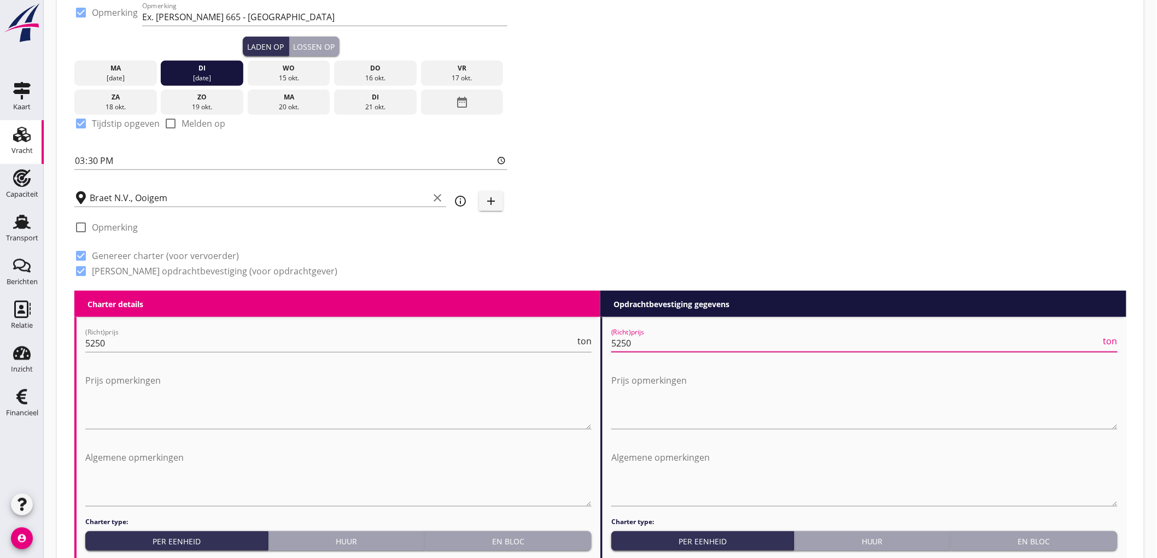
scroll to position [486, 0]
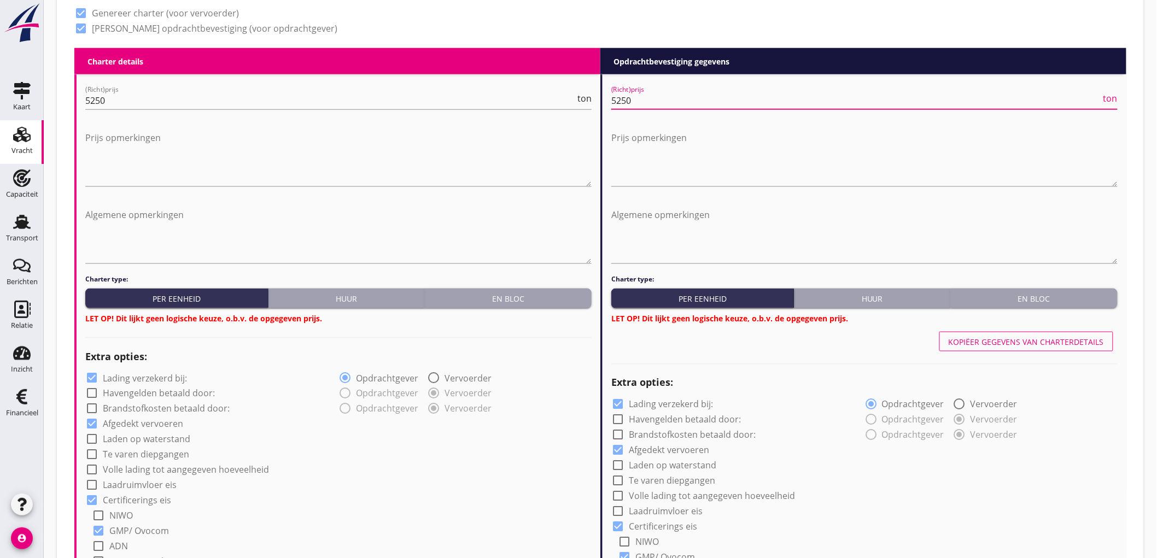
type input "5250"
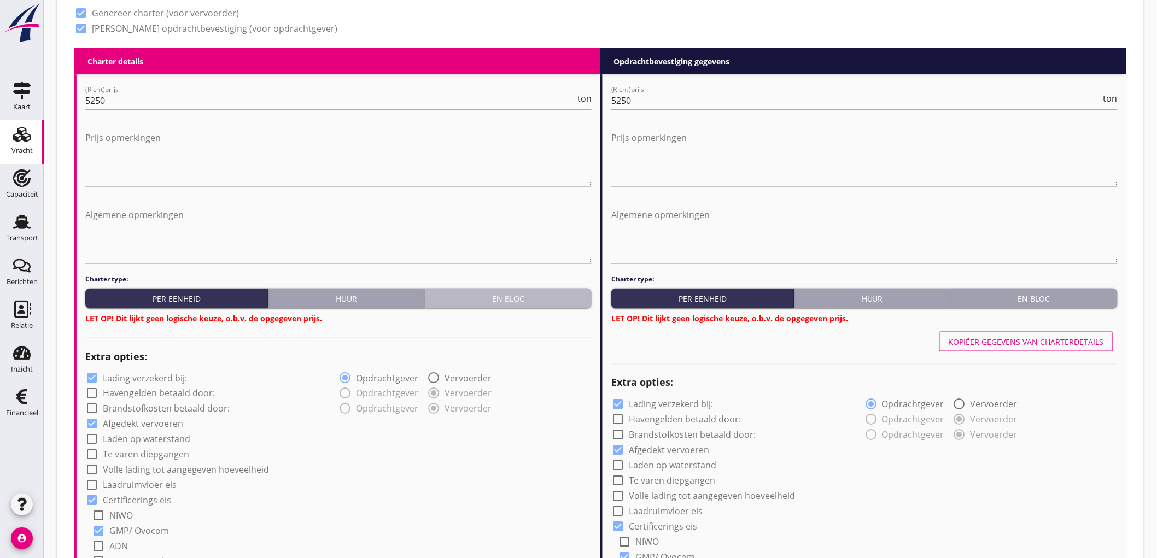
click at [560, 305] on button "En bloc" at bounding box center [508, 299] width 167 height 20
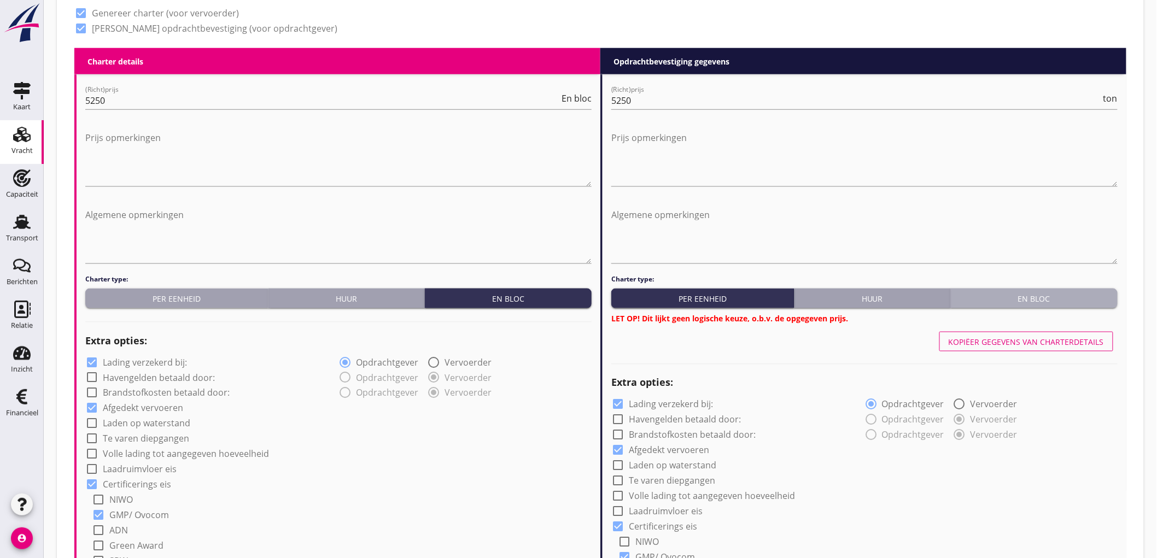
drag, startPoint x: 1027, startPoint y: 301, endPoint x: 1015, endPoint y: 313, distance: 16.6
click at [1027, 301] on div "En bloc" at bounding box center [1034, 298] width 158 height 11
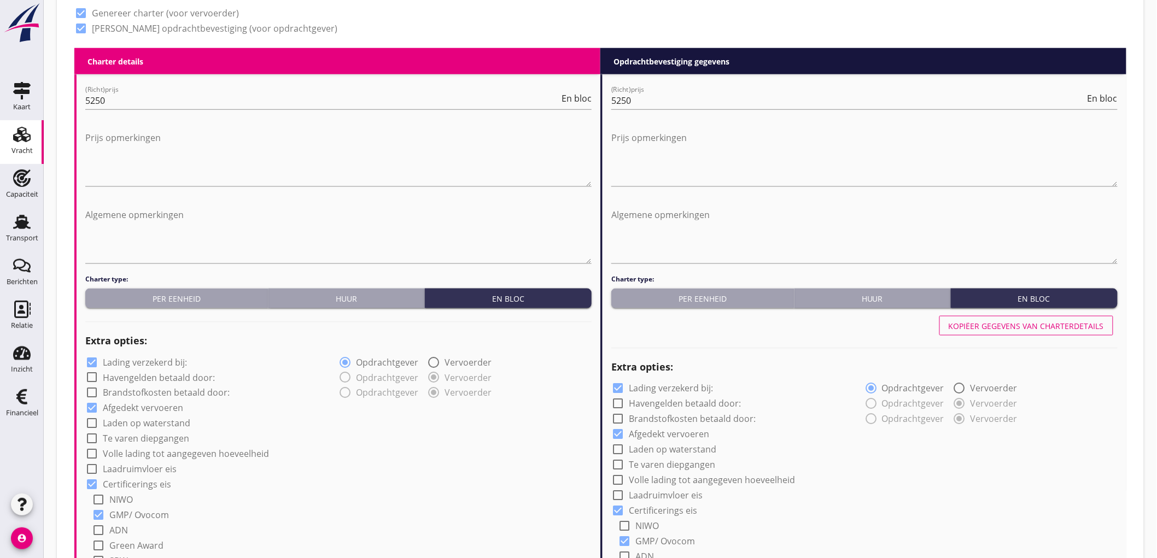
click at [124, 359] on label "Lading verzekerd bij:" at bounding box center [145, 362] width 84 height 11
checkbox input "false"
click at [703, 386] on label "Lading verzekerd bij:" at bounding box center [671, 388] width 84 height 11
checkbox input "false"
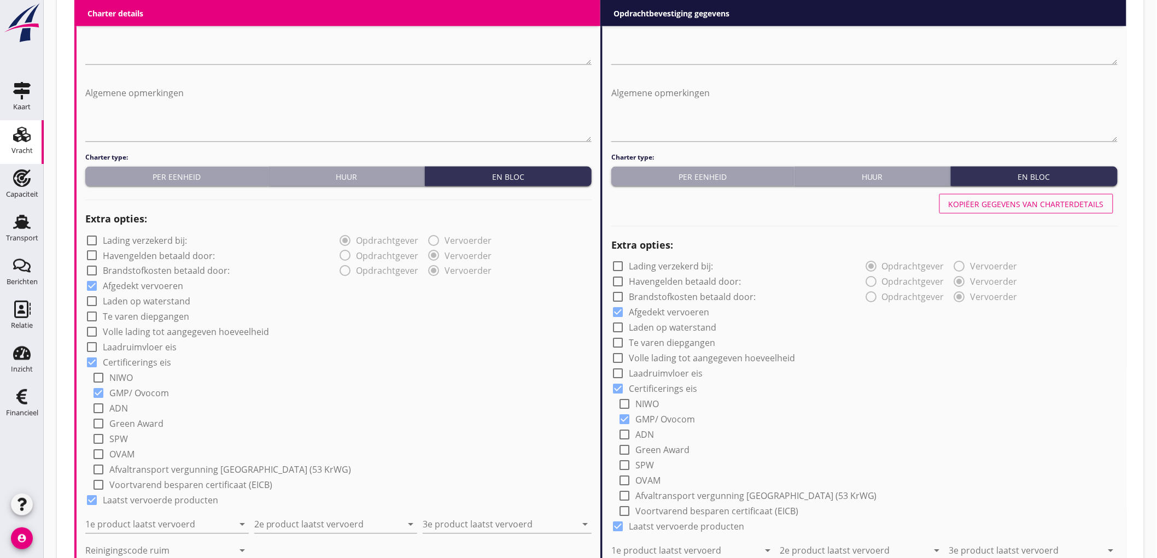
scroll to position [668, 0]
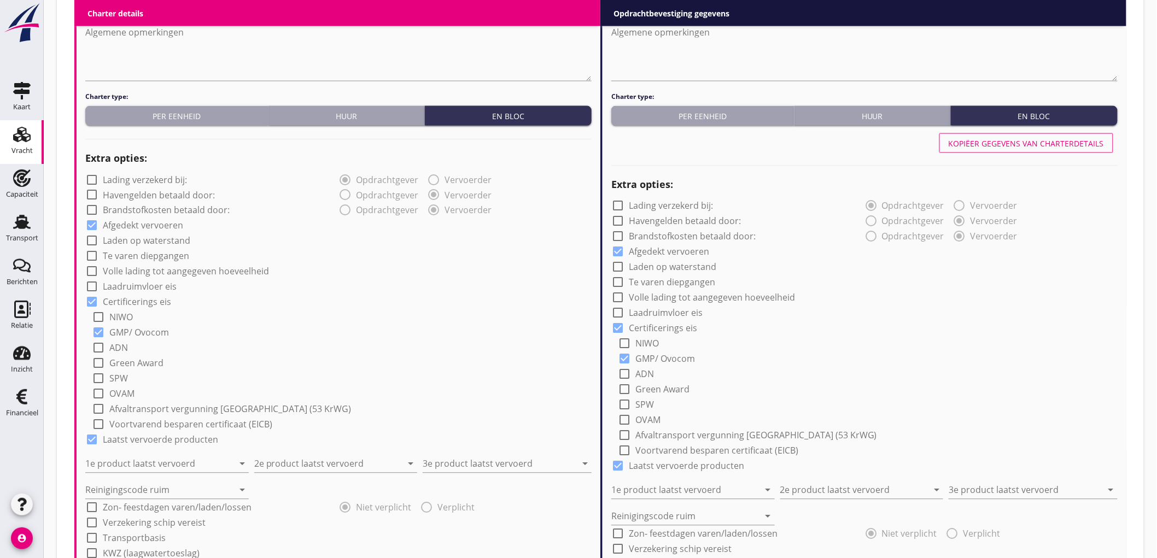
click at [358, 336] on div "check_box GMP/ Ovocom" at bounding box center [342, 331] width 500 height 15
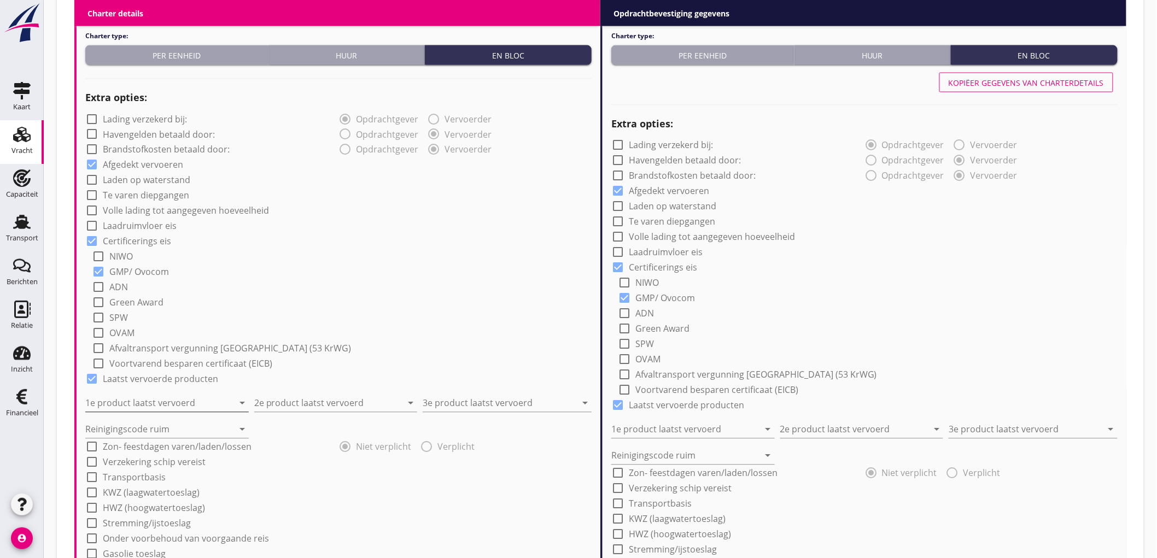
scroll to position [790, 0]
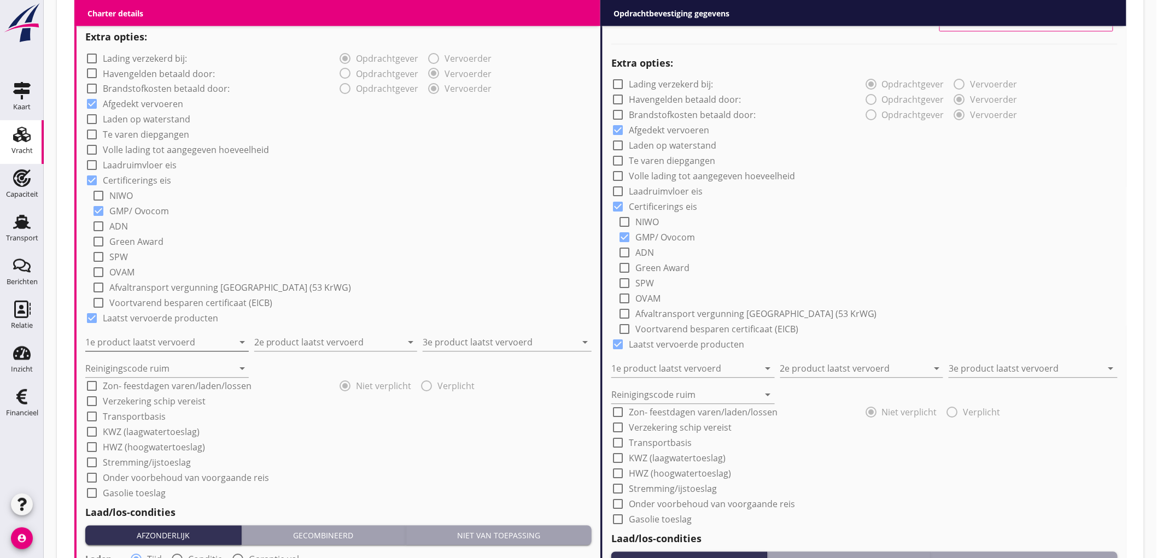
click at [165, 345] on input "1e product laatst vervoerd" at bounding box center [159, 343] width 148 height 18
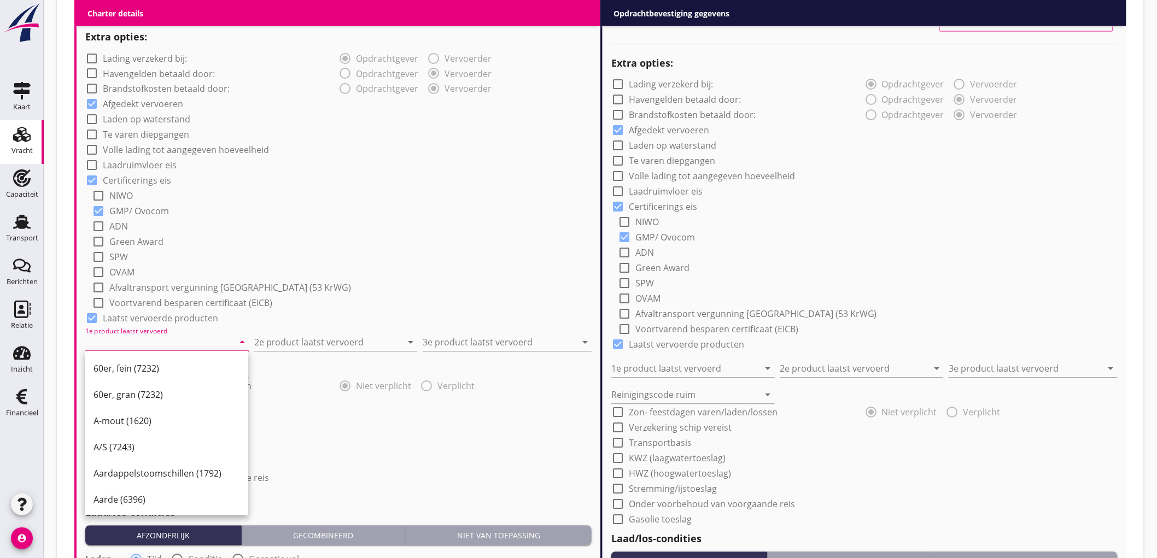
click at [400, 264] on div "check_box_outline_blank OVAM" at bounding box center [342, 271] width 500 height 15
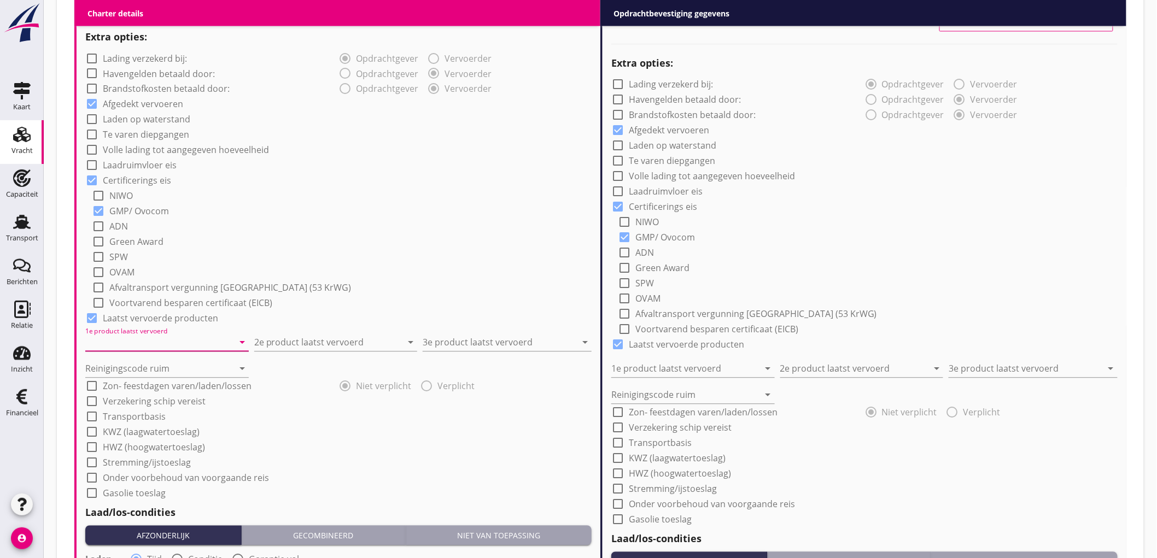
click at [151, 343] on input "1e product laatst vervoerd" at bounding box center [159, 343] width 148 height 18
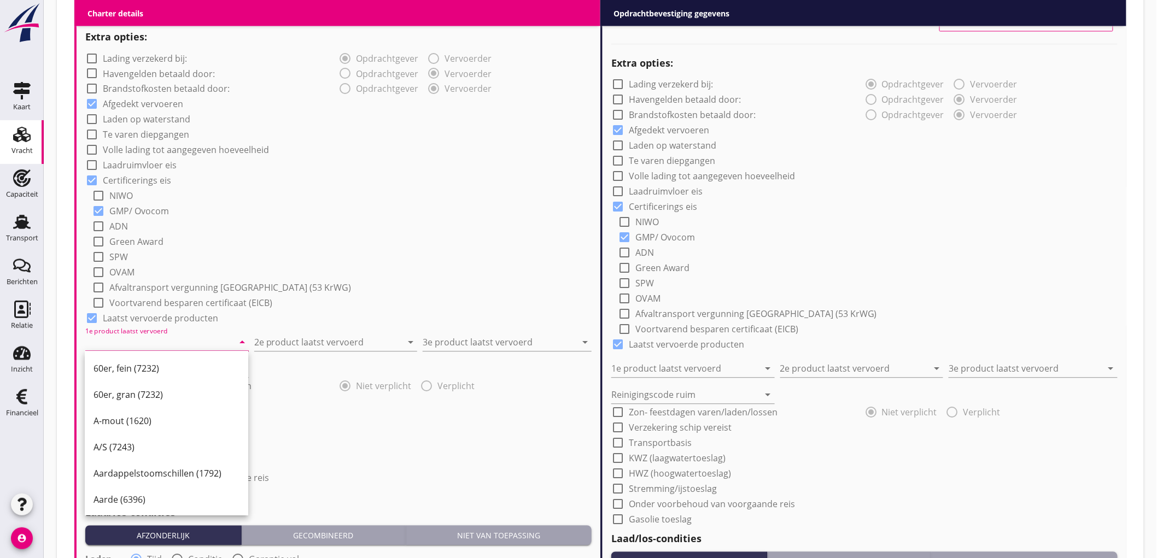
click at [164, 343] on input "1e product laatst vervoerd" at bounding box center [159, 343] width 148 height 18
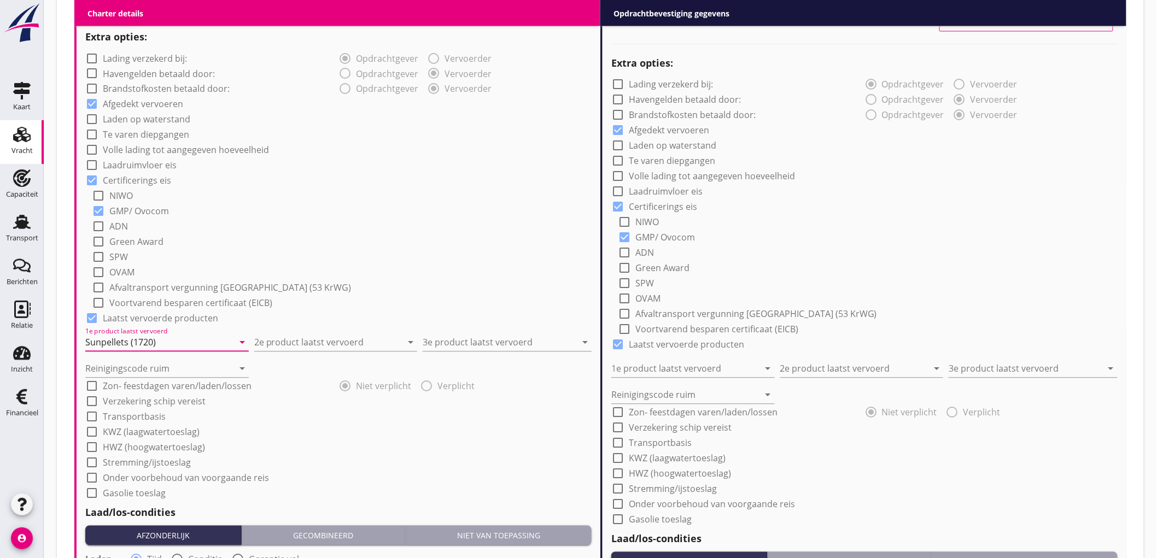
type input "Sunpellets (1720)"
type input "Kortmeelpellets"
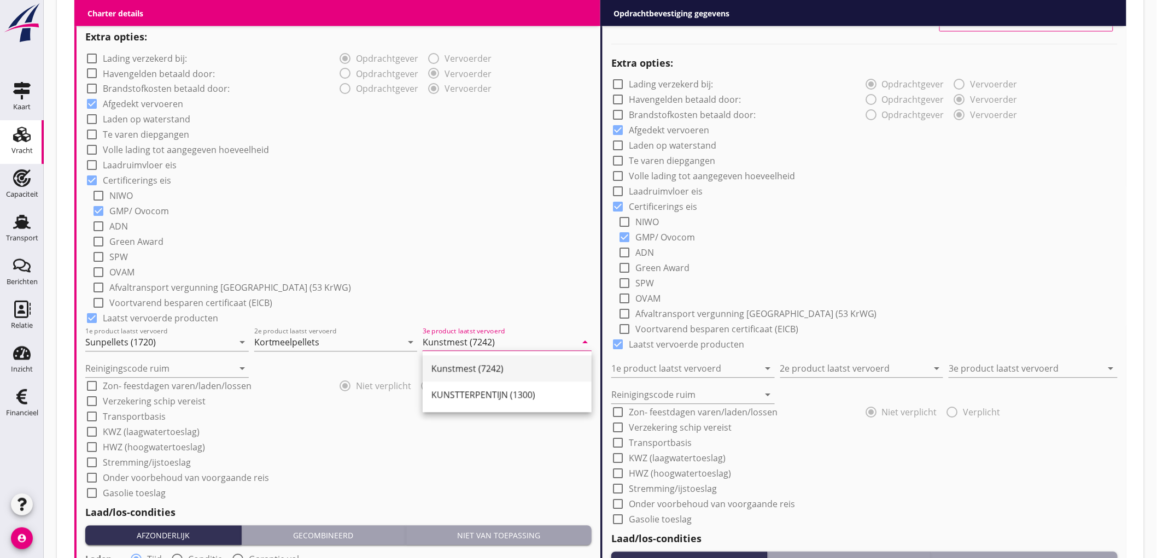
type input "Kunstmest (7242)"
type input "a"
click at [500, 123] on div "check_box_outline_blank Laden op waterstand" at bounding box center [338, 118] width 506 height 15
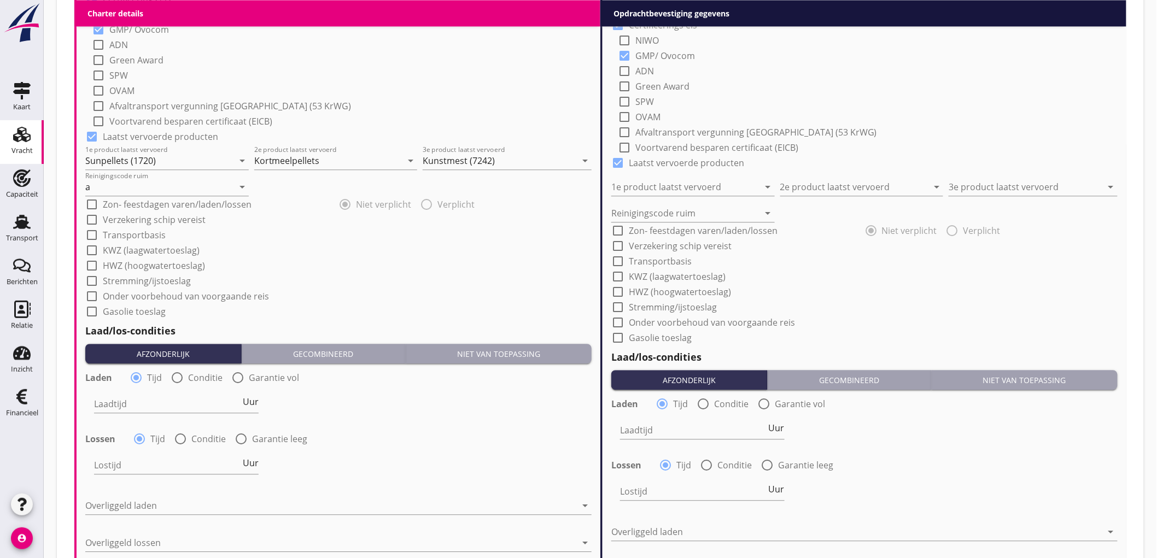
click at [182, 376] on div at bounding box center [177, 378] width 19 height 19
radio input "false"
radio input "true"
click at [144, 408] on div at bounding box center [210, 404] width 232 height 18
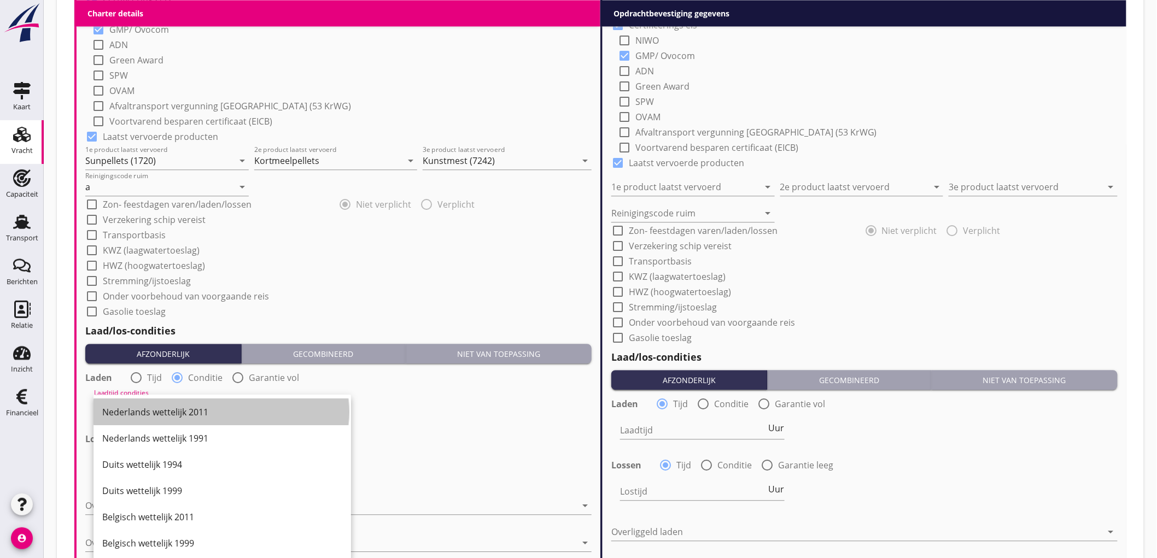
click at [144, 408] on div "Nederlands wettelijk 2011" at bounding box center [222, 412] width 240 height 13
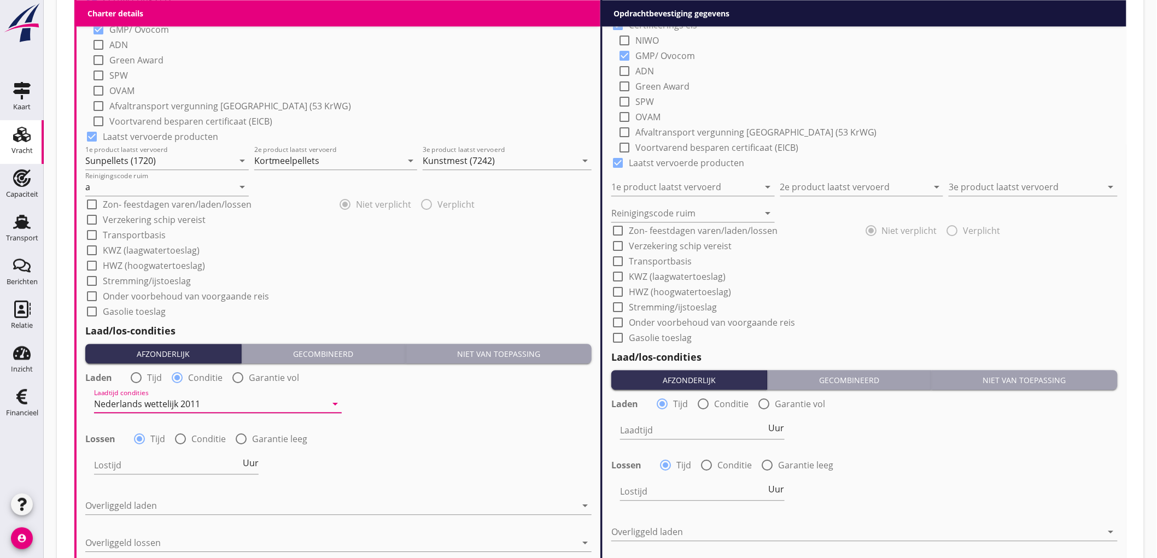
click at [184, 440] on div at bounding box center [180, 439] width 19 height 19
radio input "false"
radio input "true"
click at [158, 467] on div at bounding box center [210, 466] width 232 height 18
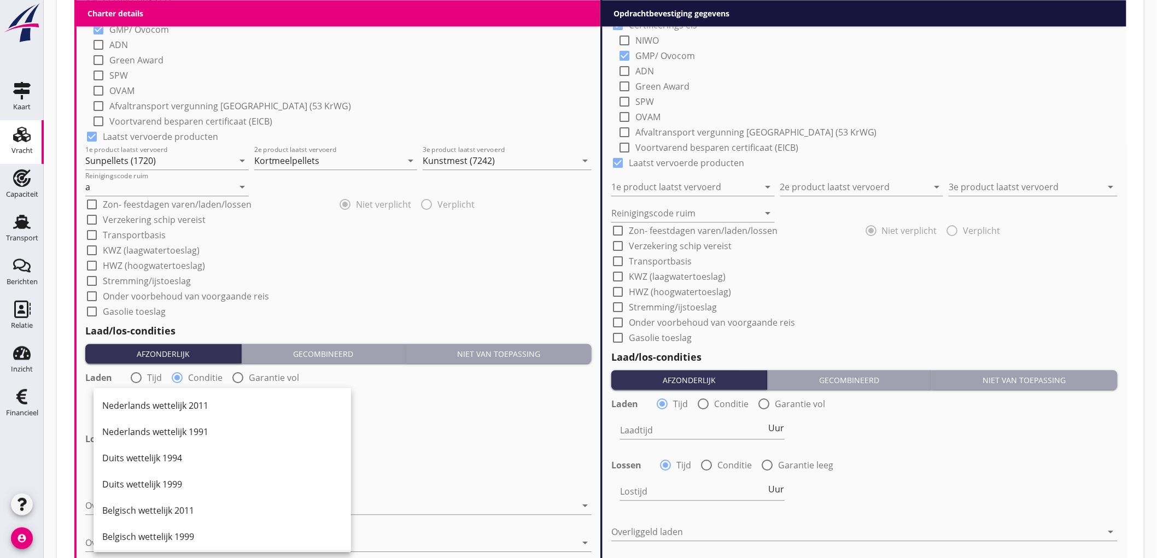
scroll to position [304, 0]
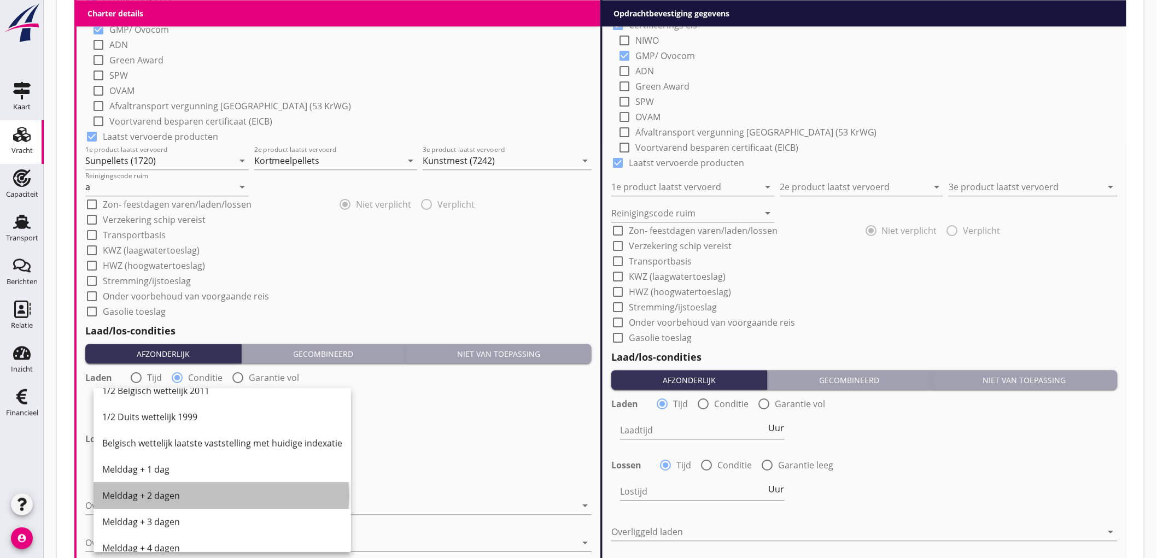
click at [175, 490] on div "Melddag + 2 dagen" at bounding box center [222, 495] width 240 height 13
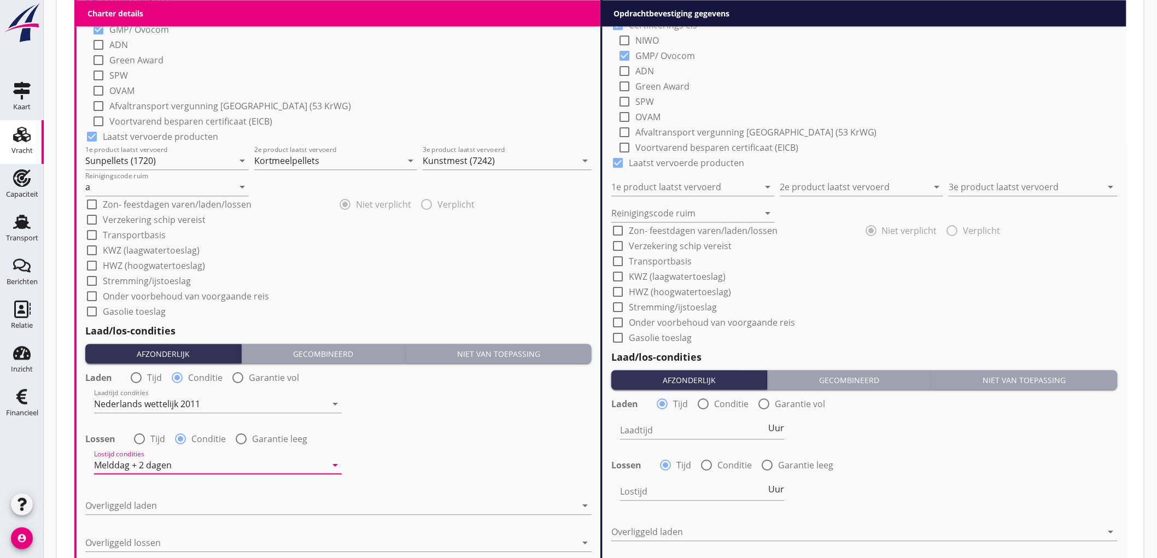
click at [161, 495] on div "Overliggeld laden arrow_drop_down" at bounding box center [338, 508] width 506 height 35
click at [155, 502] on div at bounding box center [330, 506] width 491 height 18
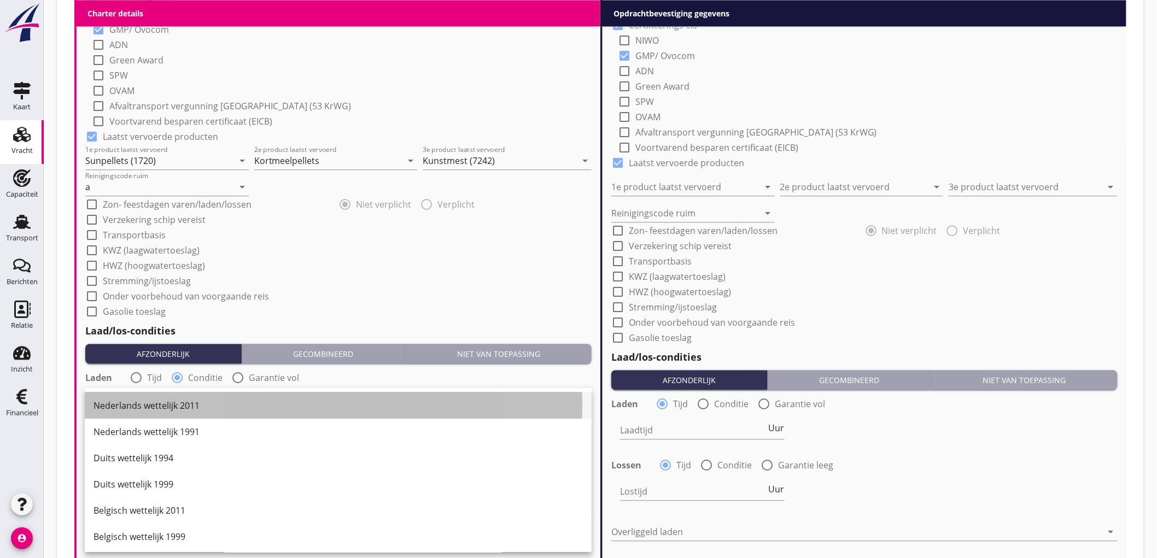
click at [195, 409] on div "Nederlands wettelijk 2011" at bounding box center [338, 405] width 489 height 13
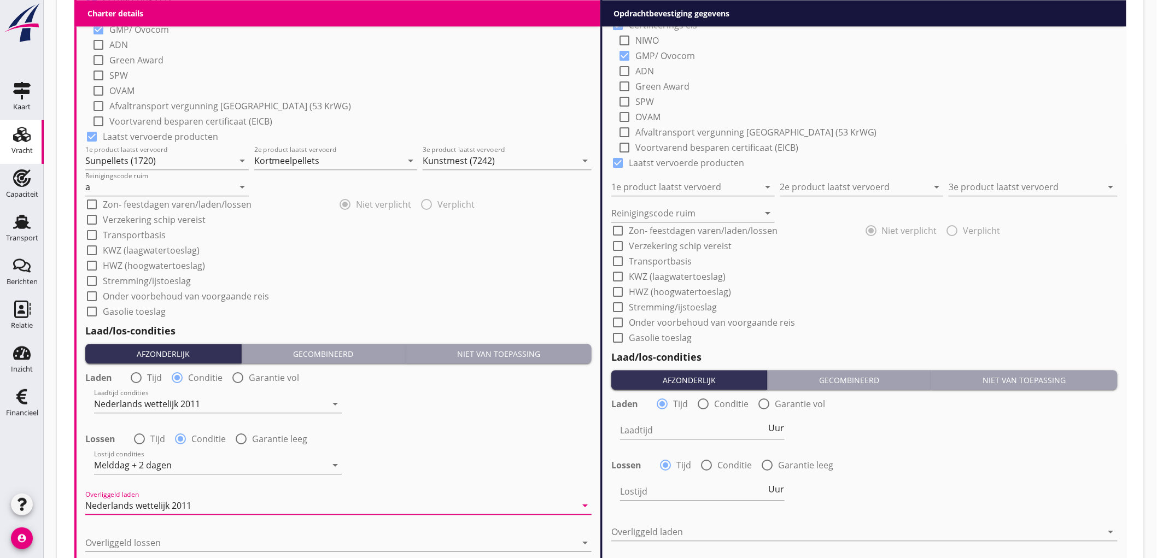
scroll to position [1215, 0]
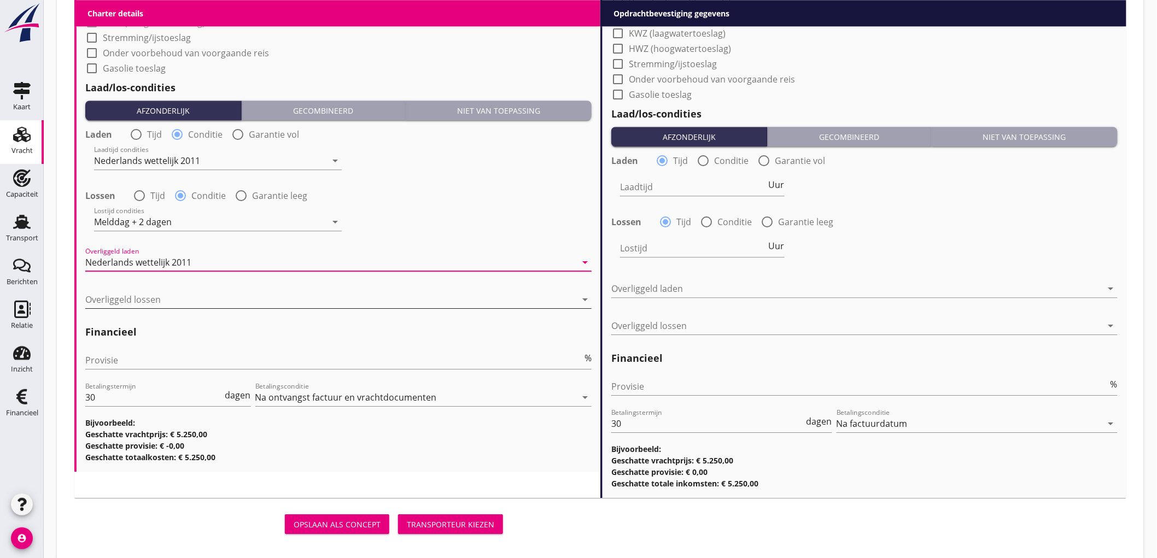
click at [156, 294] on div at bounding box center [330, 300] width 491 height 18
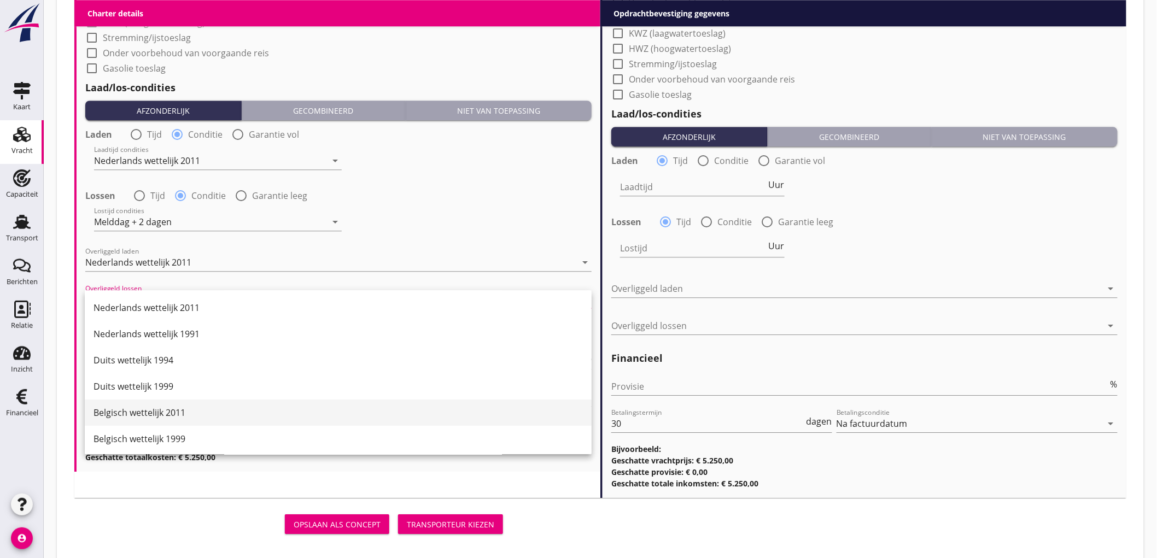
click at [182, 408] on div "Belgisch wettelijk 2011" at bounding box center [338, 412] width 489 height 13
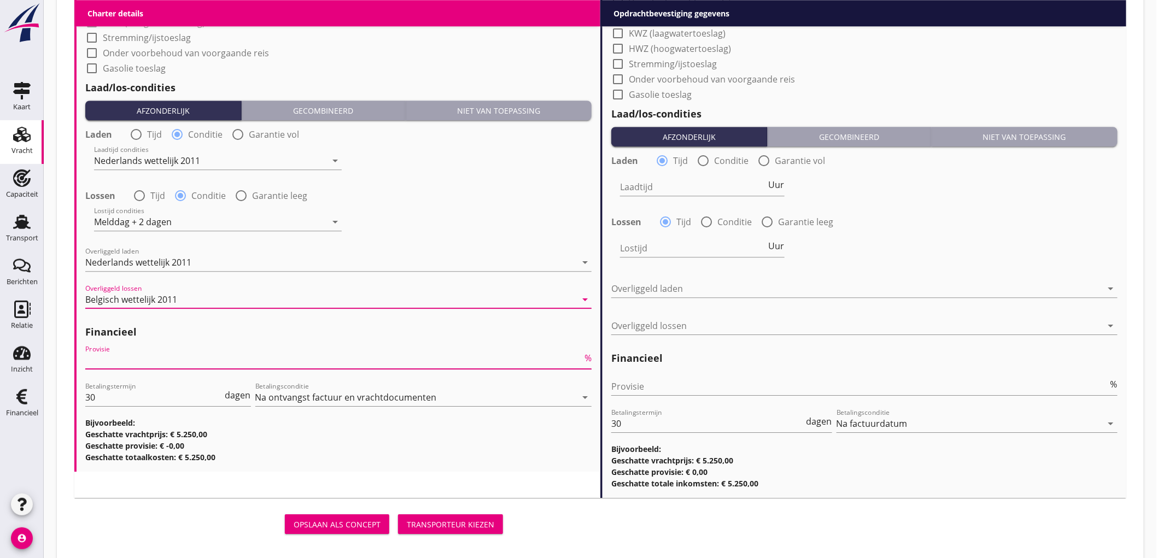
click at [174, 358] on input "Provisie" at bounding box center [333, 361] width 497 height 18
type input "5"
click at [808, 393] on input "Provisie" at bounding box center [859, 387] width 497 height 18
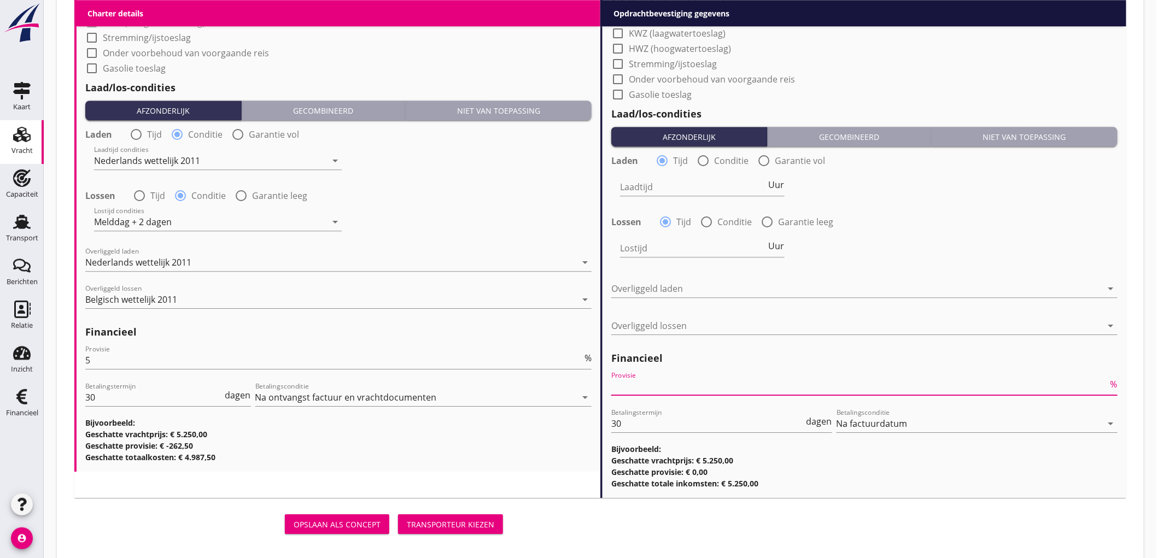
scroll to position [729, 0]
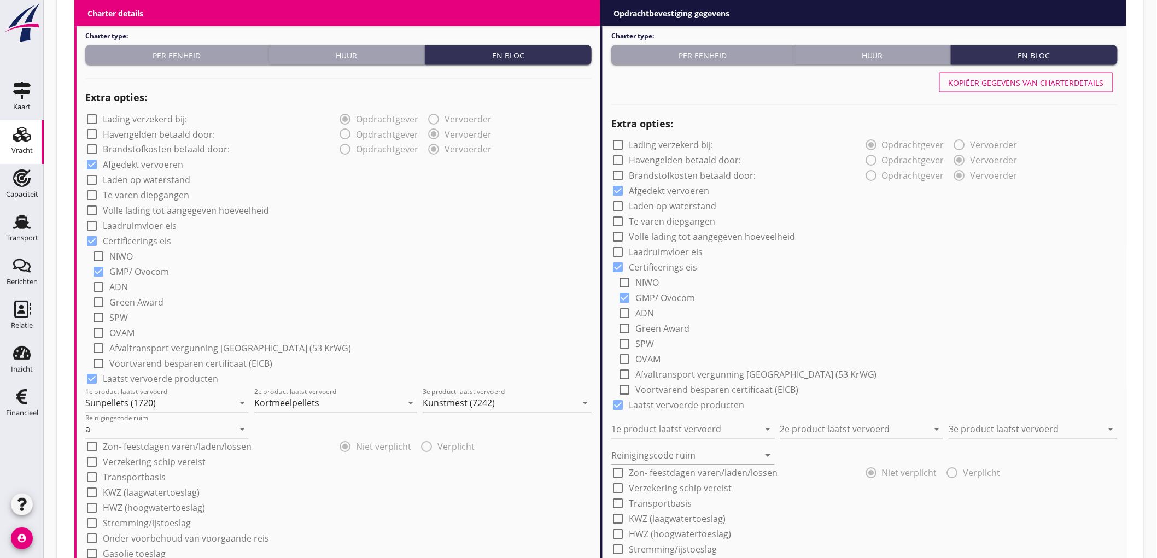
click at [1035, 88] on button "Kopiëer gegevens van charterdetails" at bounding box center [1027, 83] width 174 height 20
type input "Sunpellets (1720)"
type input "Kortmeelpellets"
type input "Kunstmest (7242)"
type input "a"
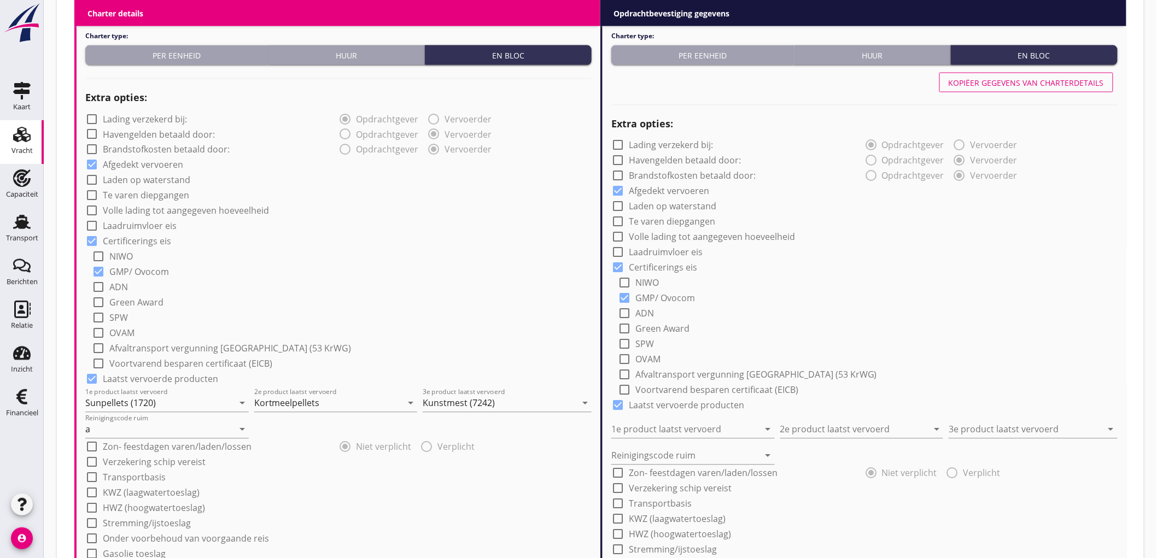
radio input "false"
radio input "true"
radio input "false"
radio input "true"
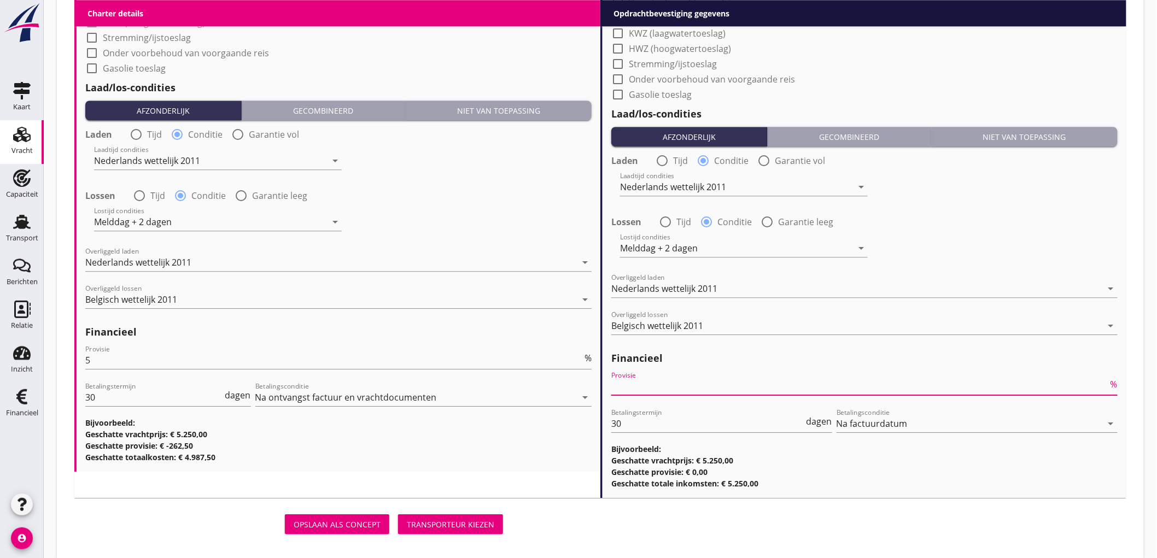
click at [680, 387] on input "Provisie" at bounding box center [859, 387] width 497 height 18
type input "2"
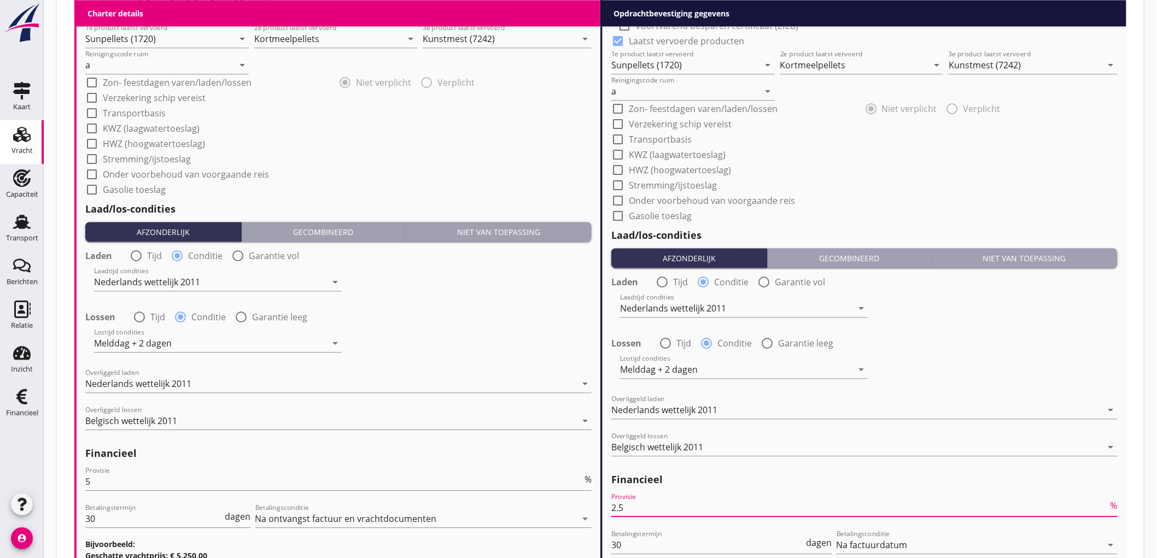
scroll to position [1228, 0]
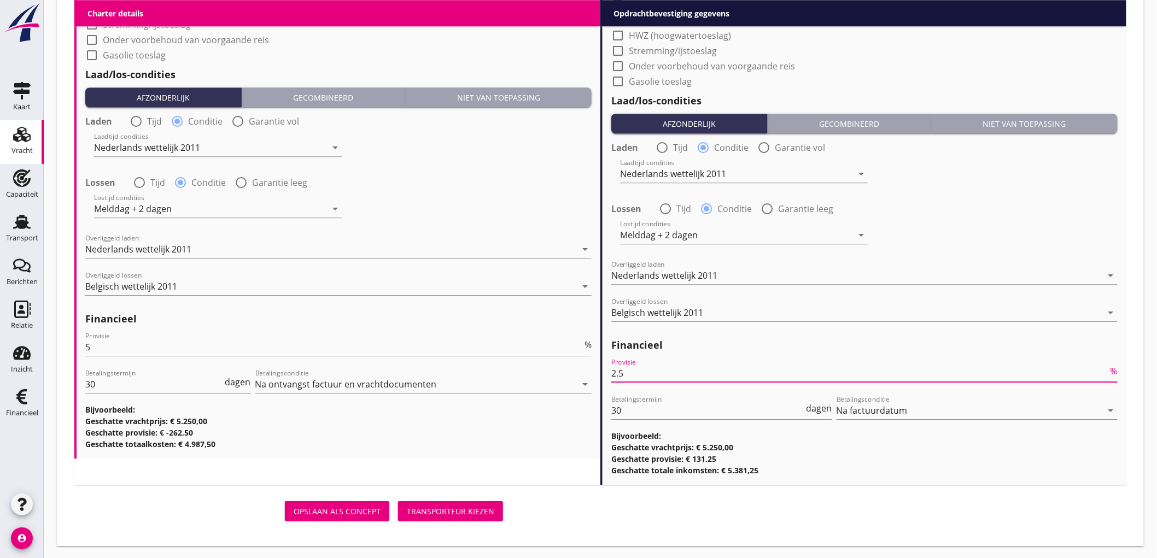
type input "2.5"
click at [427, 513] on div "Transporteur kiezen" at bounding box center [451, 511] width 88 height 11
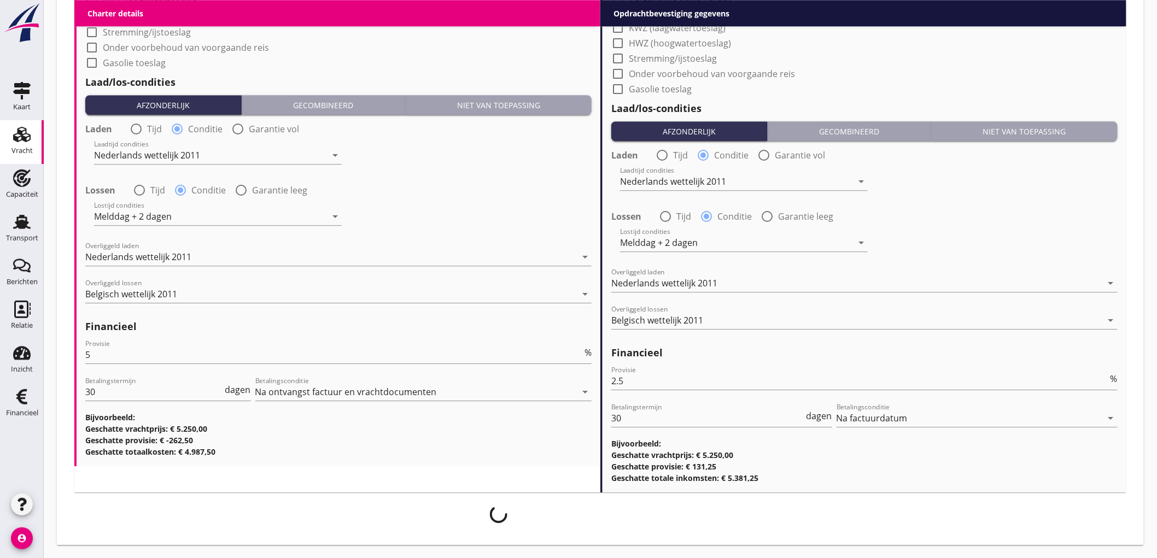
scroll to position [1220, 0]
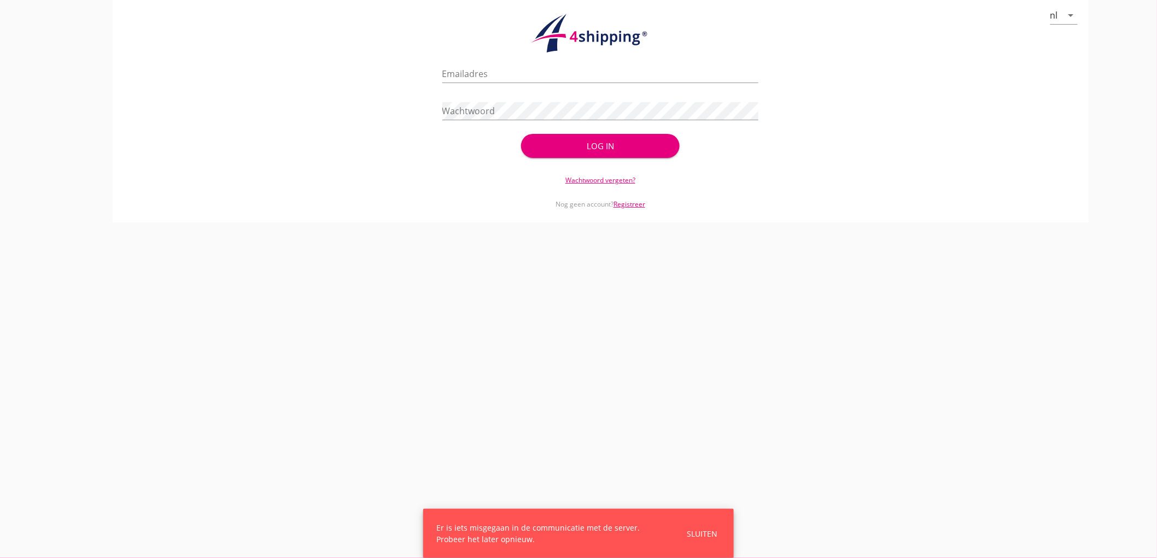
click at [534, 63] on div "Emailadres" at bounding box center [600, 76] width 317 height 35
click at [505, 78] on input "Emailadres" at bounding box center [600, 74] width 317 height 18
type input "[EMAIL_ADDRESS][DOMAIN_NAME]"
click at [491, 100] on div "Wachtwoord" at bounding box center [600, 113] width 317 height 35
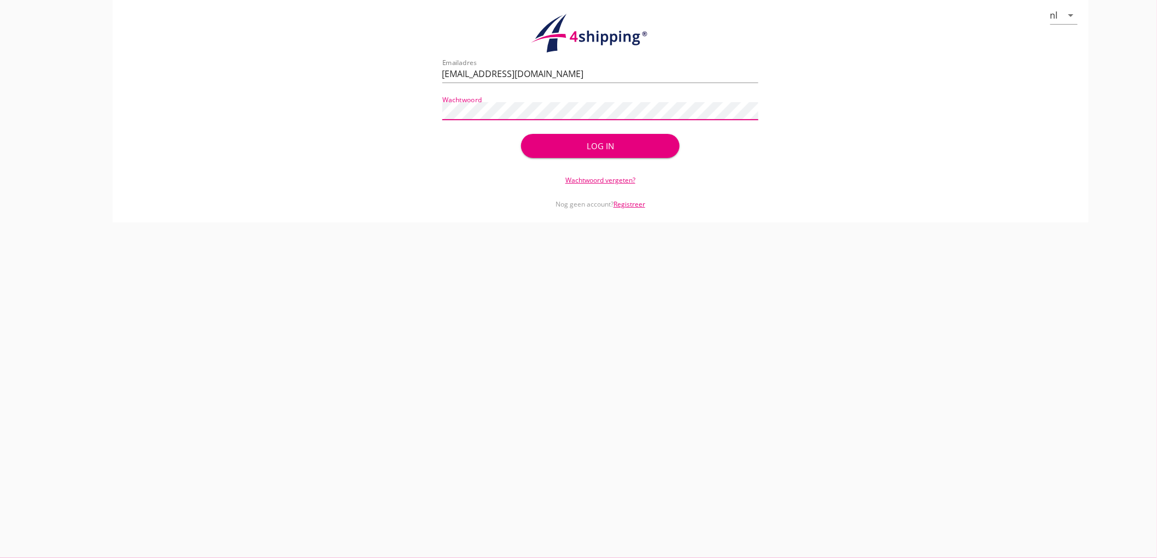
click at [521, 134] on button "Log in" at bounding box center [600, 146] width 158 height 24
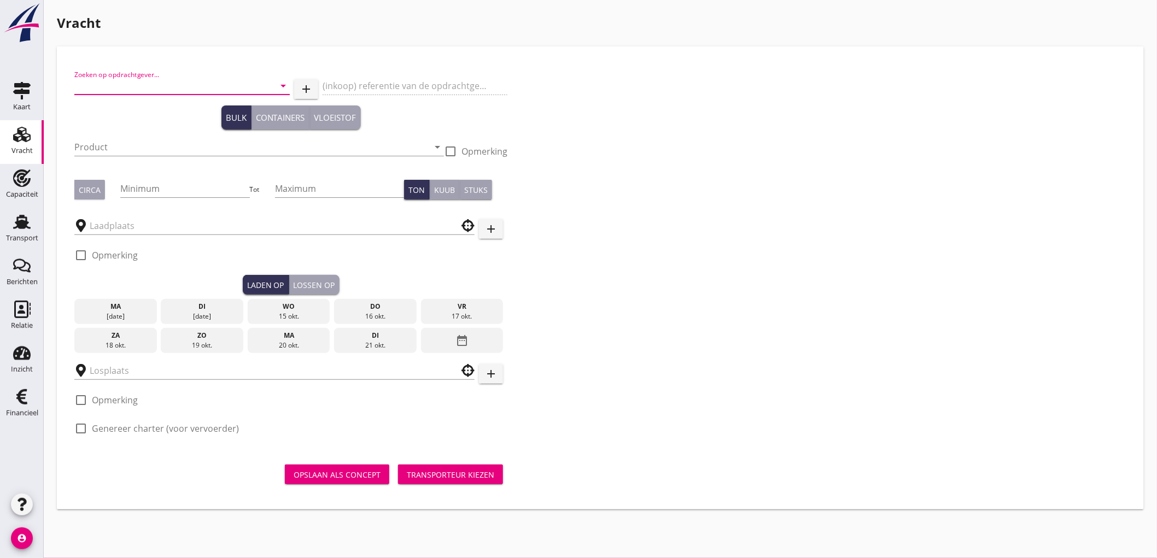
click at [103, 92] on input "Zoeken op opdrachtgever..." at bounding box center [166, 86] width 185 height 18
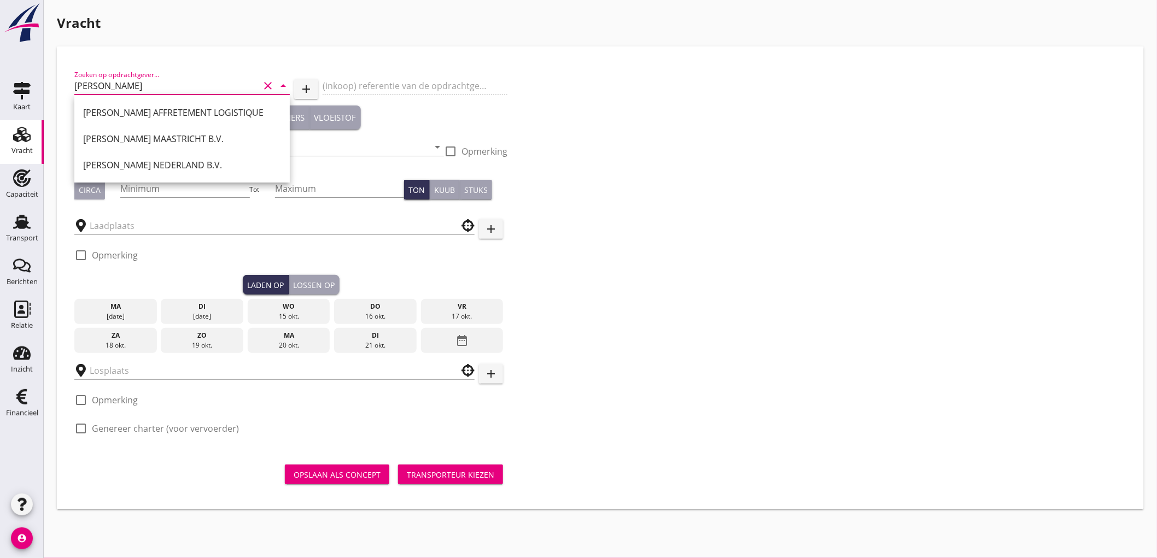
click at [126, 170] on div "[PERSON_NAME] NEDERLAND B.V." at bounding box center [182, 165] width 198 height 13
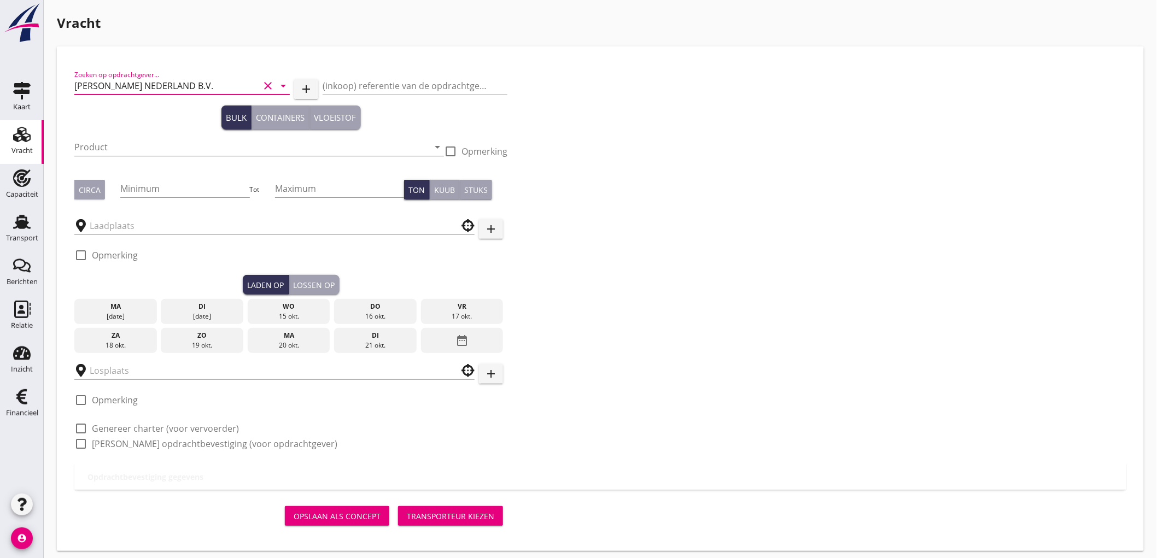
type input "[PERSON_NAME] NEDERLAND B.V."
click at [98, 149] on input "Product" at bounding box center [251, 147] width 354 height 18
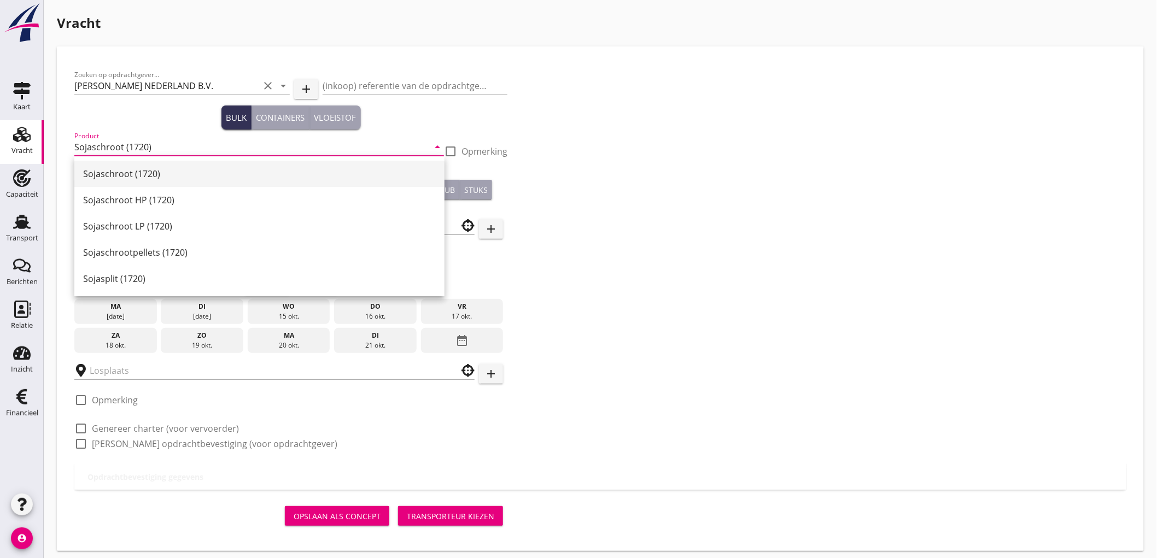
type input "Sojaschroot (1720)"
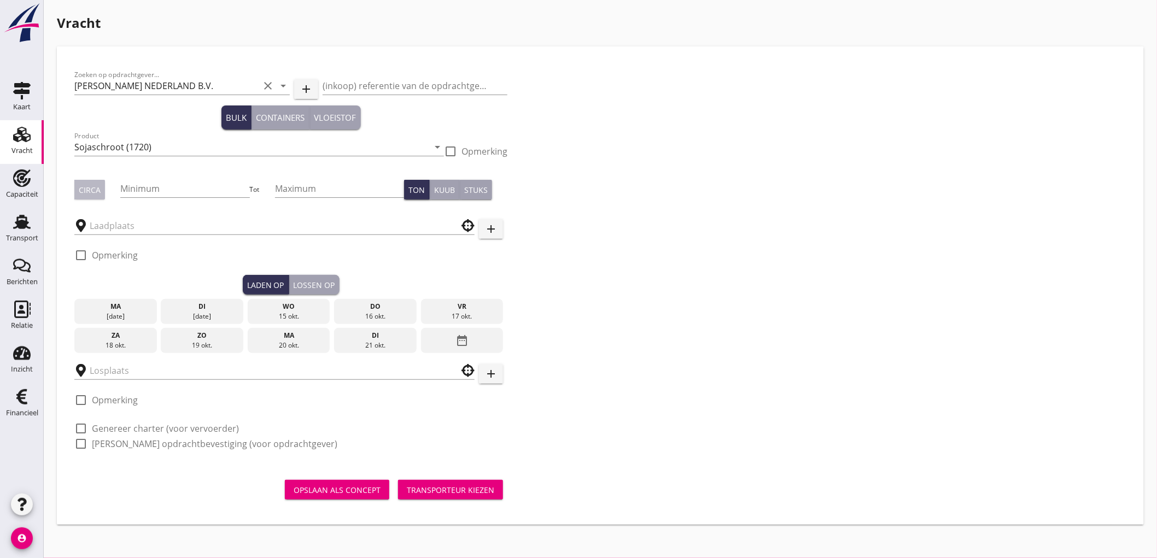
click at [100, 192] on button "Circa" at bounding box center [89, 190] width 31 height 20
click at [171, 188] on input "Minimum" at bounding box center [184, 189] width 129 height 18
type input "500"
click at [127, 233] on input "text" at bounding box center [267, 226] width 354 height 18
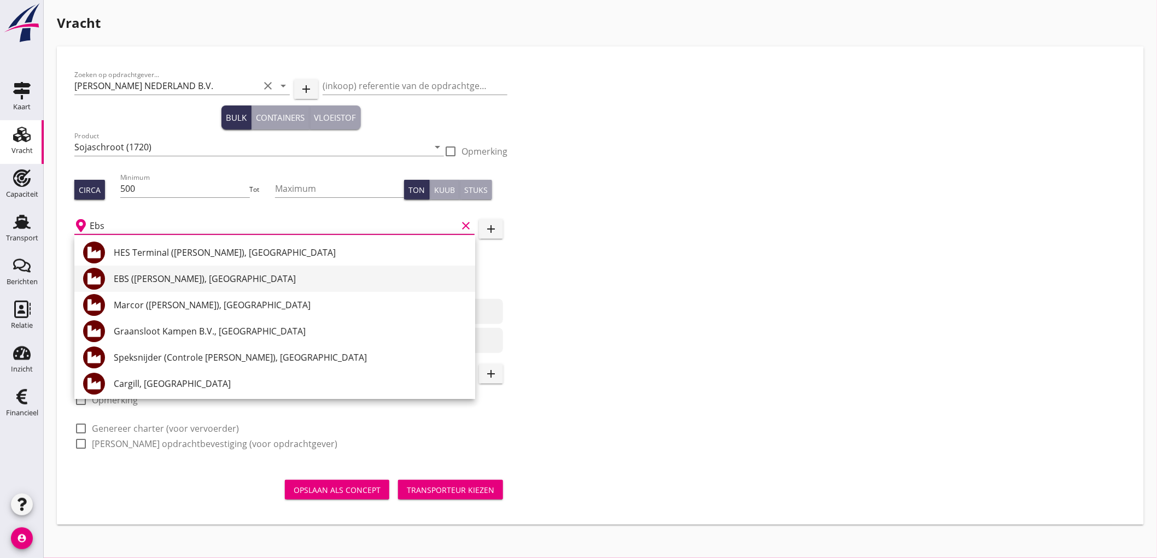
click at [165, 280] on div "EBS ([PERSON_NAME]), [GEOGRAPHIC_DATA]" at bounding box center [290, 278] width 353 height 13
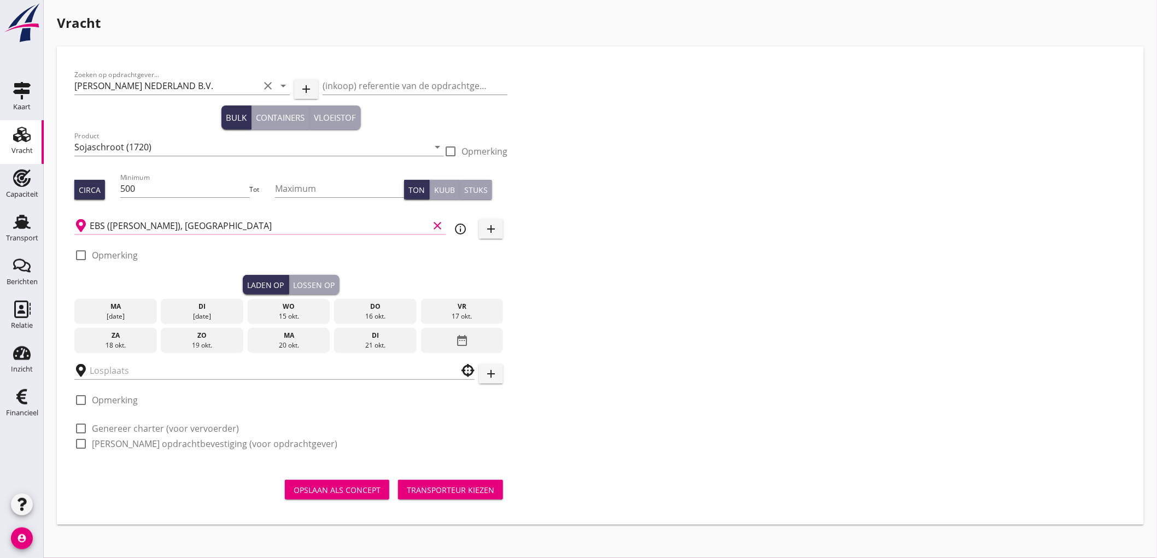
type input "EBS ([PERSON_NAME]), [GEOGRAPHIC_DATA]"
click at [120, 253] on label "Opmerking" at bounding box center [115, 255] width 46 height 11
checkbox input "true"
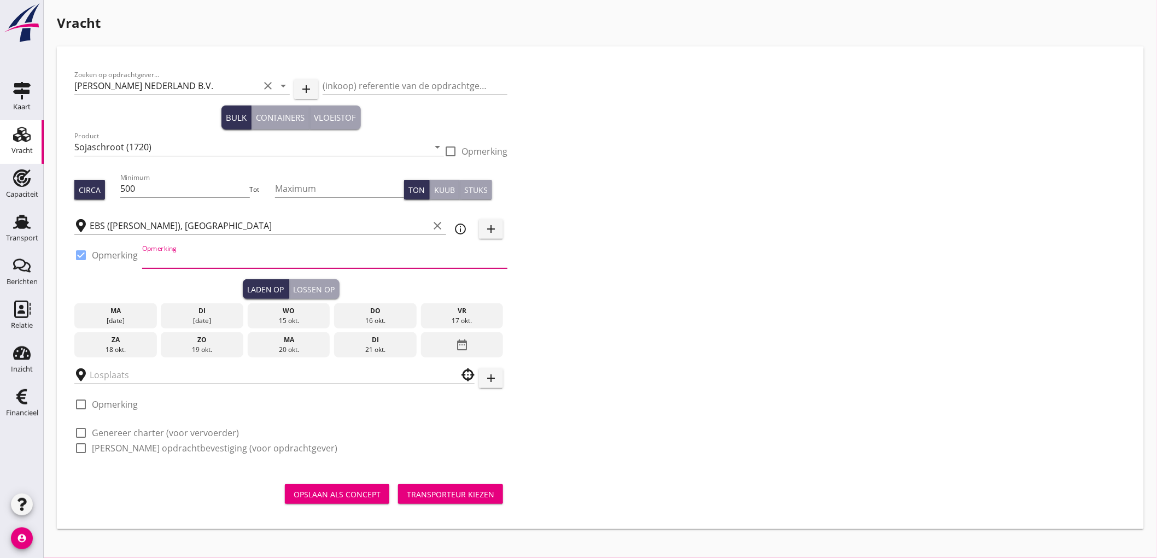
click at [162, 260] on input "Opmerking" at bounding box center [324, 260] width 365 height 18
type input "Ex. [PERSON_NAME] 665 - [GEOGRAPHIC_DATA]"
click at [199, 322] on div "[DATE]" at bounding box center [202, 321] width 77 height 10
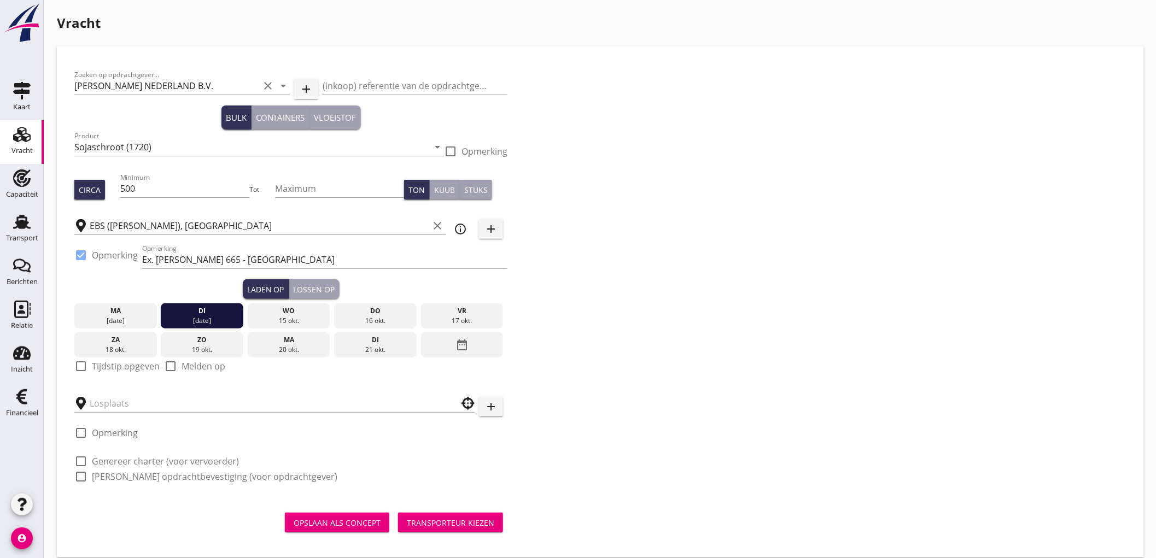
click at [94, 364] on label "Tijdstip opgeven" at bounding box center [126, 366] width 68 height 11
checkbox input "true"
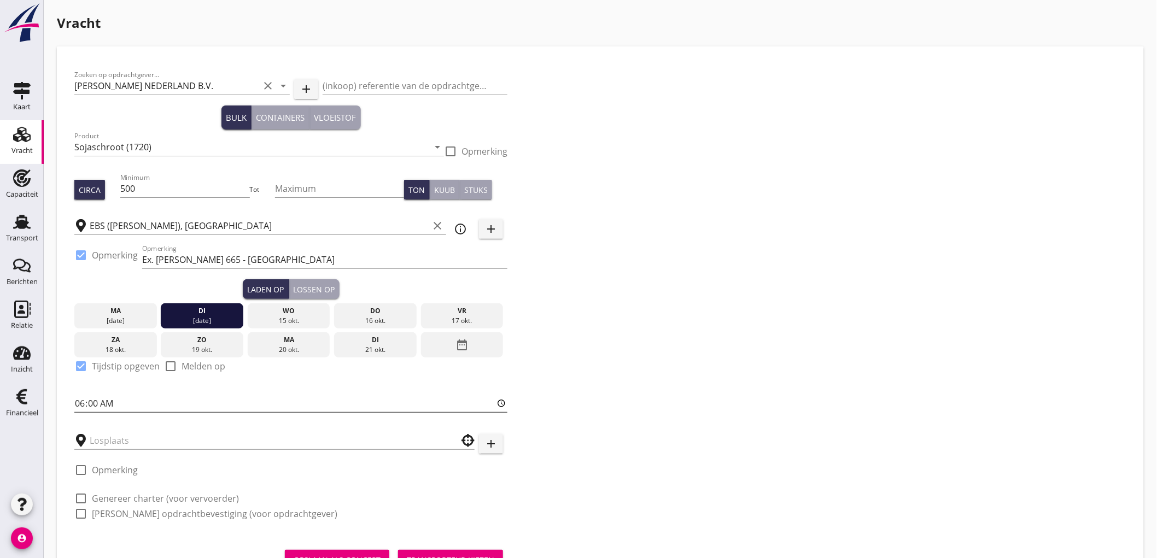
click at [80, 406] on input "06:00" at bounding box center [290, 404] width 433 height 18
type input "15:30"
click at [107, 445] on input "text" at bounding box center [267, 441] width 354 height 18
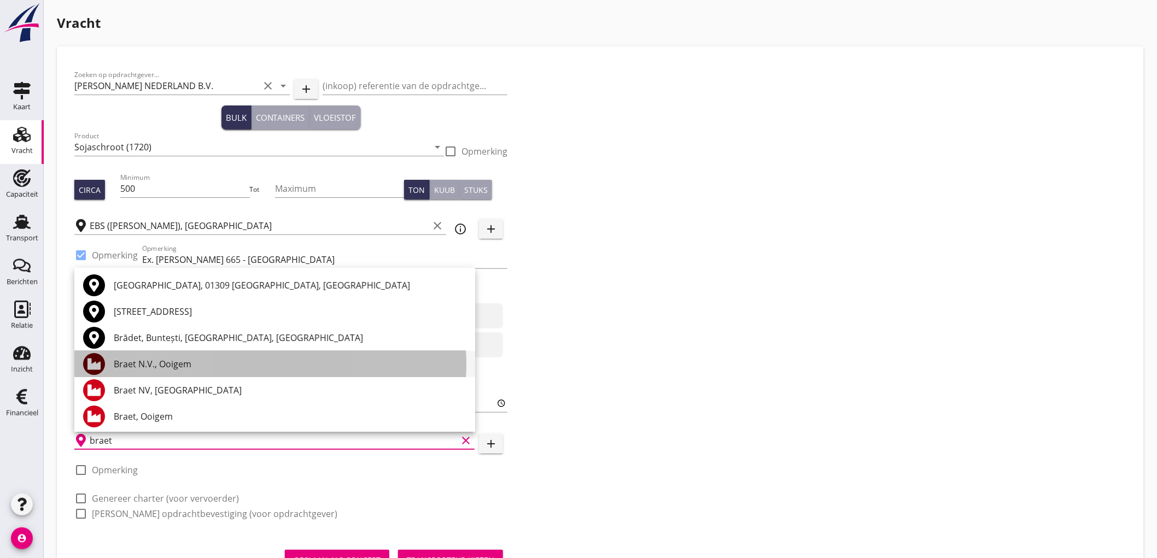
click at [129, 369] on div "Braet N.V., Ooigem" at bounding box center [290, 364] width 353 height 13
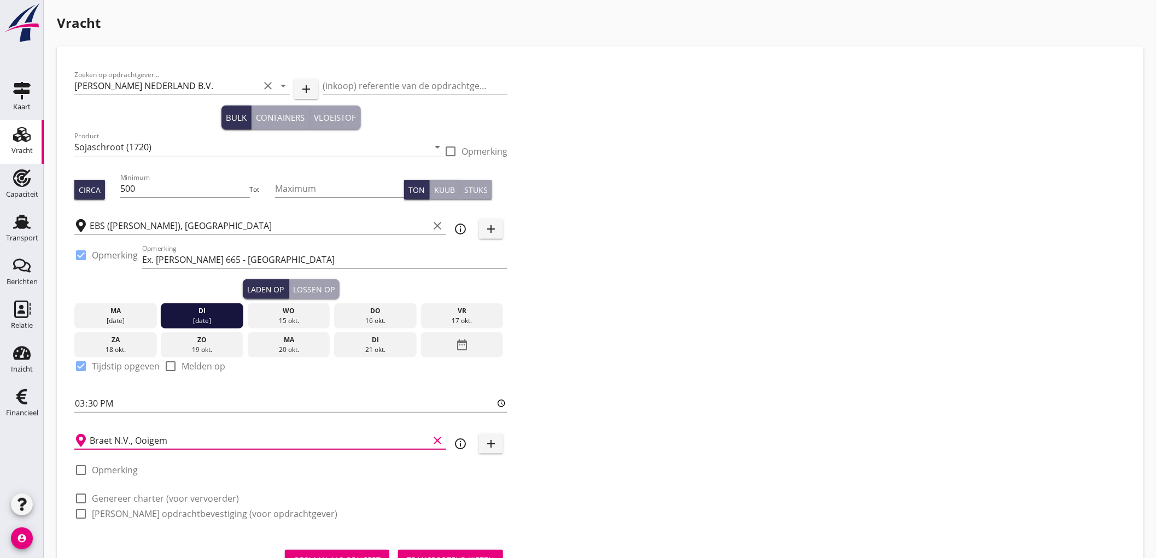
type input "Braet N.V., Ooigem"
click at [136, 502] on label "Genereer charter (voor vervoerder)" at bounding box center [165, 498] width 147 height 11
checkbox input "true"
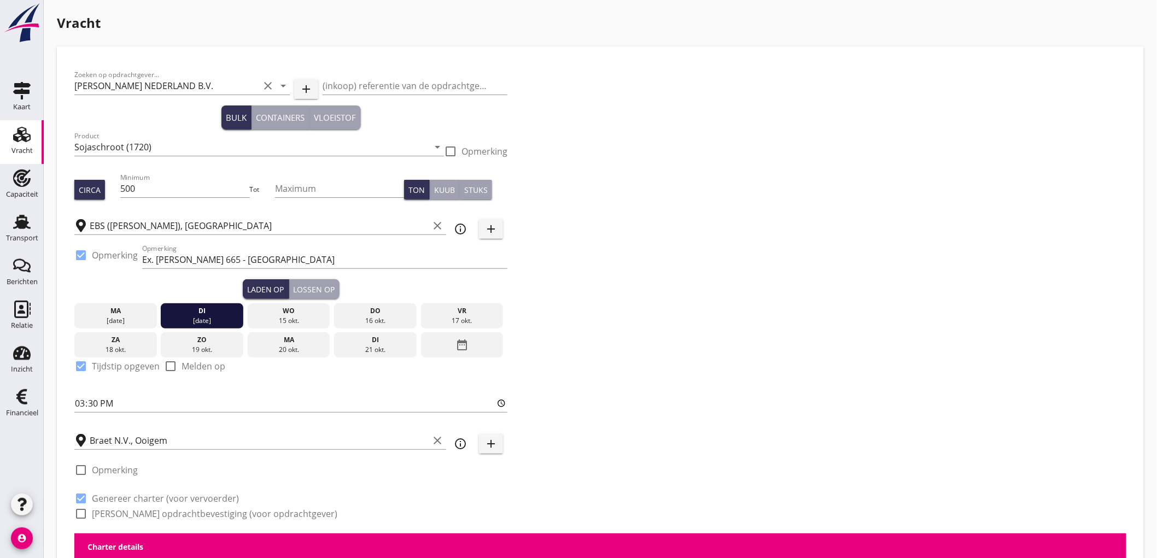
click at [133, 510] on label "[PERSON_NAME] opdrachtbevestiging (voor opdrachtgever)" at bounding box center [215, 514] width 246 height 11
checkbox input "true"
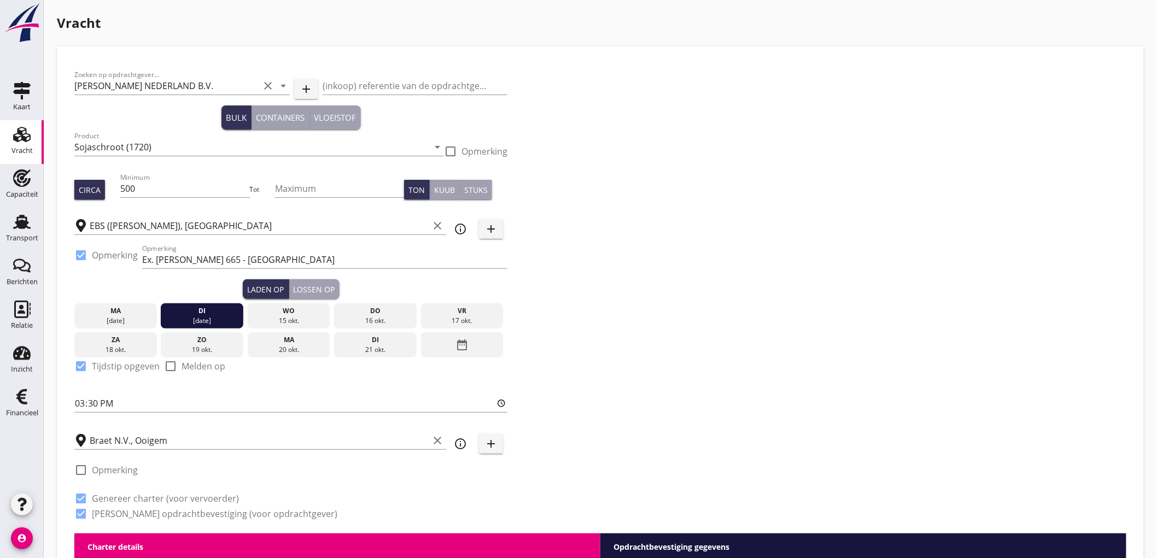
scroll to position [304, 0]
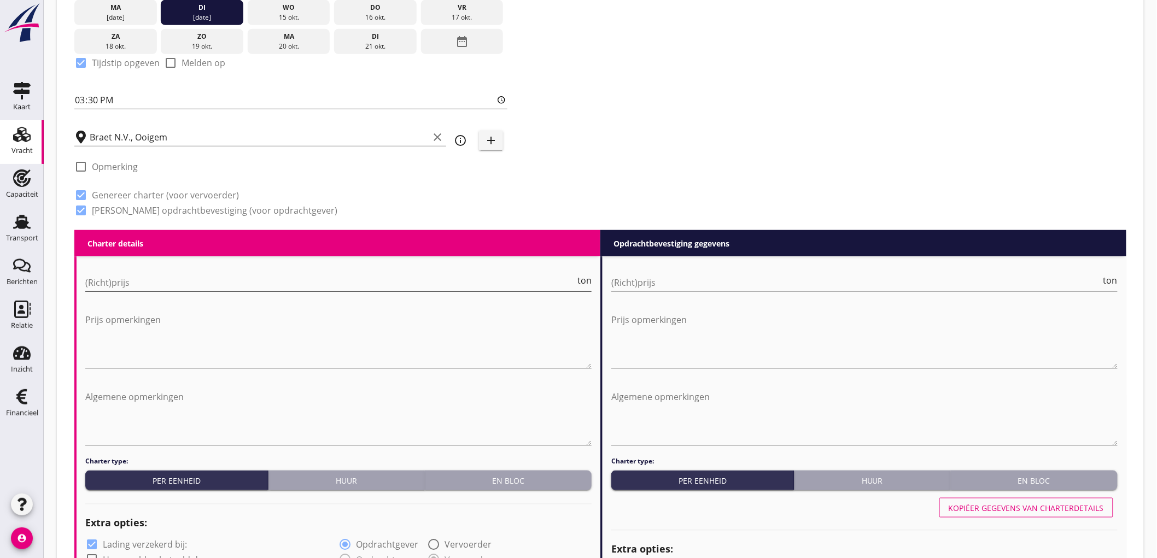
click at [130, 282] on input "(Richt)prijs" at bounding box center [330, 283] width 490 height 18
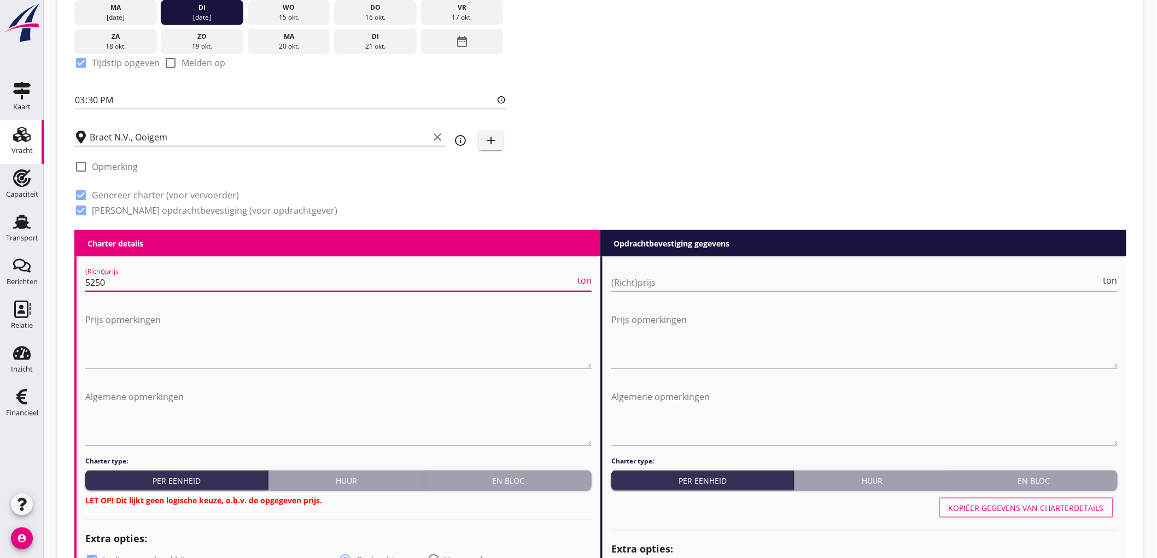
type input "5250"
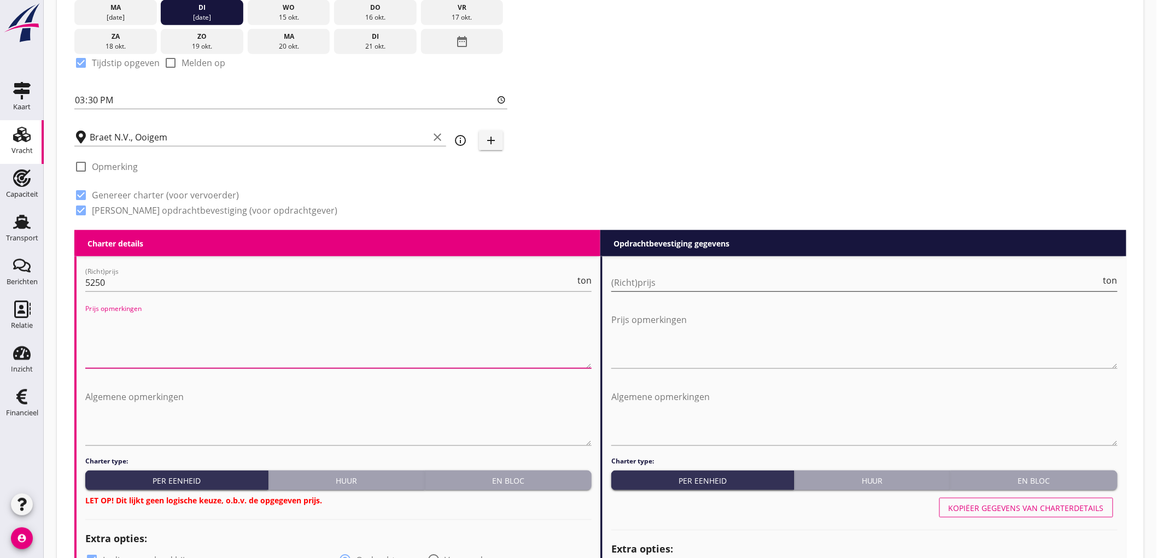
drag, startPoint x: 683, startPoint y: 266, endPoint x: 684, endPoint y: 272, distance: 6.7
click at [684, 270] on div "(Richt)prijs ton" at bounding box center [864, 283] width 506 height 37
click at [684, 277] on input "(Richt)prijs" at bounding box center [856, 283] width 490 height 18
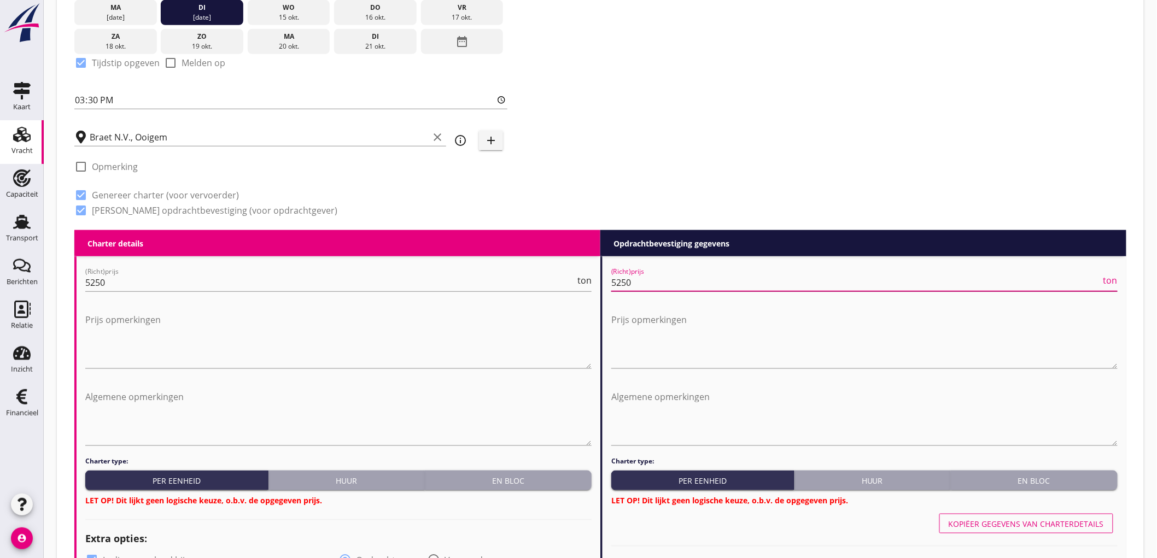
type input "5250"
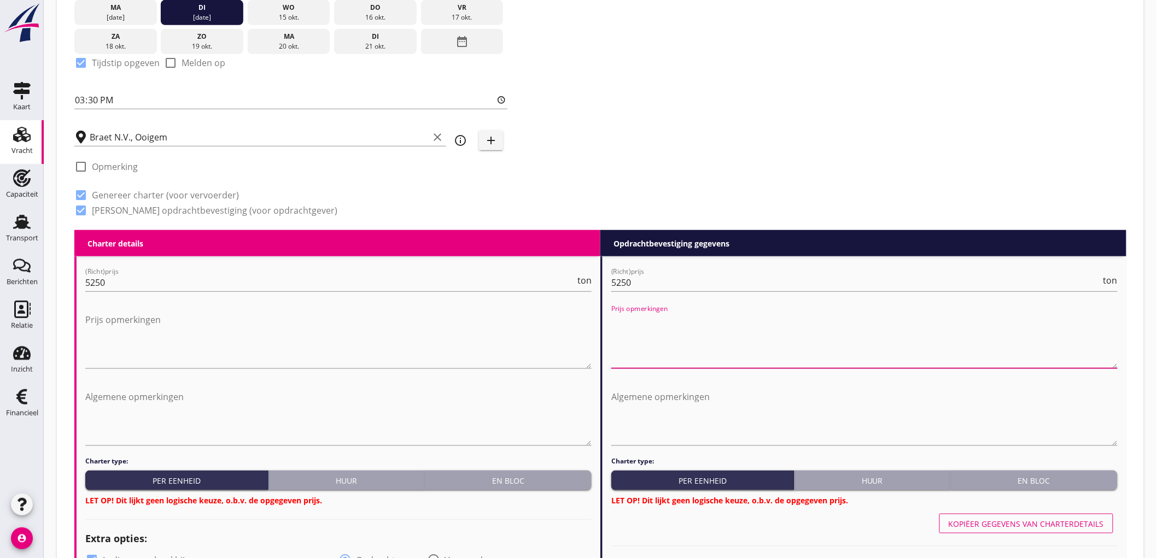
scroll to position [486, 0]
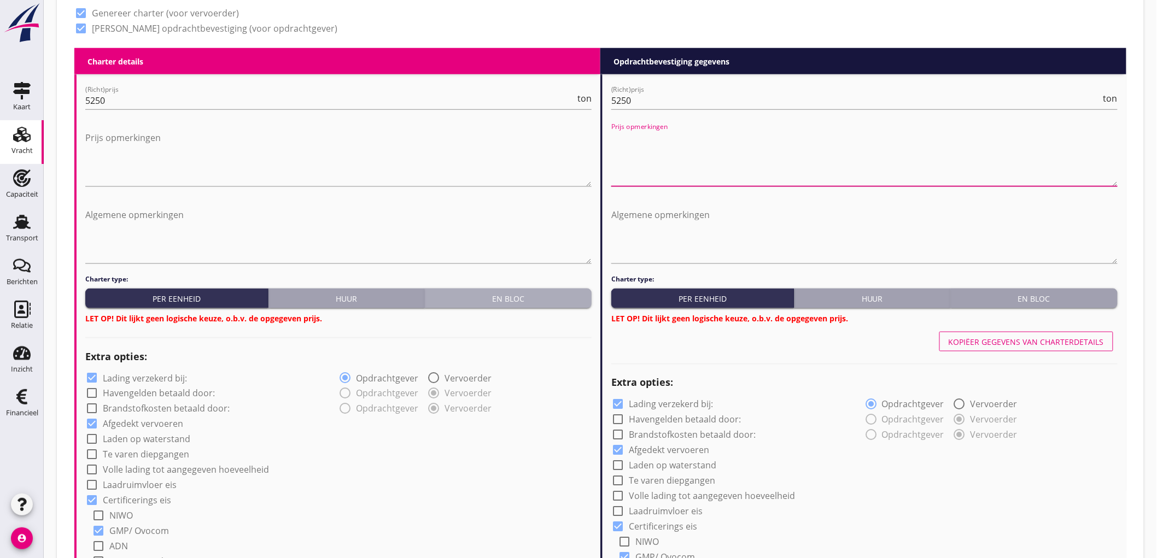
click at [533, 290] on button "En bloc" at bounding box center [508, 299] width 167 height 20
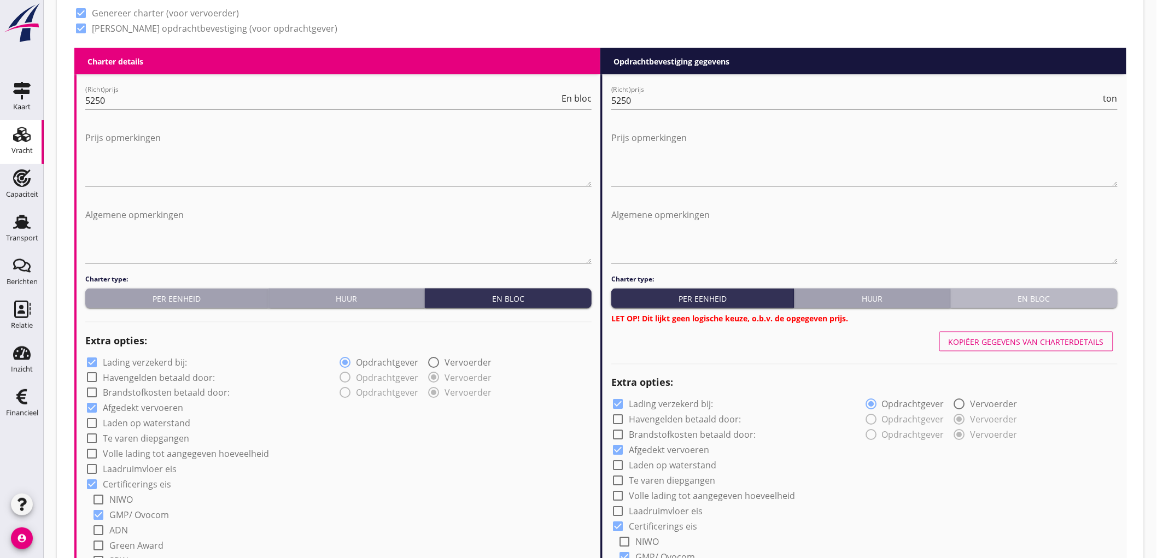
click at [1084, 298] on div "En bloc" at bounding box center [1034, 298] width 158 height 11
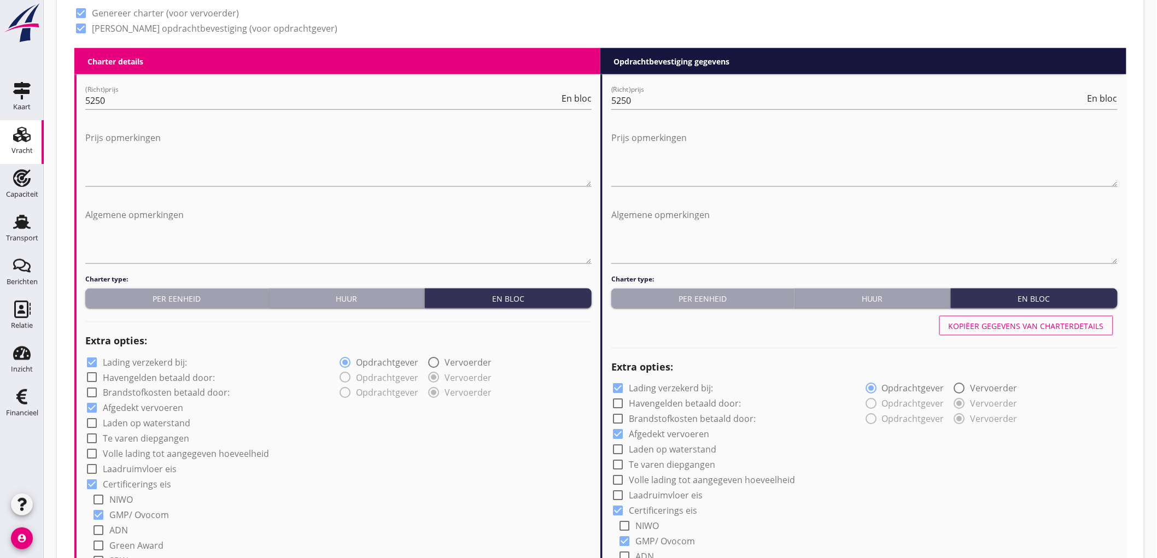
scroll to position [790, 0]
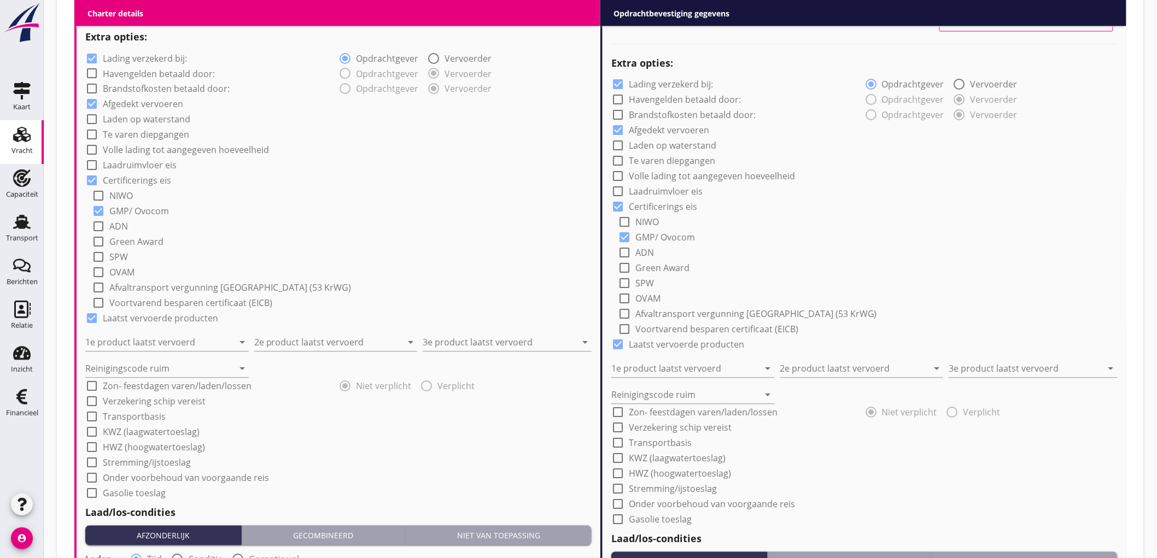
click at [128, 63] on div "check_box Lading verzekerd bij:" at bounding box center [136, 58] width 102 height 13
click at [126, 57] on label "Lading verzekerd bij:" at bounding box center [145, 58] width 84 height 11
checkbox input "false"
click at [118, 341] on input "1e product laatst vervoerd" at bounding box center [159, 343] width 148 height 18
type input "Sunpellets (1720)"
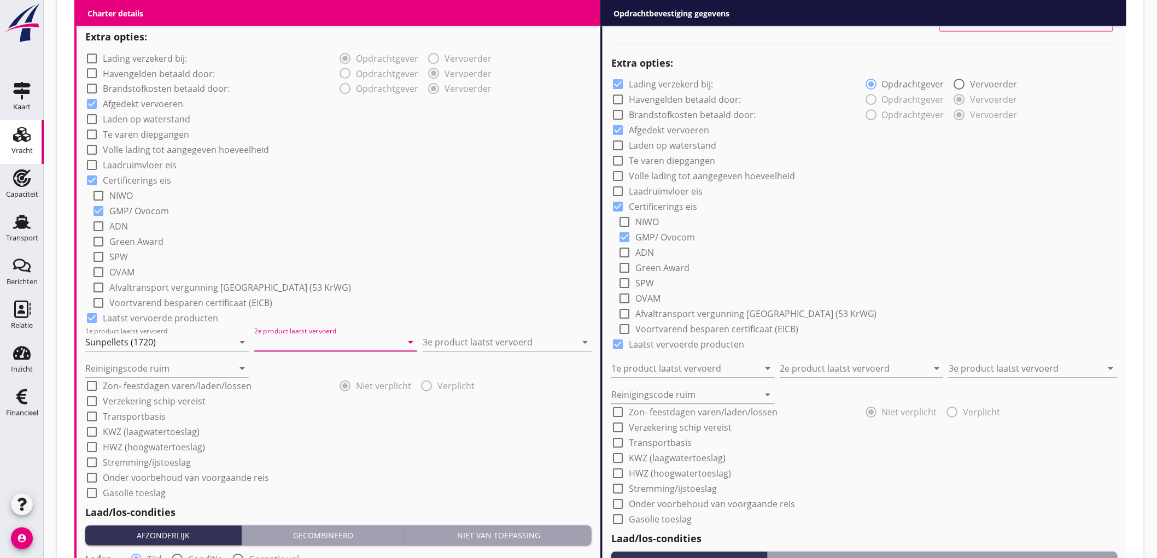
type input "J"
type input "Kortmeelpellets"
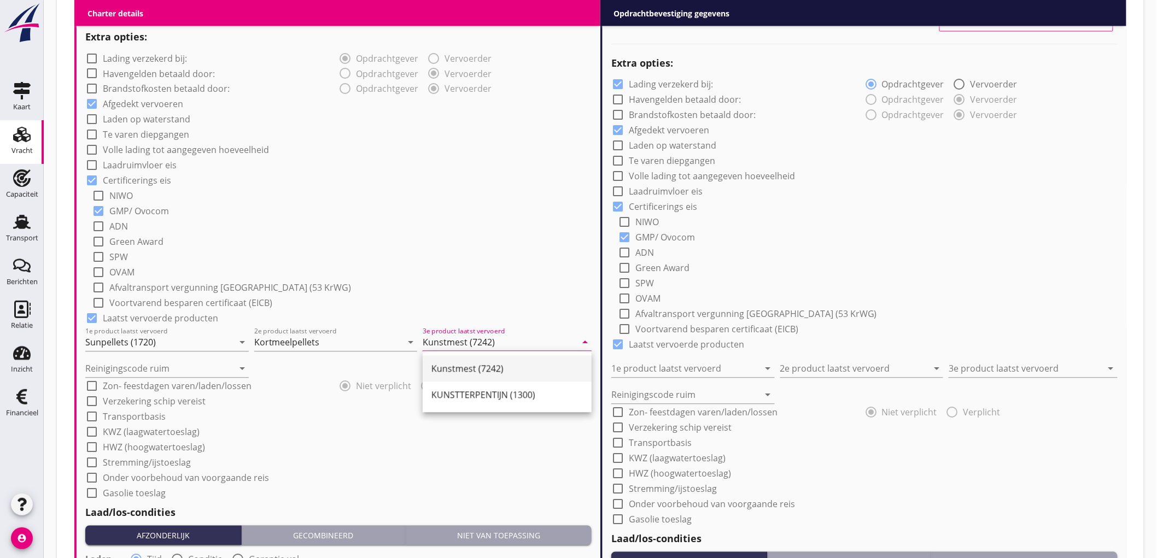
type input "Kunstmest (7242)"
type input "a"
click at [278, 244] on div "check_box_outline_blank Green Award" at bounding box center [342, 241] width 500 height 15
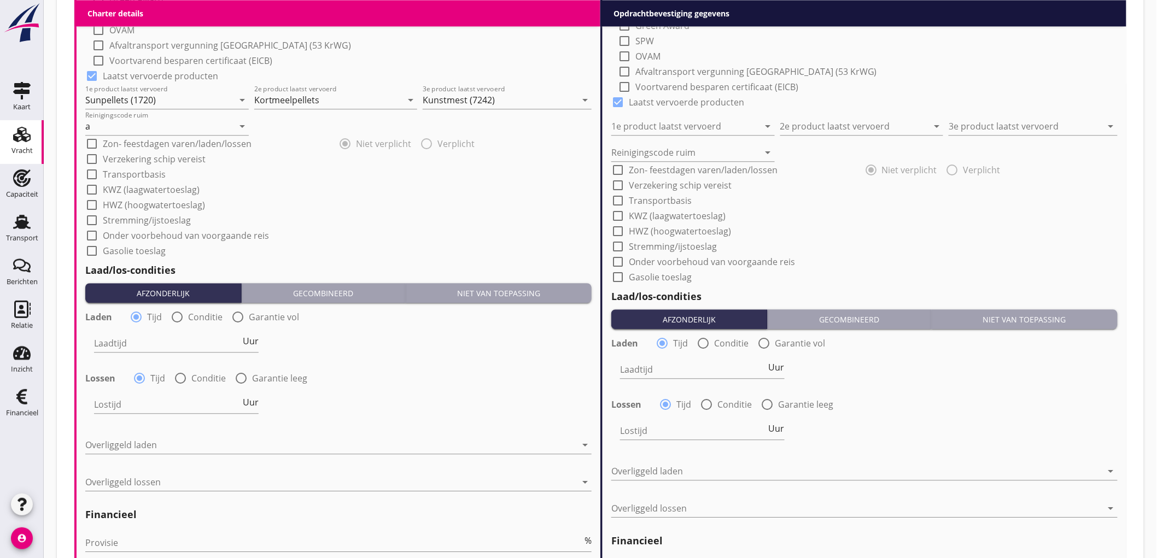
click at [199, 312] on label "Conditie" at bounding box center [205, 317] width 34 height 11
radio input "false"
radio input "true"
drag, startPoint x: 184, startPoint y: 325, endPoint x: 171, endPoint y: 332, distance: 14.2
click at [183, 325] on div "Laadtijd condities arrow_drop_down" at bounding box center [218, 344] width 250 height 39
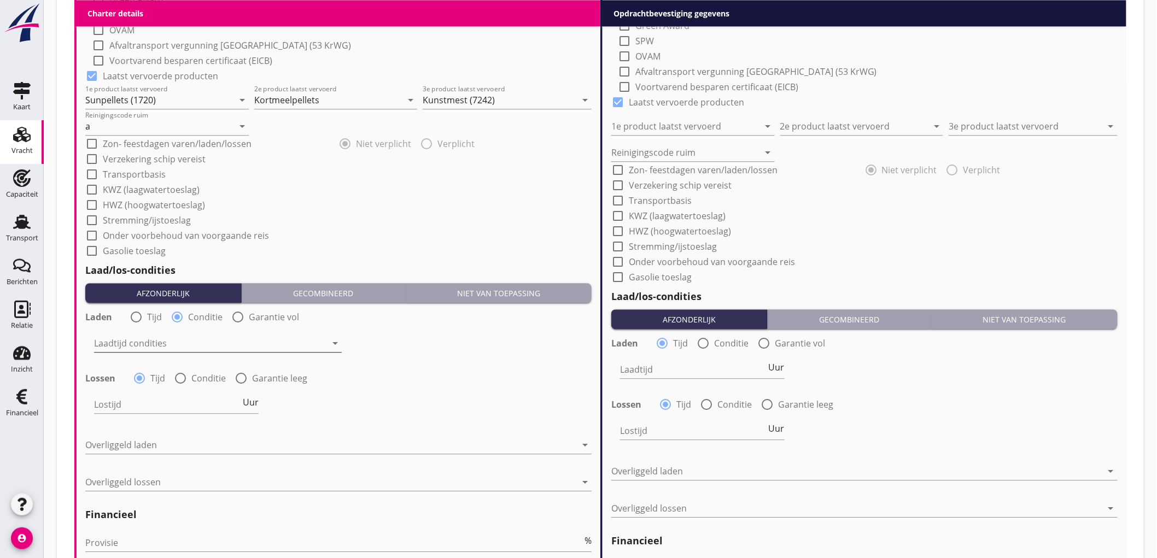
click at [145, 343] on div at bounding box center [210, 344] width 232 height 18
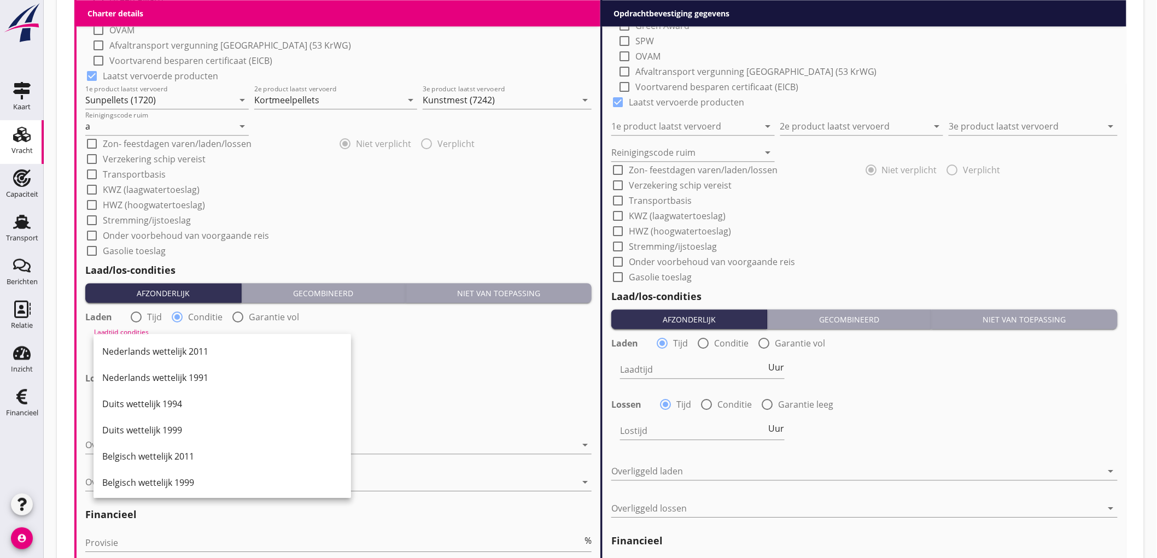
click at [145, 343] on div "Nederlands wettelijk 2011" at bounding box center [222, 352] width 240 height 26
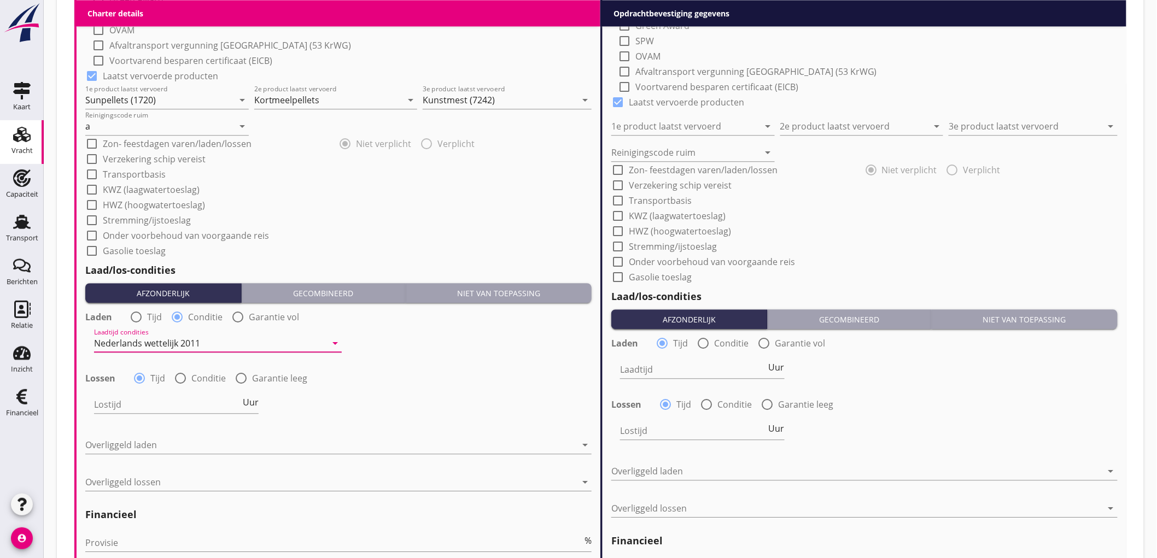
click at [193, 376] on label "Conditie" at bounding box center [208, 378] width 34 height 11
radio input "false"
radio input "true"
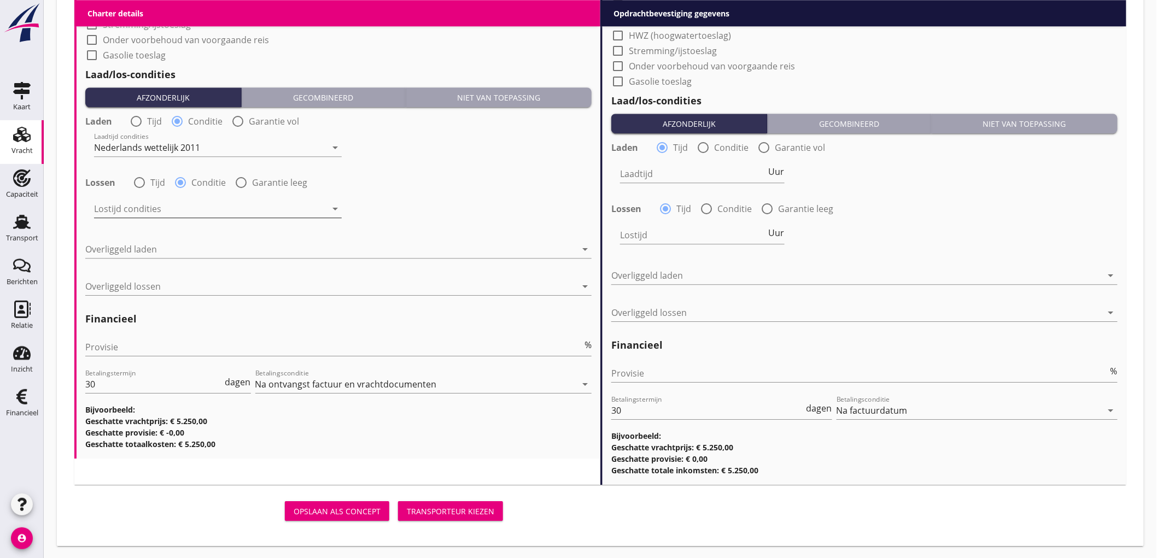
click at [150, 207] on div at bounding box center [210, 209] width 232 height 18
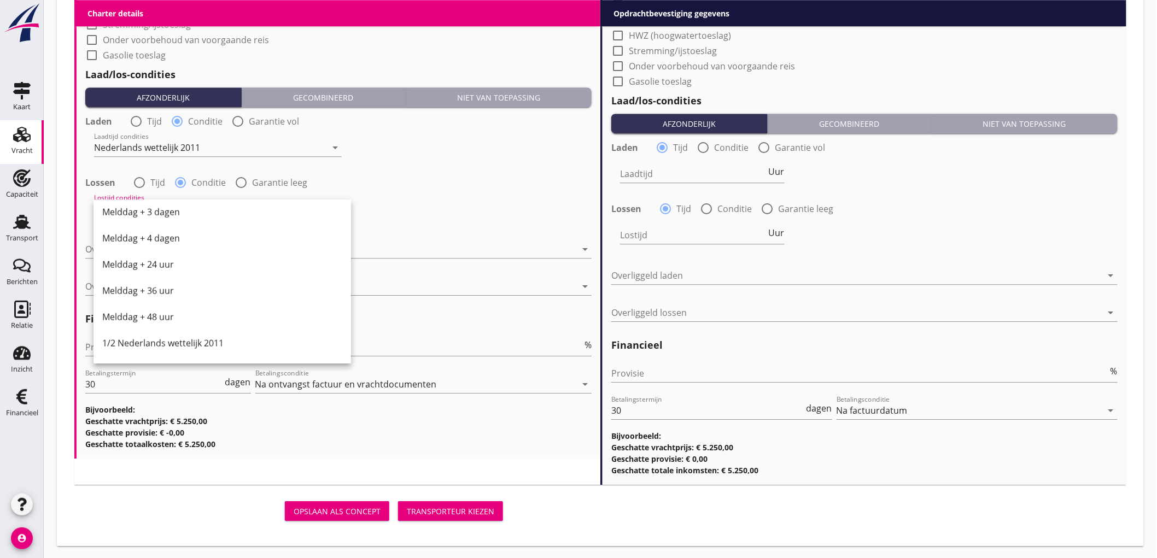
scroll to position [364, 0]
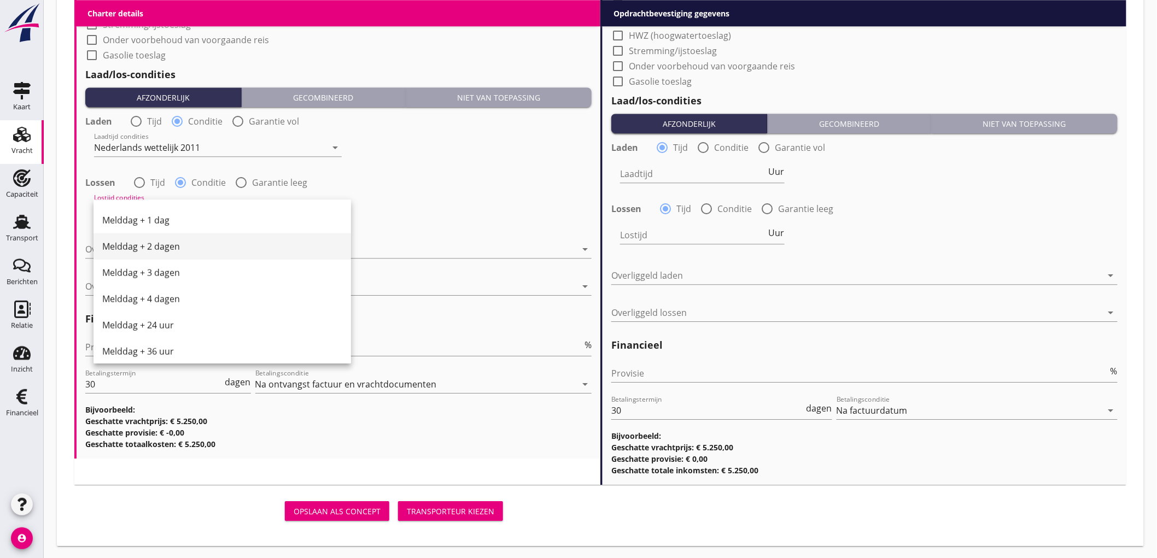
click at [191, 244] on div "Melddag + 2 dagen" at bounding box center [222, 246] width 240 height 13
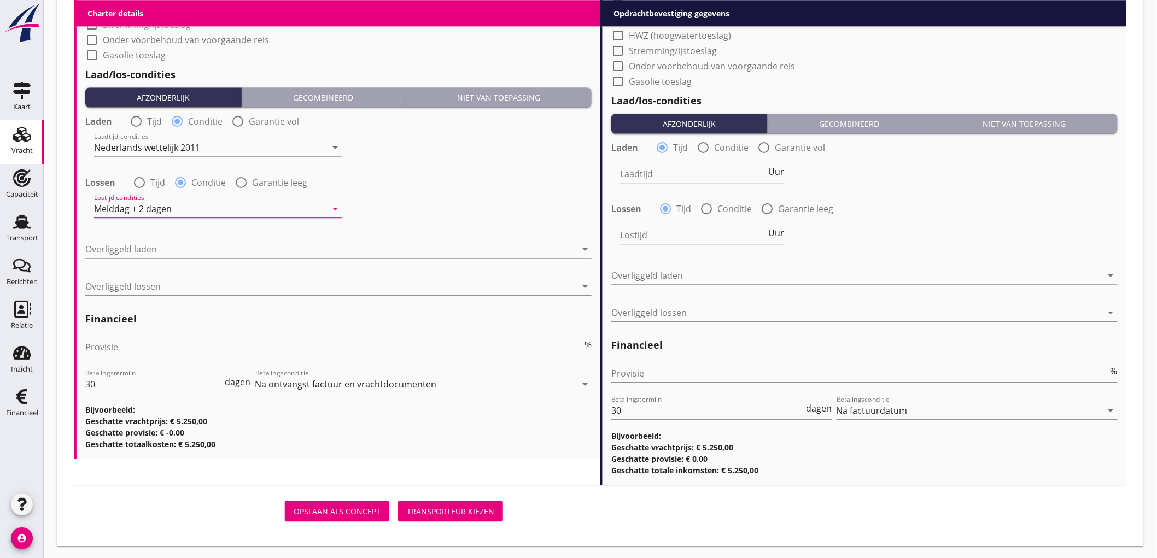
click at [168, 260] on div "Overliggeld laden arrow_drop_down" at bounding box center [338, 255] width 506 height 28
click at [175, 252] on div at bounding box center [330, 250] width 491 height 18
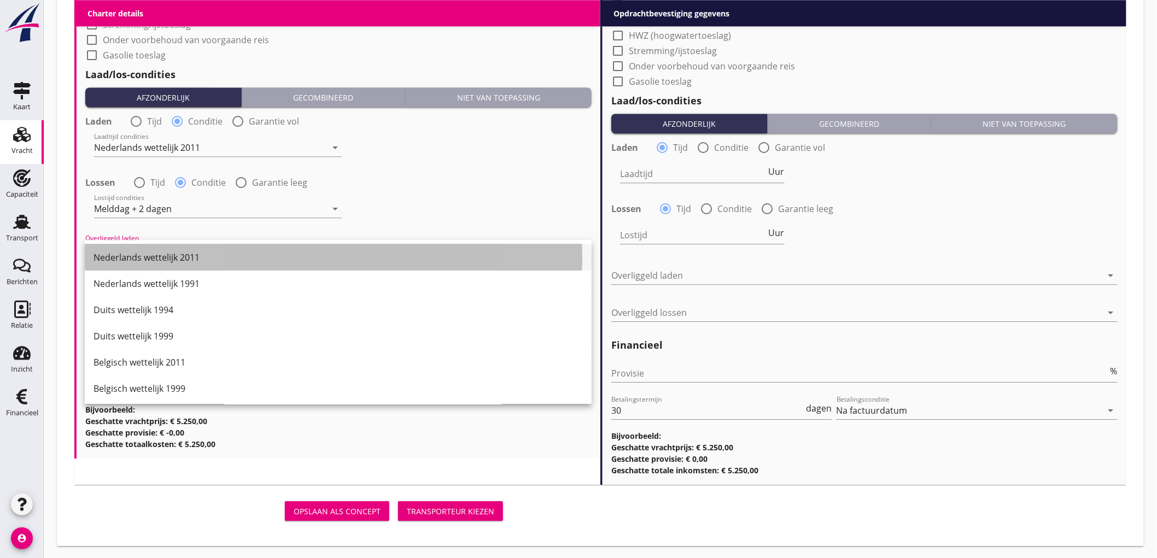
click at [176, 252] on div "Nederlands wettelijk 2011" at bounding box center [338, 257] width 489 height 13
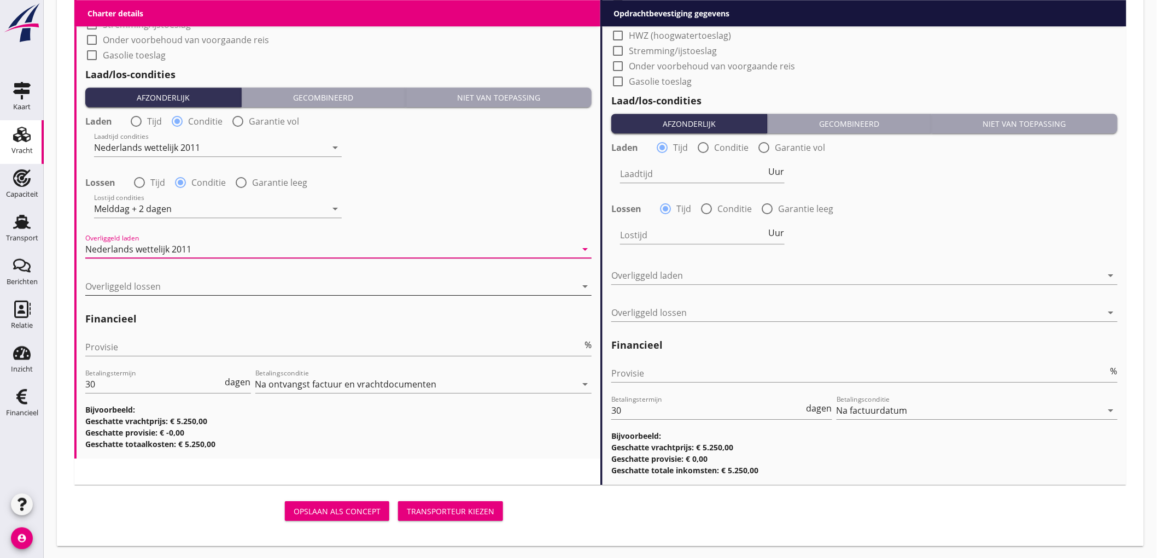
click at [172, 290] on div at bounding box center [330, 287] width 491 height 18
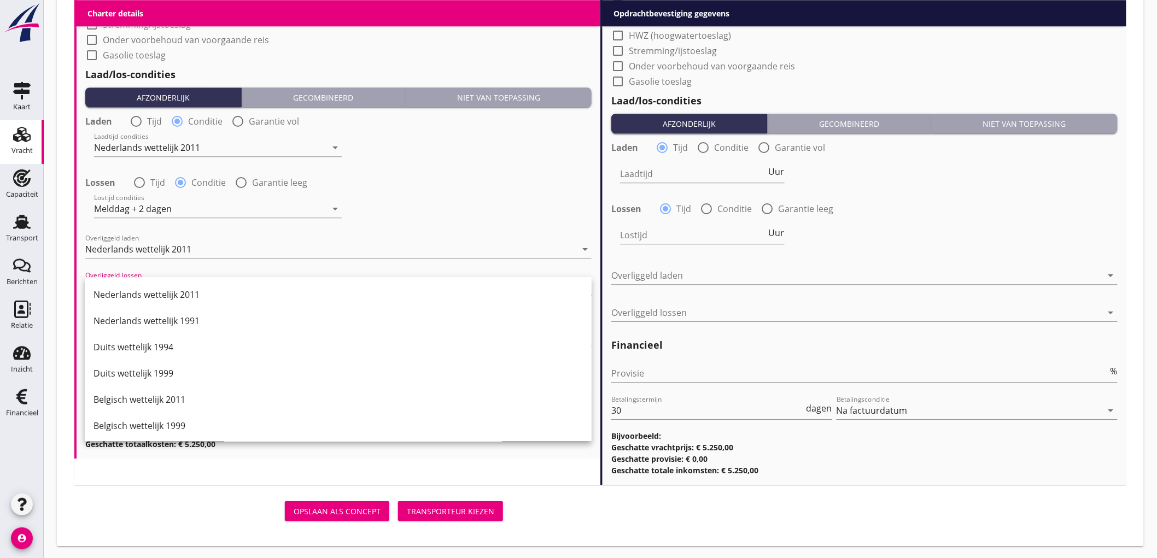
click at [175, 396] on div "Belgisch wettelijk 2011" at bounding box center [338, 399] width 489 height 13
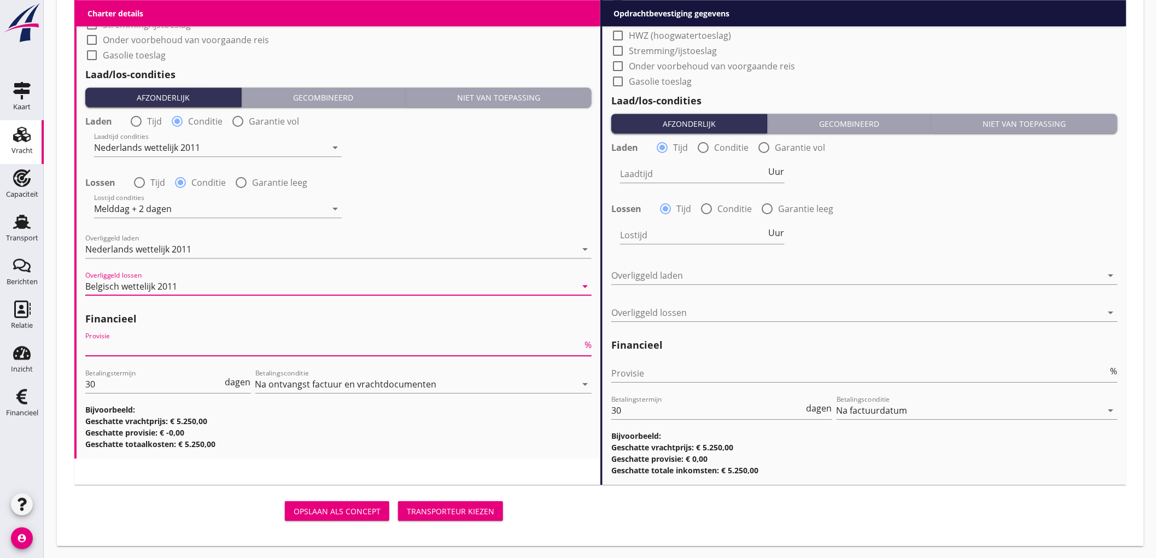
click at [146, 347] on input "Provisie" at bounding box center [333, 348] width 497 height 18
type input "5"
click at [710, 369] on input "Provisie" at bounding box center [859, 374] width 497 height 18
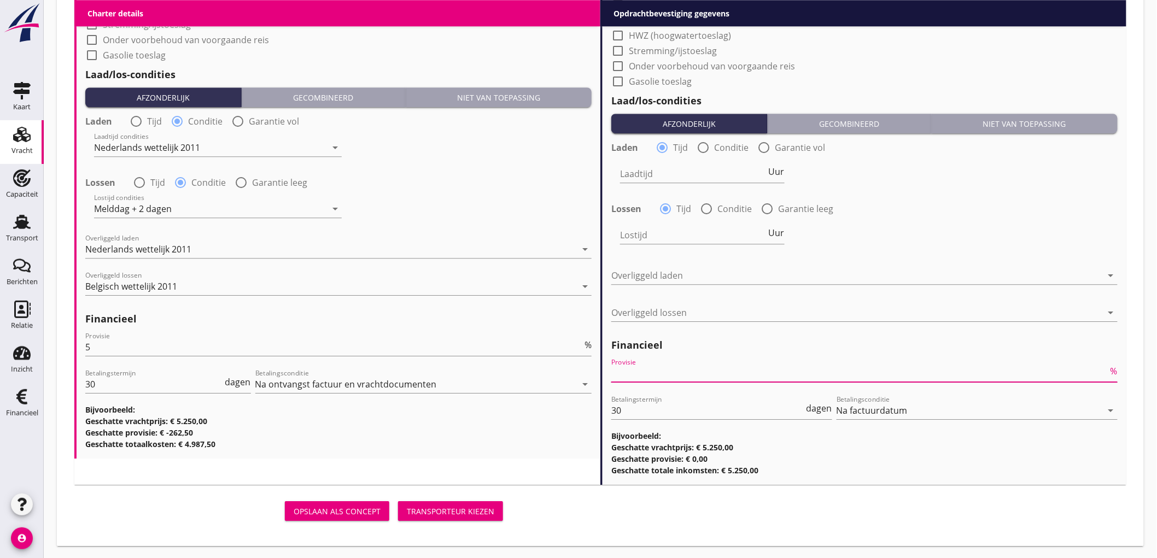
type input "2"
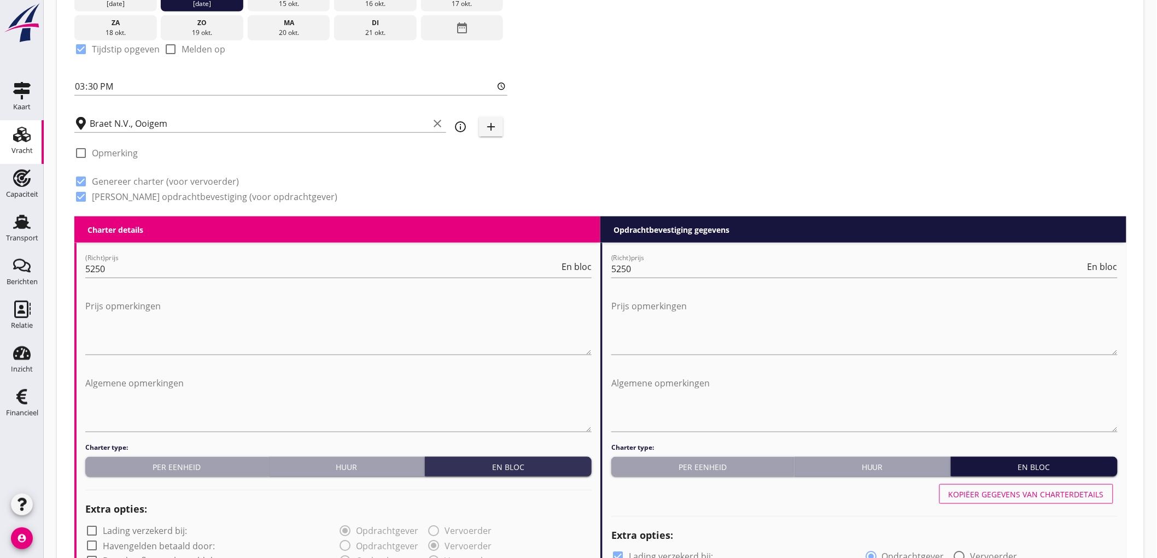
scroll to position [378, 0]
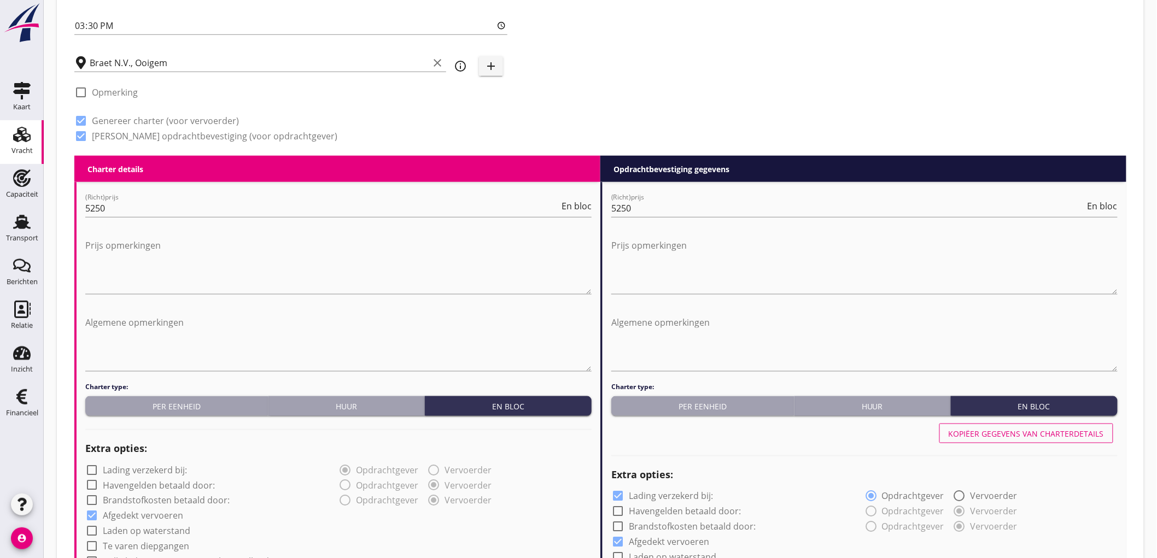
type input "2.5"
click at [1022, 430] on div "Kopiëer gegevens van charterdetails" at bounding box center [1026, 433] width 155 height 11
checkbox input "false"
type input "Sunpellets (1720)"
type input "Kortmeelpellets"
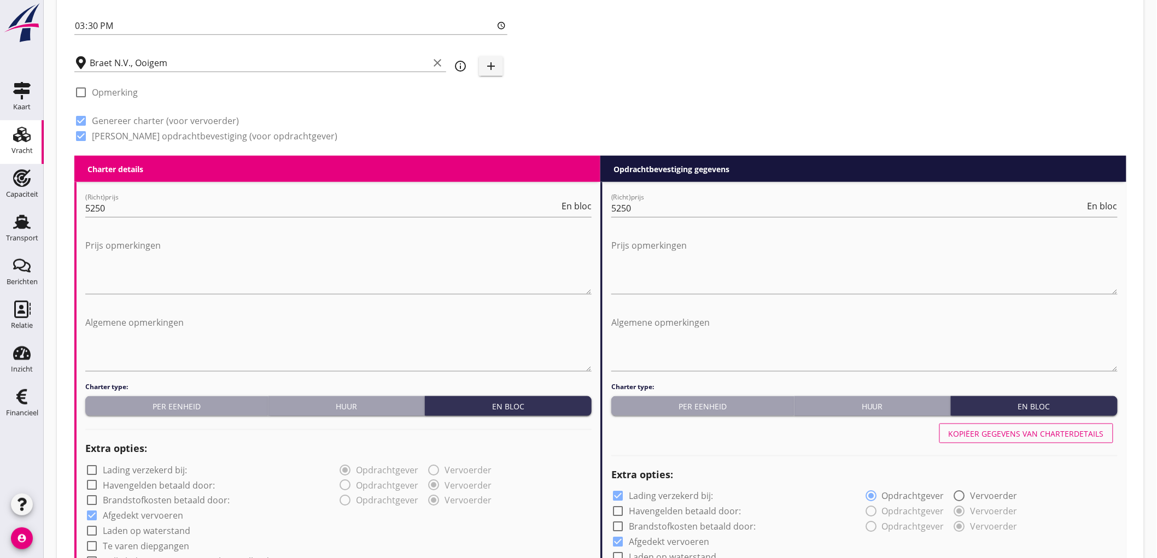
type input "Kunstmest (7242)"
type input "a"
radio input "false"
radio input "true"
radio input "false"
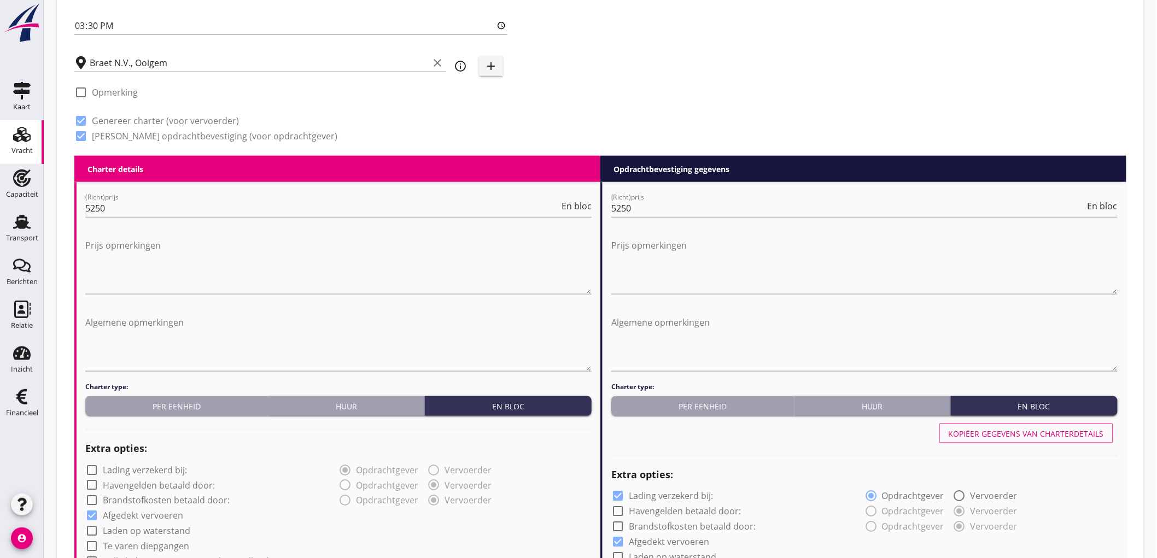
radio input "true"
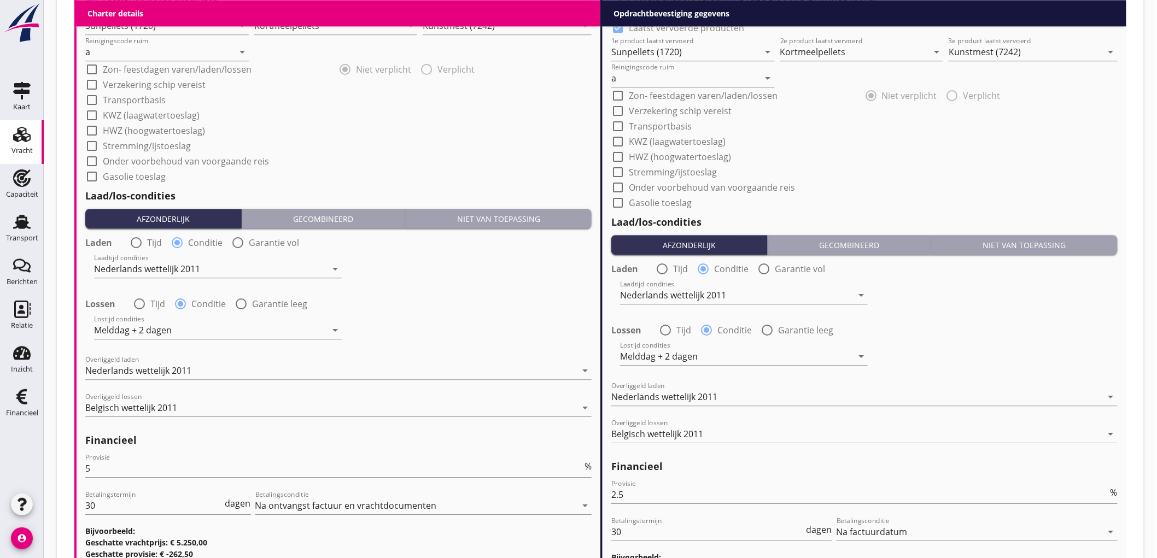
scroll to position [1228, 0]
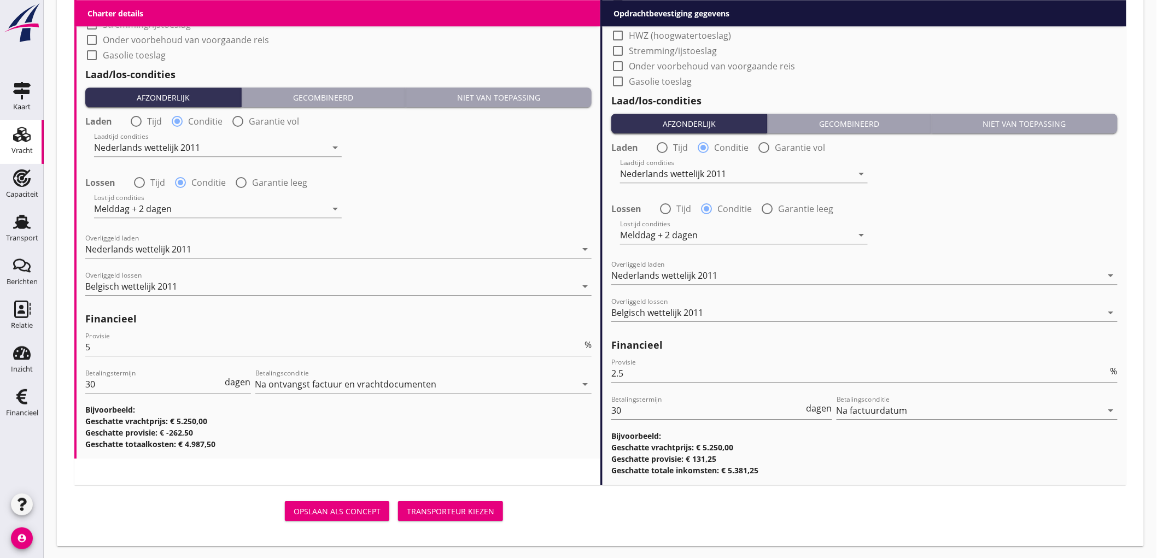
click at [448, 503] on button "Transporteur kiezen" at bounding box center [450, 512] width 105 height 20
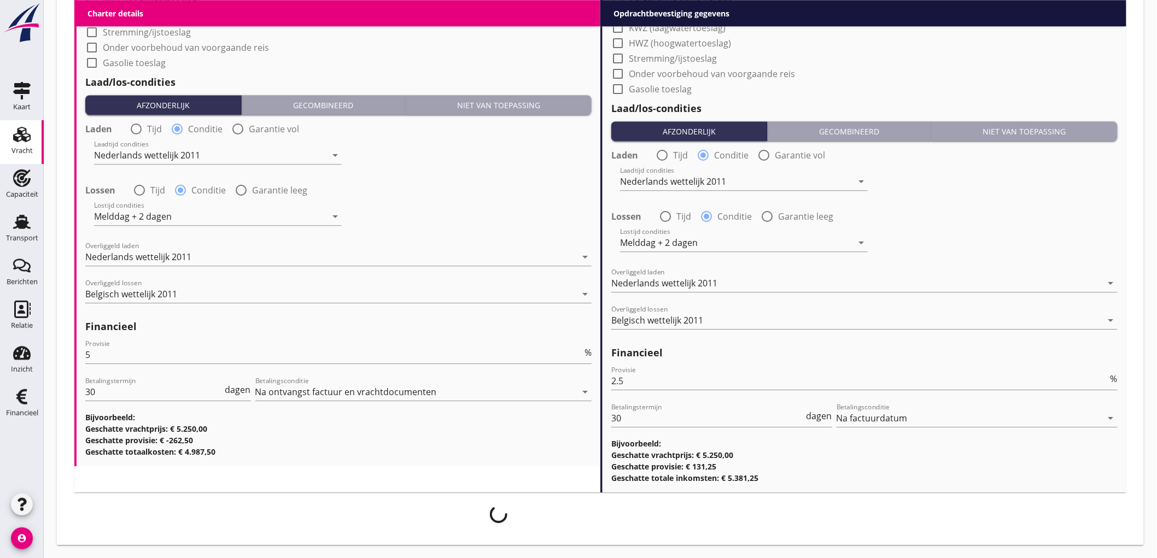
scroll to position [1220, 0]
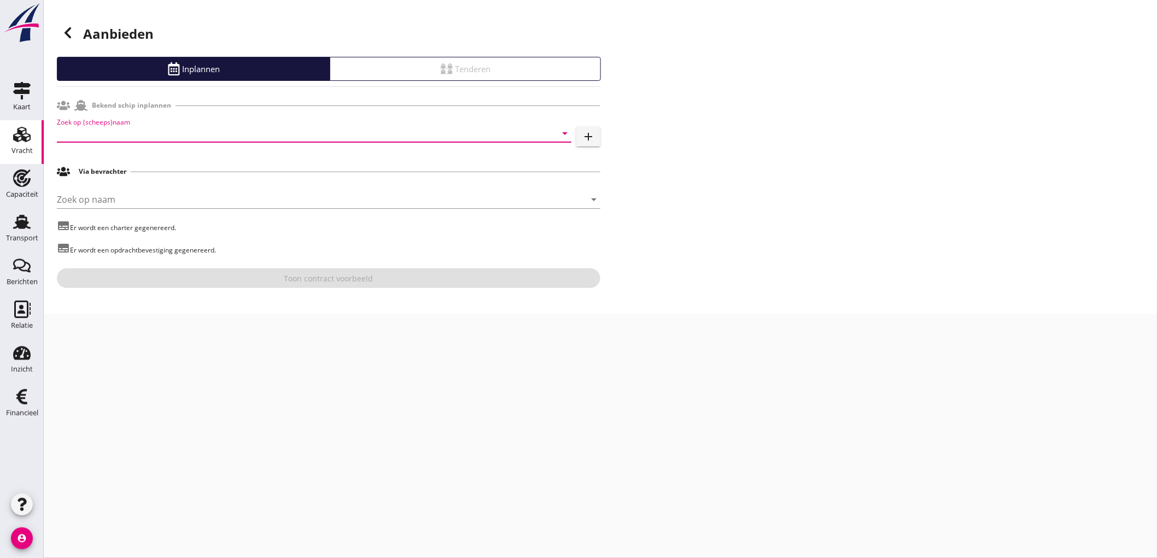
drag, startPoint x: 91, startPoint y: 131, endPoint x: 78, endPoint y: 130, distance: 12.6
click at [91, 133] on input "Zoek op (scheeps)naam" at bounding box center [299, 134] width 484 height 18
drag, startPoint x: 138, startPoint y: 159, endPoint x: 287, endPoint y: 275, distance: 188.2
click at [138, 159] on div "BONAFIDE" at bounding box center [329, 154] width 467 height 13
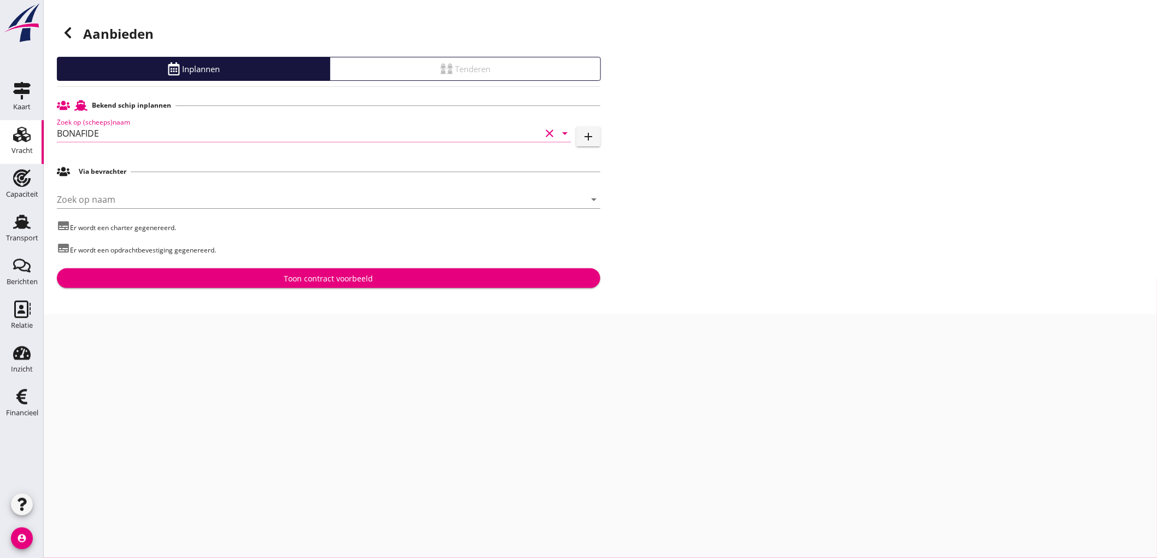
type input "BONAFIDE"
click at [312, 280] on div "Toon contract voorbeeld" at bounding box center [328, 278] width 89 height 11
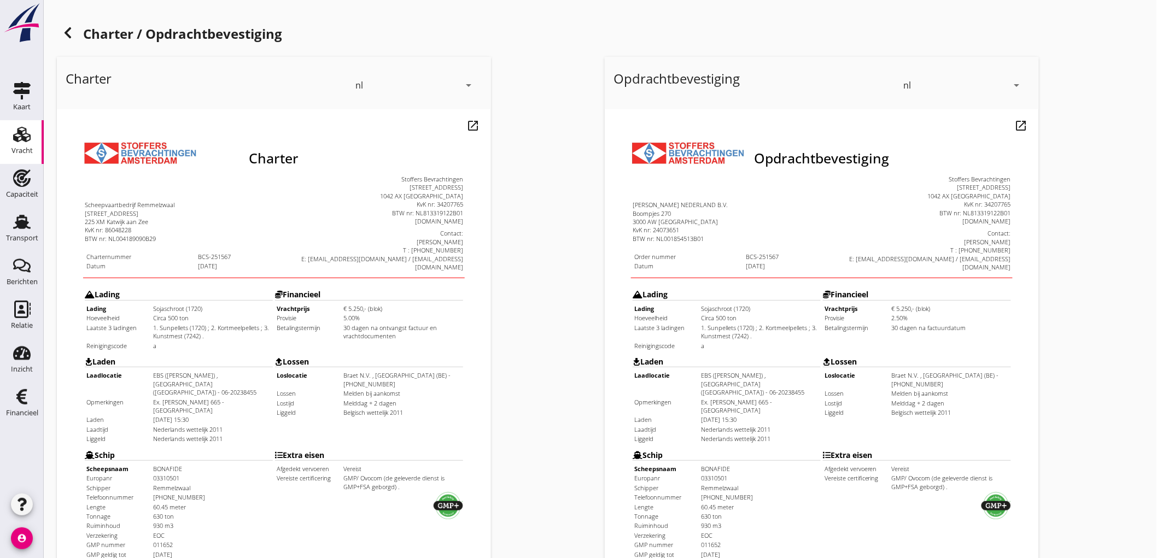
scroll to position [250, 0]
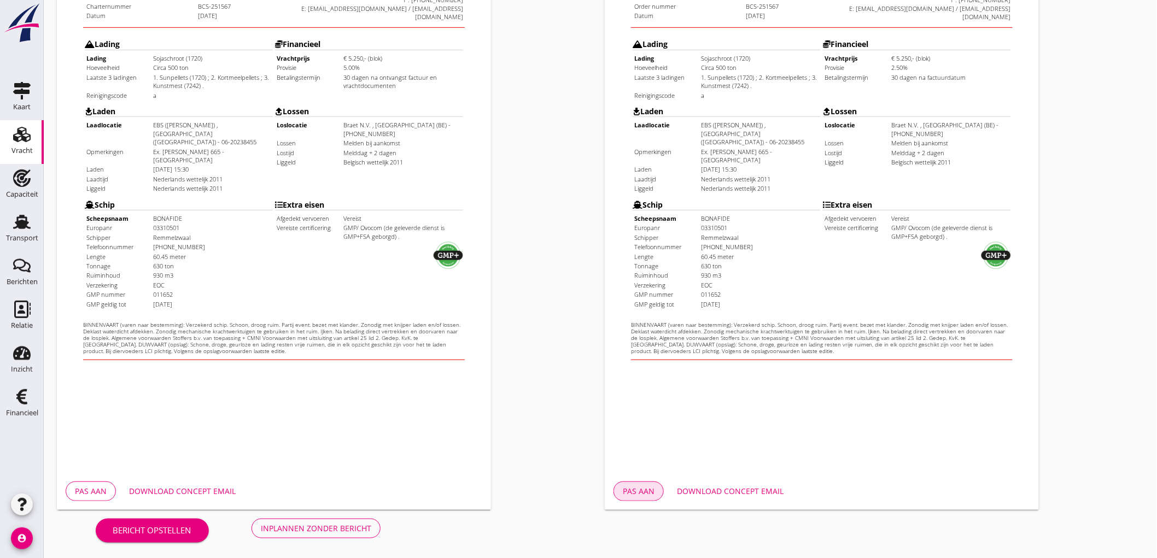
drag, startPoint x: 631, startPoint y: 497, endPoint x: 704, endPoint y: 447, distance: 88.3
click at [631, 496] on button "Pas aan" at bounding box center [639, 492] width 50 height 20
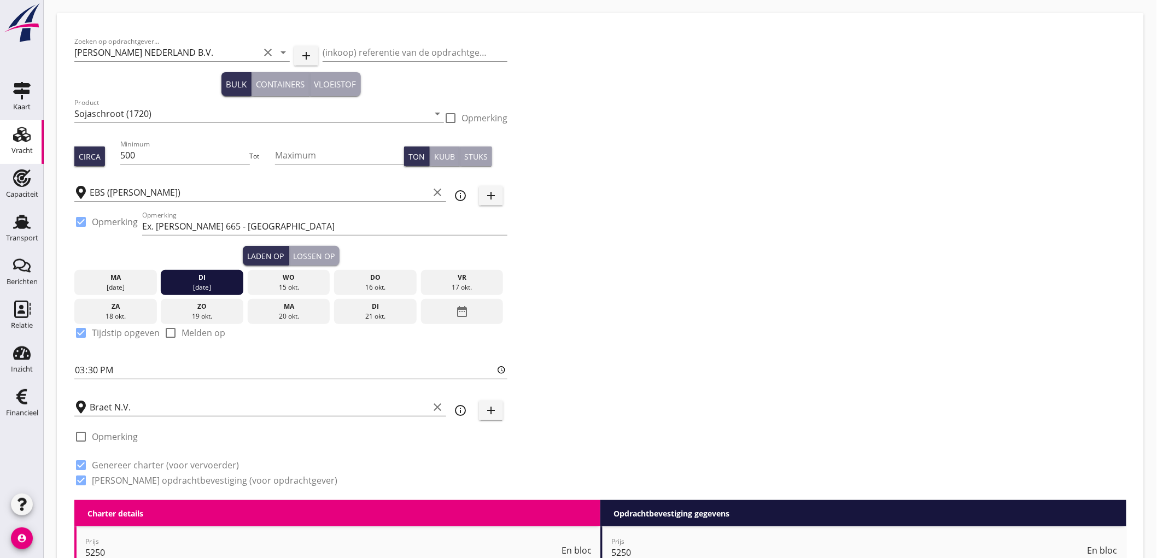
click at [138, 40] on div "Zoeken op opdrachtgever... [PERSON_NAME] NEDERLAND B.V. clear arrow_drop_down" at bounding box center [181, 54] width 215 height 35
click at [138, 54] on input "[PERSON_NAME] NEDERLAND B.V." at bounding box center [166, 53] width 185 height 18
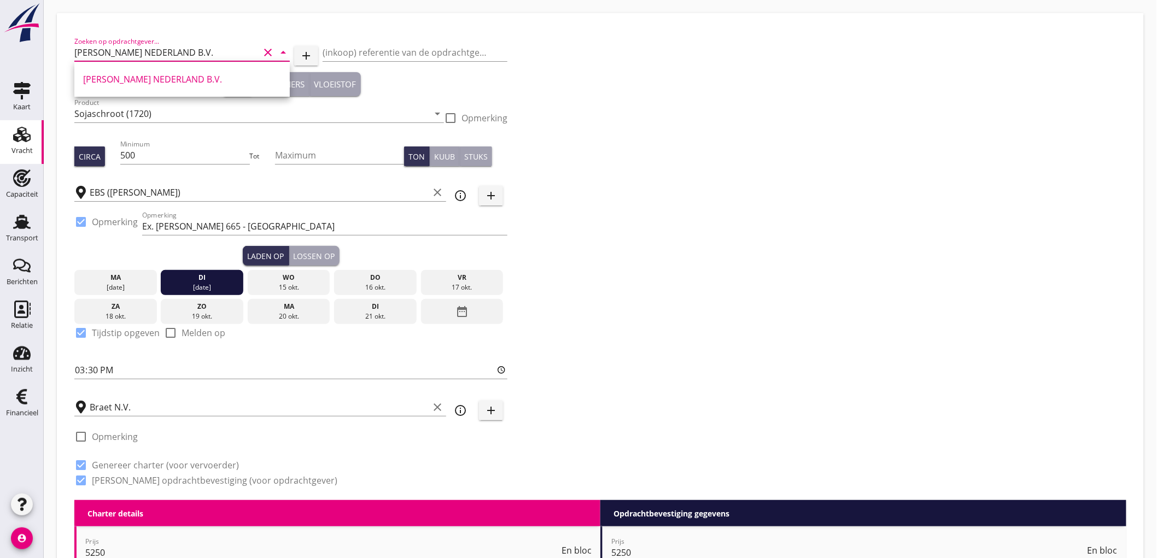
click at [138, 54] on input "[PERSON_NAME] NEDERLAND B.V." at bounding box center [166, 53] width 185 height 18
click at [140, 83] on div "DEN BREEJEN BEVRACHTINGEN B.V." at bounding box center [182, 79] width 198 height 13
type input "DEN BREEJEN BEVRACHTINGEN B.V."
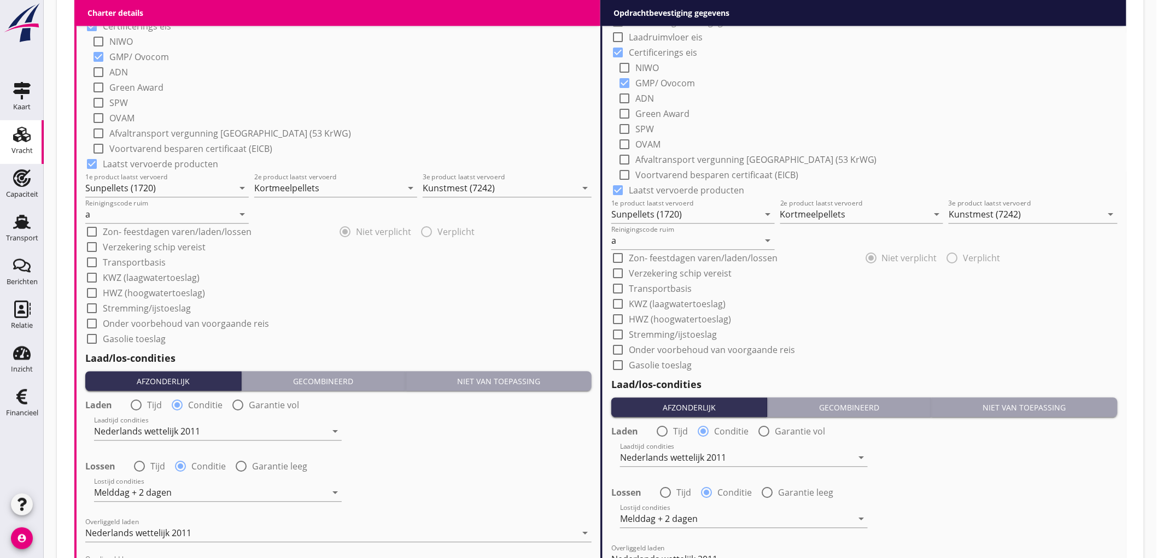
scroll to position [1195, 0]
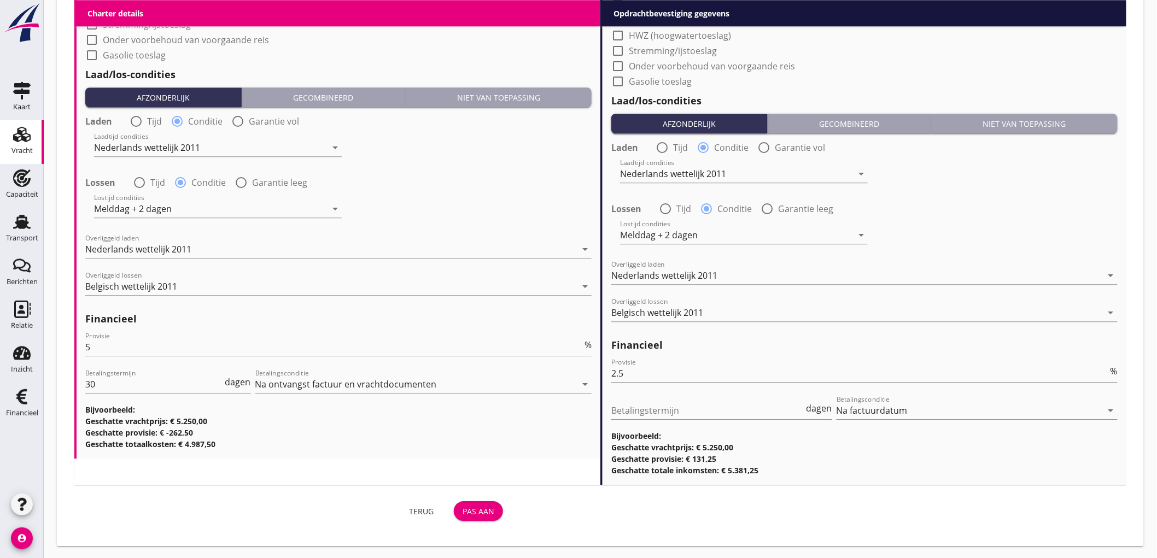
type input "DEN BREEJEN BEVRACHTINGEN B.V."
drag, startPoint x: 479, startPoint y: 510, endPoint x: 683, endPoint y: 484, distance: 205.7
click at [479, 511] on div "Pas aan" at bounding box center [479, 511] width 32 height 11
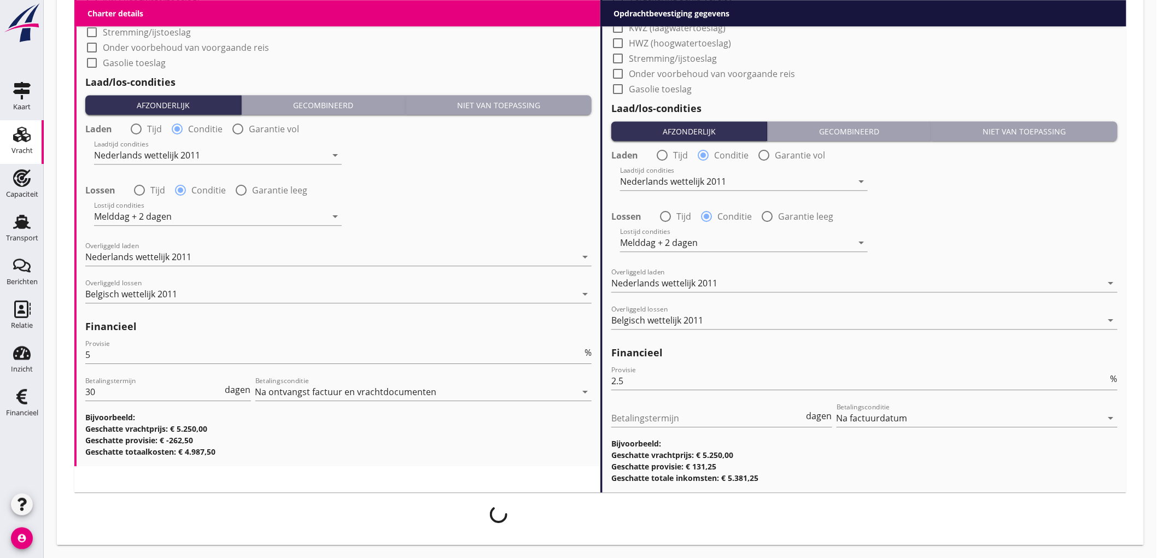
scroll to position [1187, 0]
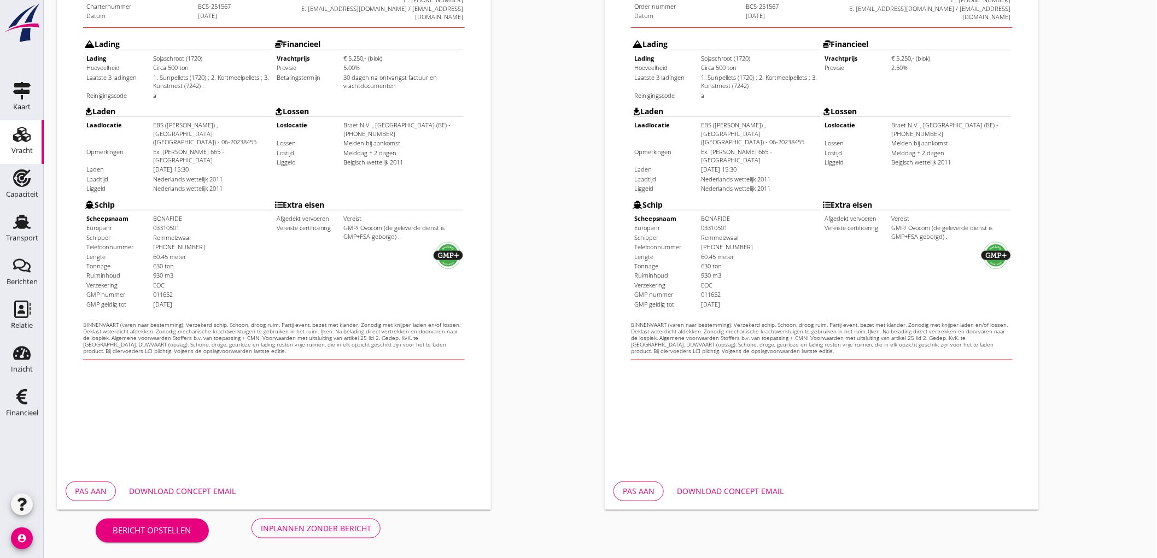
click at [367, 523] on div "Inplannen zonder bericht" at bounding box center [316, 528] width 110 height 11
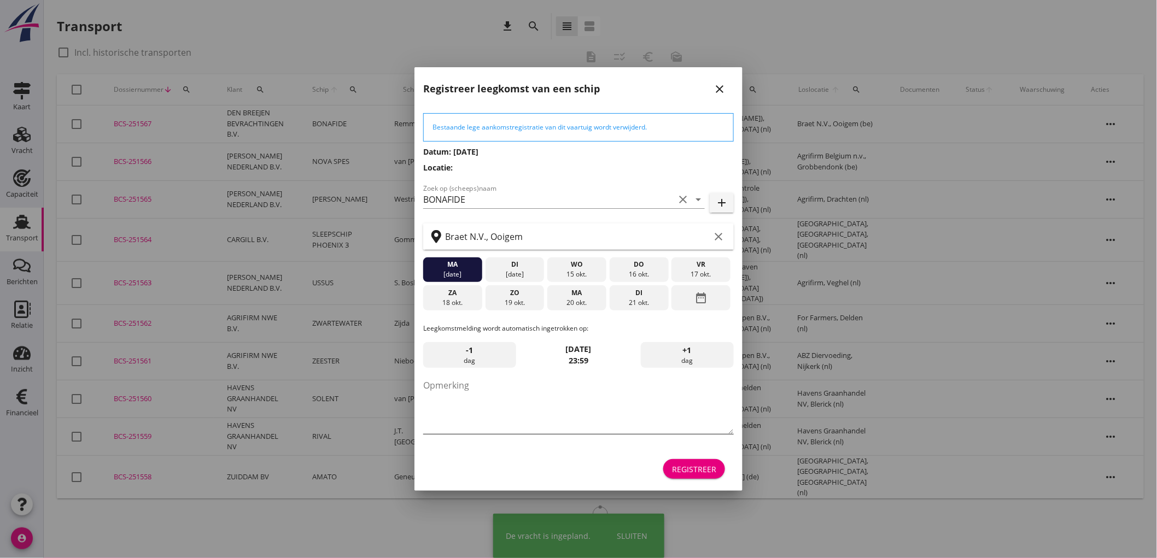
click at [511, 408] on textarea "Opmerking" at bounding box center [578, 405] width 311 height 57
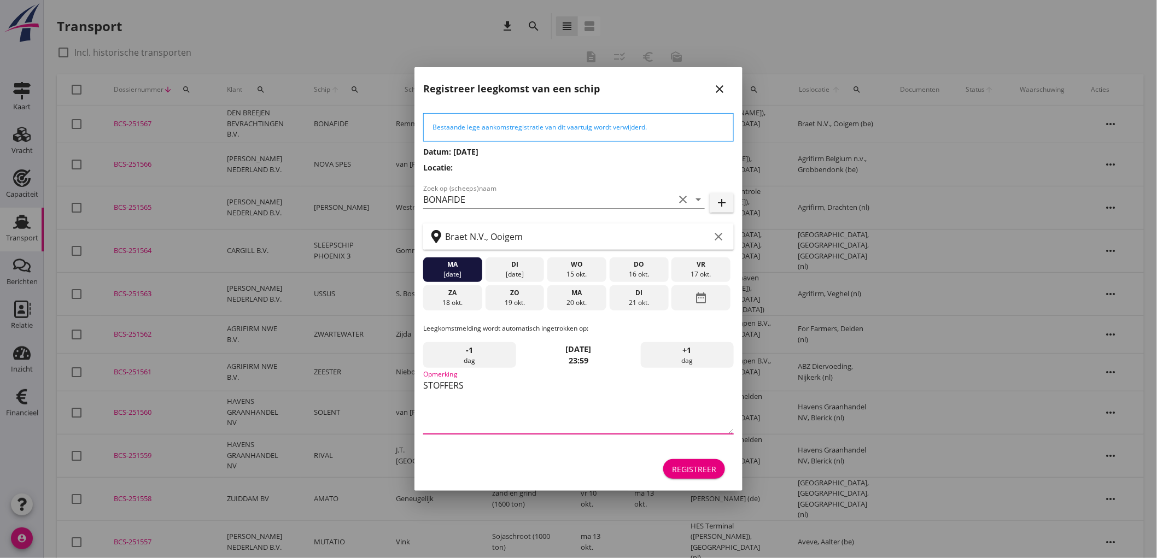
type textarea "STOFFERS"
click at [631, 270] on div "16 okt." at bounding box center [640, 275] width 54 height 10
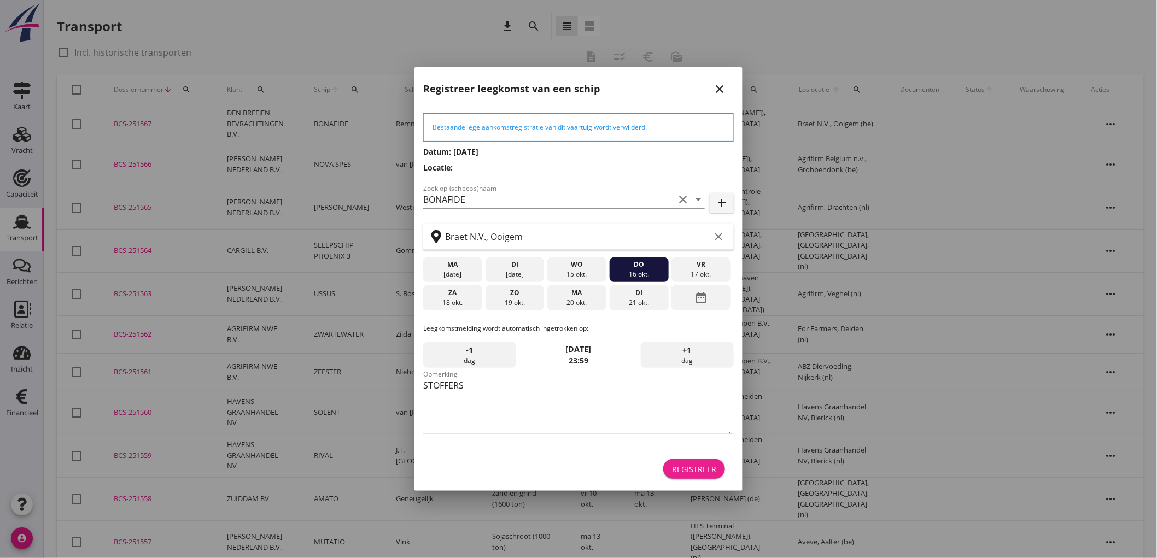
click at [685, 468] on div "Registreer" at bounding box center [694, 469] width 44 height 11
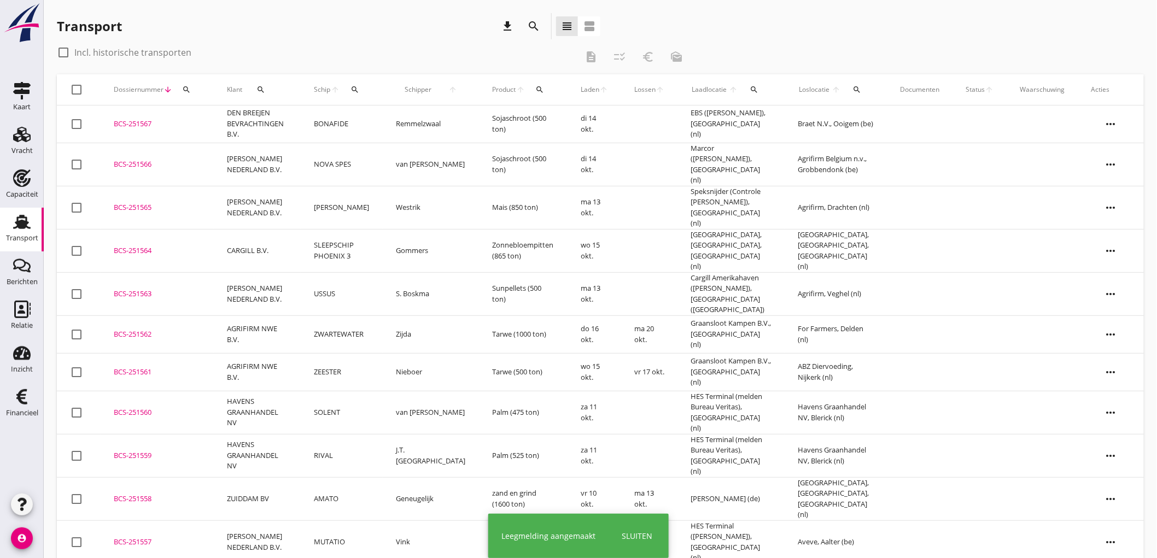
click at [381, 129] on td "BONAFIDE" at bounding box center [342, 125] width 82 height 38
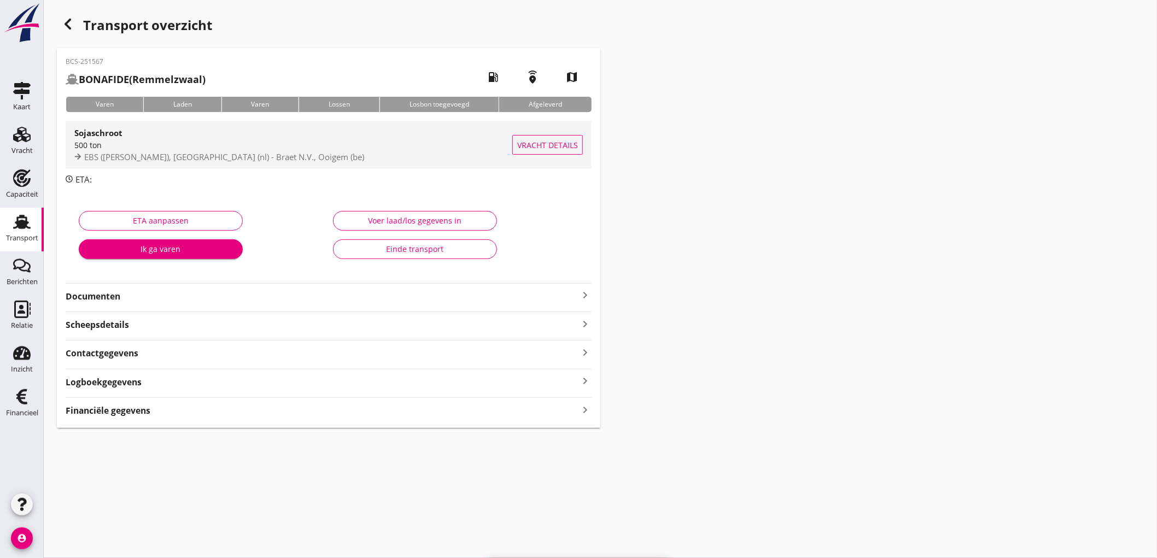
click at [265, 133] on div "Sojaschroot" at bounding box center [293, 132] width 438 height 13
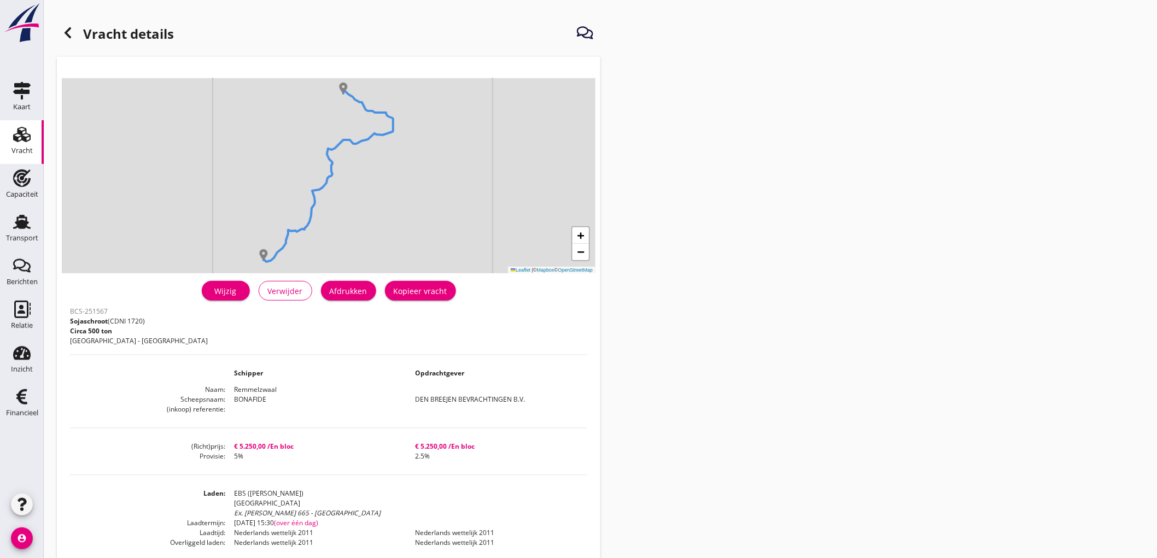
click at [346, 298] on button "Afdrukken" at bounding box center [348, 291] width 55 height 20
click at [70, 33] on icon at bounding box center [67, 32] width 13 height 13
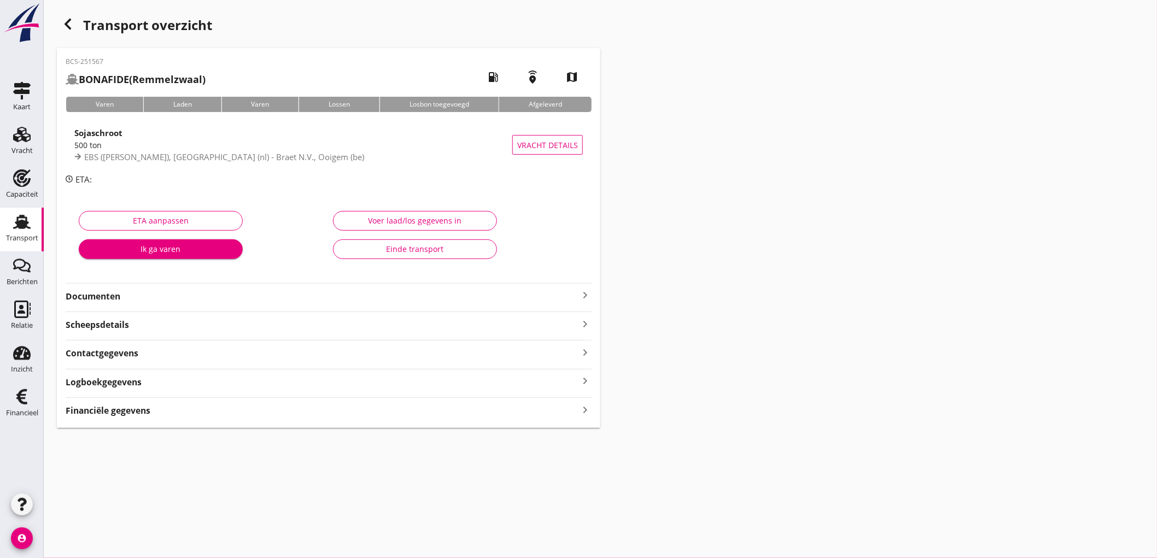
click at [138, 298] on strong "Documenten" at bounding box center [322, 296] width 513 height 13
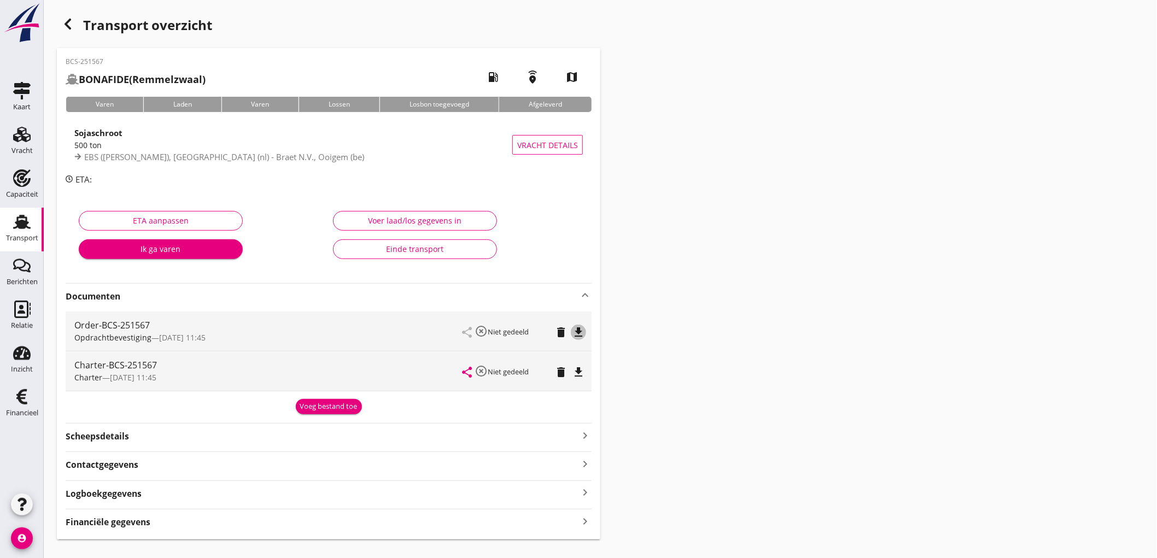
click at [581, 331] on icon "file_download" at bounding box center [578, 332] width 13 height 13
click at [583, 370] on icon "file_download" at bounding box center [578, 372] width 13 height 13
click at [201, 524] on div "Financiële gegevens keyboard_arrow_right" at bounding box center [329, 521] width 526 height 15
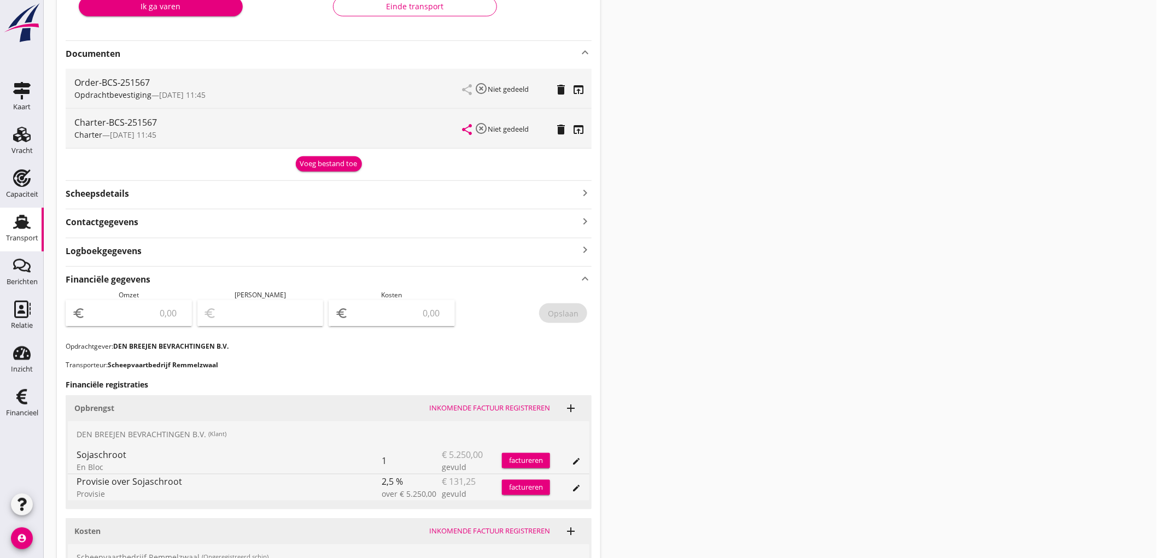
scroll to position [364, 0]
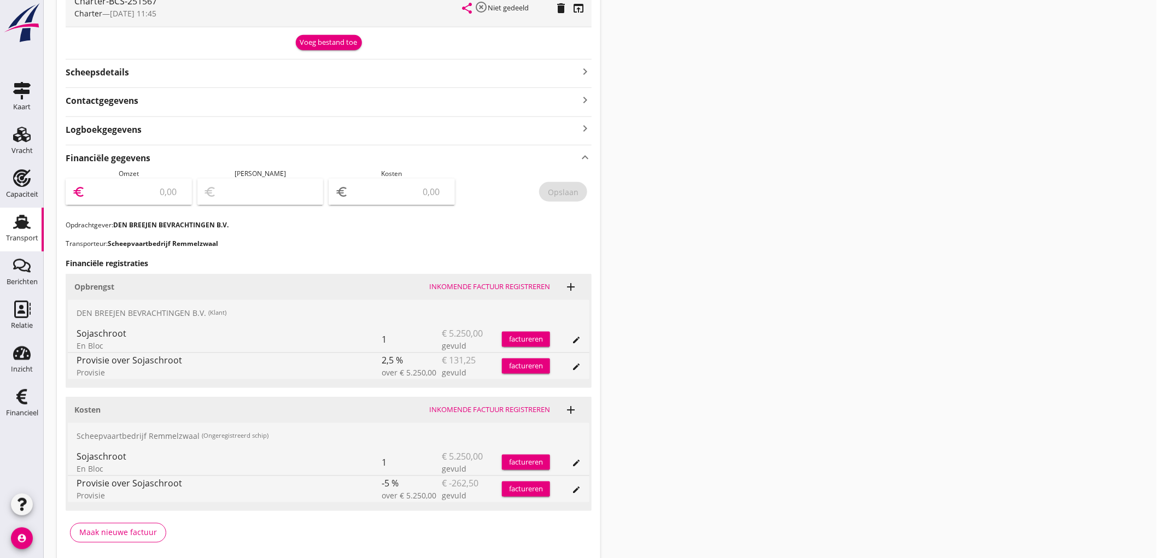
click at [167, 189] on input "number" at bounding box center [137, 192] width 98 height 18
type input "5118"
type input "5118.75"
type input "5114.75"
type input "4"
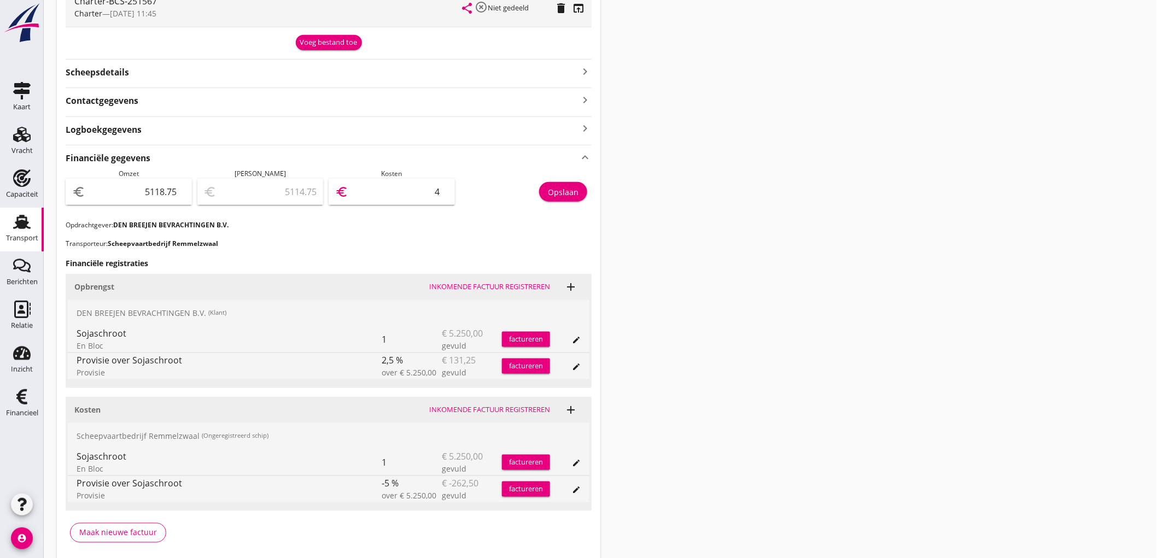
type input "5069.75"
type input "49"
type input "4620.75"
type input "498"
type input "131.75"
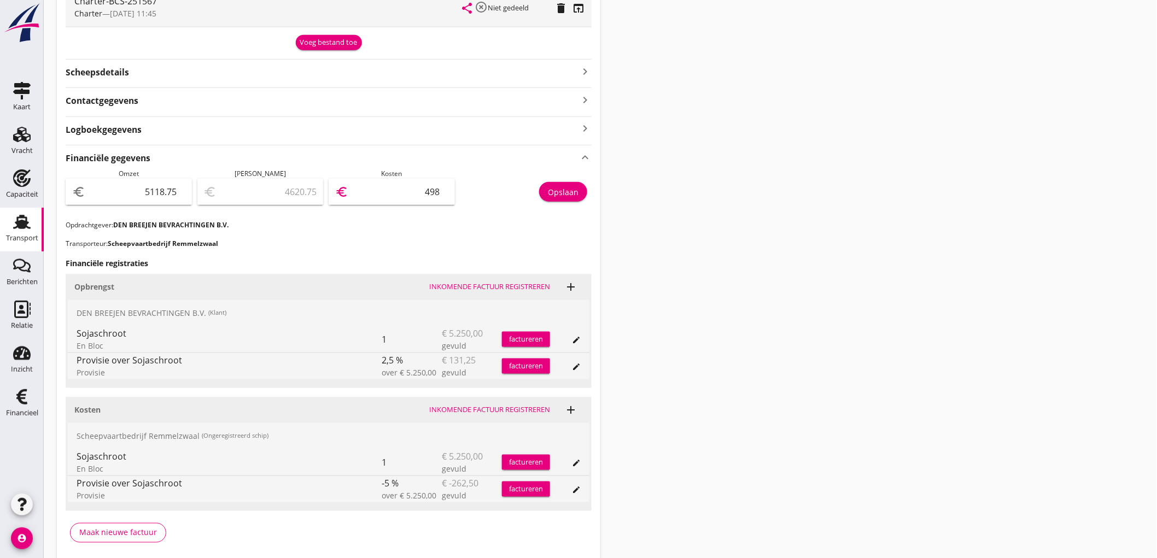
type input "4987"
type input "131.25"
type input "4987.50"
drag, startPoint x: 559, startPoint y: 197, endPoint x: 567, endPoint y: 191, distance: 9.9
click at [567, 191] on div "Opslaan" at bounding box center [563, 191] width 31 height 11
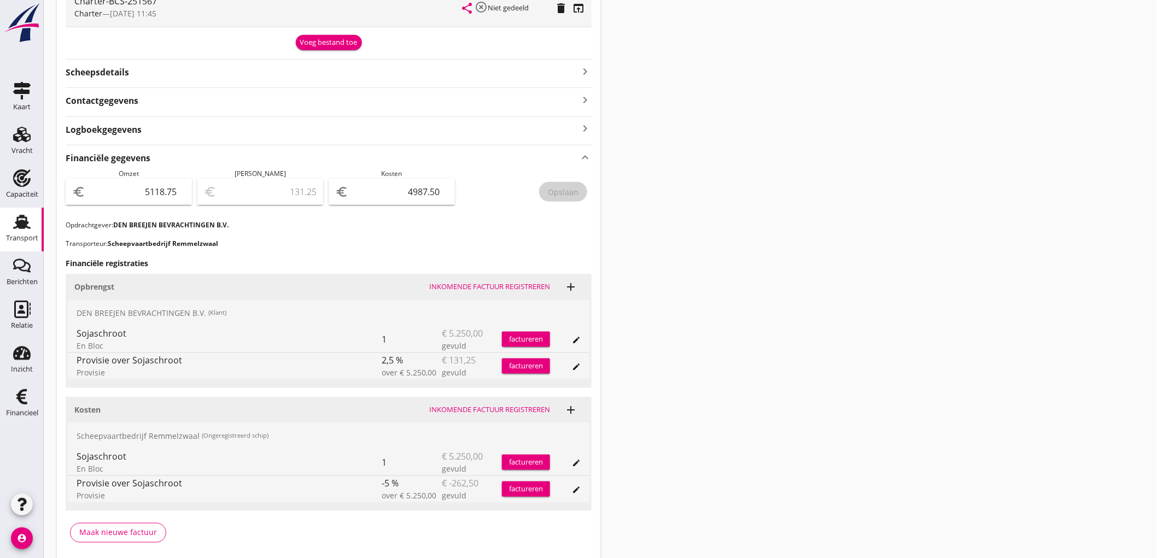
click at [1, 217] on link "Transport Transport" at bounding box center [22, 230] width 44 height 44
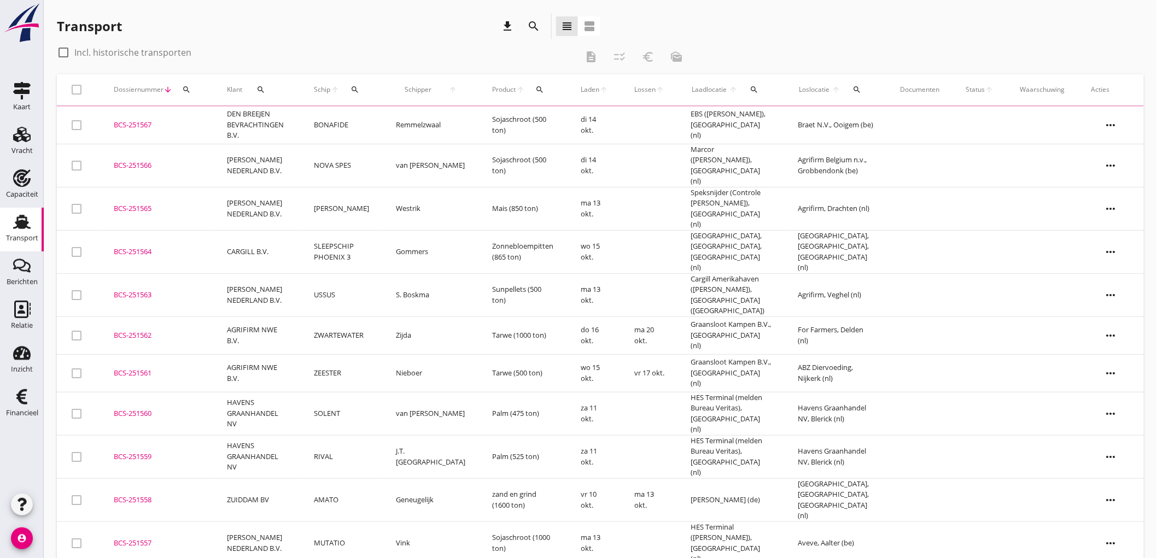
click at [301, 127] on td "DEN BREEJEN BEVRACHTINGEN B.V." at bounding box center [257, 126] width 87 height 38
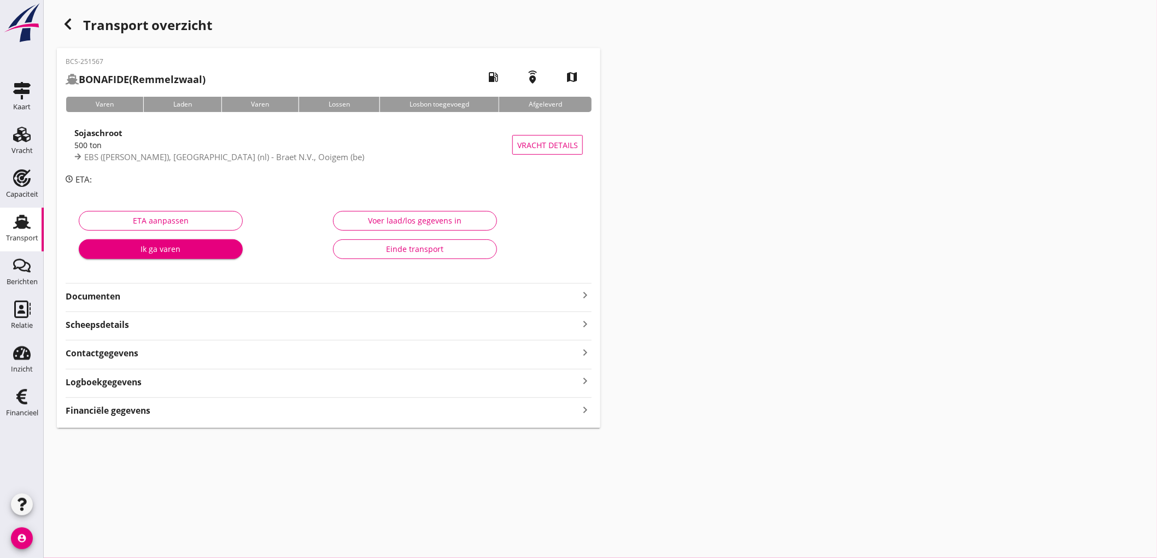
click at [20, 228] on use at bounding box center [22, 222] width 18 height 14
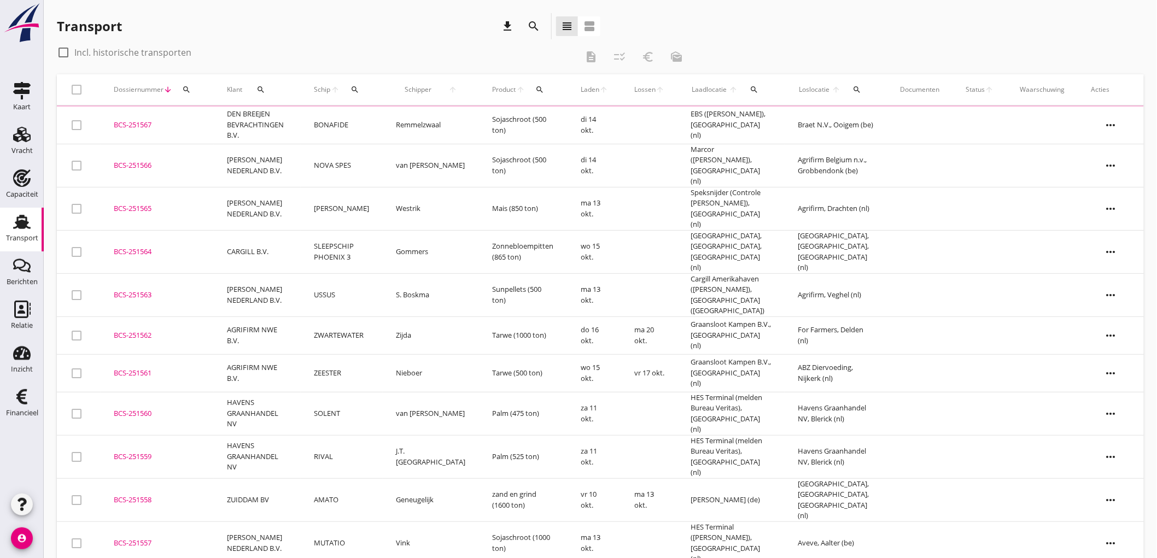
click at [326, 165] on td "NOVA SPES" at bounding box center [342, 165] width 82 height 43
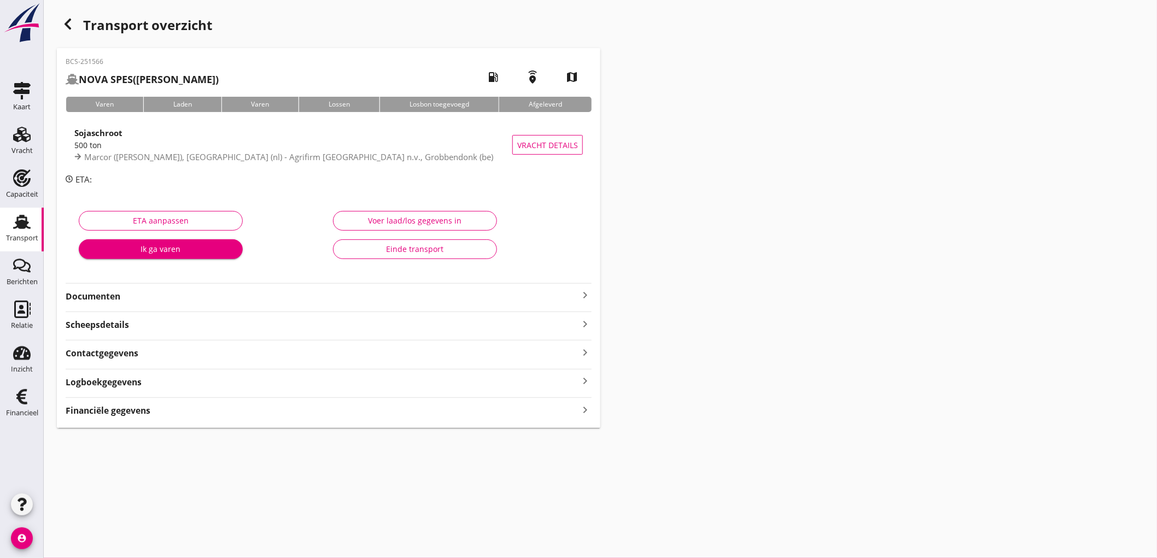
click at [95, 418] on div "BCS-251566 NOVA SPES (van Aken) local_gas_station emergency_share map Varen Lad…" at bounding box center [329, 238] width 544 height 380
click at [97, 416] on strong "Financiële gegevens" at bounding box center [108, 411] width 85 height 13
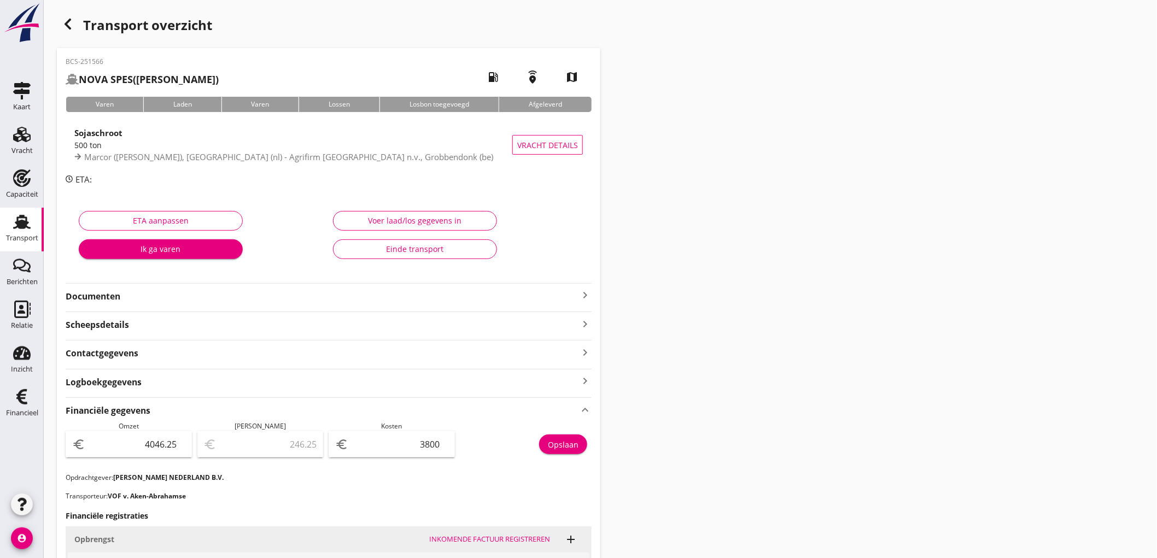
click at [7, 217] on link "Transport Transport" at bounding box center [22, 230] width 44 height 44
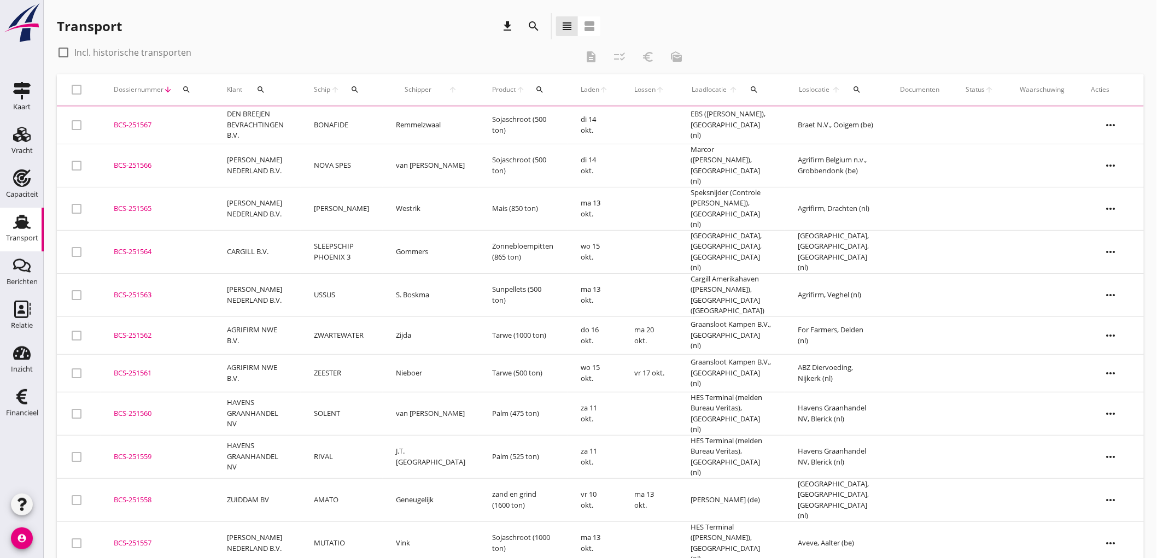
click at [265, 187] on td "[PERSON_NAME] NEDERLAND B.V." at bounding box center [257, 208] width 87 height 43
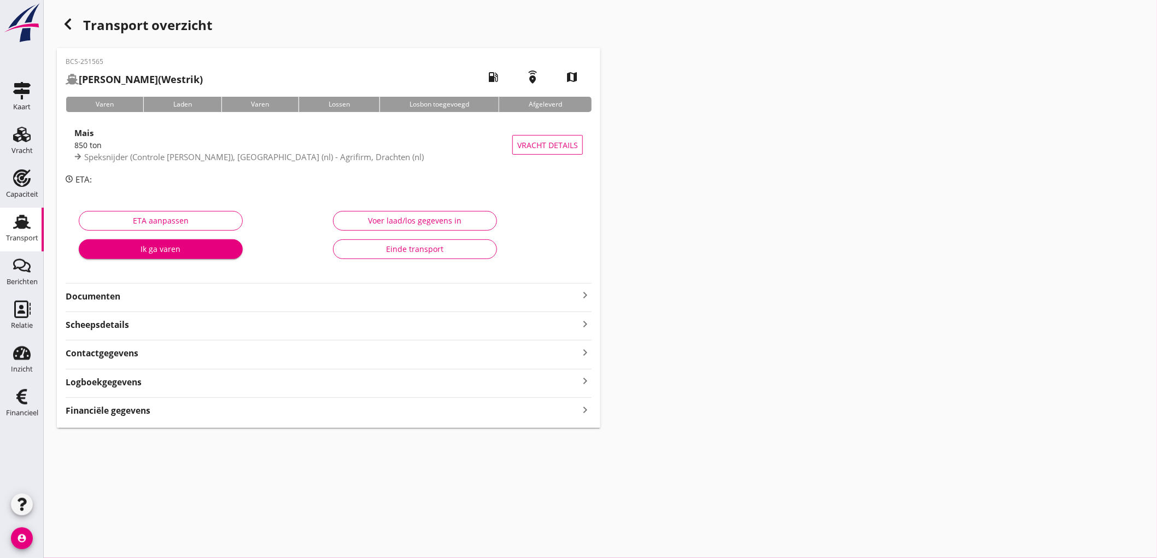
click at [119, 418] on div "BCS-251565 [PERSON_NAME] (Westrik) local_gas_station emergency_share map Varen …" at bounding box center [329, 238] width 544 height 380
click at [162, 419] on div "BCS-251565 [PERSON_NAME] (Westrik) local_gas_station emergency_share map Varen …" at bounding box center [329, 238] width 544 height 380
click at [171, 409] on div "Financiële gegevens keyboard_arrow_right" at bounding box center [329, 410] width 526 height 15
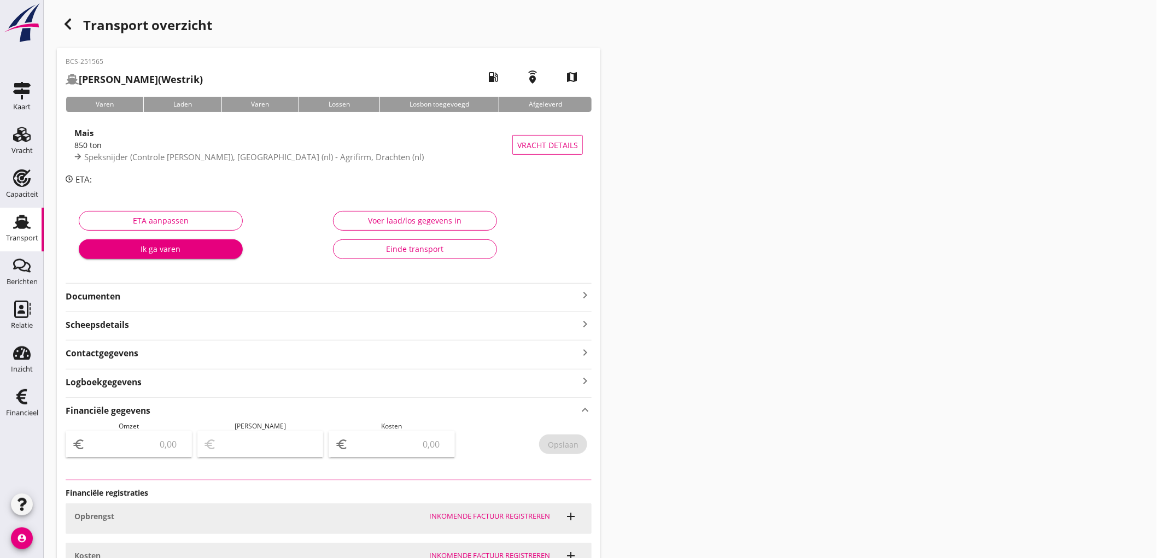
type input "5362.5"
type input "375.00"
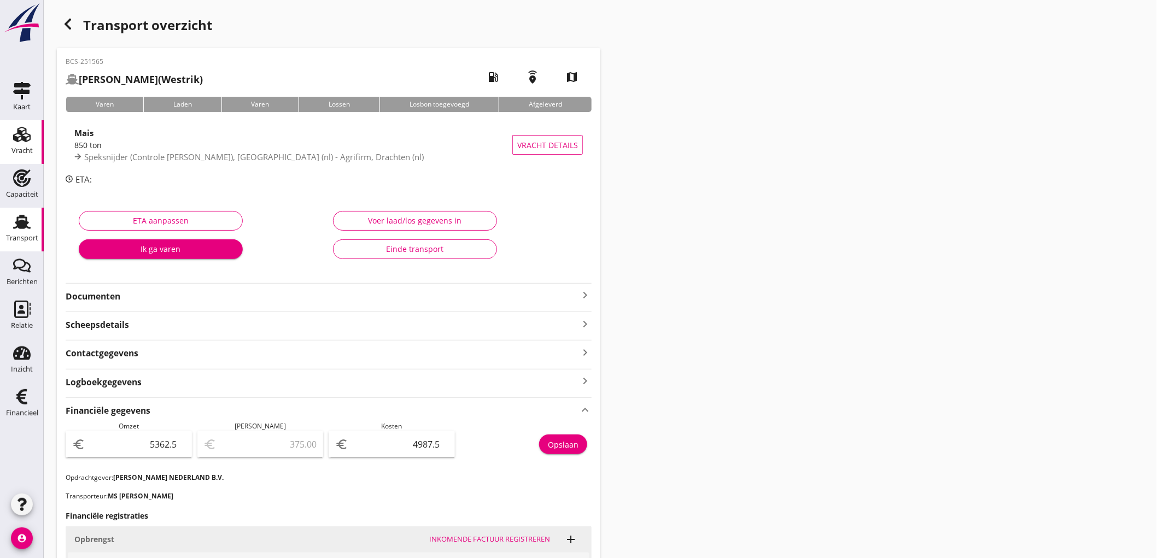
click at [20, 136] on use at bounding box center [22, 134] width 18 height 15
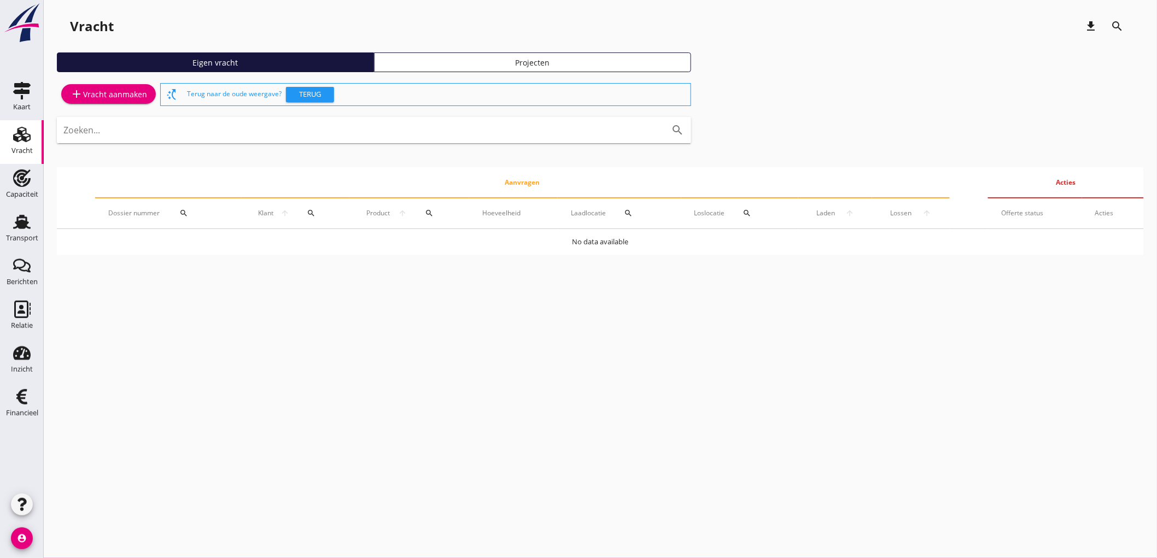
click at [113, 98] on div "add Vracht aanmaken" at bounding box center [108, 94] width 77 height 13
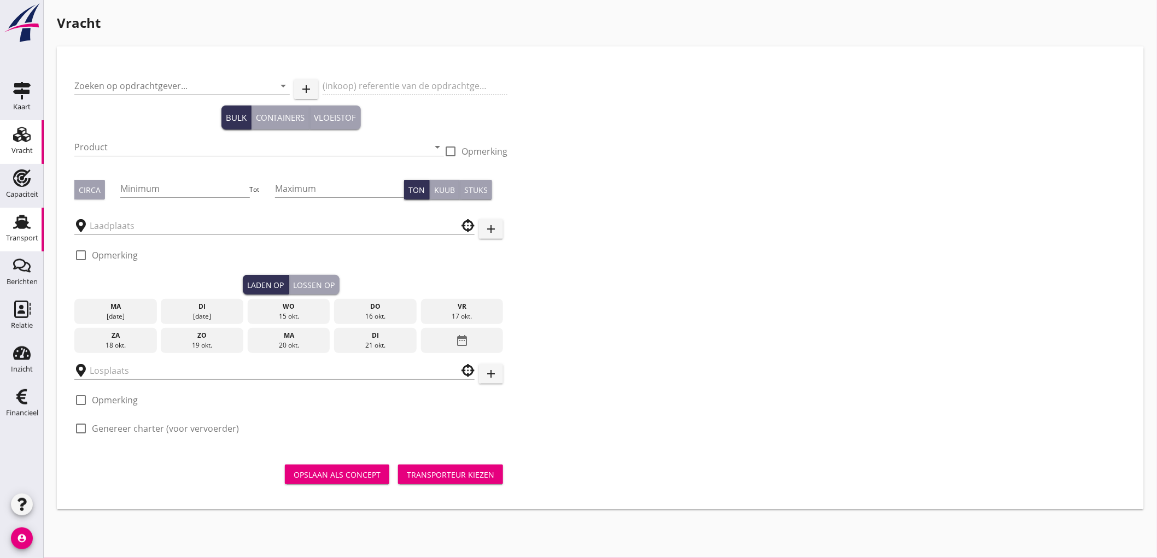
click at [33, 232] on div "Transport" at bounding box center [22, 238] width 32 height 15
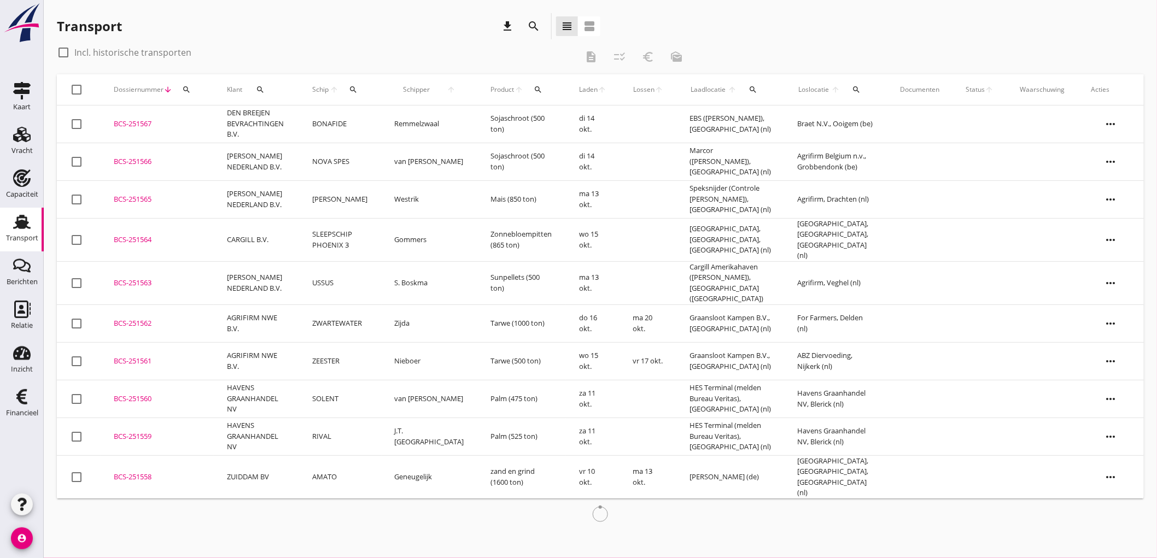
click at [131, 50] on label "Incl. historische transporten" at bounding box center [132, 52] width 117 height 11
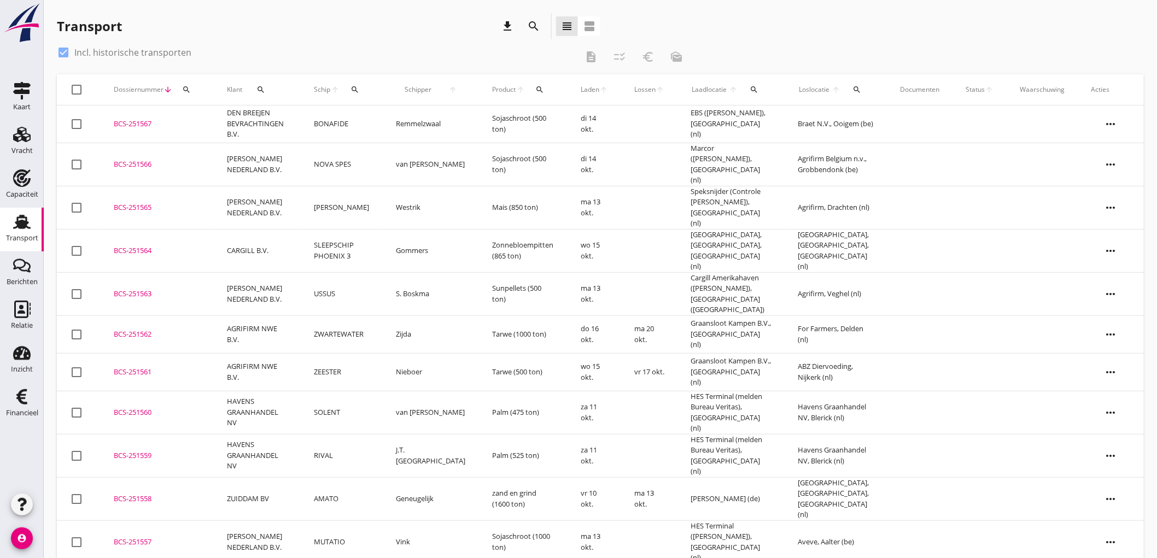
click at [359, 92] on icon "search" at bounding box center [355, 89] width 9 height 9
click at [445, 120] on input "Zoek op (scheeps)naam" at bounding box center [417, 122] width 114 height 18
click at [433, 156] on div "ENI: 02317339 (L:80 x B:8.20)" at bounding box center [452, 154] width 104 height 11
click at [501, 112] on div "Zoek op (scheeps)naam MUTATIO clear arrow_drop_down check" at bounding box center [441, 123] width 171 height 46
click at [509, 116] on icon "check" at bounding box center [515, 120] width 13 height 13
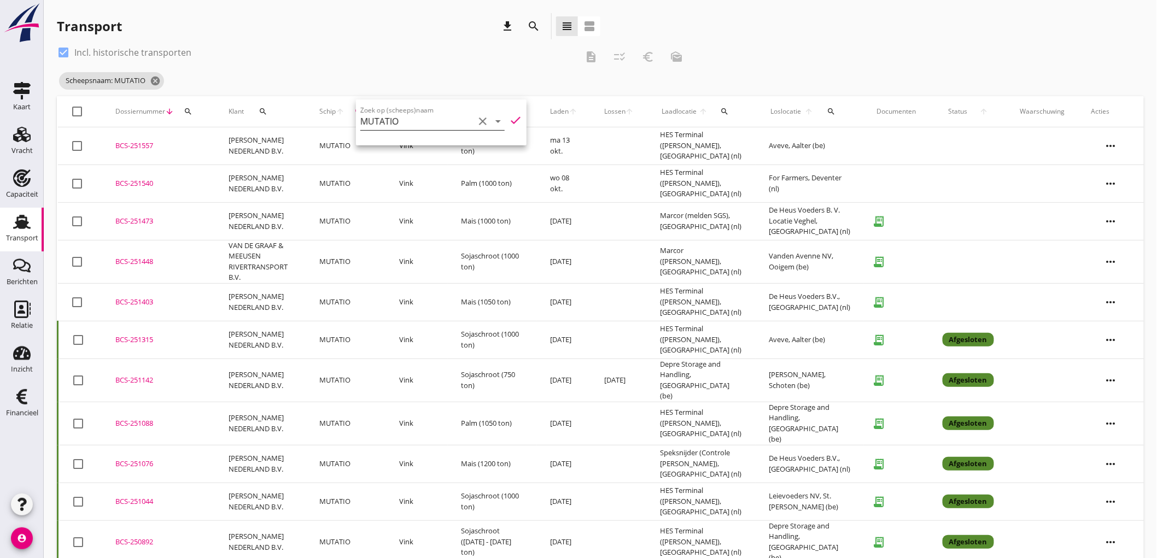
click at [476, 126] on icon "clear" at bounding box center [482, 121] width 13 height 13
click at [11, 155] on div "Vracht" at bounding box center [21, 150] width 21 height 15
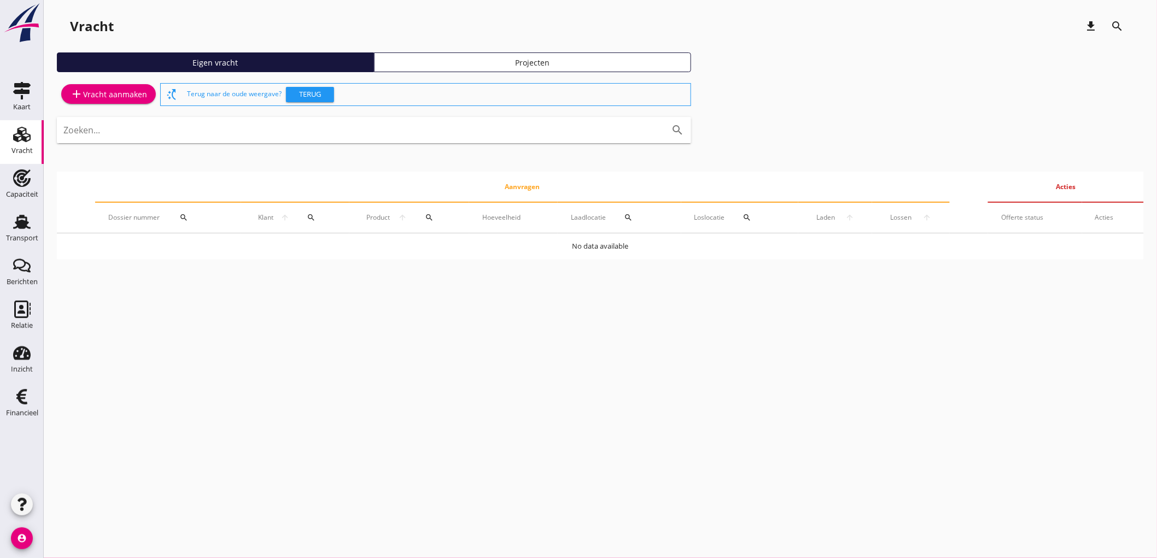
click at [144, 100] on div "add Vracht aanmaken" at bounding box center [108, 94] width 77 height 13
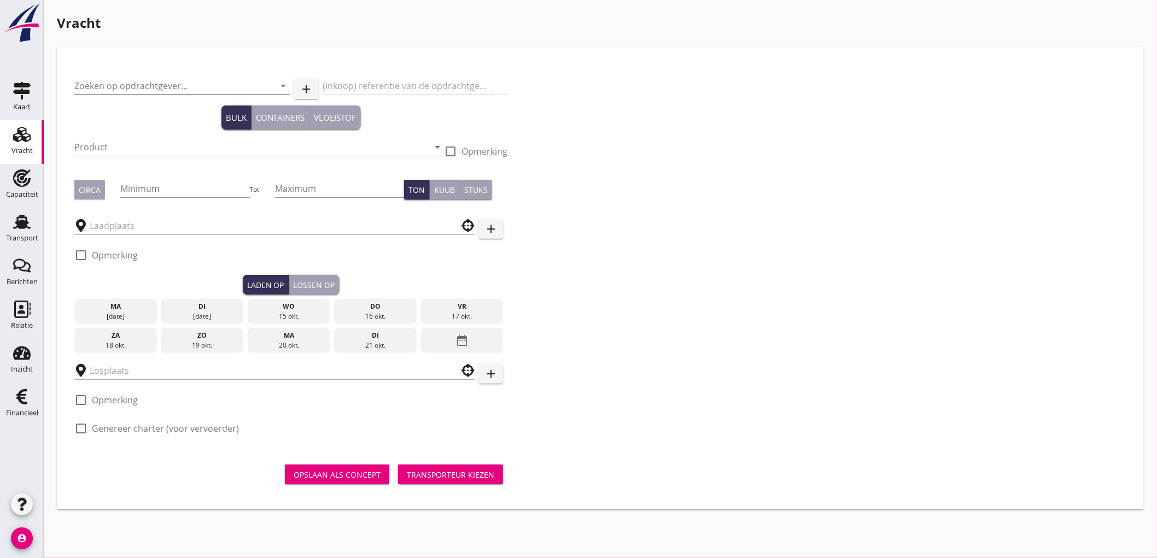
click at [159, 83] on input "Zoeken op opdrachtgever..." at bounding box center [166, 86] width 185 height 18
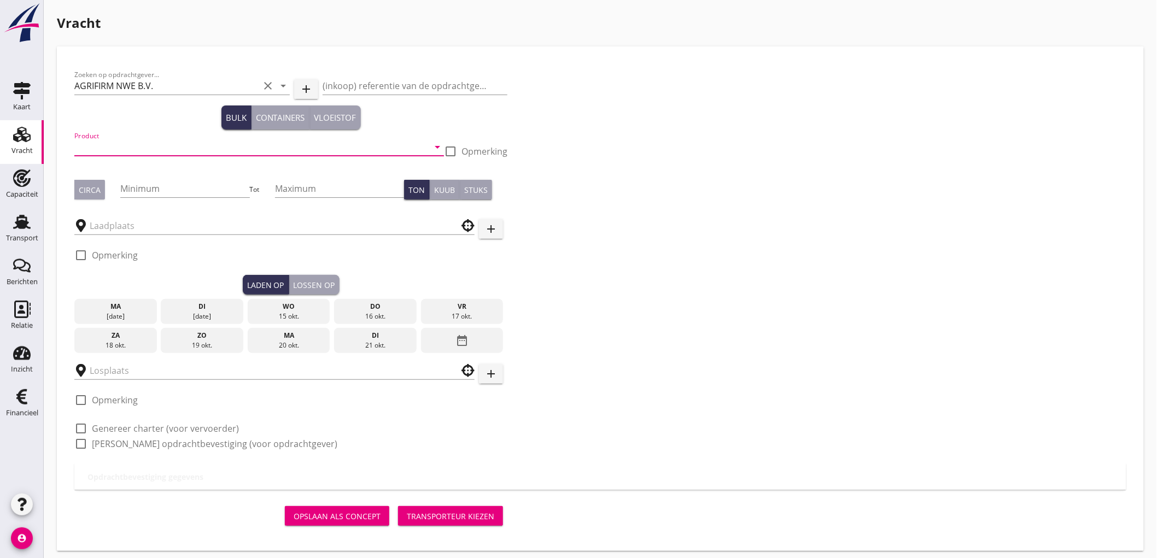
click at [161, 149] on input "Product" at bounding box center [251, 147] width 354 height 18
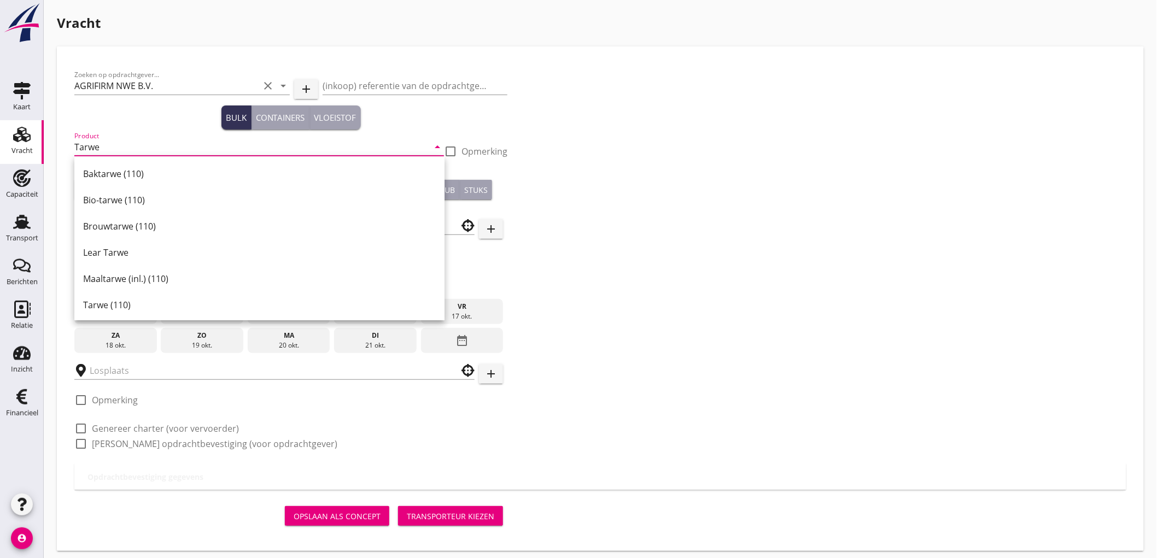
click at [130, 299] on div "Tarwe (110)" at bounding box center [259, 305] width 353 height 13
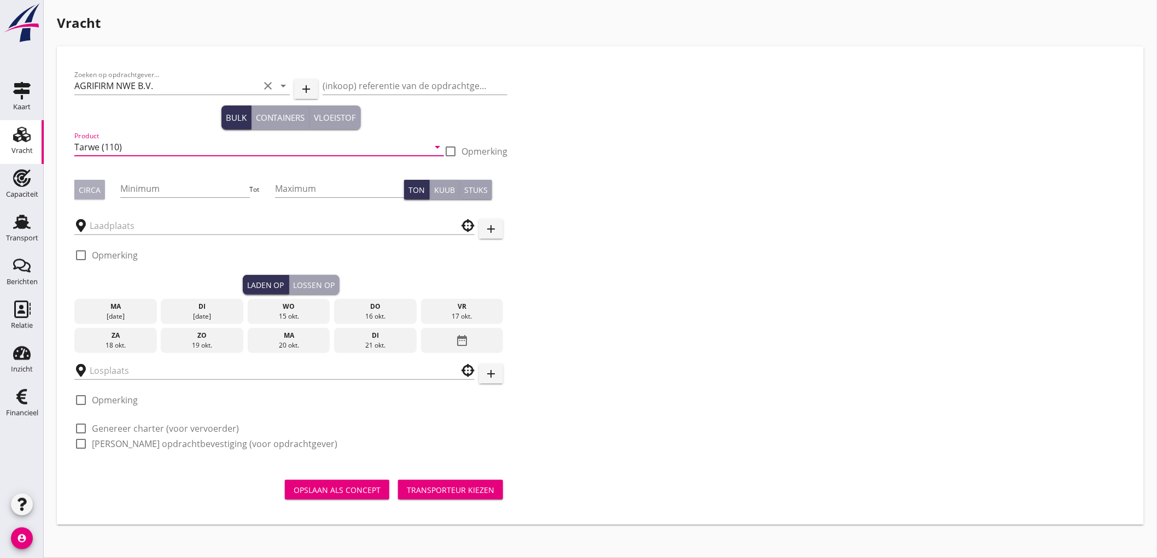
click at [97, 190] on div "Circa" at bounding box center [90, 189] width 22 height 11
click at [132, 188] on input "Minimum" at bounding box center [184, 189] width 129 height 18
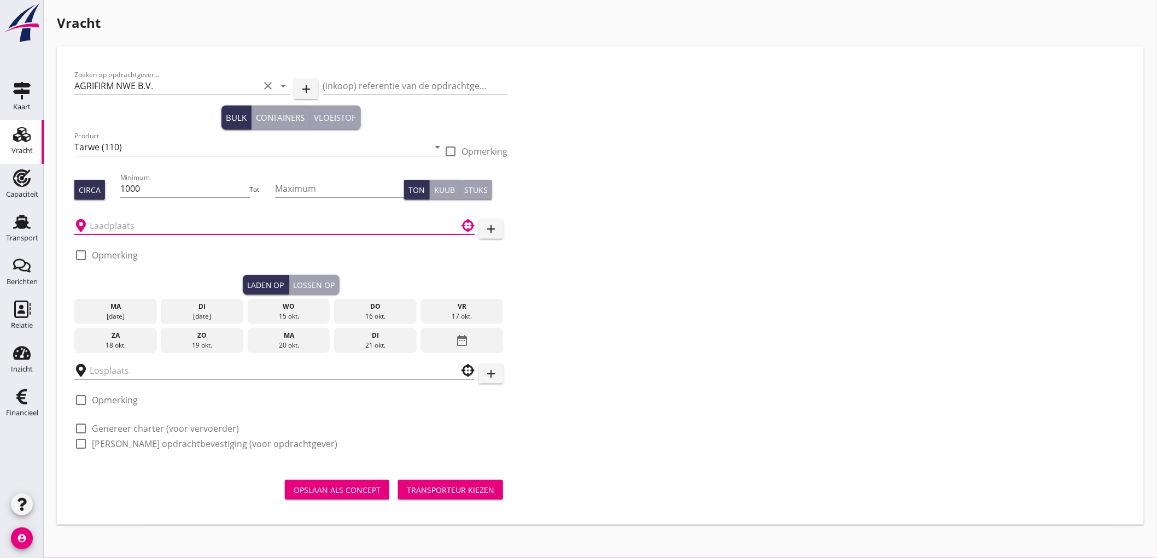
click at [139, 226] on input "text" at bounding box center [267, 226] width 354 height 18
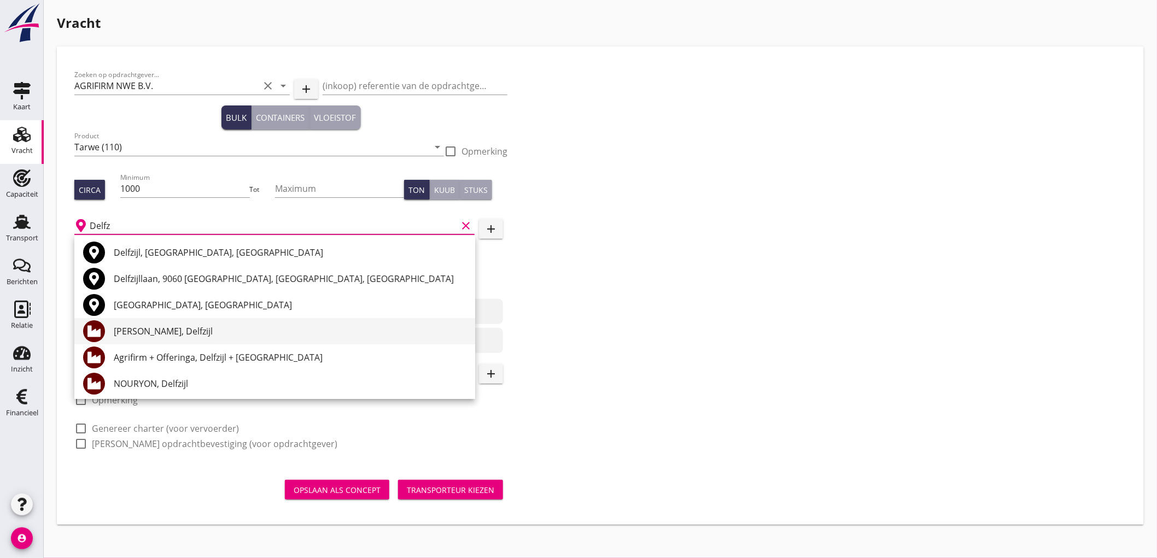
scroll to position [61, 0]
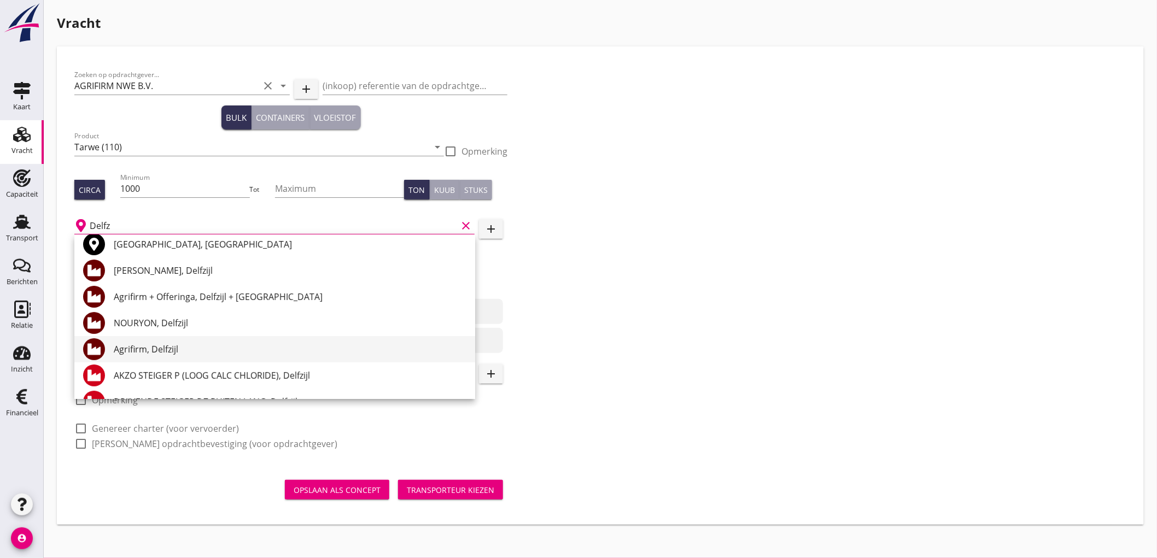
click at [185, 348] on div "Agrifirm, Delfzijl" at bounding box center [290, 349] width 353 height 13
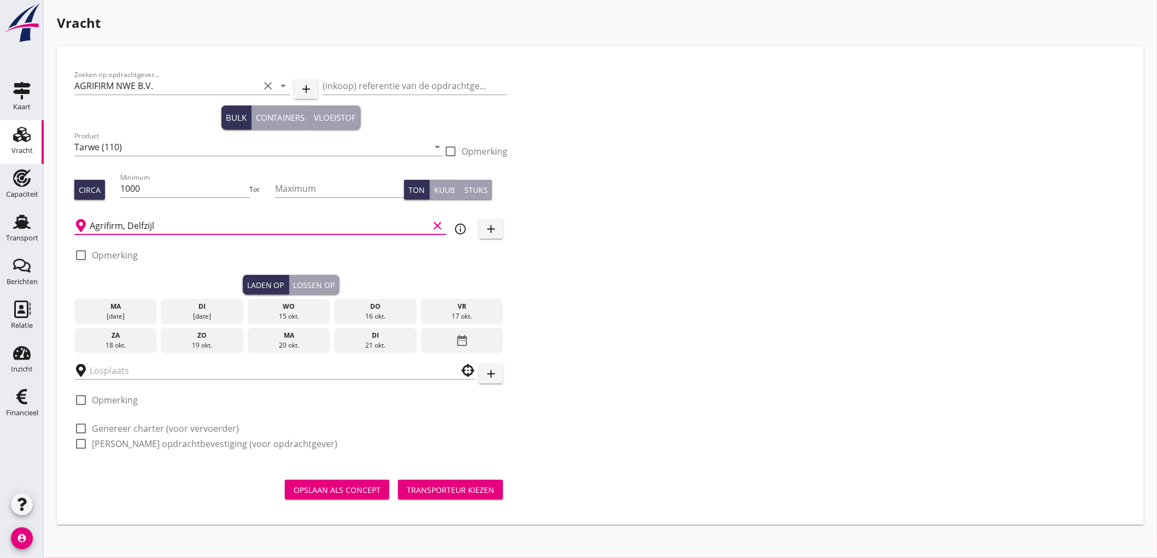
click at [375, 315] on div "16 okt." at bounding box center [375, 317] width 77 height 10
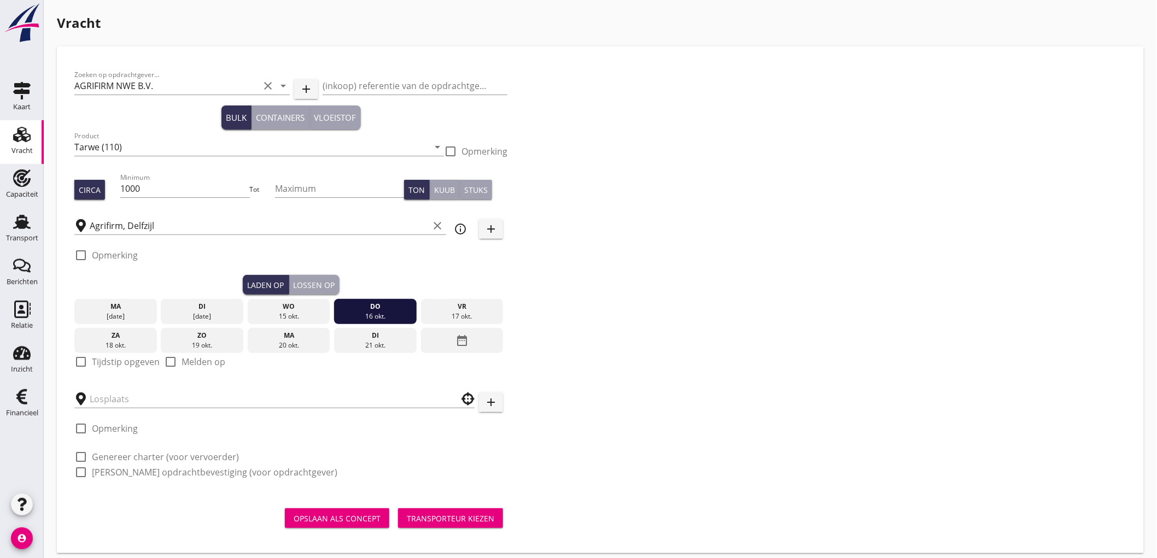
click at [108, 363] on label "Tijdstip opgeven" at bounding box center [126, 362] width 68 height 11
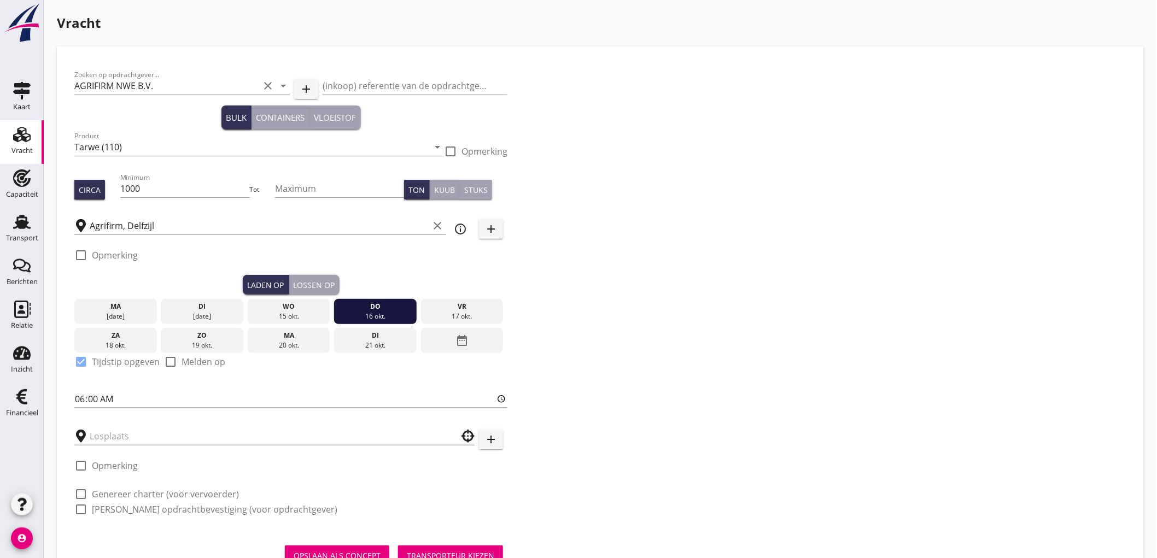
click at [84, 396] on input "06:00" at bounding box center [290, 399] width 433 height 18
click at [138, 442] on input "text" at bounding box center [267, 437] width 354 height 18
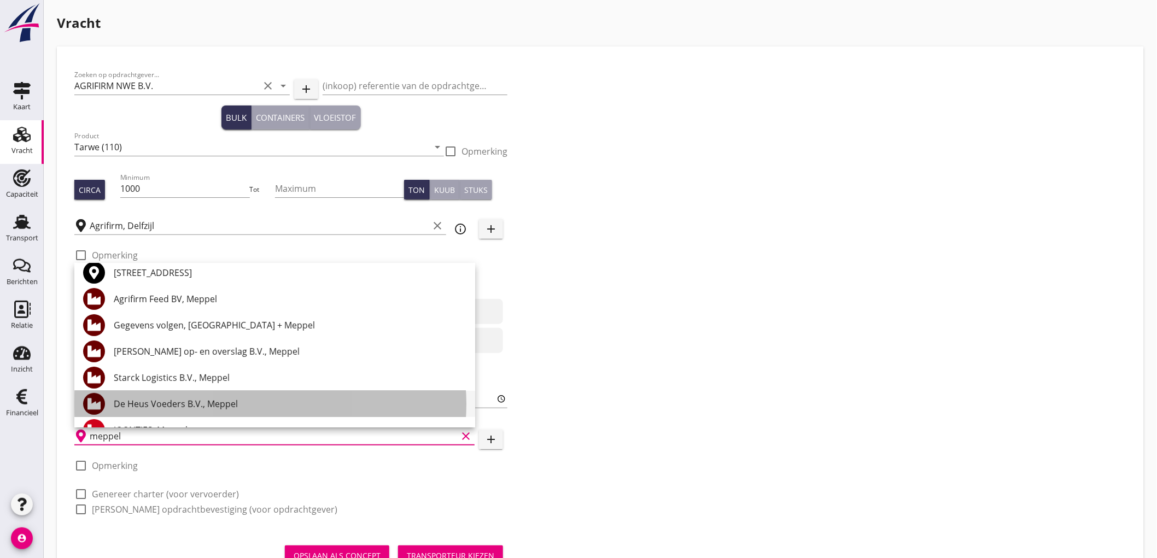
click at [200, 401] on div "De Heus Voeders B.V., Meppel" at bounding box center [290, 404] width 353 height 13
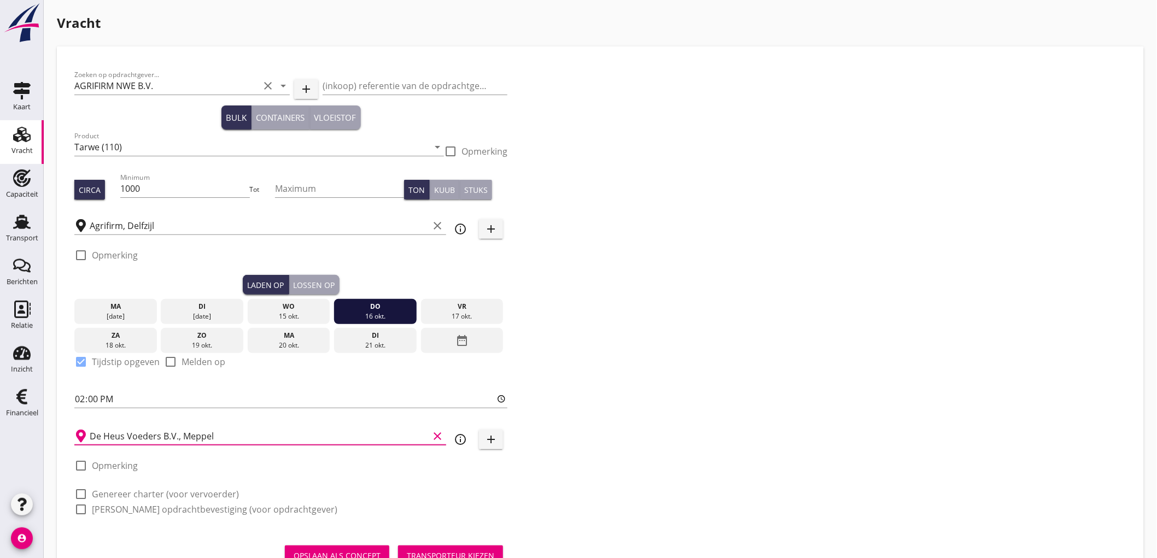
click at [131, 494] on label "Genereer charter (voor vervoerder)" at bounding box center [165, 494] width 147 height 11
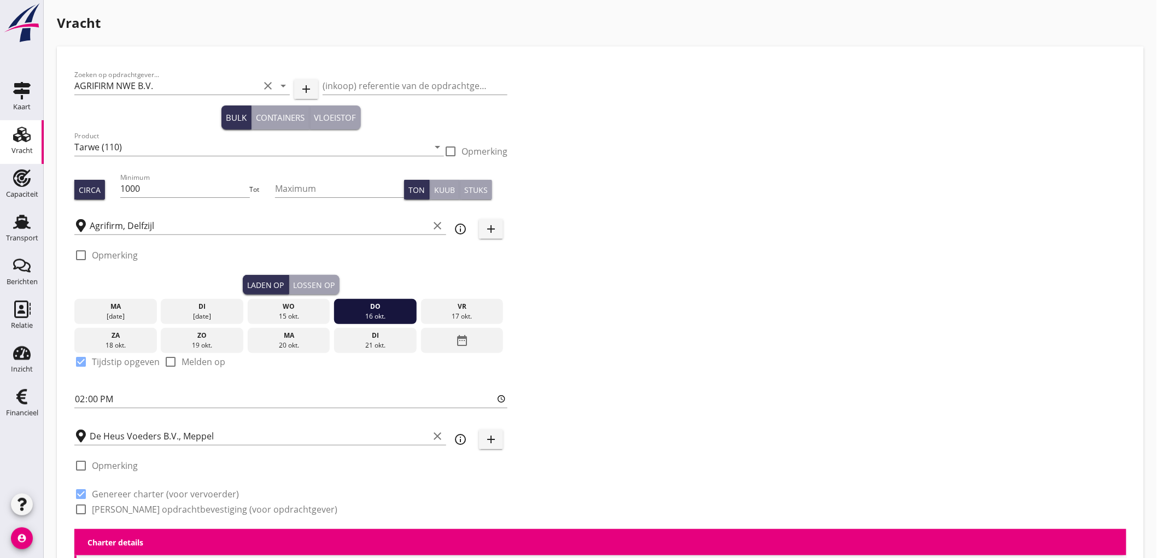
click at [134, 505] on label "[PERSON_NAME] opdrachtbevestiging (voor opdrachtgever)" at bounding box center [215, 509] width 246 height 11
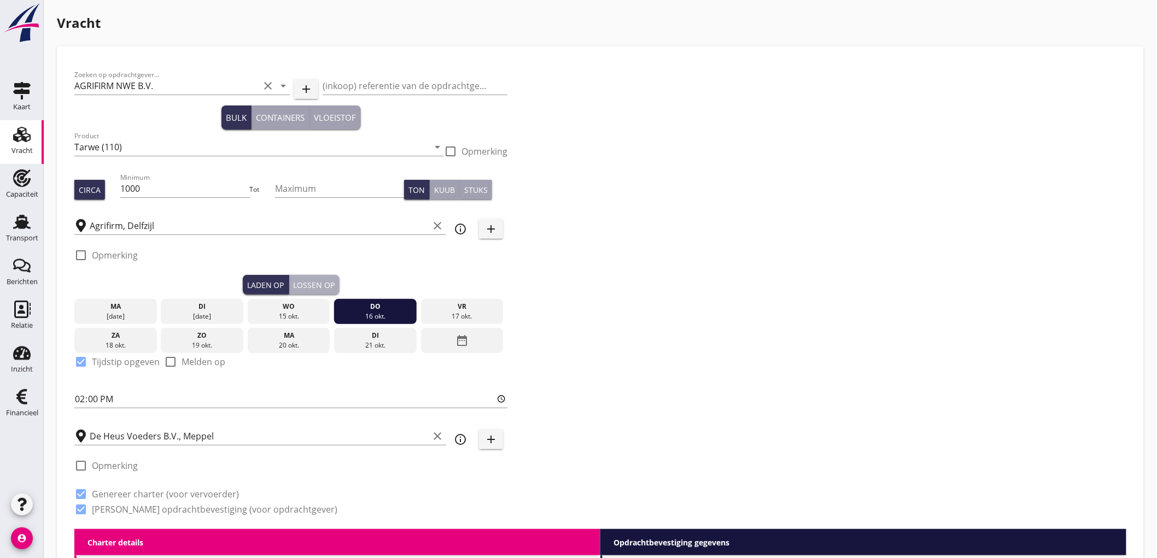
click at [318, 288] on div "Lossen op" at bounding box center [315, 284] width 42 height 11
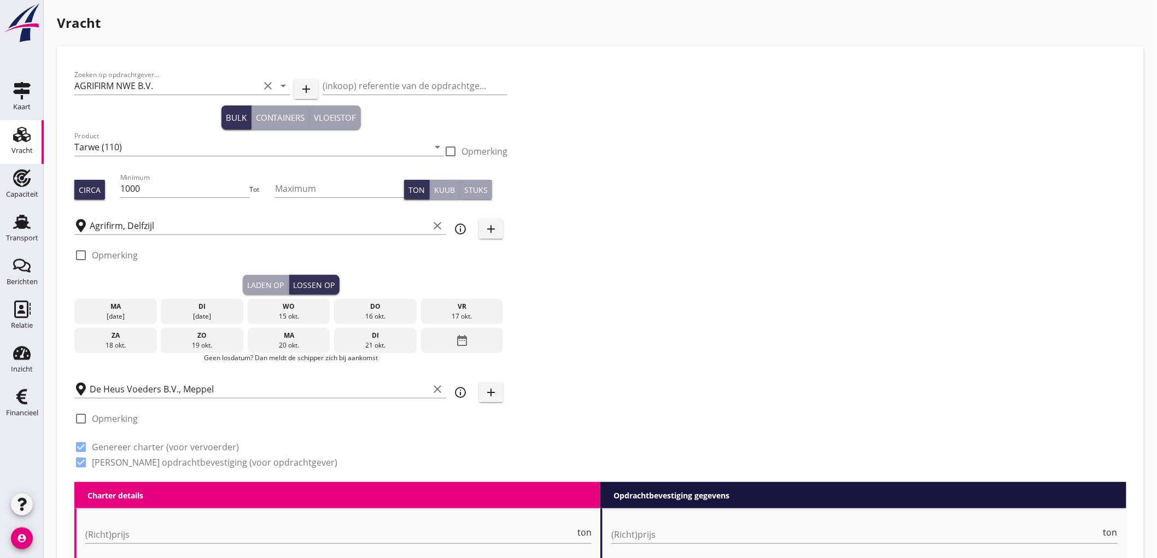
click at [311, 337] on div "ma" at bounding box center [288, 336] width 77 height 10
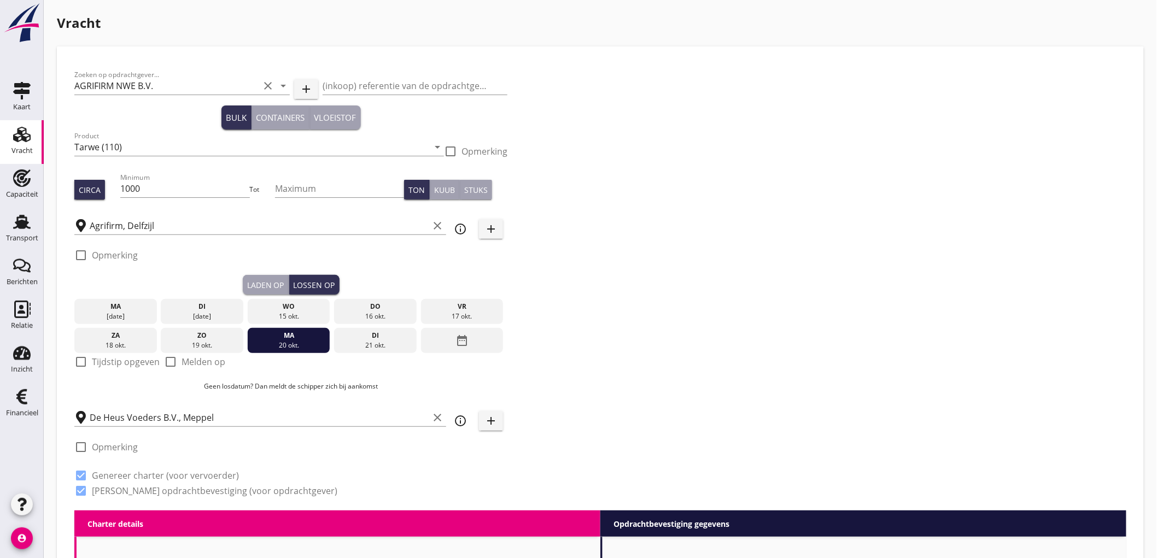
click at [146, 361] on label "Tijdstip opgeven" at bounding box center [126, 362] width 68 height 11
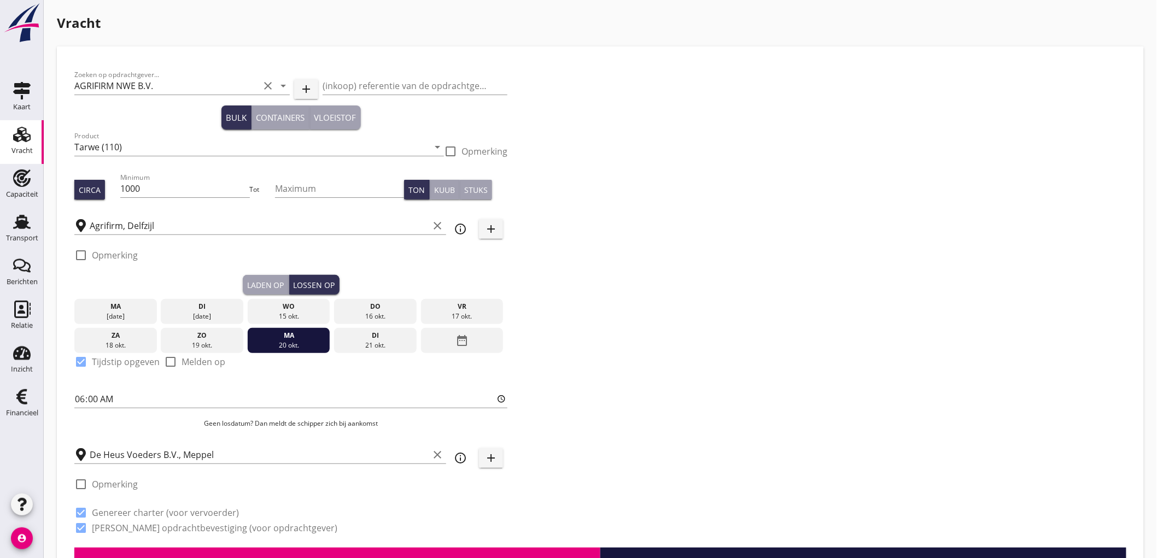
scroll to position [182, 0]
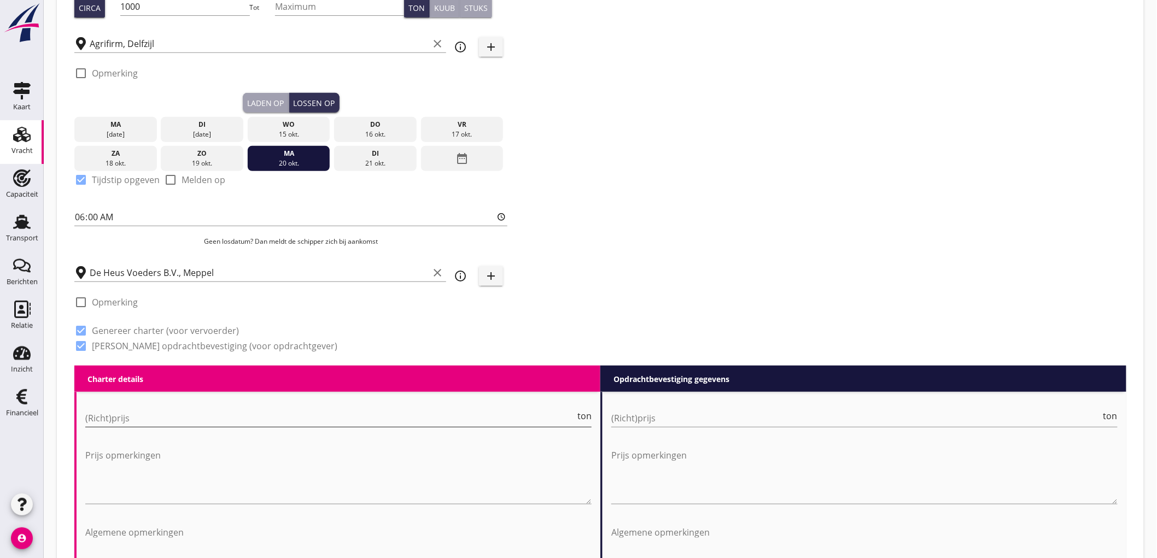
click at [121, 418] on input "(Richt)prijs" at bounding box center [330, 419] width 490 height 18
click at [637, 418] on input "(Richt)prijs" at bounding box center [856, 419] width 490 height 18
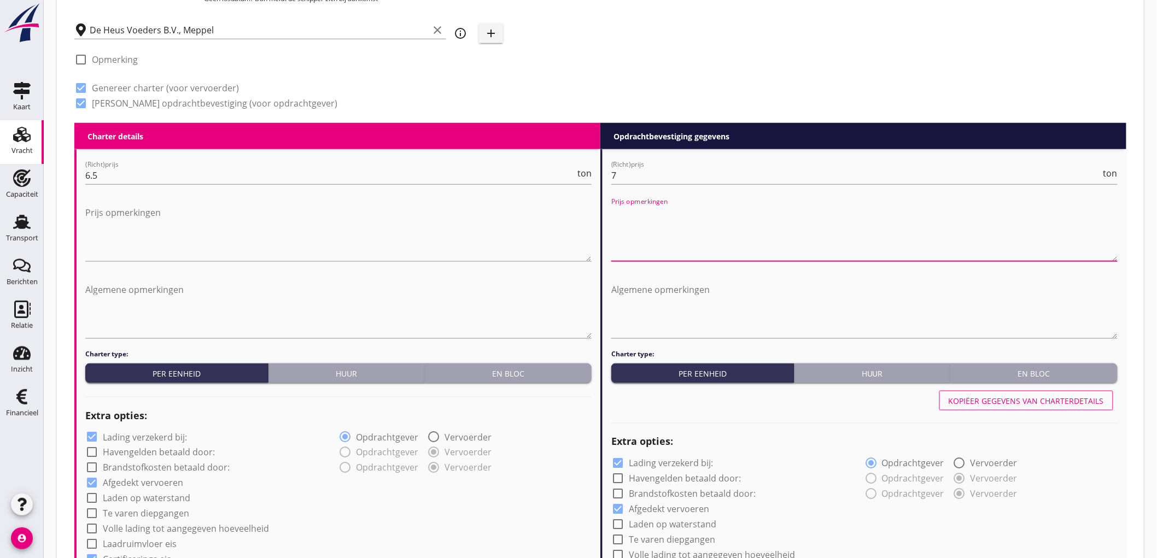
click at [143, 432] on label "Lading verzekerd bij:" at bounding box center [145, 437] width 84 height 11
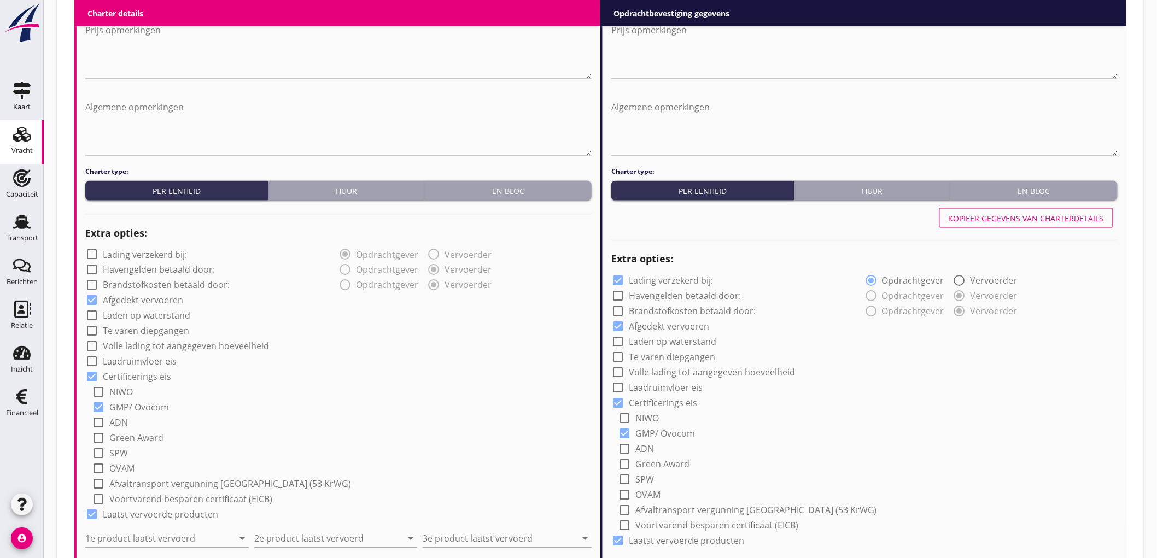
scroll to position [729, 0]
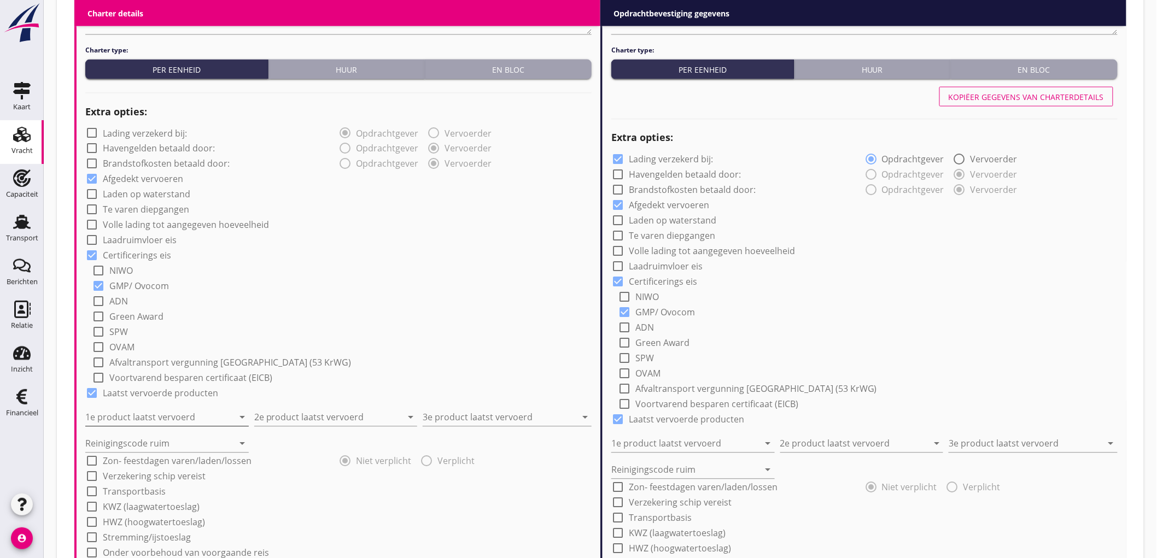
click at [148, 422] on input "1e product laatst vervoerd" at bounding box center [159, 418] width 148 height 18
click at [395, 233] on div "check_box_outline_blank Laadruimvloer eis" at bounding box center [338, 239] width 506 height 15
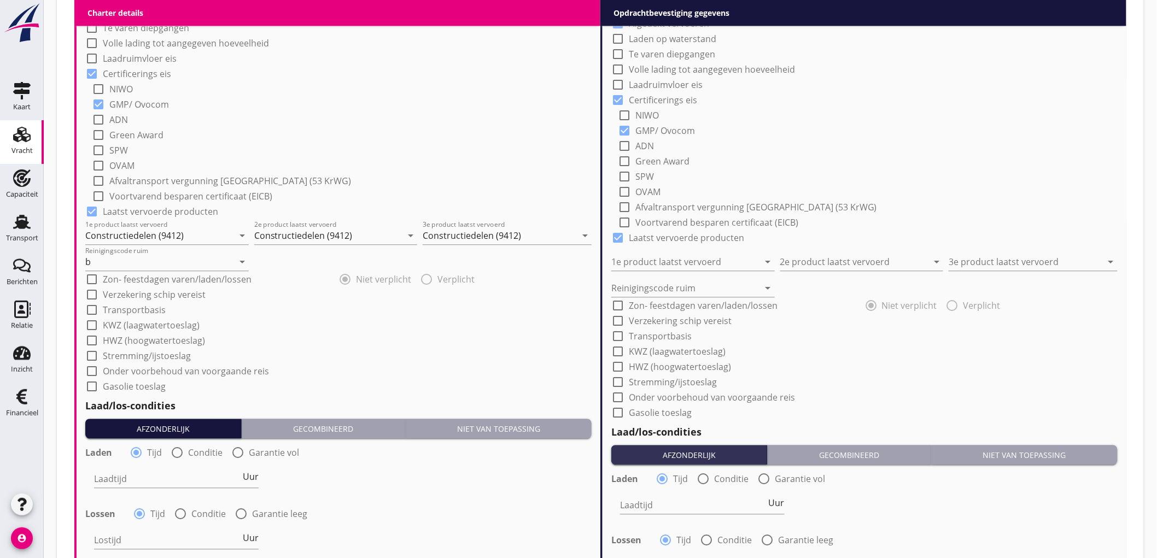
scroll to position [972, 0]
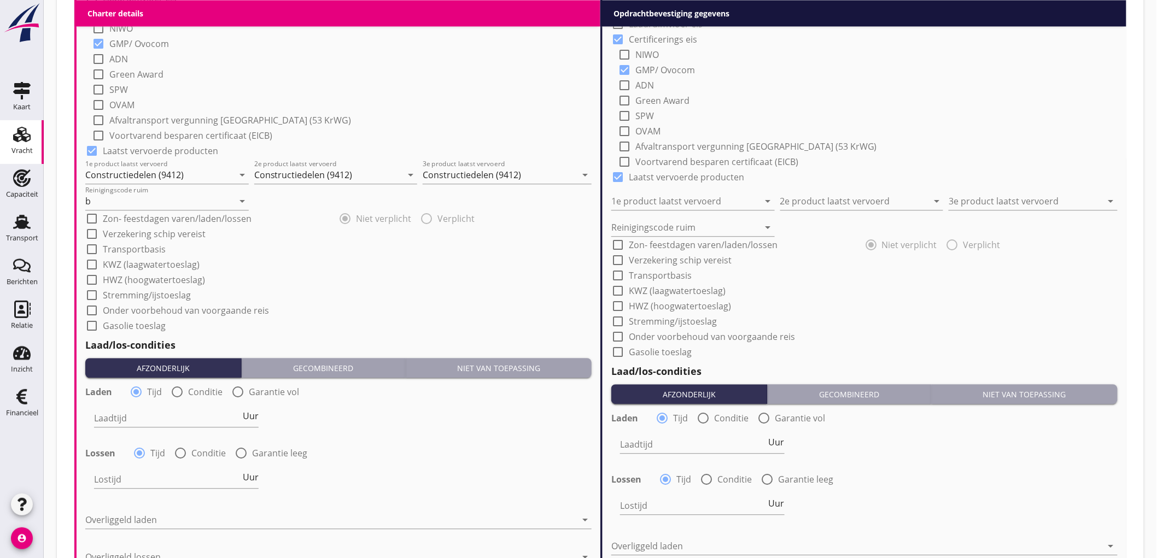
click at [188, 395] on label "Conditie" at bounding box center [205, 392] width 34 height 11
click at [152, 417] on div at bounding box center [210, 419] width 232 height 18
click at [0, 0] on div "Nederlands wettelijk 2011" at bounding box center [0, 0] width 0 height 0
click at [178, 440] on div "Laden radio_button_unchecked Tijd radio_button_checked Conditie radio_button_un…" at bounding box center [338, 441] width 506 height 118
click at [176, 453] on div at bounding box center [180, 453] width 19 height 19
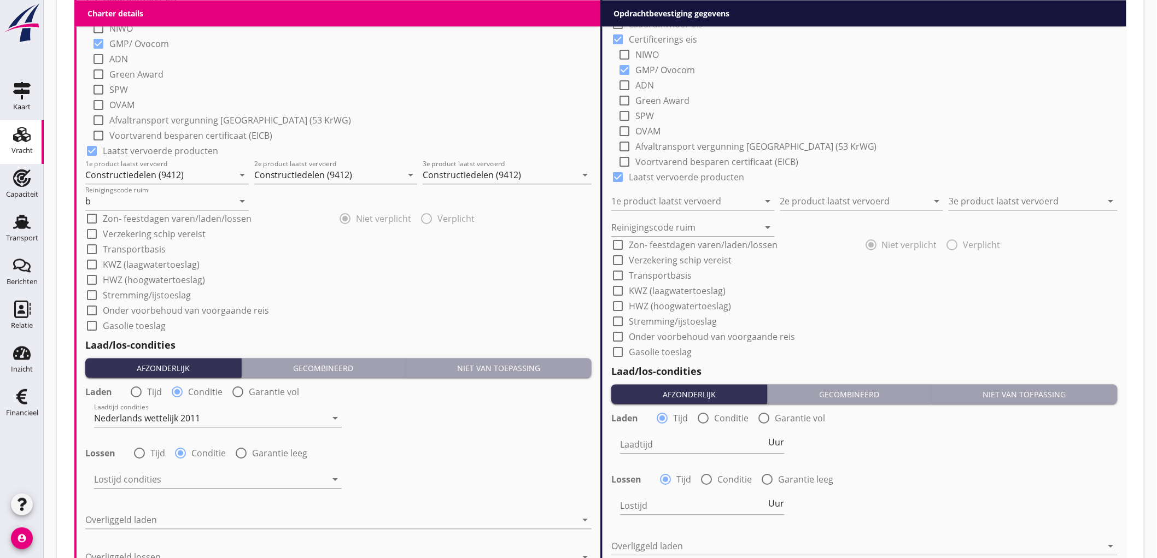
click at [127, 484] on div at bounding box center [210, 480] width 232 height 18
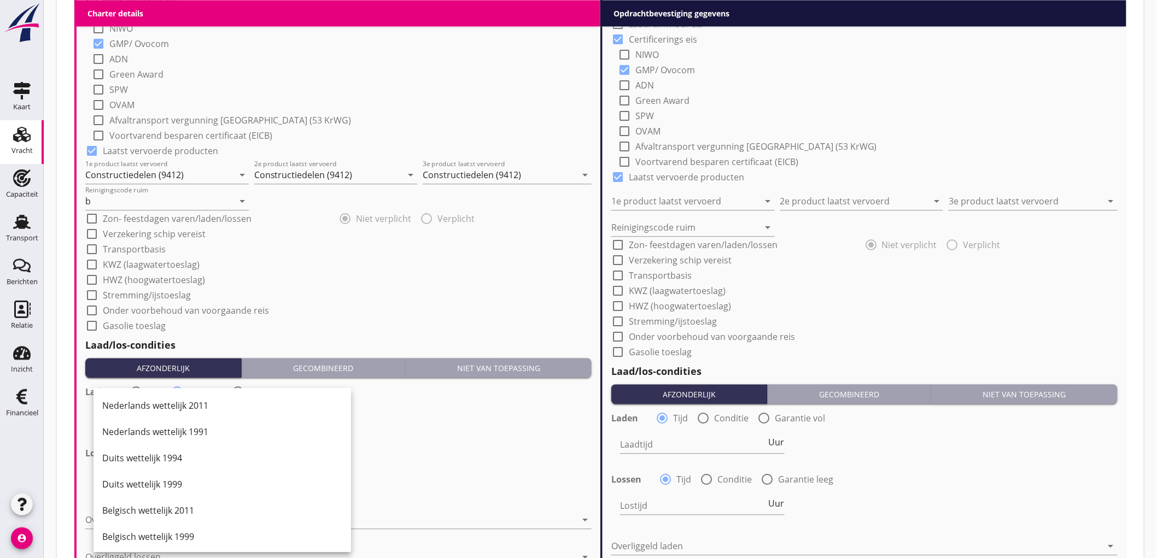
drag, startPoint x: 156, startPoint y: 412, endPoint x: 435, endPoint y: 462, distance: 283.4
click at [157, 412] on div "Nederlands wettelijk 2011" at bounding box center [222, 406] width 240 height 26
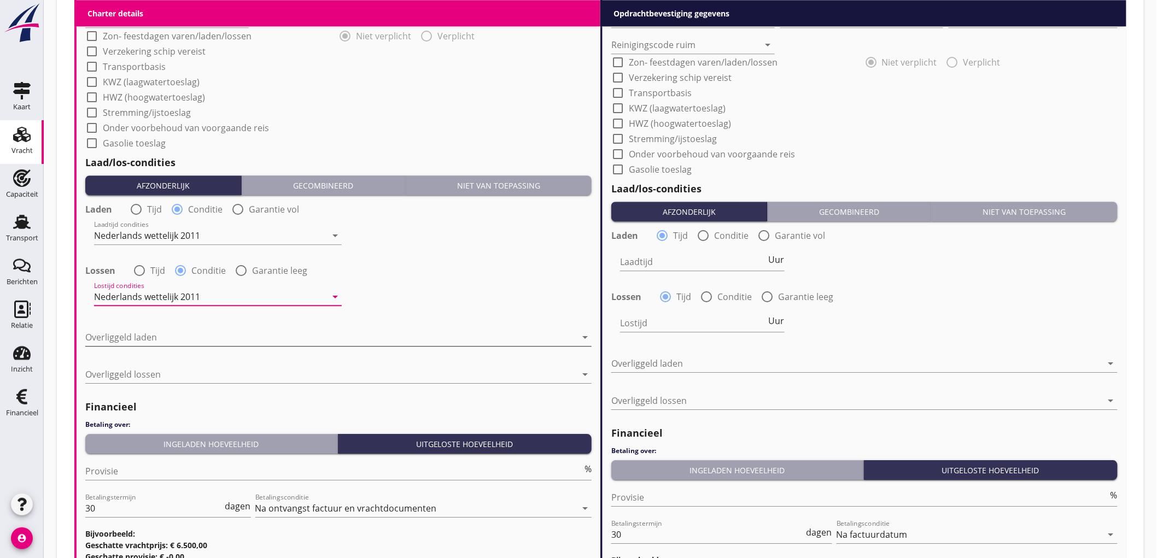
click at [160, 338] on div at bounding box center [330, 338] width 491 height 18
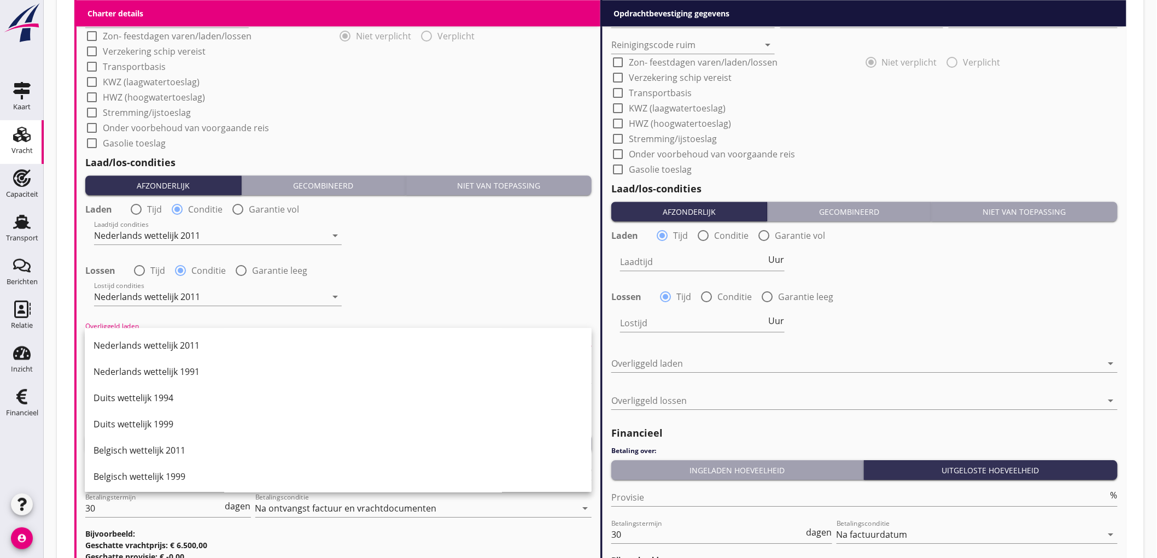
click at [160, 339] on div "Nederlands wettelijk 2011" at bounding box center [338, 345] width 489 height 13
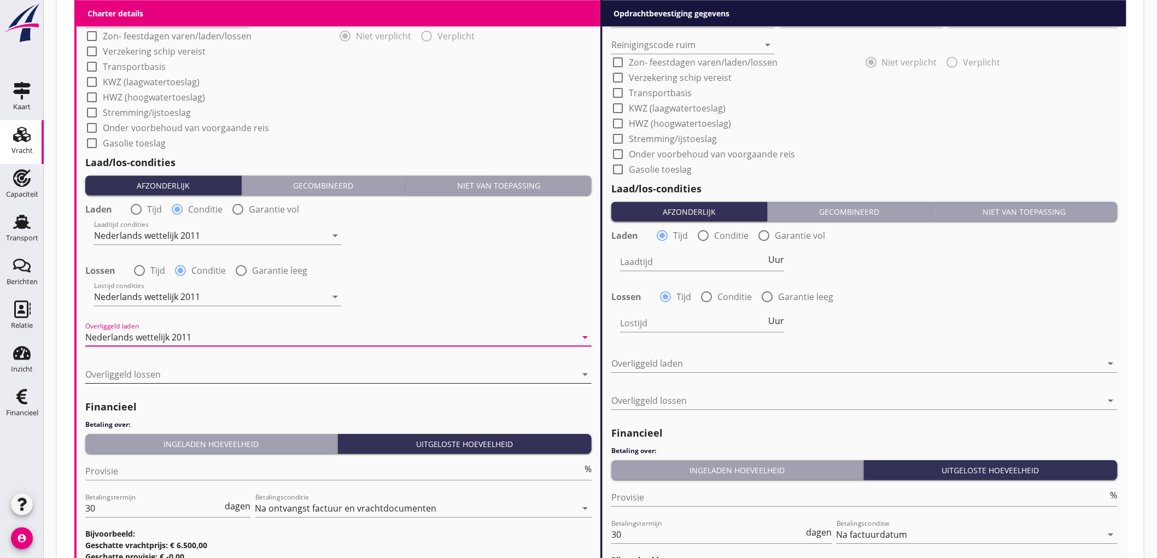
click at [151, 369] on div at bounding box center [330, 375] width 491 height 18
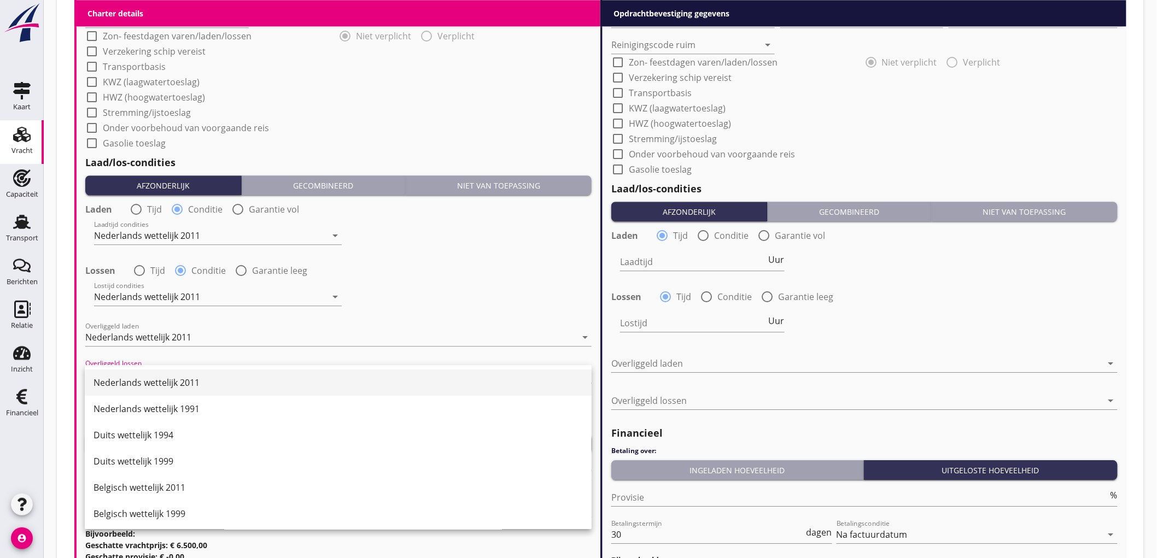
click at [151, 372] on div "Nederlands wettelijk 2011" at bounding box center [338, 383] width 489 height 26
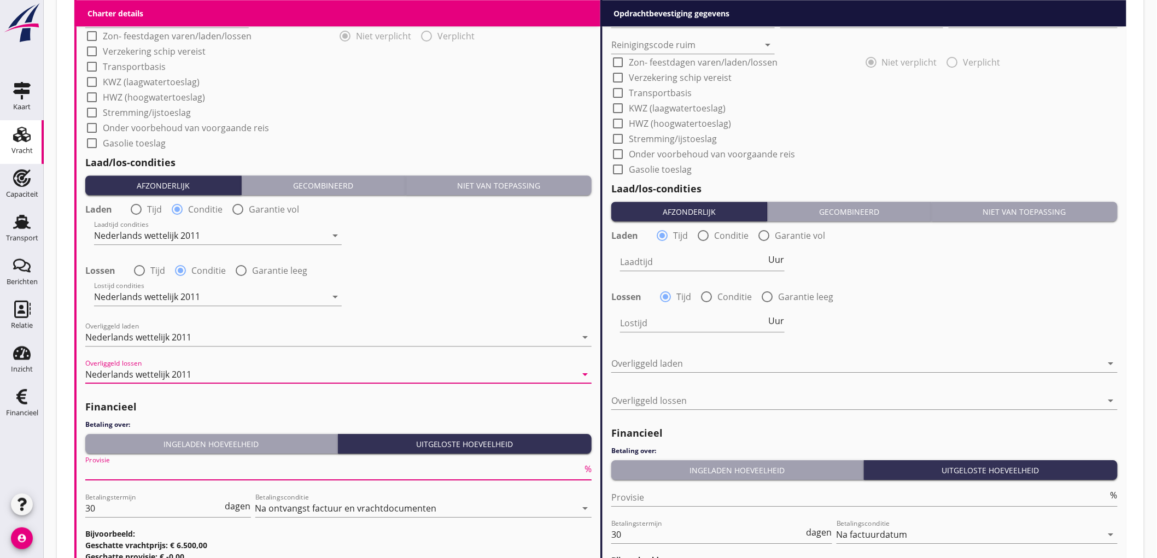
click at [142, 473] on input "Provisie" at bounding box center [333, 472] width 497 height 18
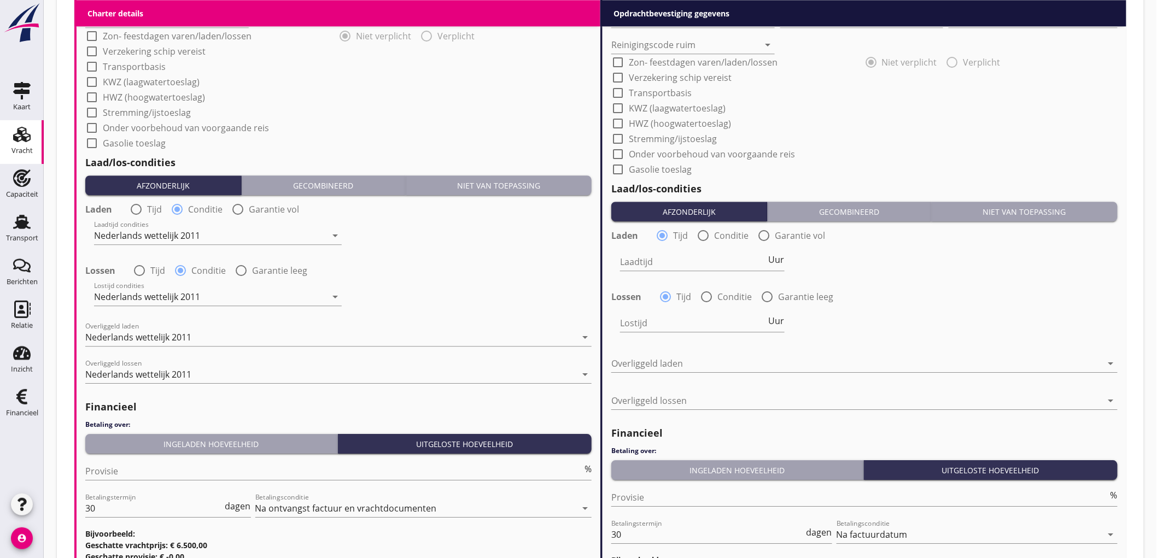
click at [539, 285] on div "Lostijd condities Nederlands wettelijk 2011 arrow_drop_down" at bounding box center [338, 297] width 509 height 39
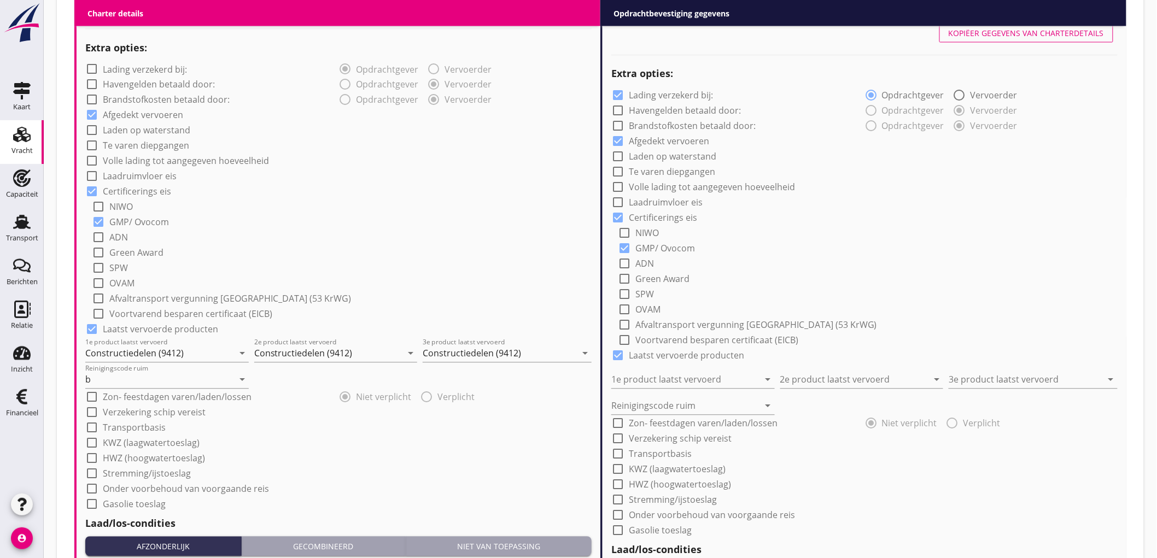
scroll to position [428, 0]
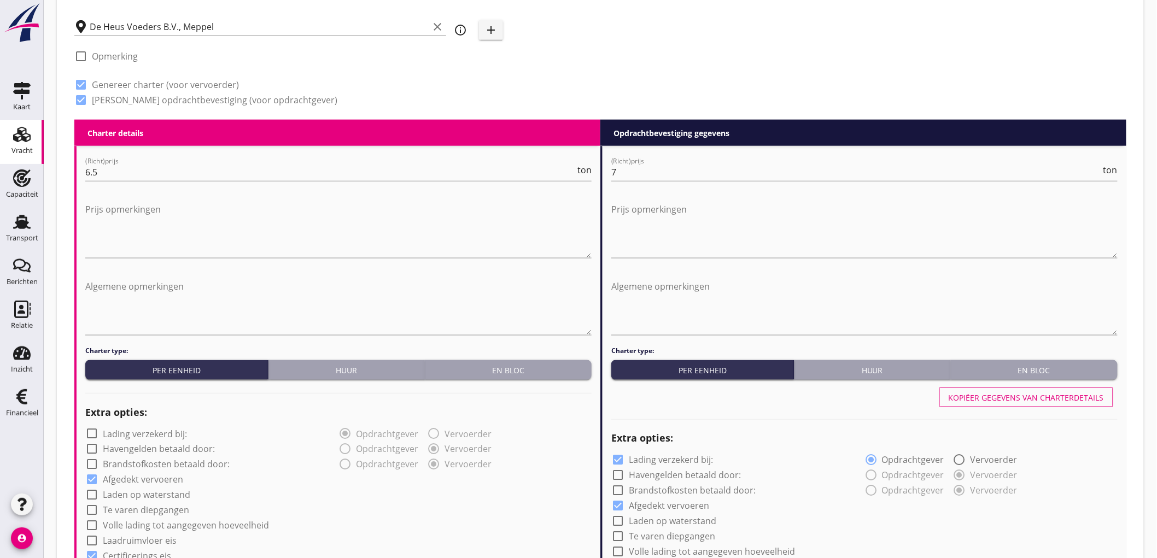
click at [980, 395] on div "Kopiëer gegevens van charterdetails" at bounding box center [1026, 397] width 155 height 11
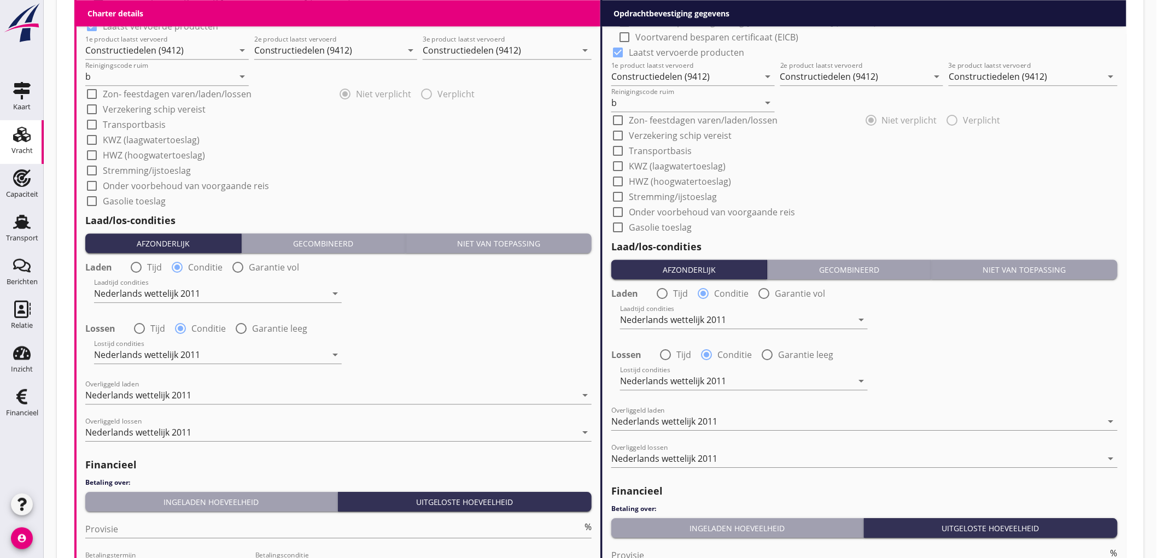
scroll to position [1279, 0]
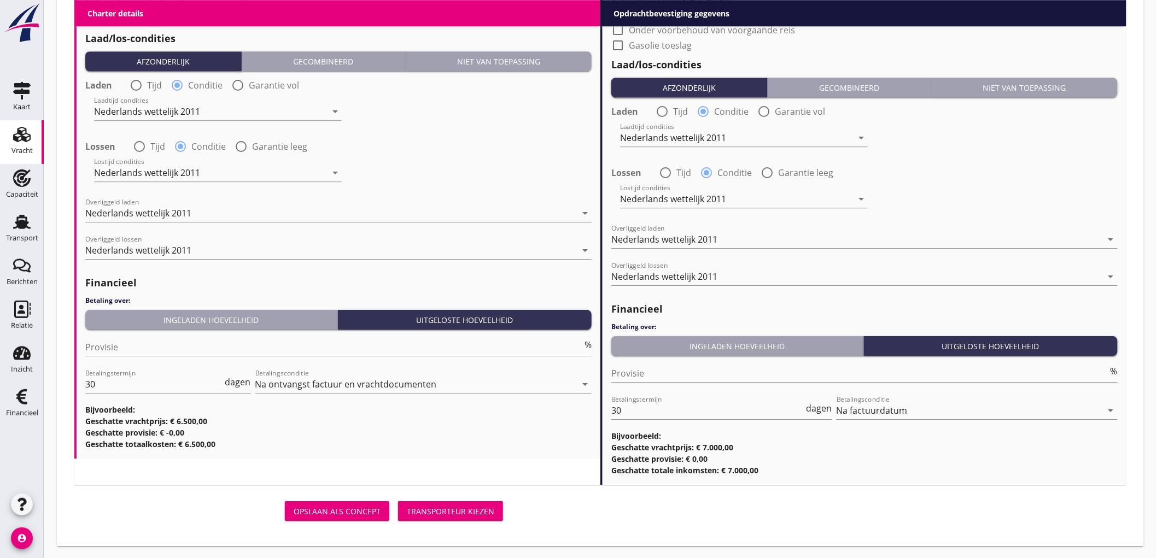
click at [458, 512] on div "Transporteur kiezen" at bounding box center [451, 511] width 88 height 11
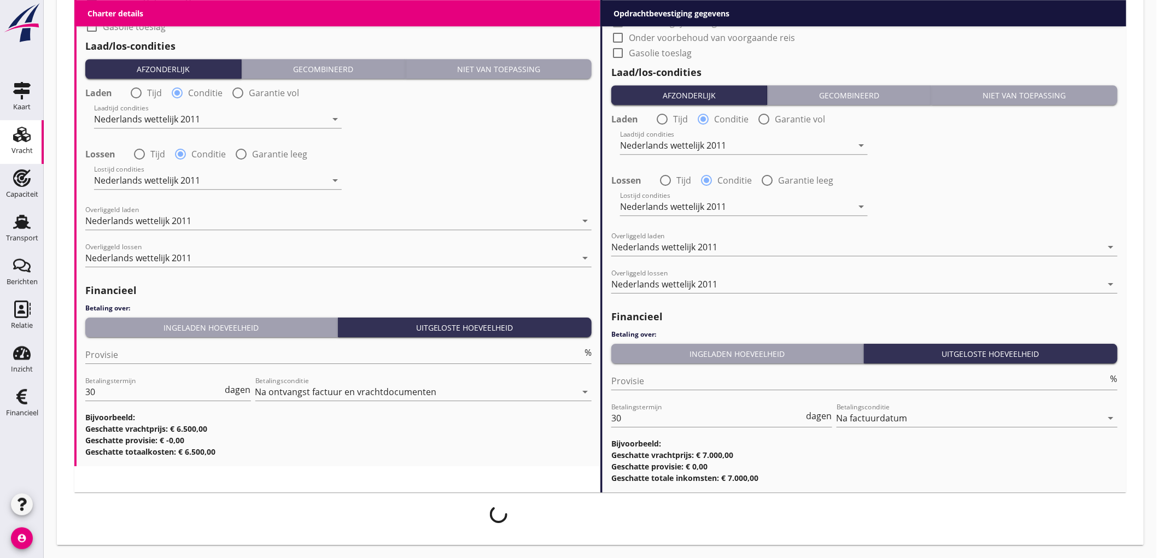
scroll to position [1270, 0]
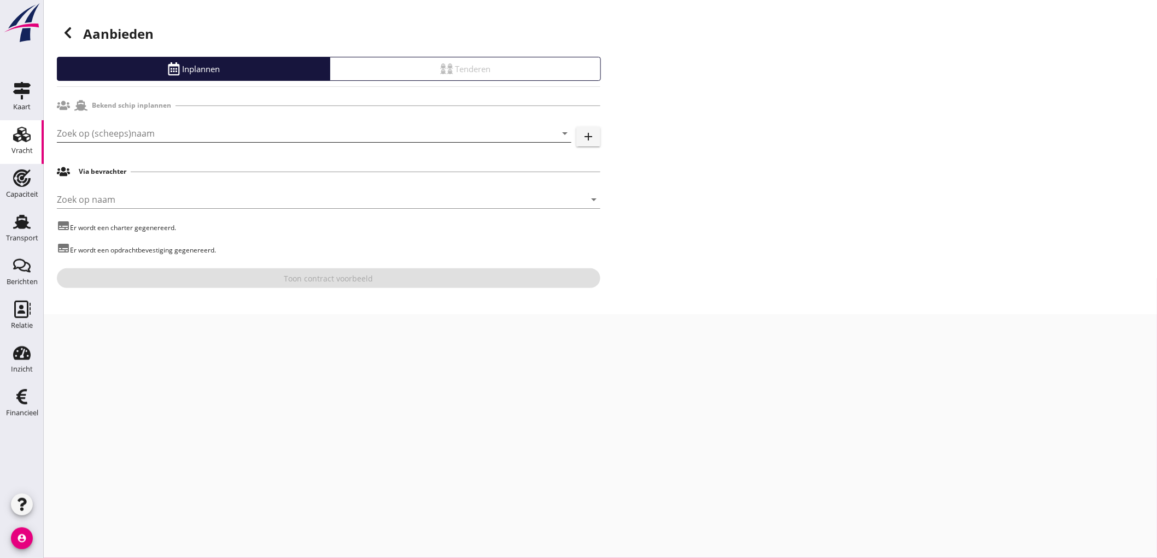
click at [297, 140] on input "Zoek op (scheeps)naam" at bounding box center [299, 134] width 484 height 18
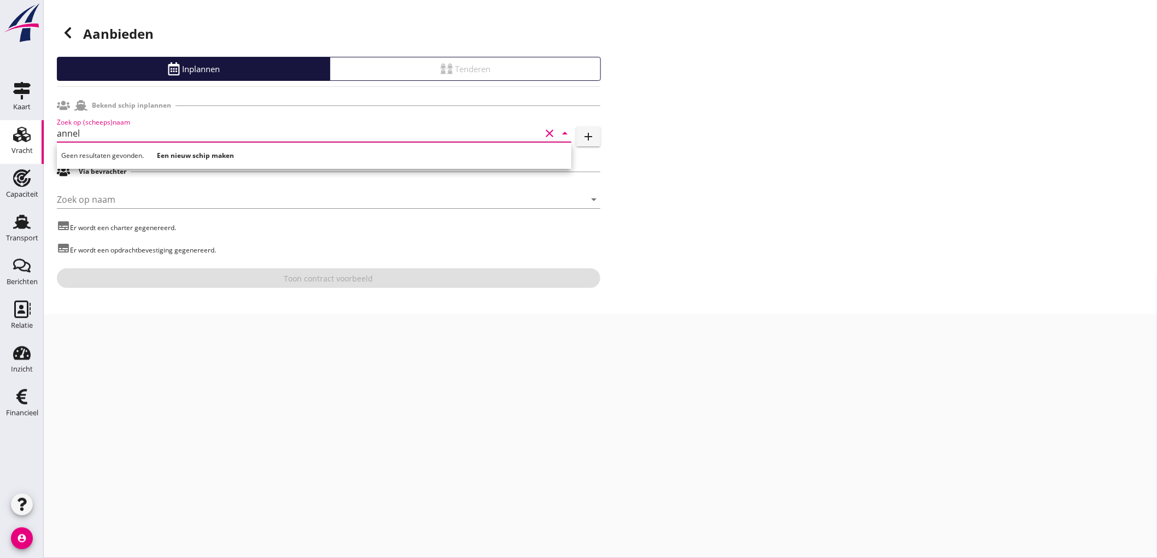
click at [206, 156] on strong "Een nieuw schip maken" at bounding box center [195, 155] width 77 height 9
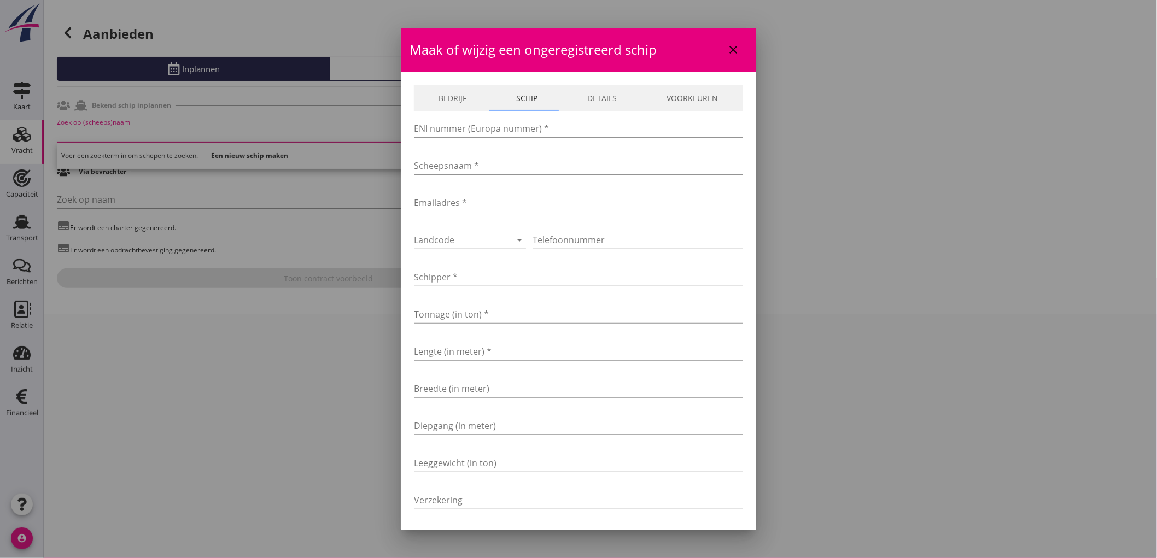
click at [446, 94] on link "Bedrijf" at bounding box center [453, 98] width 78 height 26
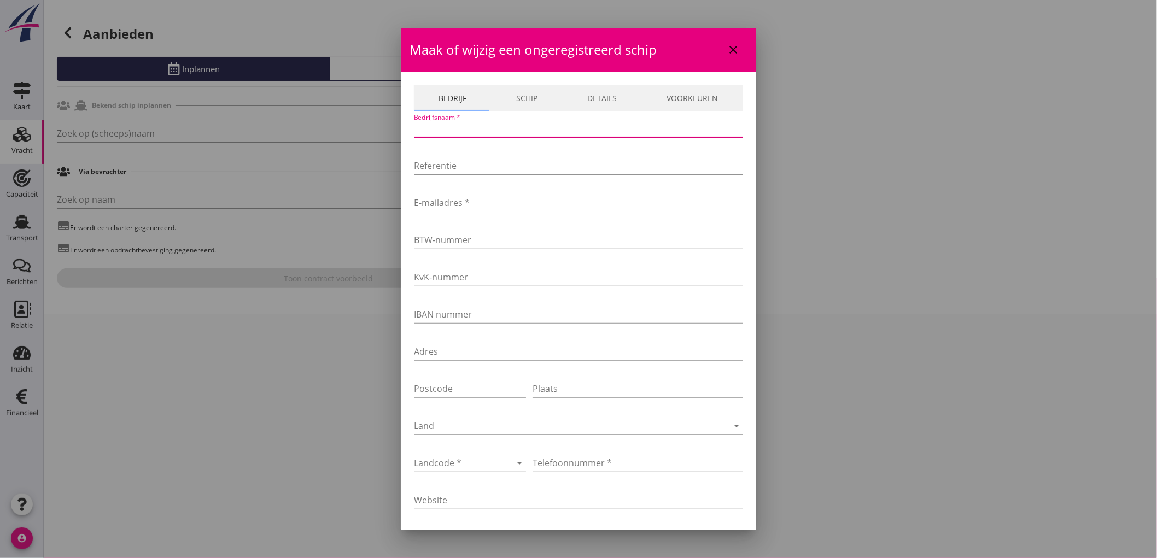
click at [445, 131] on input "Bedrijfsnaam *" at bounding box center [578, 129] width 329 height 18
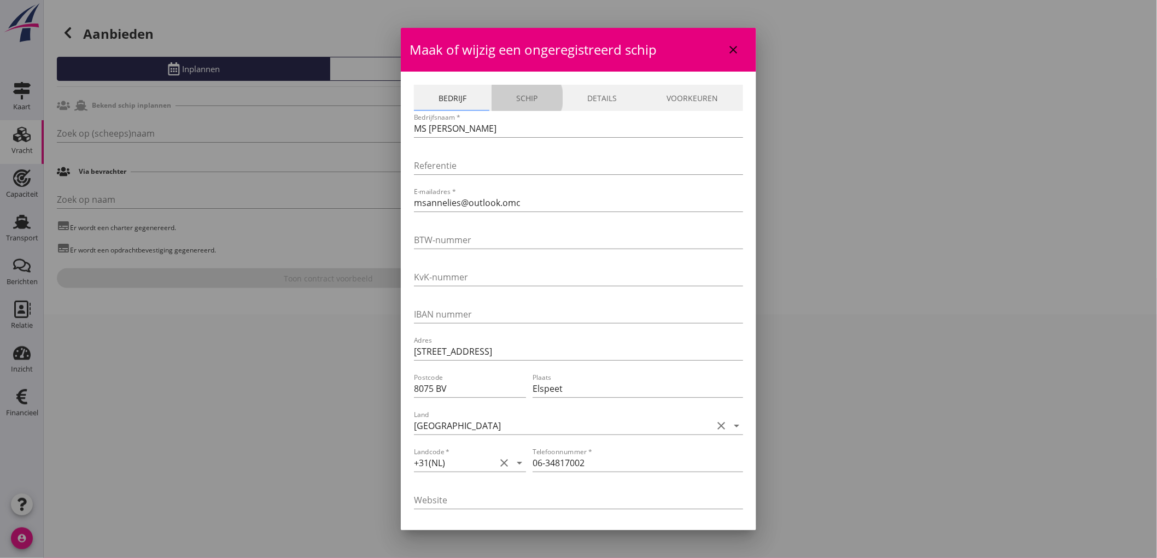
click at [535, 90] on link "Schip" at bounding box center [527, 98] width 71 height 26
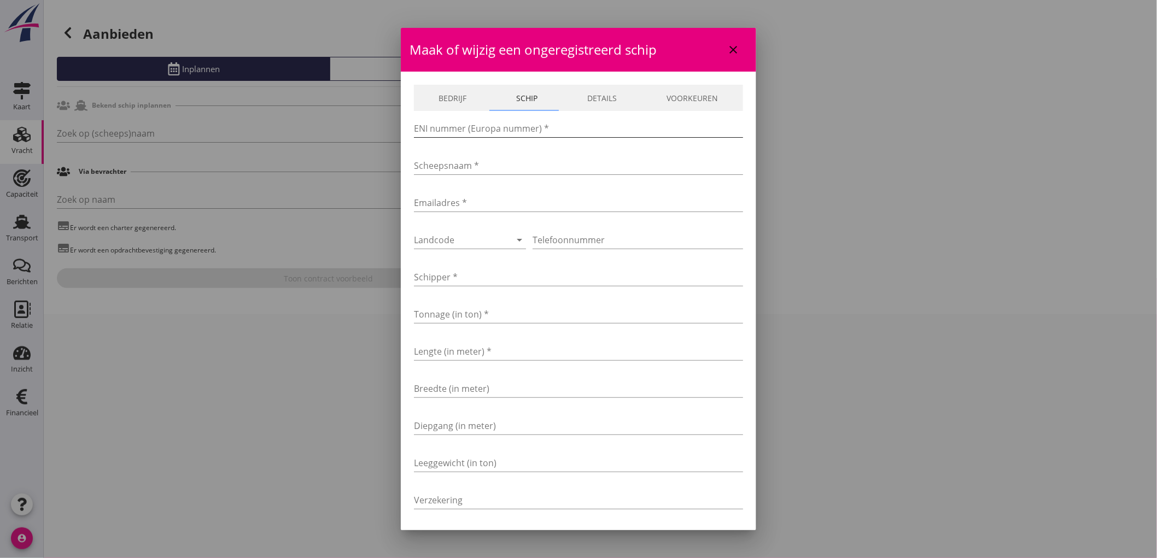
click at [461, 137] on input "ENI nummer (Europa nummer) *" at bounding box center [578, 129] width 329 height 18
drag, startPoint x: 458, startPoint y: 199, endPoint x: 448, endPoint y: 197, distance: 10.1
click at [458, 199] on input "Emailadres *" at bounding box center [578, 203] width 329 height 18
click at [470, 89] on link "Bedrijf" at bounding box center [453, 98] width 78 height 26
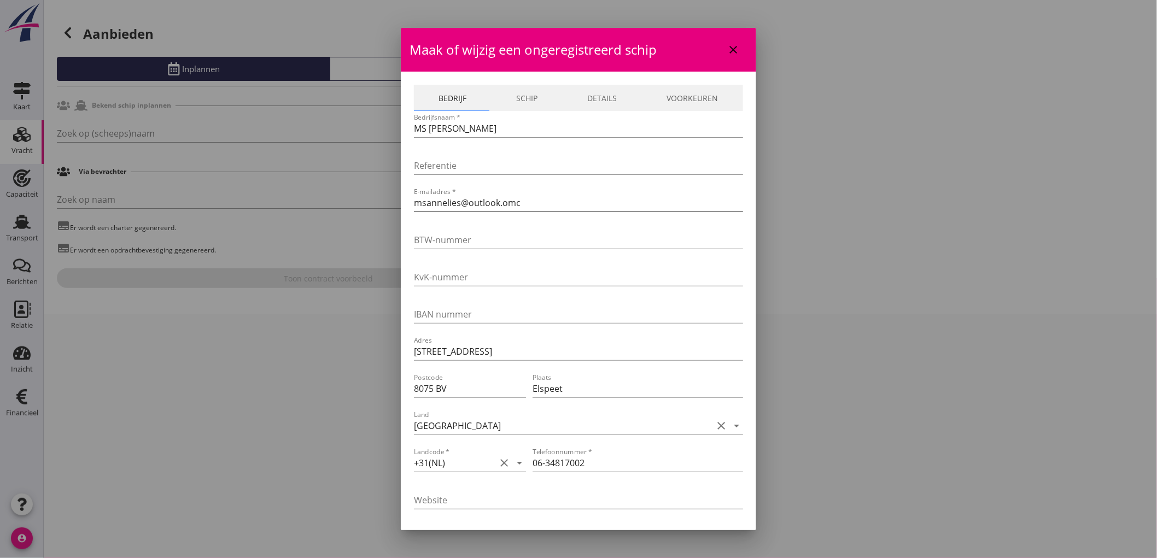
click at [541, 203] on input "msannelies@outlook.omc" at bounding box center [578, 203] width 329 height 18
click at [526, 89] on link "Schip" at bounding box center [527, 98] width 71 height 26
click at [454, 239] on div at bounding box center [454, 240] width 81 height 18
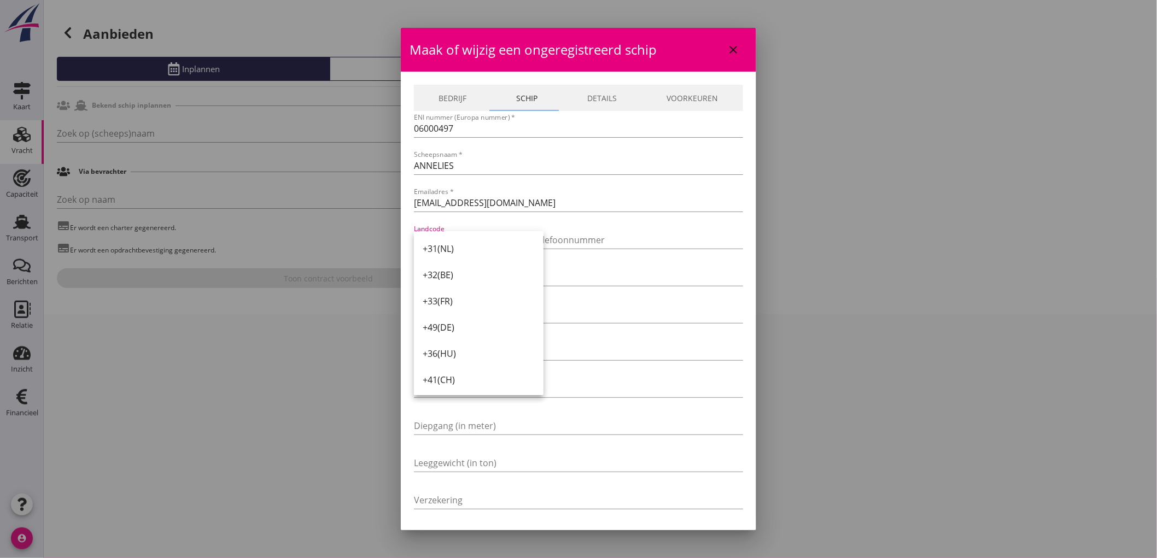
click at [464, 255] on div "+31(NL)" at bounding box center [479, 249] width 112 height 26
click at [559, 241] on input "Telefoonnummer" at bounding box center [638, 240] width 211 height 18
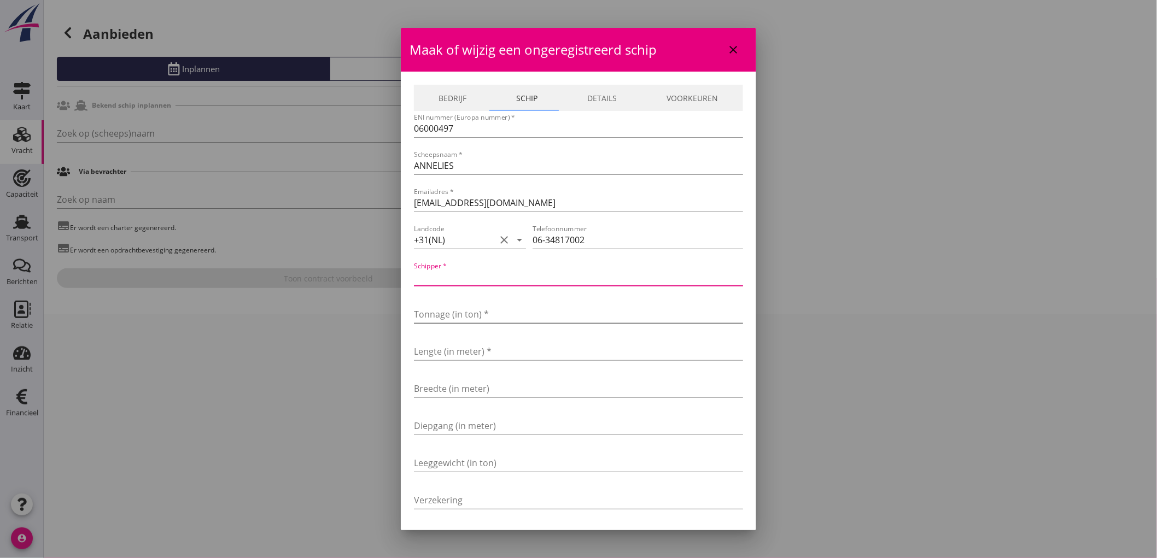
click at [497, 319] on input "Tonnage (in ton) *" at bounding box center [578, 315] width 329 height 18
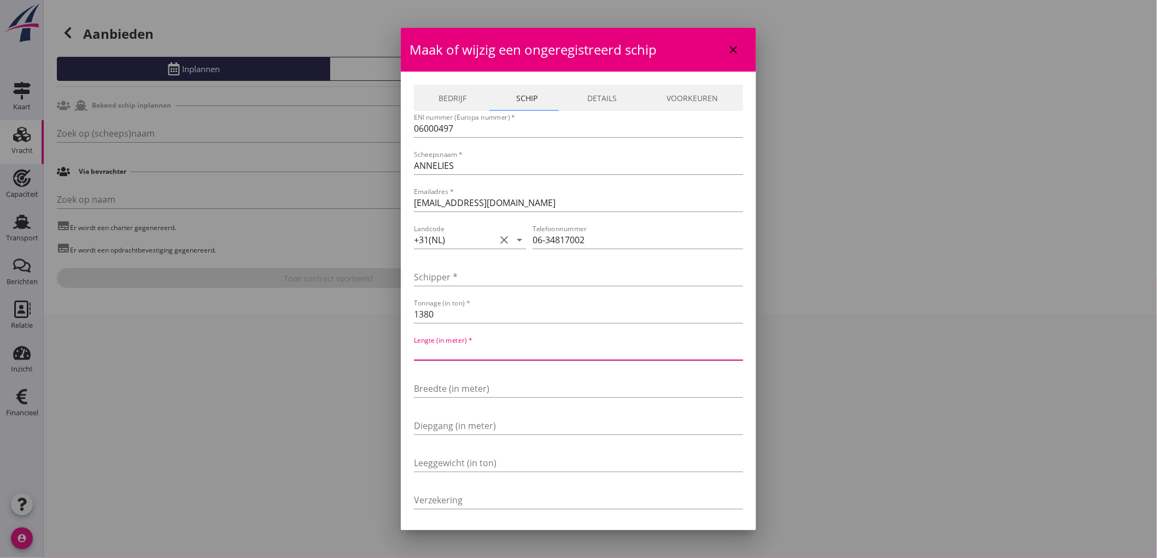
click at [456, 350] on input "Lengte (in meter) *" at bounding box center [578, 352] width 329 height 18
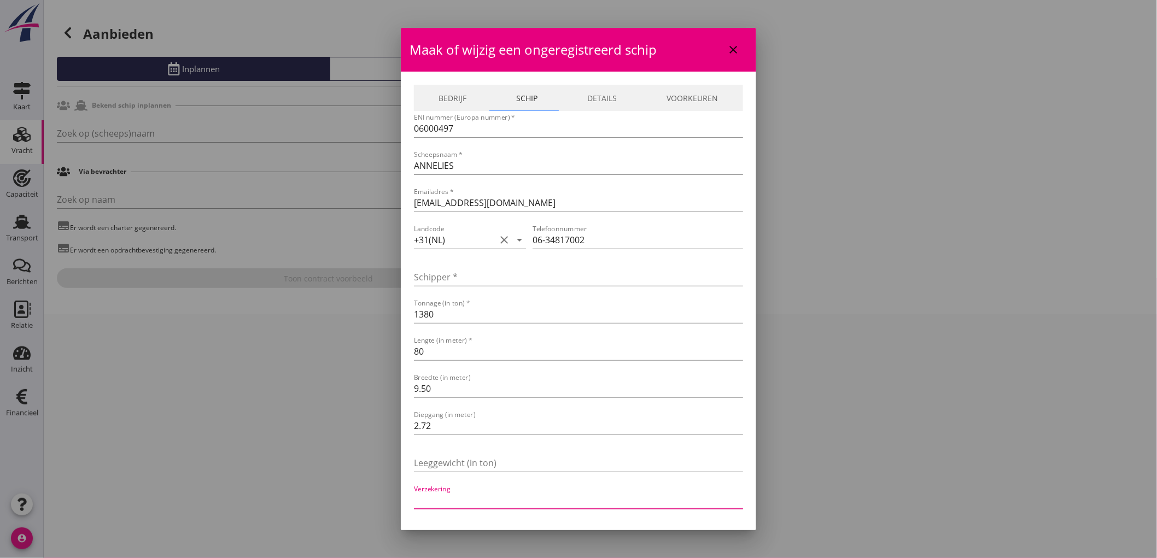
click at [448, 100] on link "Bedrijf" at bounding box center [453, 98] width 78 height 26
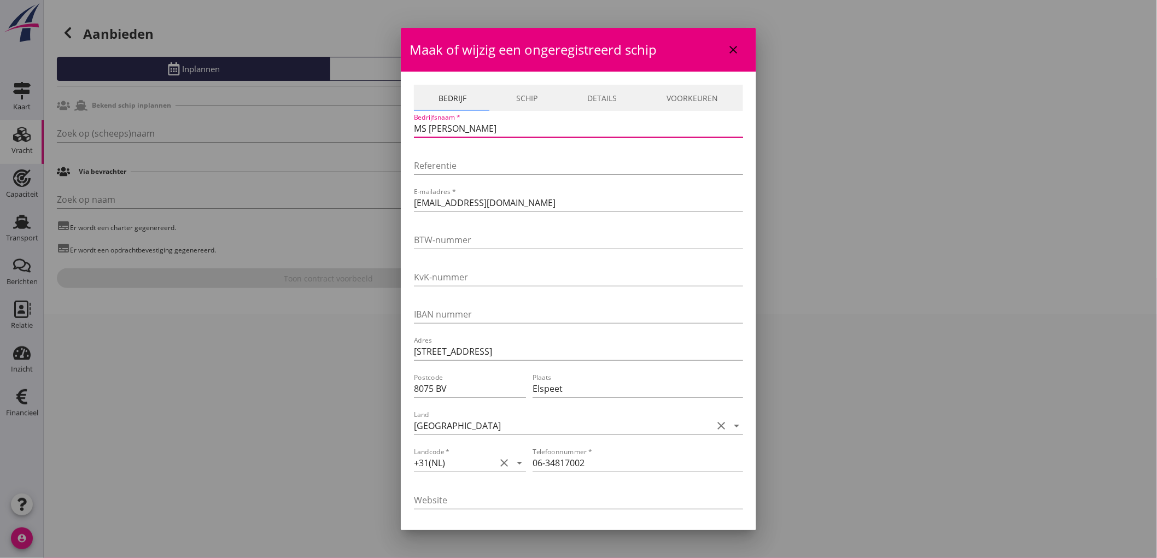
click at [549, 127] on input "MS [PERSON_NAME]" at bounding box center [578, 129] width 329 height 18
click at [521, 101] on link "Schip" at bounding box center [527, 98] width 71 height 26
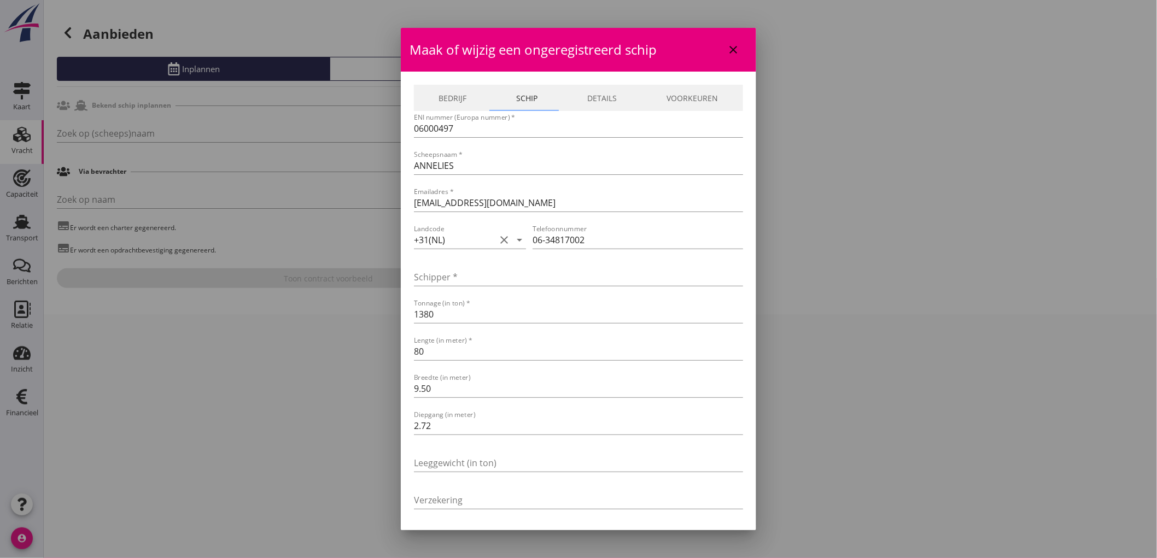
click at [582, 108] on link "Details" at bounding box center [602, 98] width 79 height 26
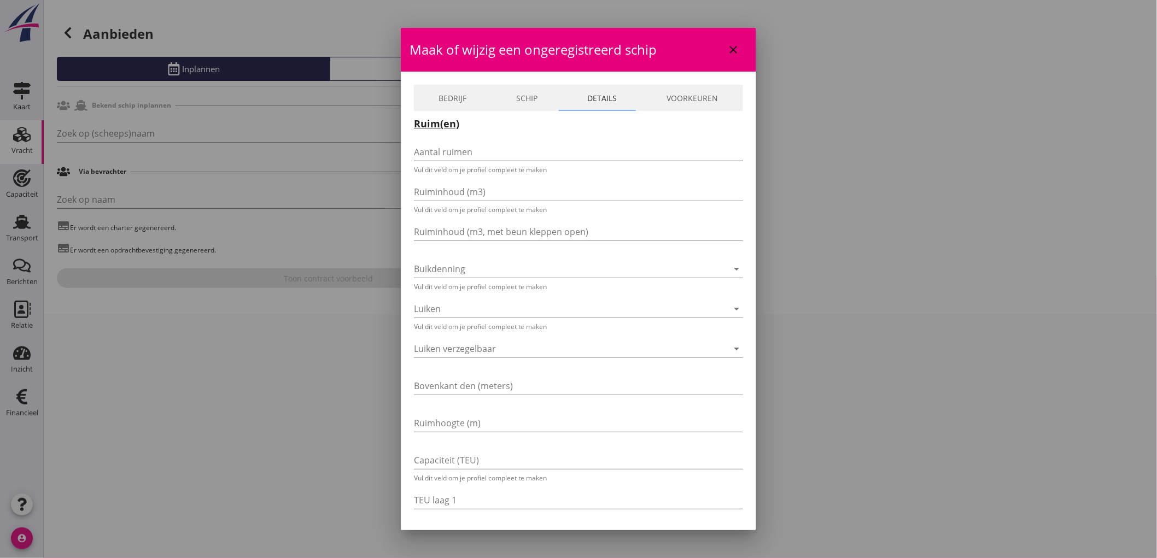
click at [479, 145] on input "Aantal ruimen" at bounding box center [571, 152] width 314 height 18
click at [586, 199] on input "Ruiminhoud (m3)" at bounding box center [571, 192] width 314 height 18
click at [591, 193] on input "Ruiminhoud (m3)" at bounding box center [571, 192] width 314 height 18
click at [492, 266] on div at bounding box center [563, 267] width 299 height 18
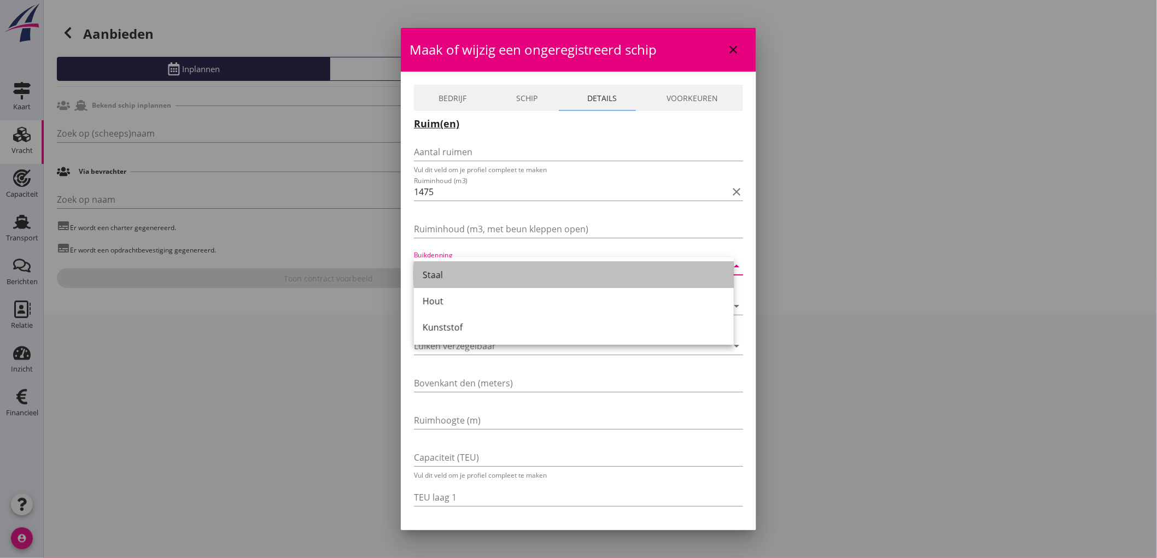
click at [483, 279] on div "Staal" at bounding box center [574, 275] width 302 height 13
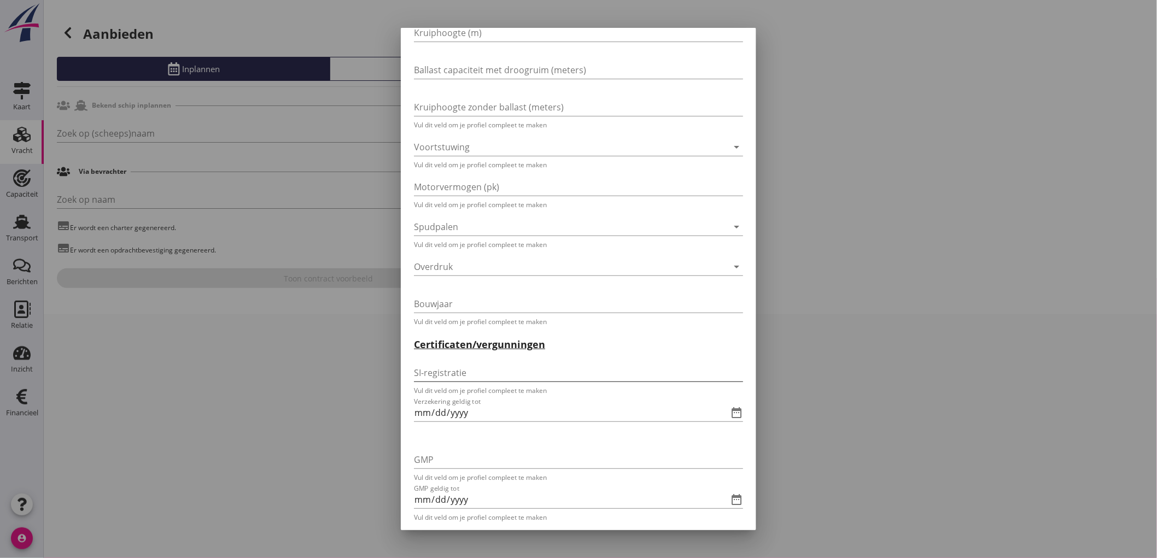
scroll to position [2005, 0]
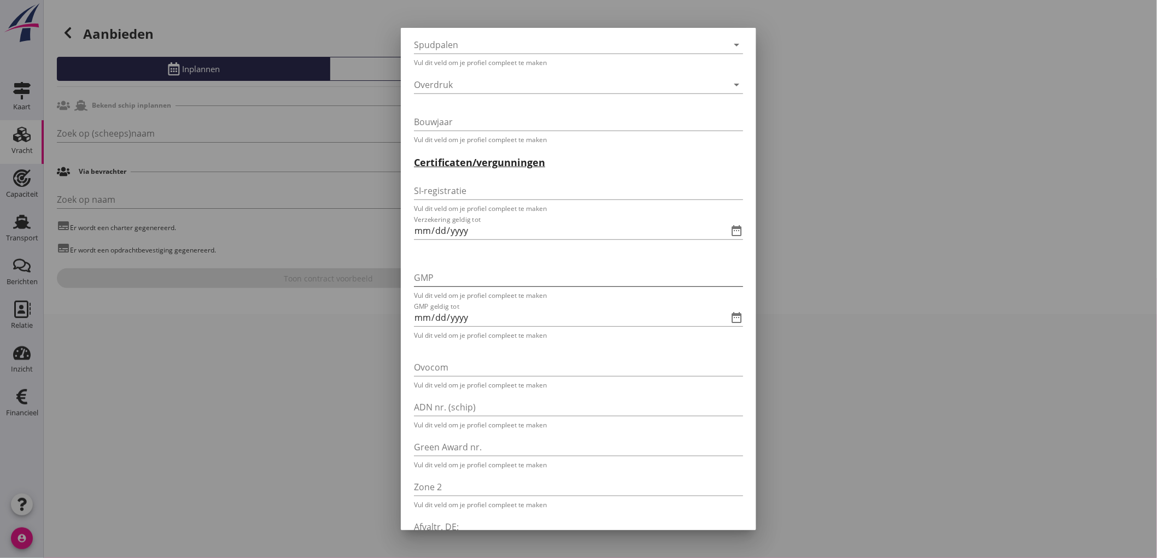
click at [453, 275] on input "GMP" at bounding box center [571, 278] width 314 height 18
click at [414, 310] on input "GMP geldig tot" at bounding box center [563, 315] width 299 height 18
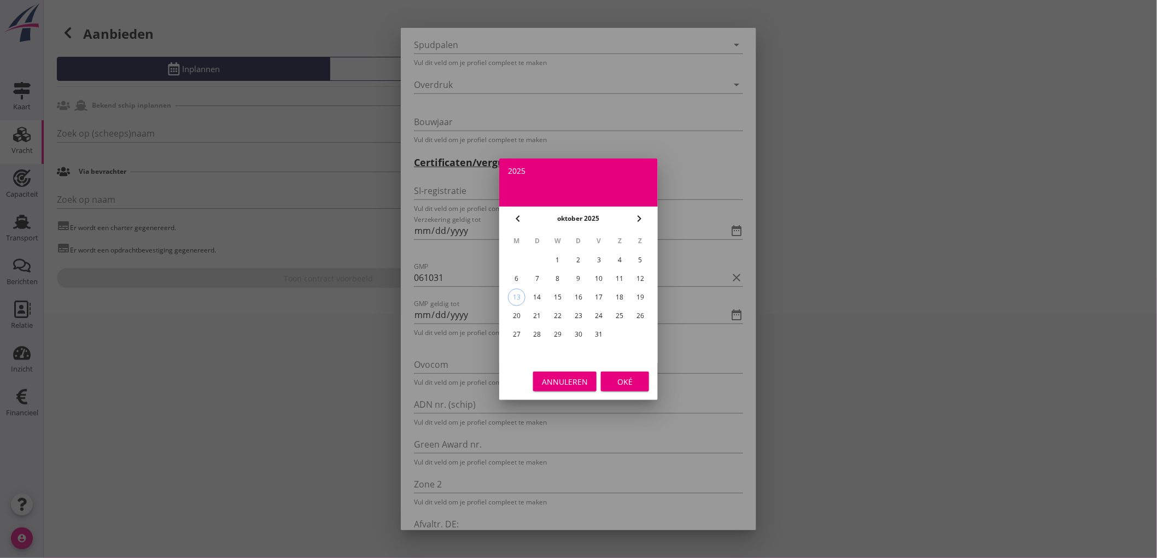
click at [525, 167] on div "2025" at bounding box center [578, 171] width 141 height 8
click at [583, 263] on li "2026" at bounding box center [578, 259] width 159 height 22
click at [629, 277] on div "jun" at bounding box center [627, 279] width 30 height 10
click at [559, 275] on div "10" at bounding box center [558, 279] width 18 height 18
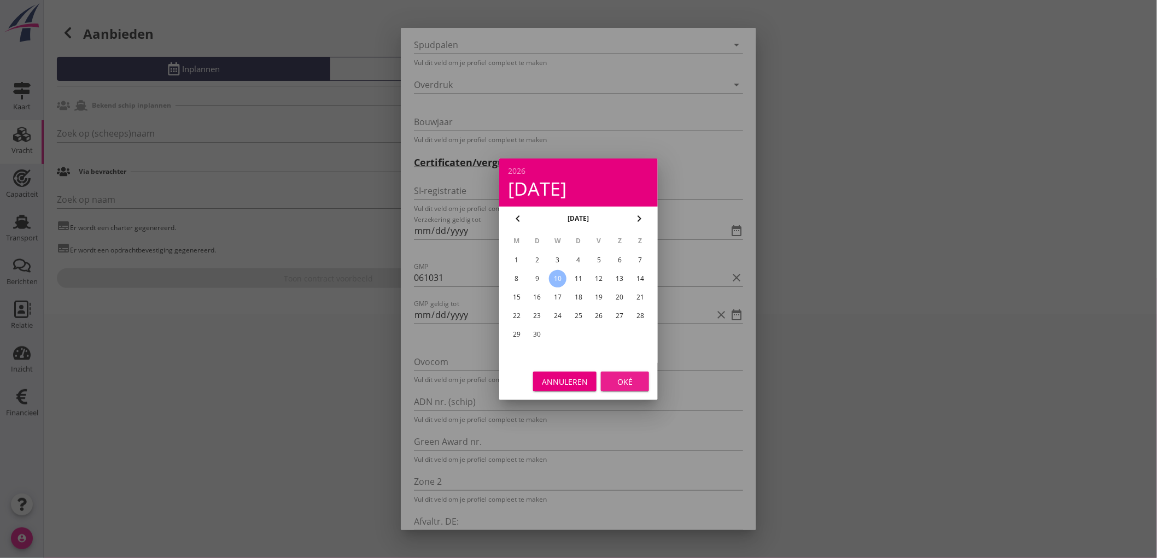
click at [630, 379] on div "Oké" at bounding box center [625, 381] width 31 height 11
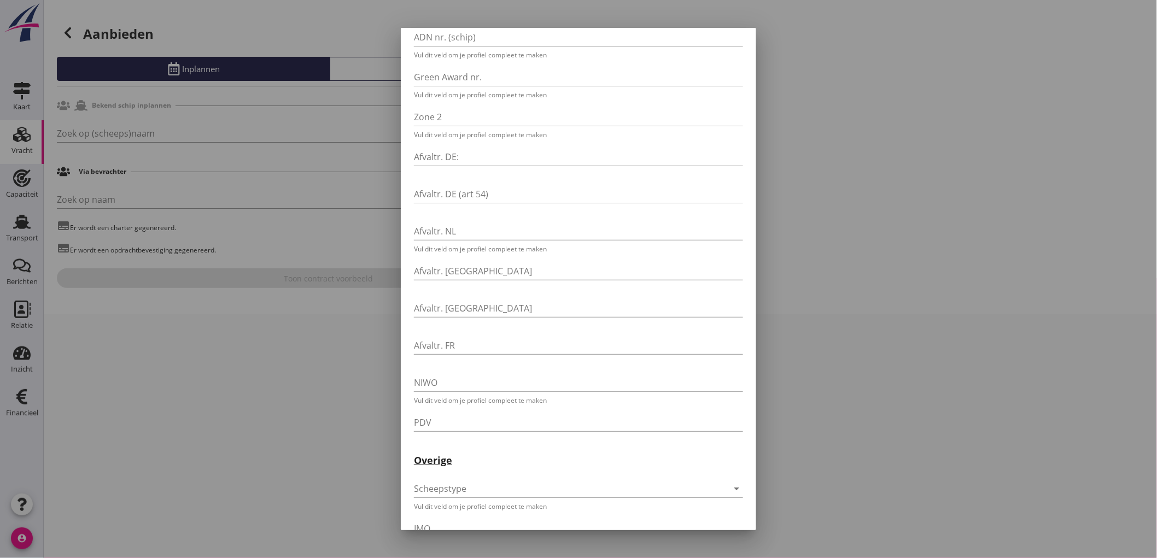
scroll to position [2430, 0]
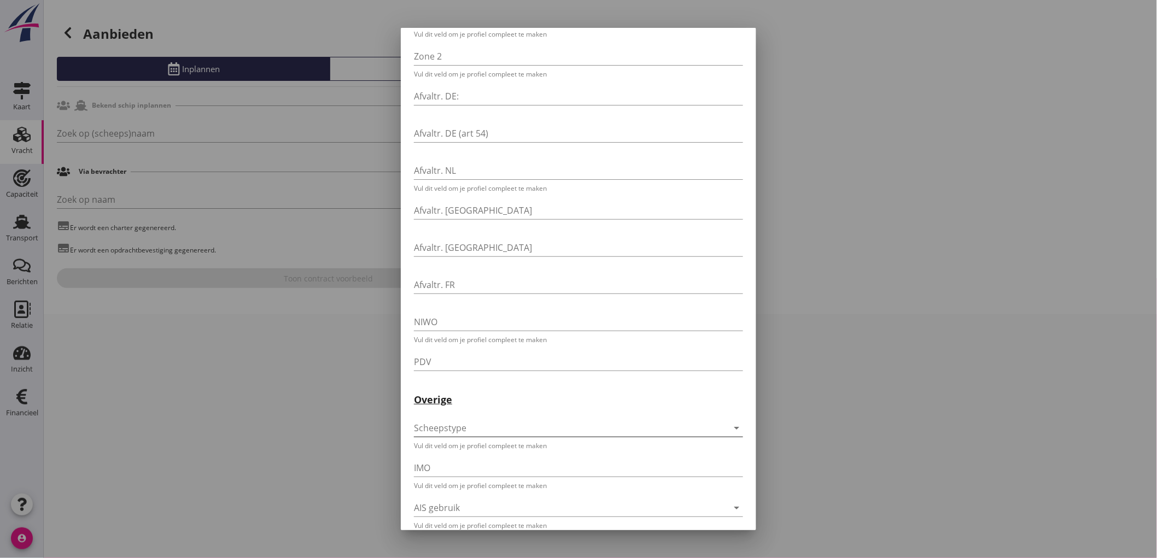
click at [445, 421] on div at bounding box center [563, 428] width 299 height 18
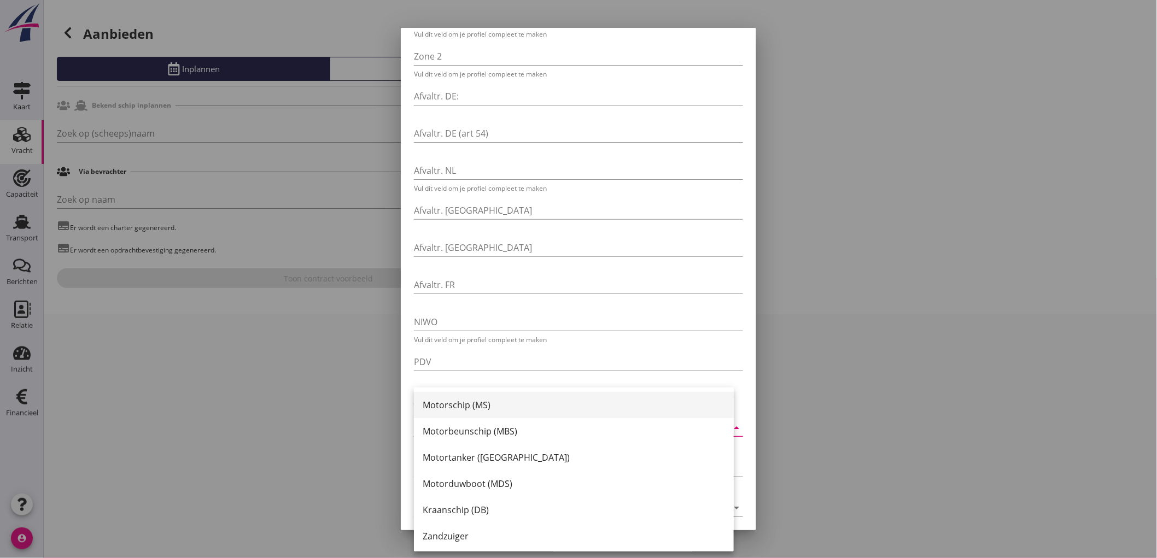
click at [457, 404] on div "Motorschip (MS)" at bounding box center [574, 405] width 302 height 13
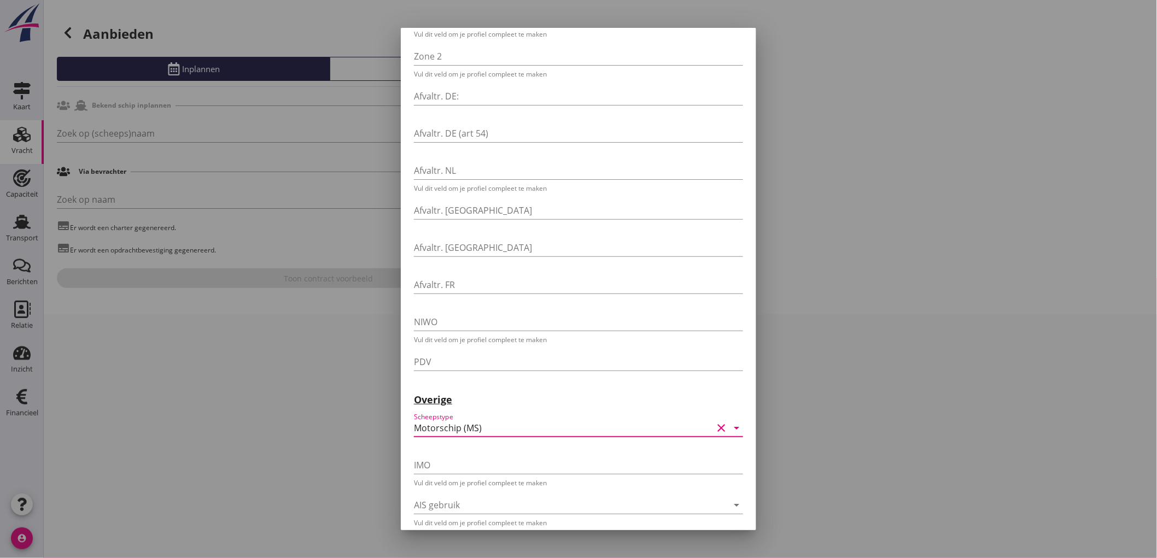
scroll to position [2474, 0]
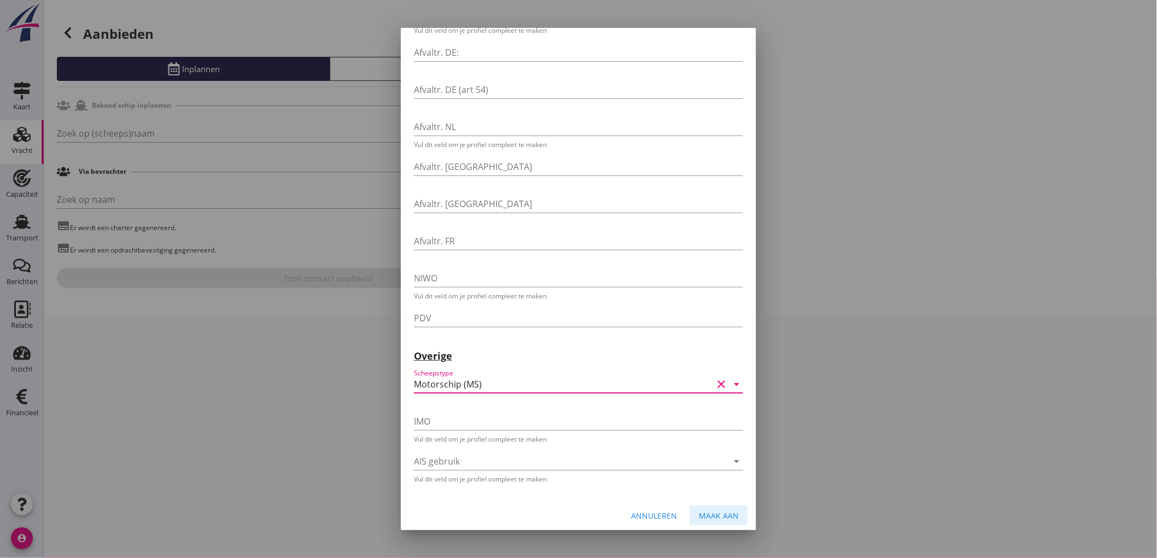
drag, startPoint x: 697, startPoint y: 503, endPoint x: 1036, endPoint y: 435, distance: 346.4
click at [697, 506] on button "Maak aan" at bounding box center [718, 516] width 57 height 20
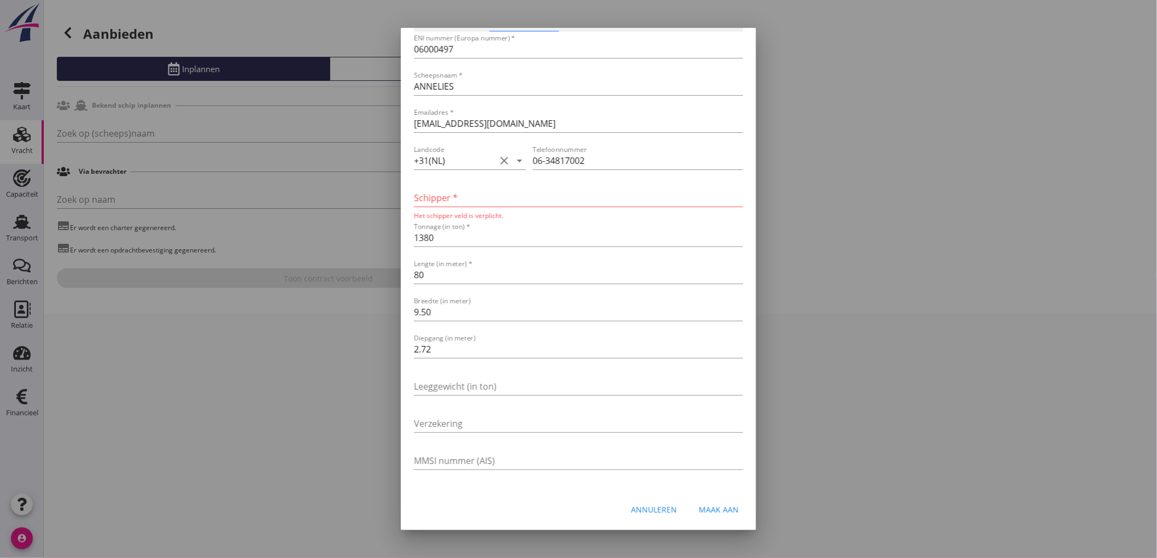
scroll to position [79, 0]
click at [428, 206] on input "Schipper *" at bounding box center [578, 199] width 329 height 18
click at [449, 200] on input "Schipper *" at bounding box center [578, 199] width 329 height 18
click at [455, 423] on input "Verzekering" at bounding box center [578, 422] width 329 height 18
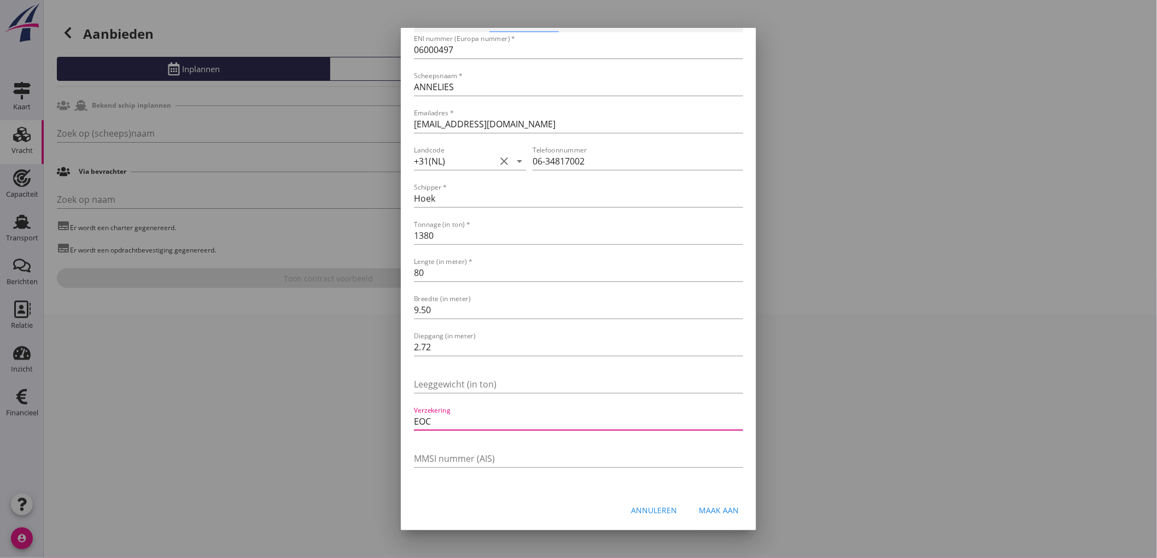
scroll to position [0, 0]
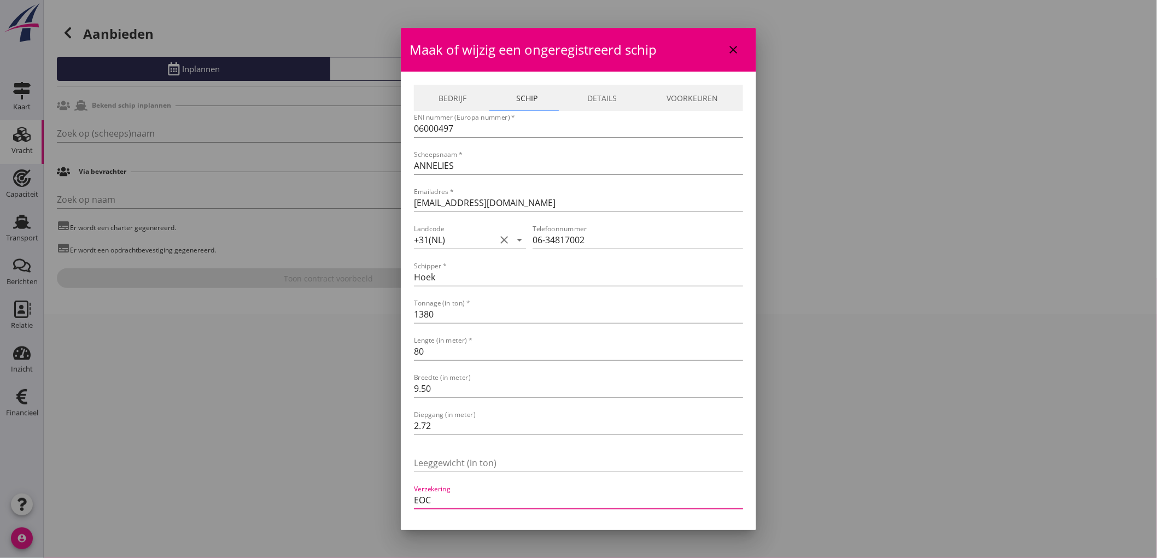
click at [598, 100] on link "Details" at bounding box center [602, 98] width 79 height 26
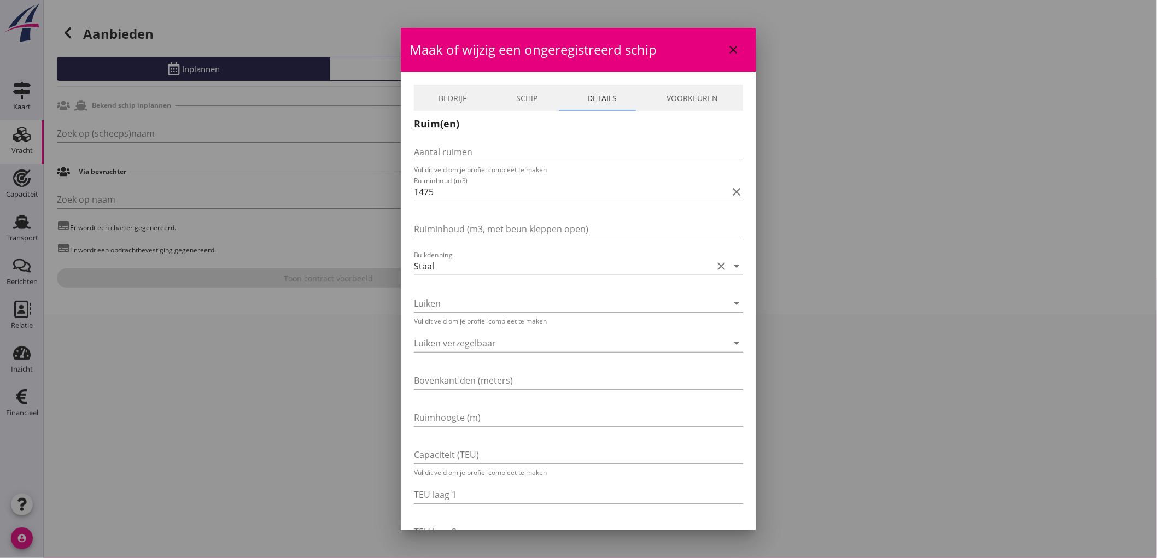
click at [517, 105] on link "Schip" at bounding box center [527, 98] width 71 height 26
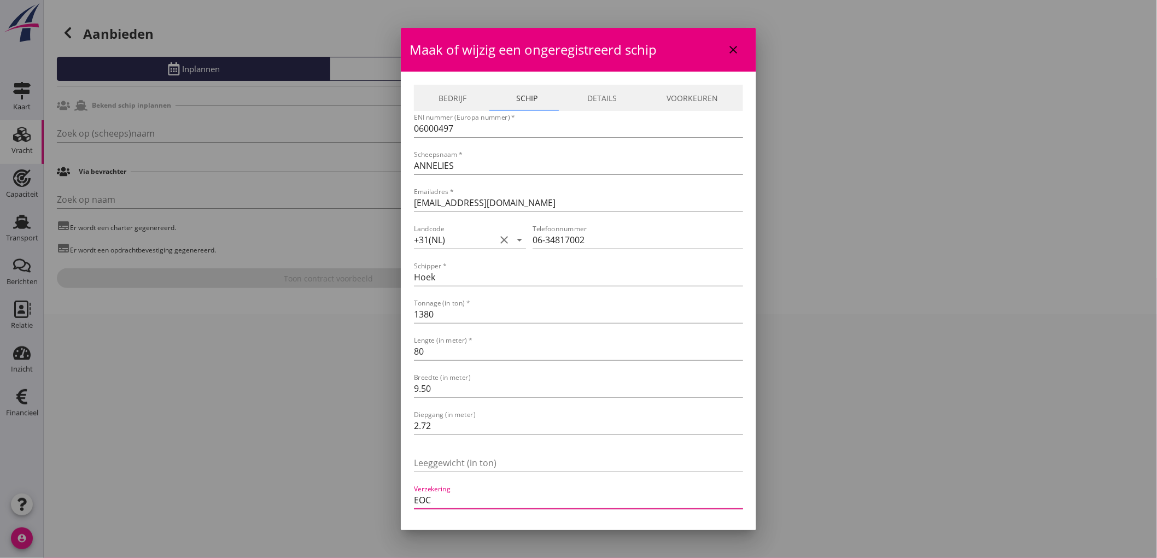
click at [483, 499] on input "EOC" at bounding box center [578, 501] width 329 height 18
click at [531, 507] on input "EOC" at bounding box center [578, 501] width 329 height 18
click at [510, 498] on input "EOC" at bounding box center [578, 501] width 329 height 18
click at [506, 499] on input "EOC" at bounding box center [578, 501] width 329 height 18
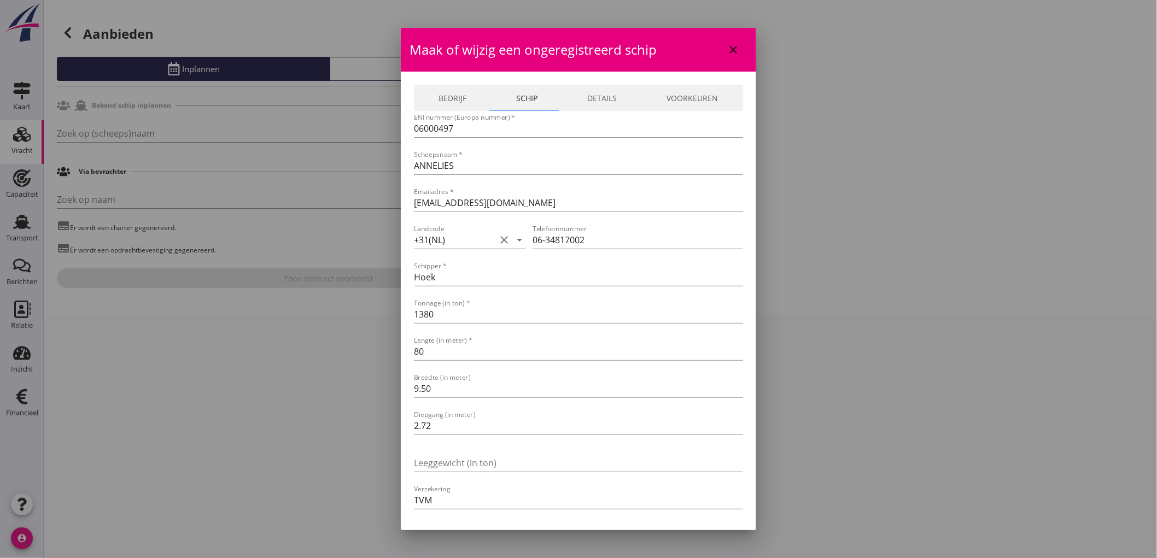
click at [592, 101] on link "Details" at bounding box center [602, 98] width 79 height 26
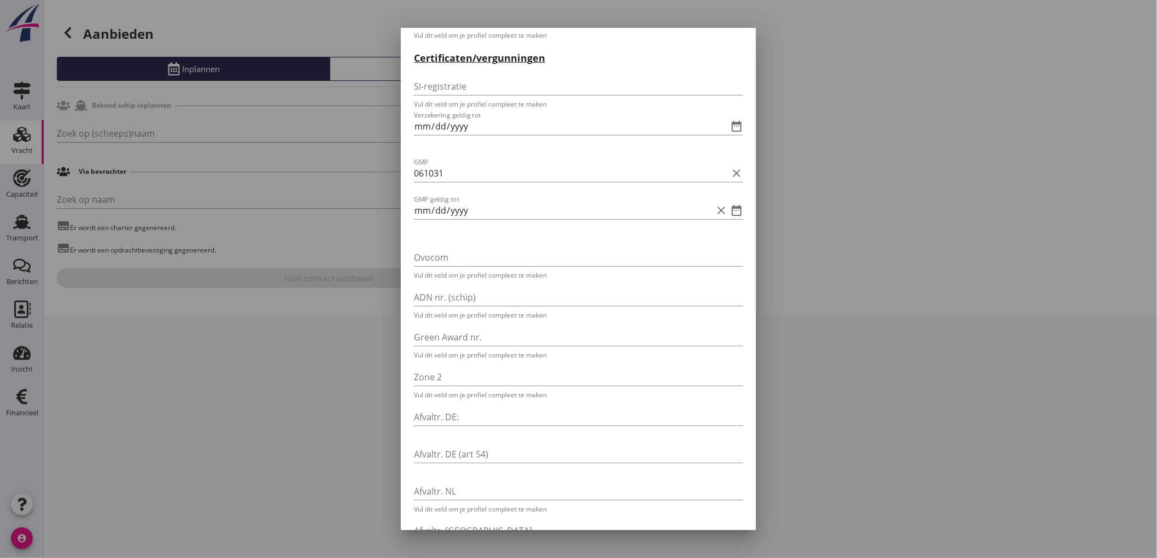
scroll to position [2474, 0]
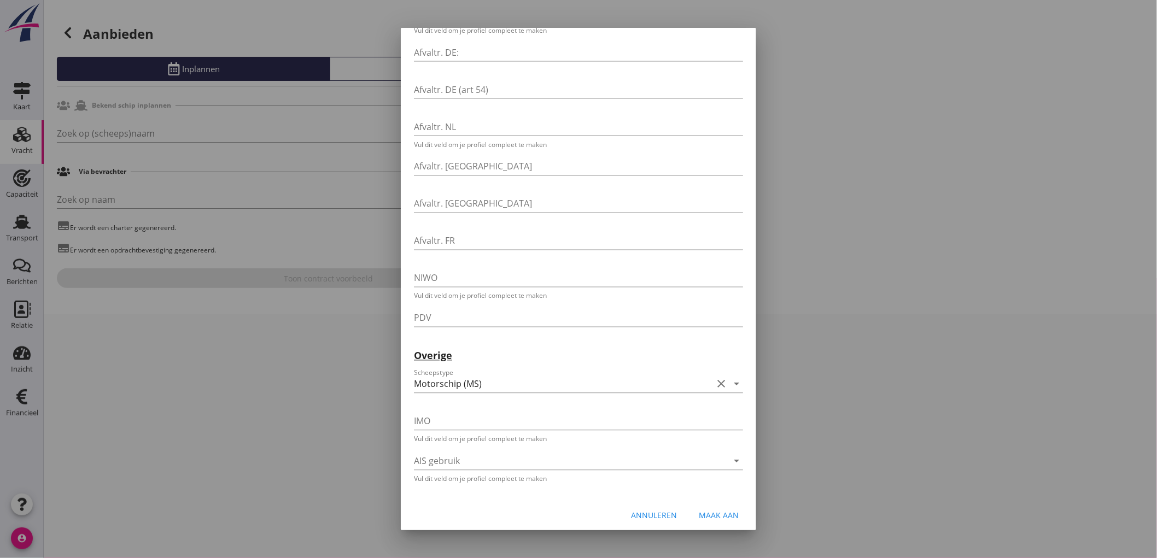
click at [709, 506] on button "Maak aan" at bounding box center [718, 516] width 57 height 20
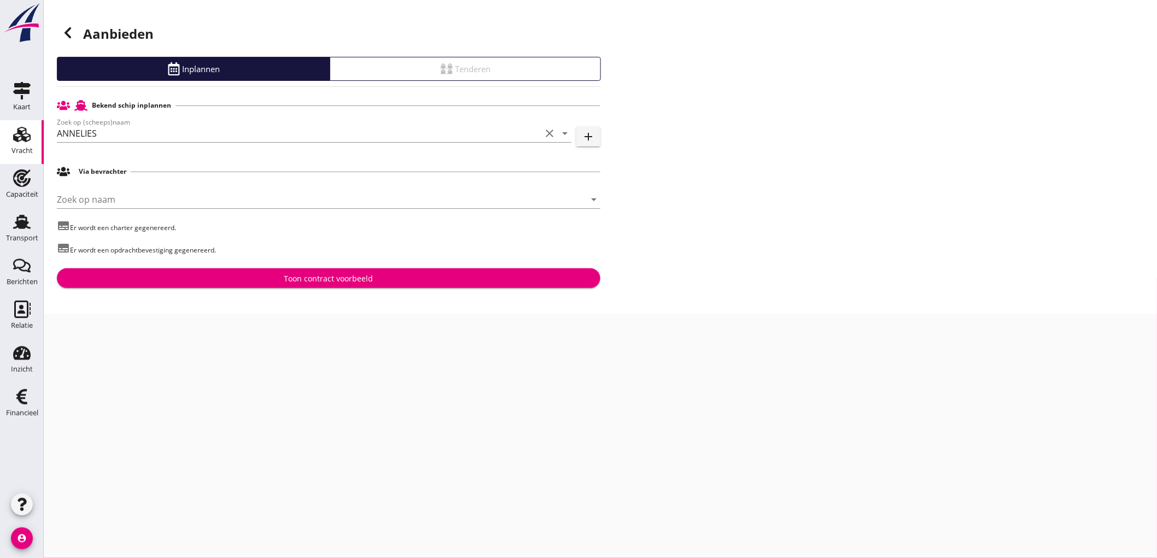
click at [127, 212] on div "[PERSON_NAME] op naam arrow_drop_down" at bounding box center [329, 205] width 544 height 28
click at [130, 202] on input "Zoek op naam" at bounding box center [313, 200] width 513 height 18
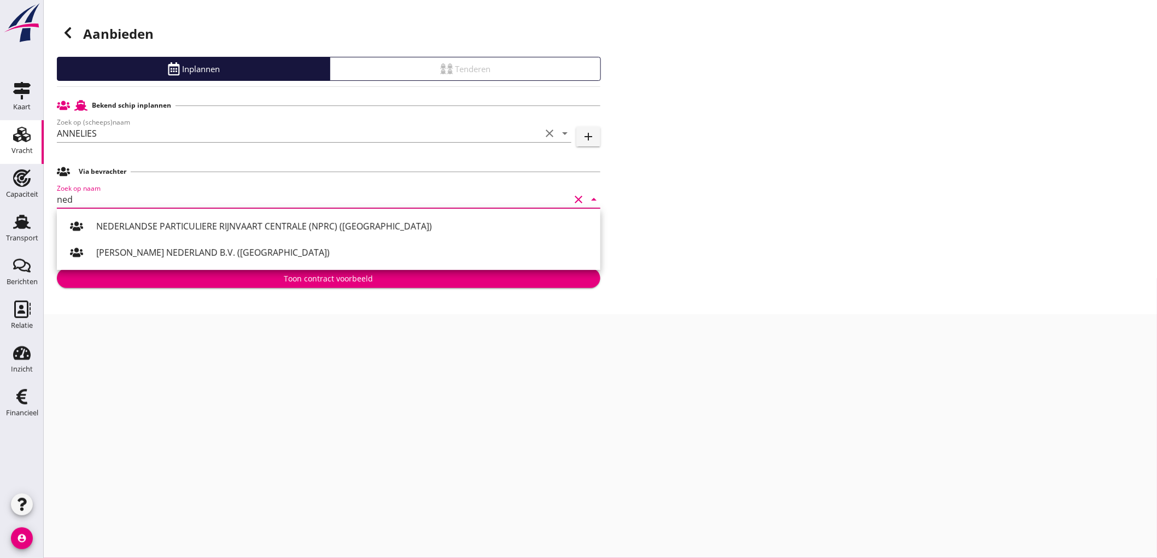
click at [151, 220] on div "NEDERLANDSE PARTICULIERE RIJNVAART CENTRALE (NPRC) ([GEOGRAPHIC_DATA])" at bounding box center [344, 226] width 496 height 13
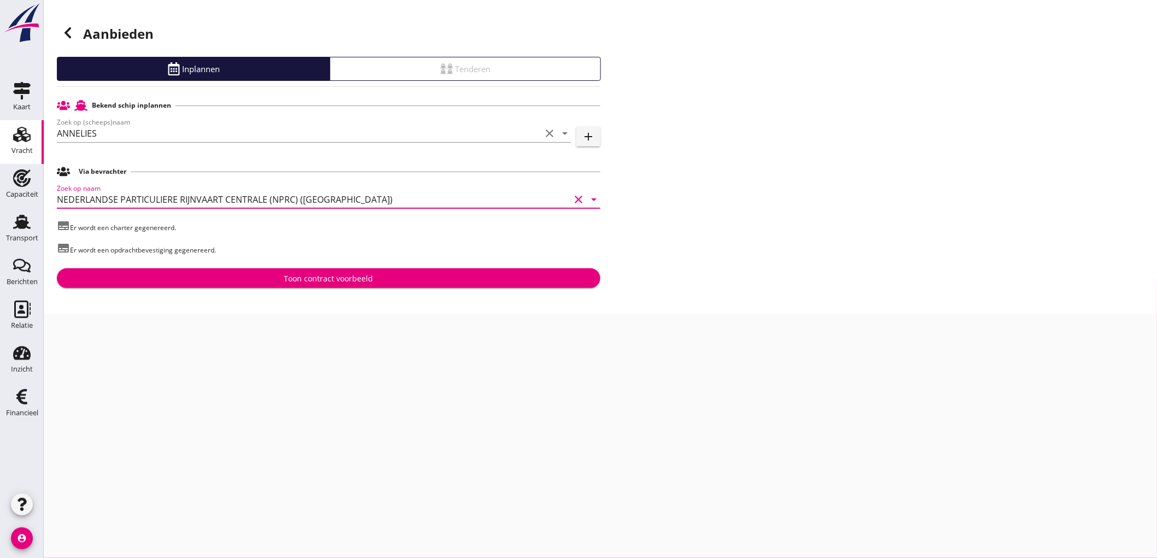
click at [326, 288] on button "Toon contract voorbeeld" at bounding box center [329, 279] width 544 height 20
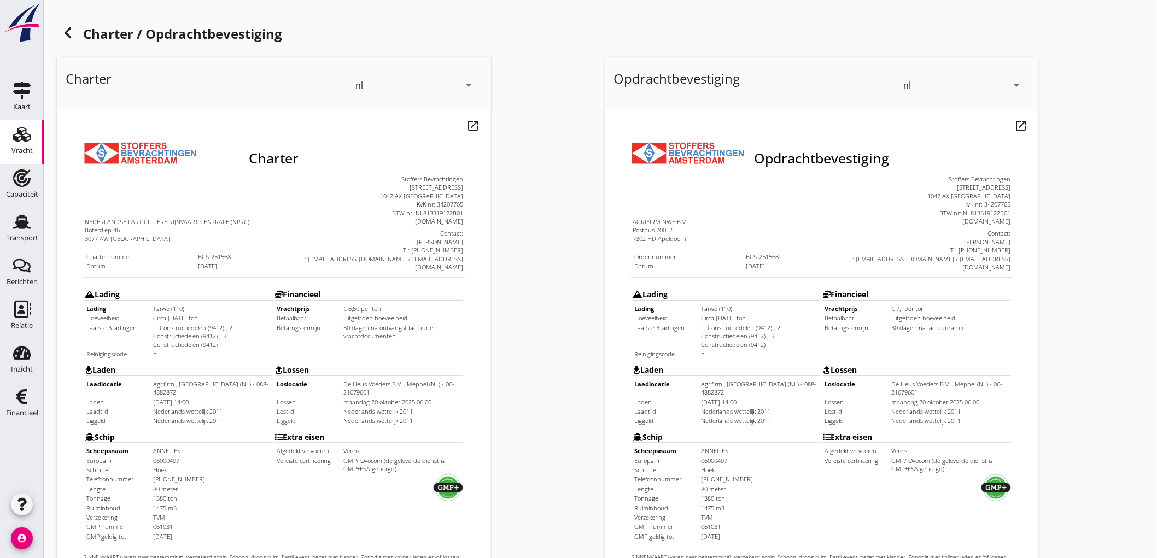
scroll to position [250, 0]
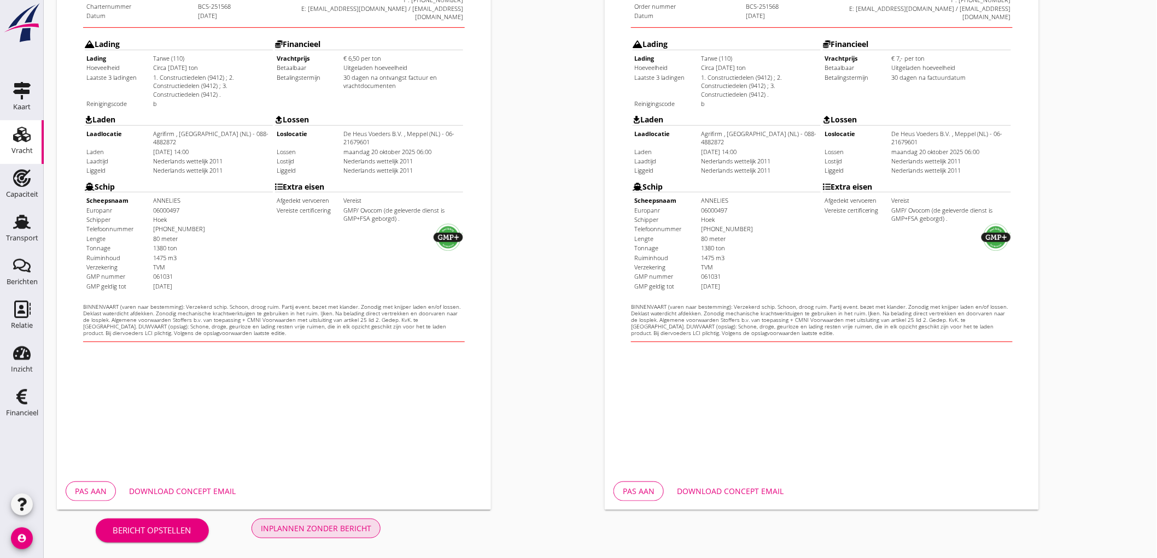
click at [296, 529] on div "Inplannen zonder bericht" at bounding box center [316, 528] width 110 height 11
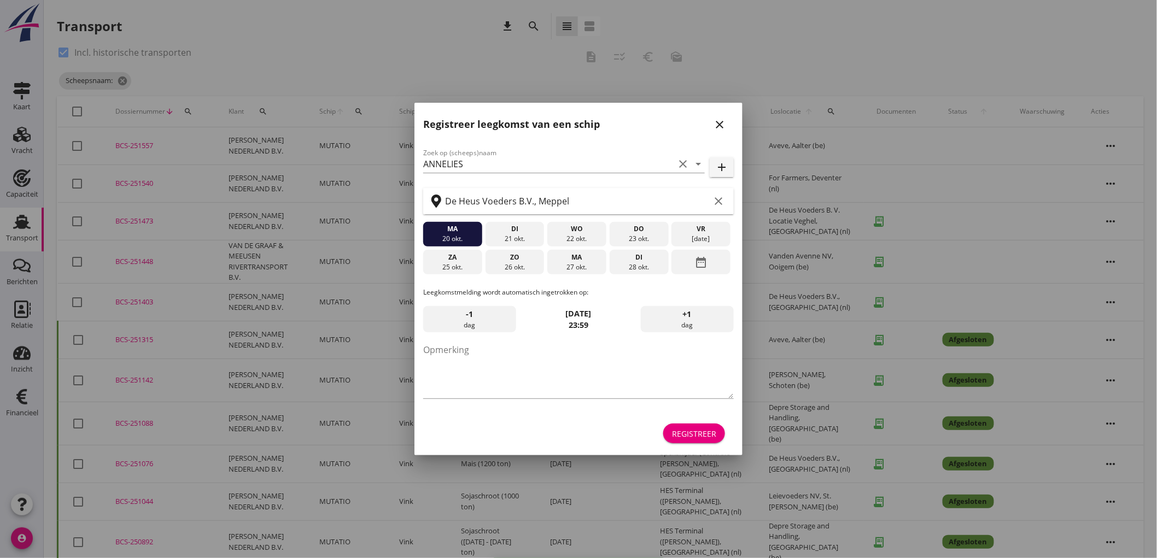
click at [725, 118] on icon "close" at bounding box center [719, 124] width 13 height 13
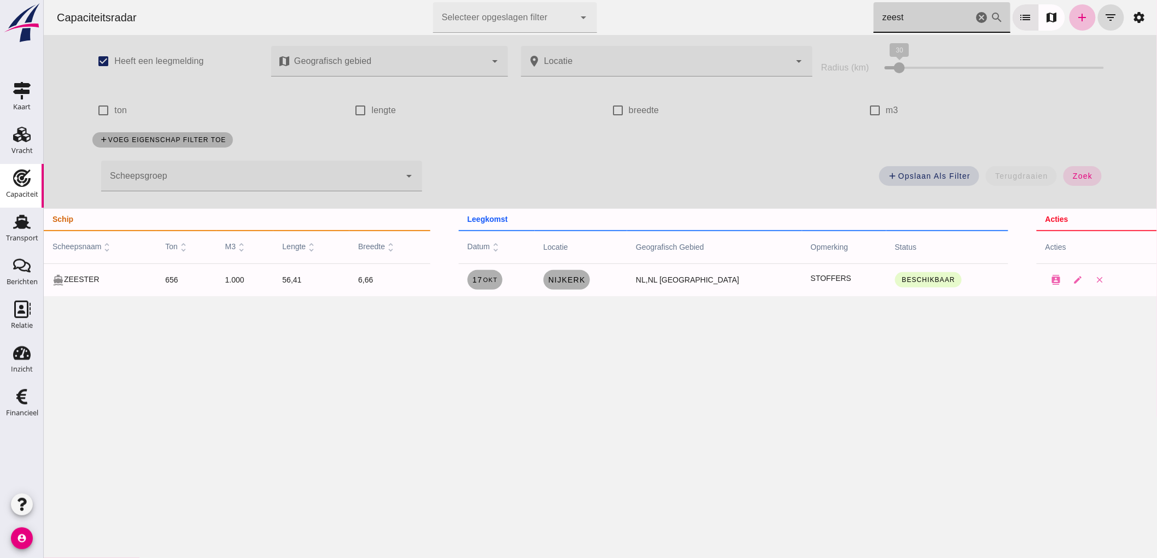
click at [975, 18] on icon "cancel" at bounding box center [981, 17] width 13 height 13
click at [975, 14] on icon "cancel" at bounding box center [981, 17] width 13 height 13
